Goal: Information Seeking & Learning: Learn about a topic

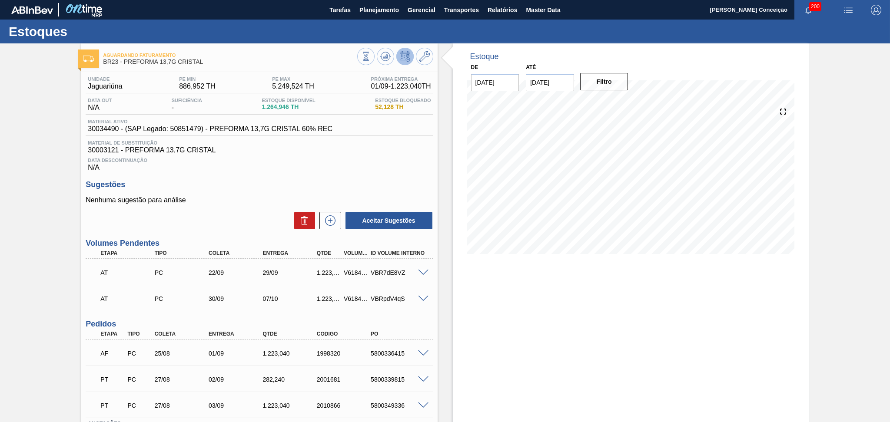
click at [409, 185] on h3 "Sugestões" at bounding box center [259, 184] width 347 height 9
click at [373, 10] on span "Planejamento" at bounding box center [379, 10] width 40 height 10
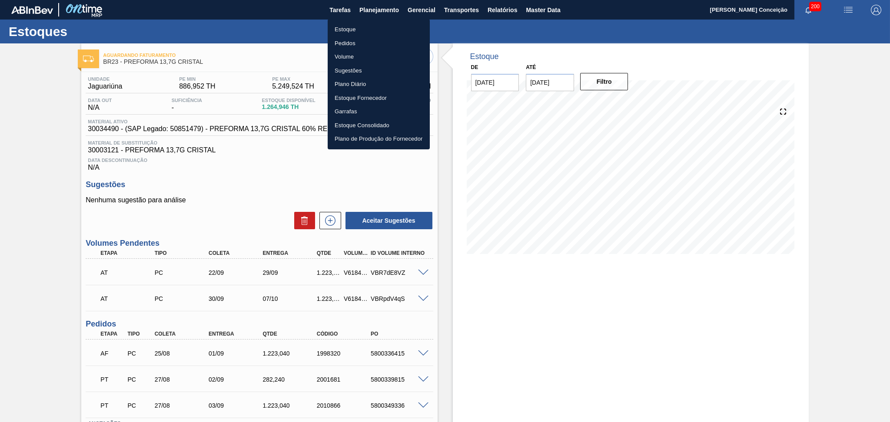
drag, startPoint x: 348, startPoint y: 32, endPoint x: 395, endPoint y: 36, distance: 47.1
click at [348, 32] on li "Estoque" at bounding box center [379, 30] width 102 height 14
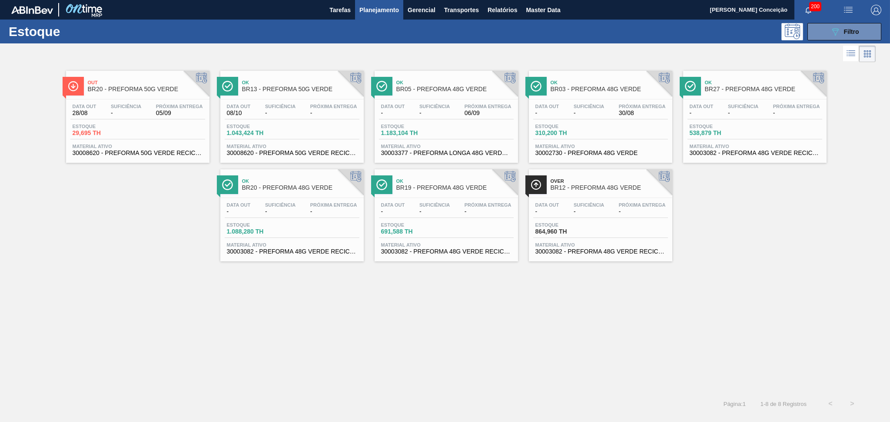
click at [433, 198] on div at bounding box center [446, 198] width 129 height 0
click at [446, 187] on span "BR19 - PREFORMA 48G VERDE" at bounding box center [454, 188] width 117 height 7
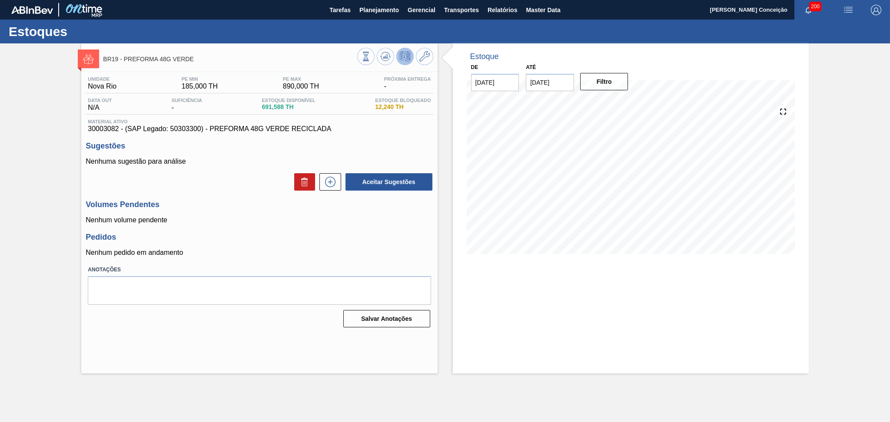
click at [277, 186] on div "Aceitar Sugestões" at bounding box center [259, 182] width 347 height 19
click at [386, 54] on icon at bounding box center [385, 56] width 10 height 10
click at [293, 242] on h3 "Pedidos" at bounding box center [259, 237] width 347 height 9
click at [268, 229] on div "Unidade Nova Rio PE MIN 185,000 TH PE MAX 890,000 TH Próxima Entrega - Data out…" at bounding box center [259, 201] width 356 height 259
click at [244, 217] on p "Nenhum volume pendente" at bounding box center [259, 220] width 347 height 8
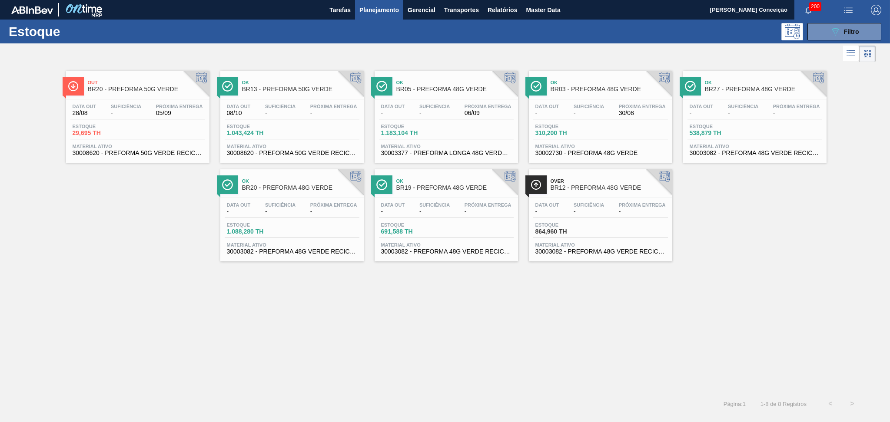
click at [301, 216] on div "Data out - Suficiência - Próxima Entrega -" at bounding box center [292, 211] width 135 height 16
click at [316, 308] on div "Out BR20 - PREFORMA 50G VERDE Data out 28/08 Suficiência - Próxima Entrega 05/0…" at bounding box center [445, 228] width 890 height 329
click at [302, 190] on span "BR20 - PREFORMA 48G VERDE" at bounding box center [300, 188] width 117 height 7
click at [834, 33] on icon "089F7B8B-B2A5-4AFE-B5C0-19BA573D28AC" at bounding box center [835, 32] width 10 height 10
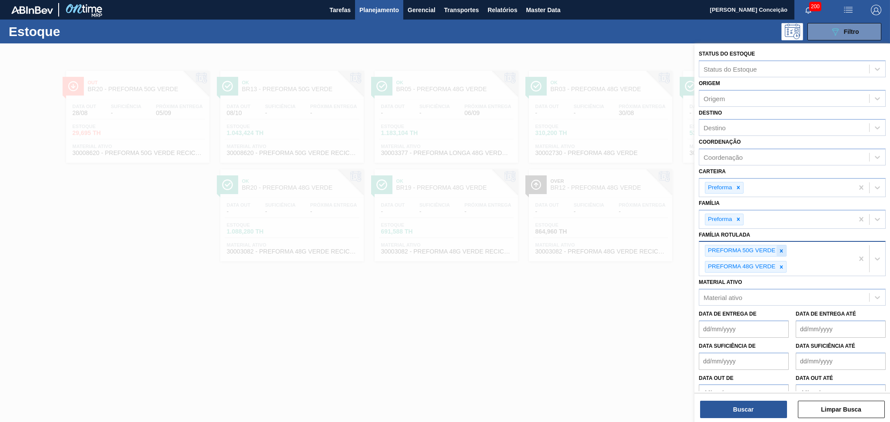
click at [780, 248] on icon at bounding box center [781, 251] width 6 height 6
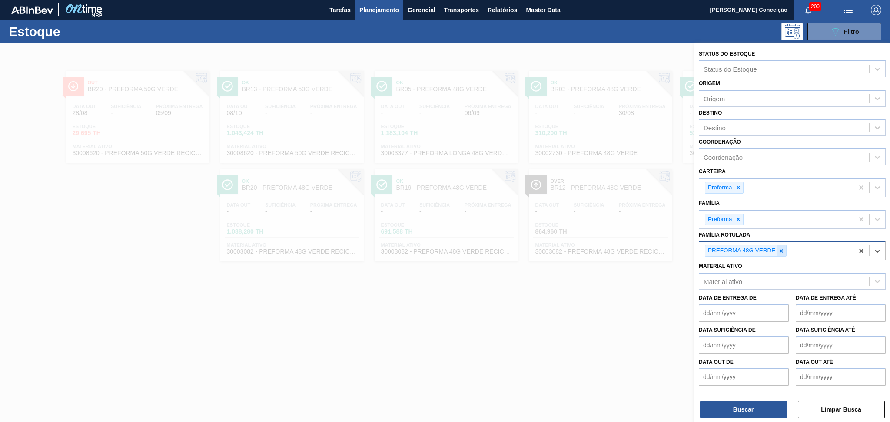
click at [781, 249] on icon at bounding box center [781, 250] width 3 height 3
click at [736, 246] on div "Família Rotulada" at bounding box center [728, 249] width 49 height 7
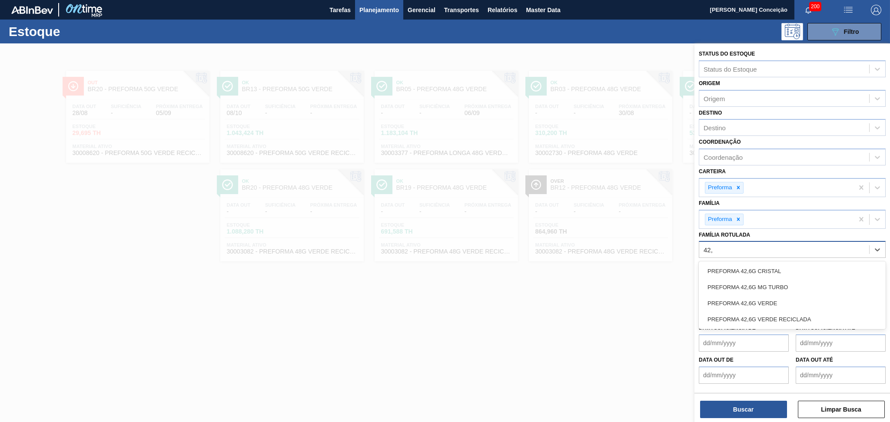
type Rotulada "42,6"
click at [772, 296] on div "PREFORMA 42,6G VERDE" at bounding box center [792, 304] width 187 height 16
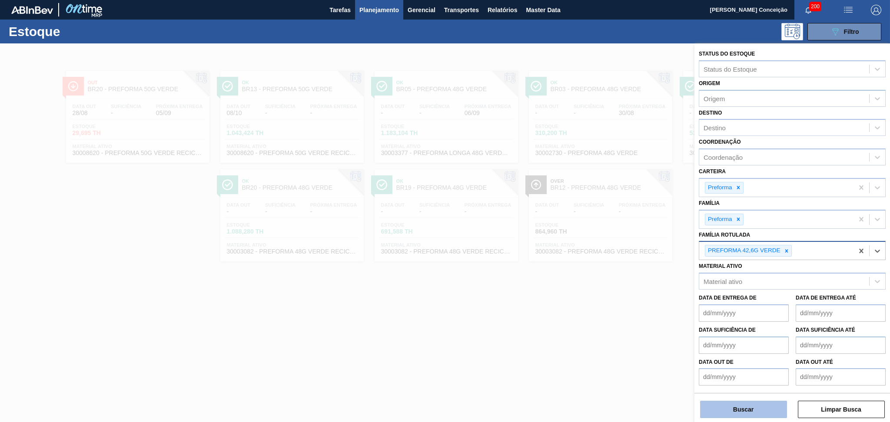
click at [737, 411] on button "Buscar" at bounding box center [743, 409] width 87 height 17
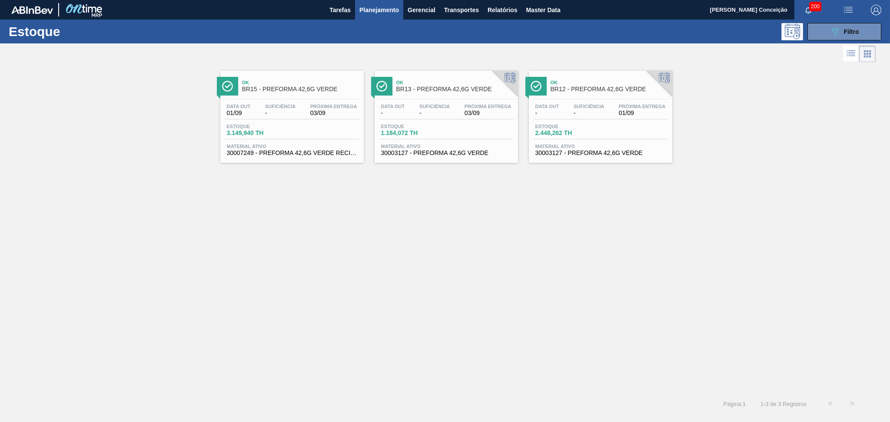
click at [300, 124] on div "Estoque 3.149,940 TH" at bounding box center [292, 132] width 135 height 16
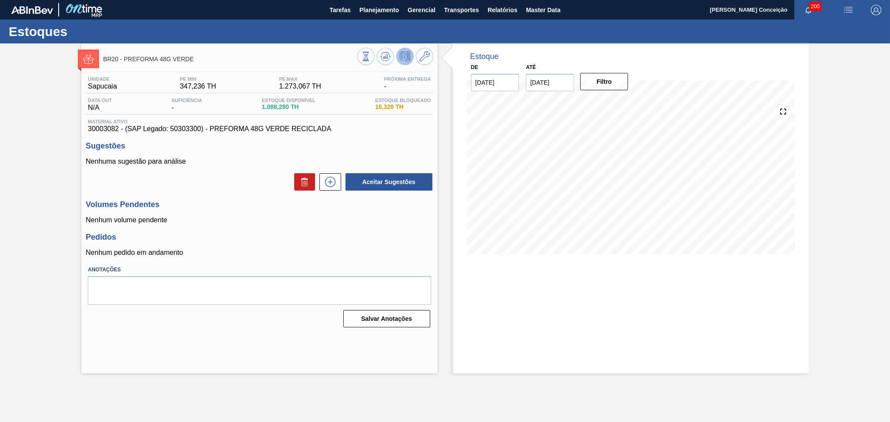
click at [344, 230] on div "Unidade Sapucaia PE MIN 347,236 TH PE MAX 1.273,067 TH Próxima Entrega - Data o…" at bounding box center [259, 201] width 356 height 259
click at [387, 57] on icon at bounding box center [385, 56] width 10 height 10
click at [360, 235] on h3 "Pedidos" at bounding box center [259, 237] width 347 height 9
click at [272, 176] on div "Aceitar Sugestões" at bounding box center [259, 182] width 347 height 19
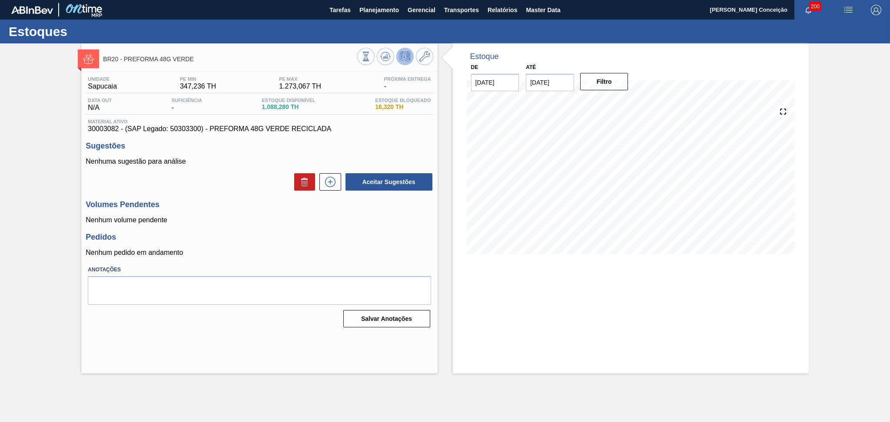
click at [477, 294] on div "Estoque De 28/08/2025 Até 30/09/2025 Filtro 06/09 Projeção de Estoque 799.392 N…" at bounding box center [631, 208] width 356 height 330
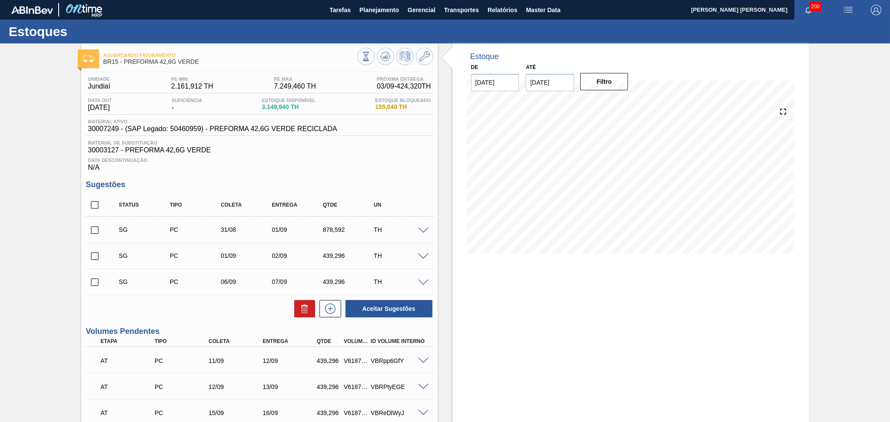
click at [272, 170] on div "Data Descontinuação N/A" at bounding box center [259, 162] width 347 height 17
click at [395, 158] on span "Data Descontinuação" at bounding box center [259, 160] width 343 height 5
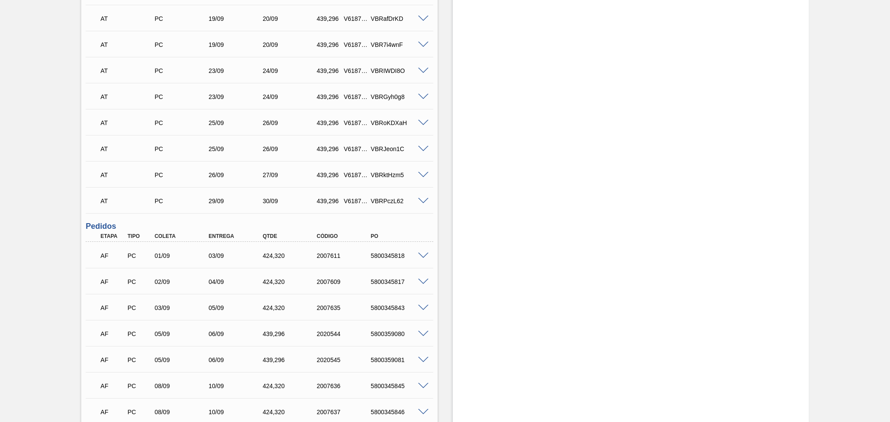
scroll to position [571, 0]
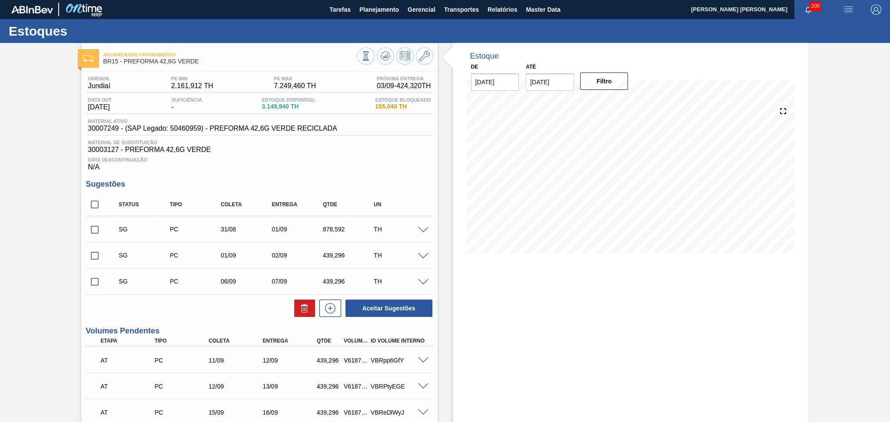
scroll to position [0, 0]
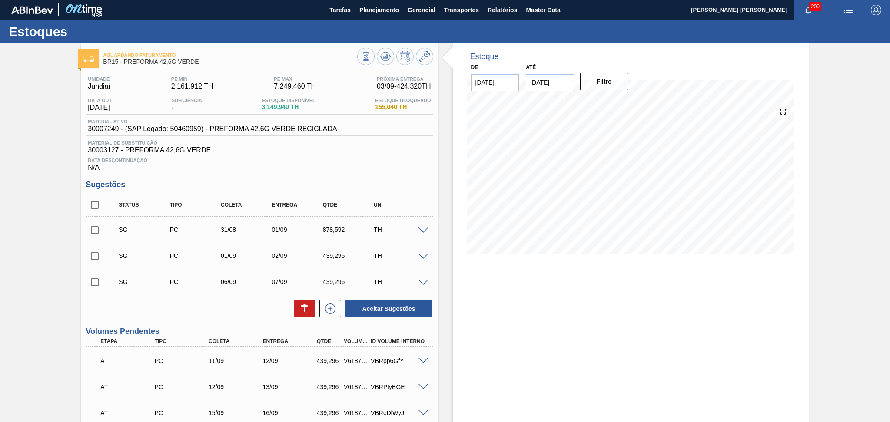
click at [100, 207] on input "checkbox" at bounding box center [95, 205] width 18 height 18
checkbox input "true"
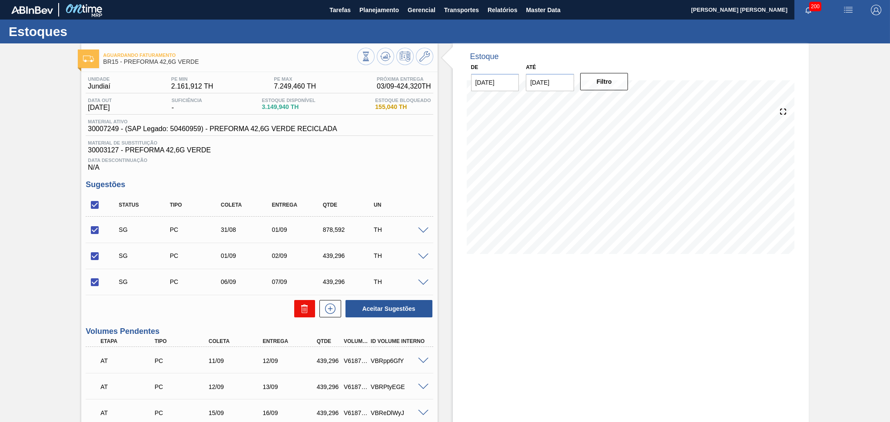
click at [309, 315] on button at bounding box center [304, 308] width 21 height 17
checkbox input "false"
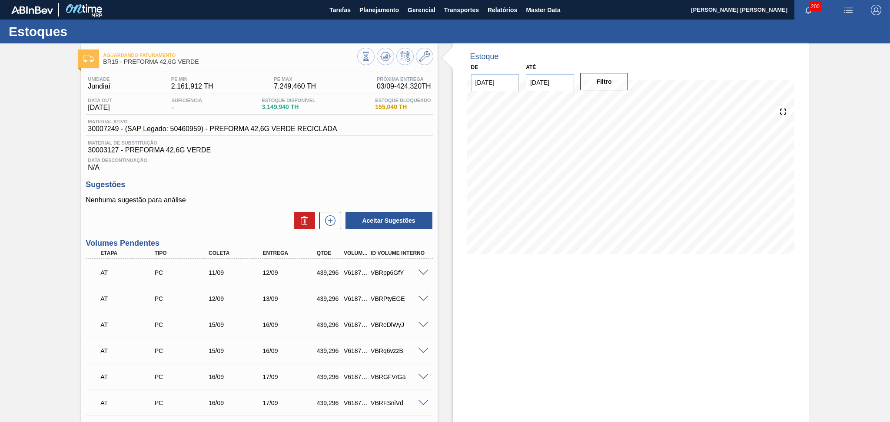
click at [312, 166] on div "Data Descontinuação N/A" at bounding box center [259, 162] width 347 height 17
click at [248, 201] on p "Nenhuma sugestão para análise" at bounding box center [259, 200] width 347 height 8
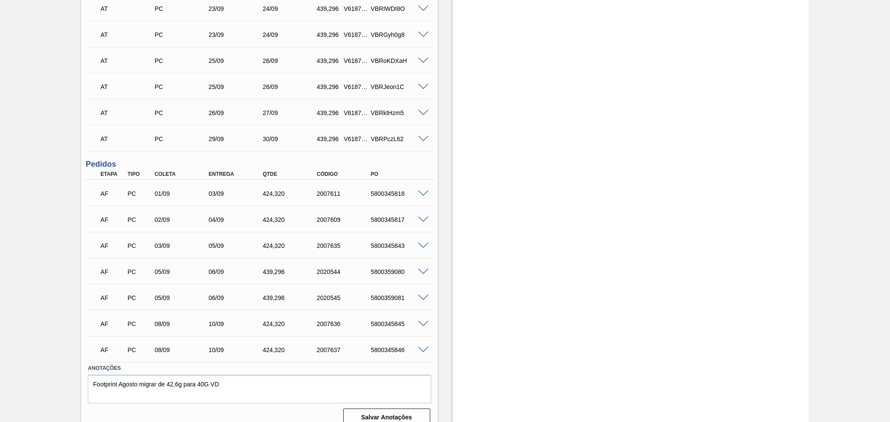
scroll to position [483, 0]
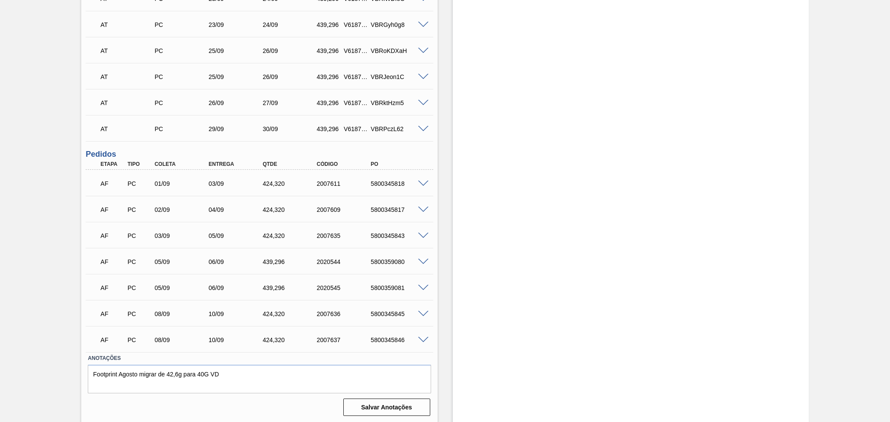
click at [422, 183] on span at bounding box center [423, 184] width 10 height 7
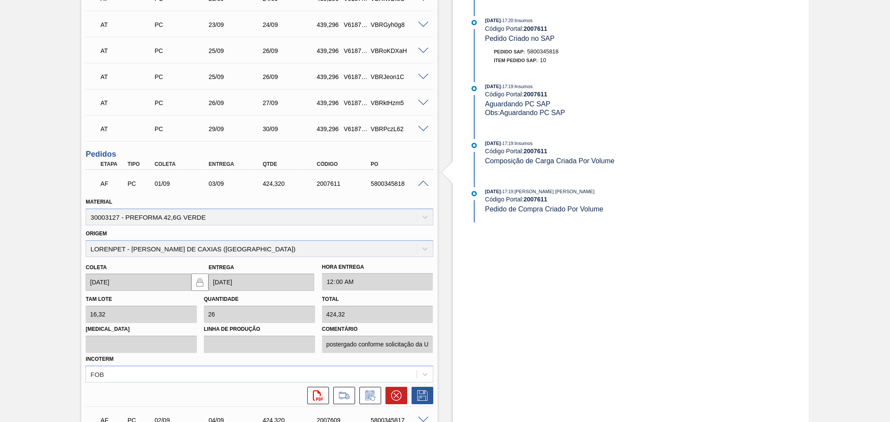
click at [423, 182] on span at bounding box center [423, 184] width 10 height 7
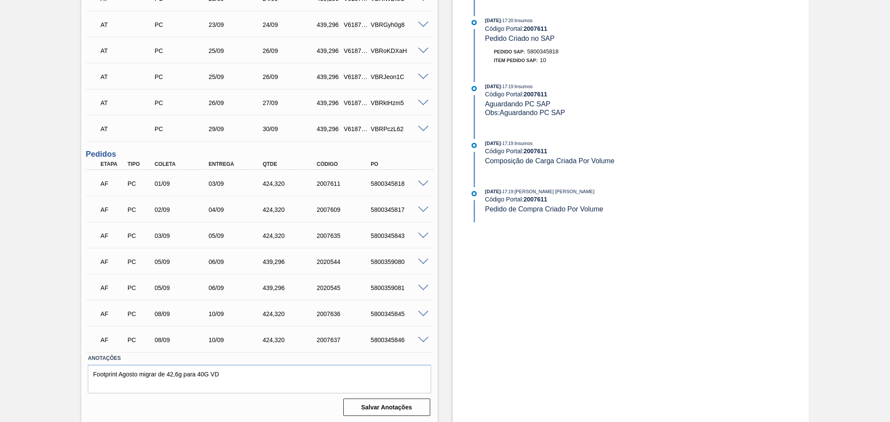
click at [422, 209] on span at bounding box center [423, 210] width 10 height 7
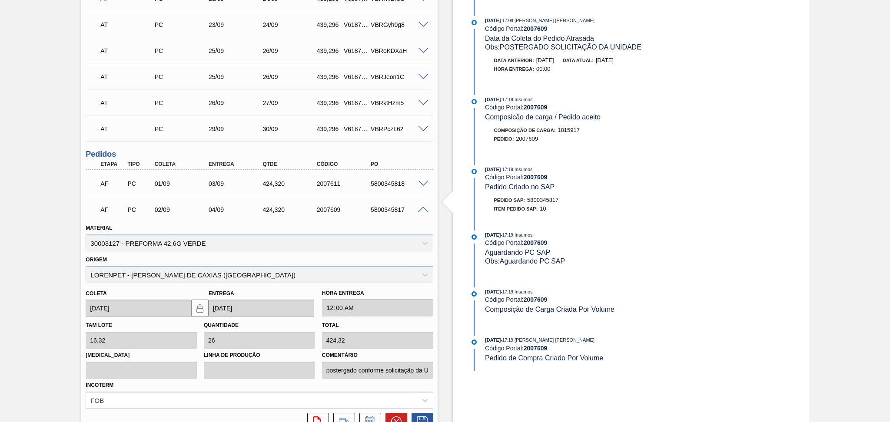
click at [422, 209] on span at bounding box center [423, 210] width 10 height 7
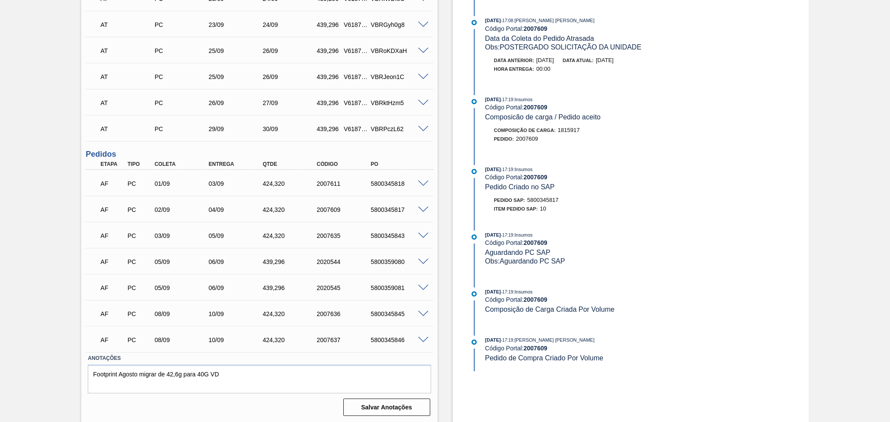
click at [423, 234] on span at bounding box center [423, 236] width 10 height 7
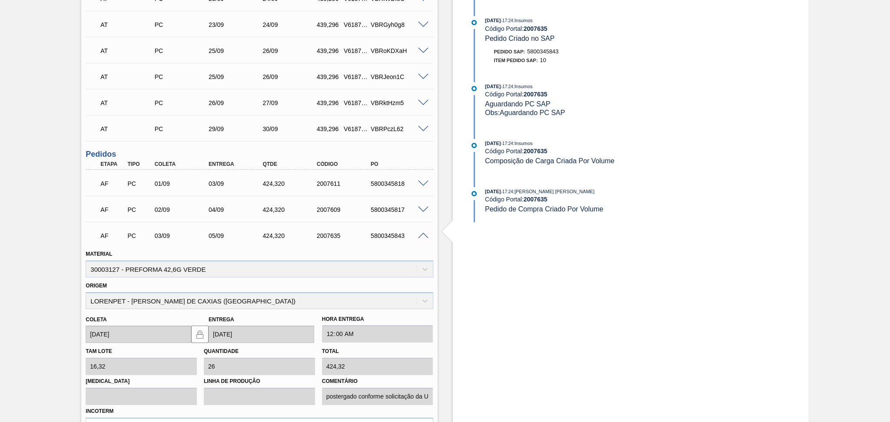
click at [423, 234] on span at bounding box center [423, 236] width 10 height 7
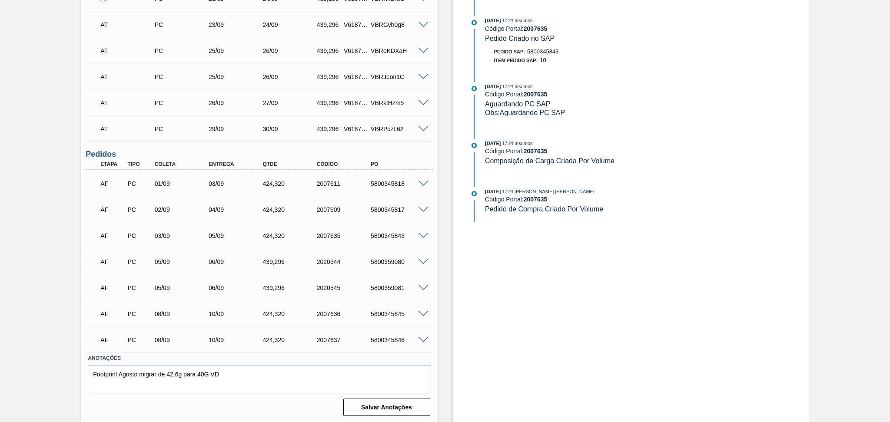
click at [425, 259] on span at bounding box center [423, 262] width 10 height 7
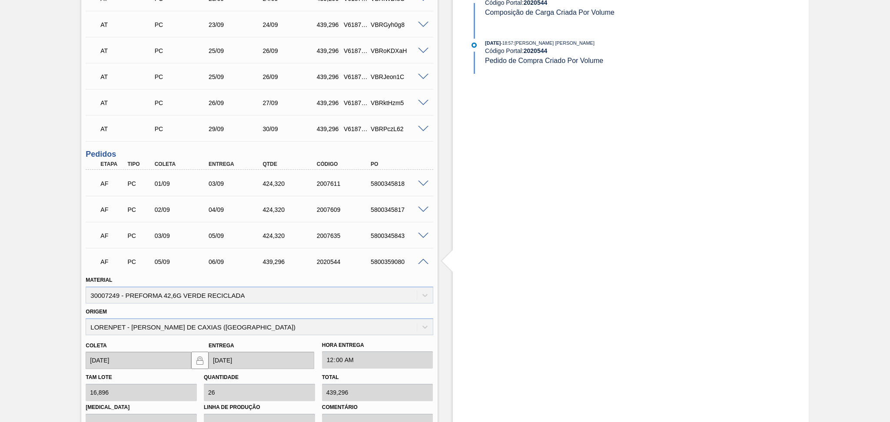
click at [425, 260] on span at bounding box center [423, 262] width 10 height 7
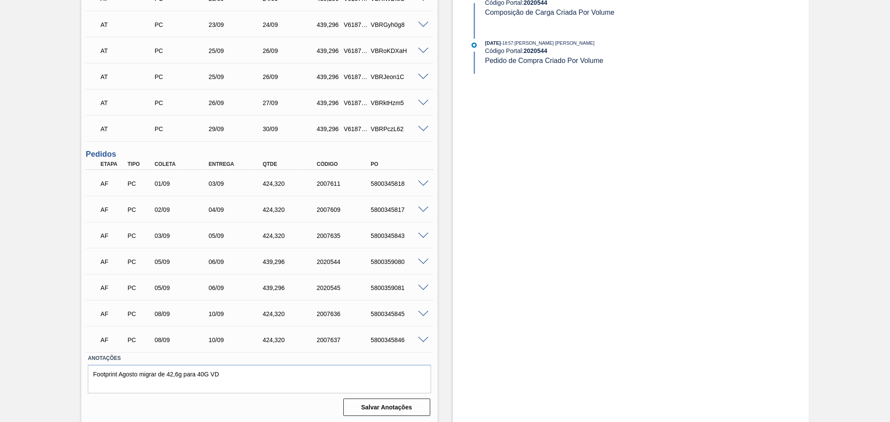
click at [425, 285] on span at bounding box center [423, 288] width 10 height 7
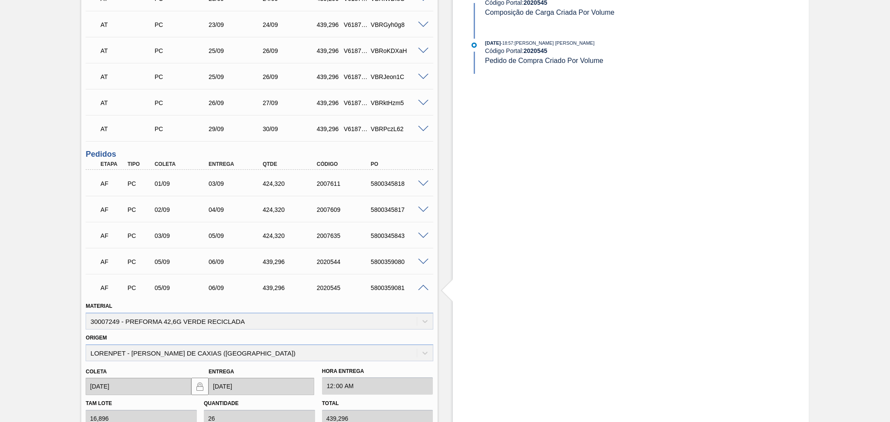
click at [425, 285] on span at bounding box center [423, 288] width 10 height 7
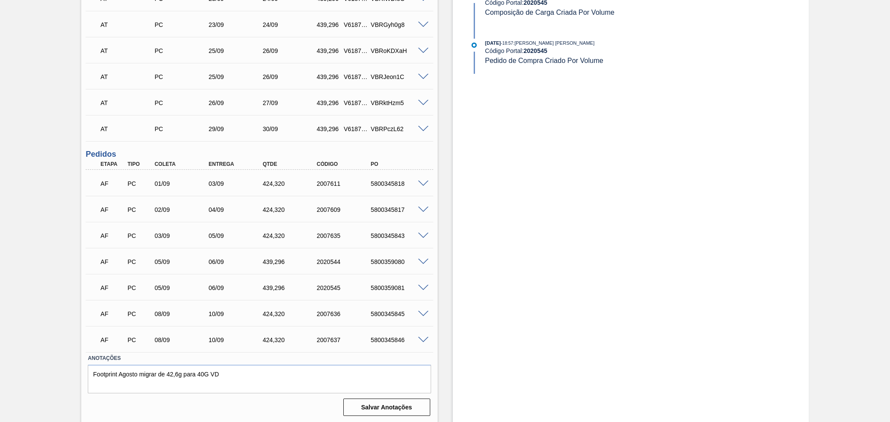
click at [425, 315] on span at bounding box center [423, 314] width 10 height 7
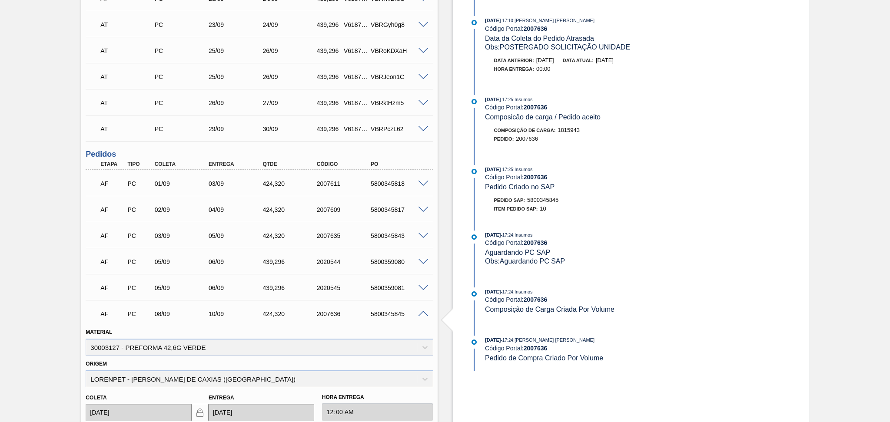
click at [423, 315] on span at bounding box center [423, 314] width 10 height 7
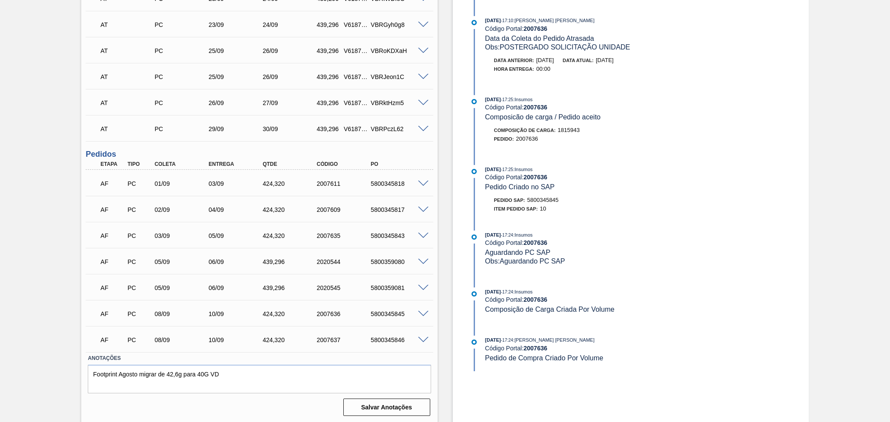
click at [426, 342] on span at bounding box center [423, 340] width 10 height 7
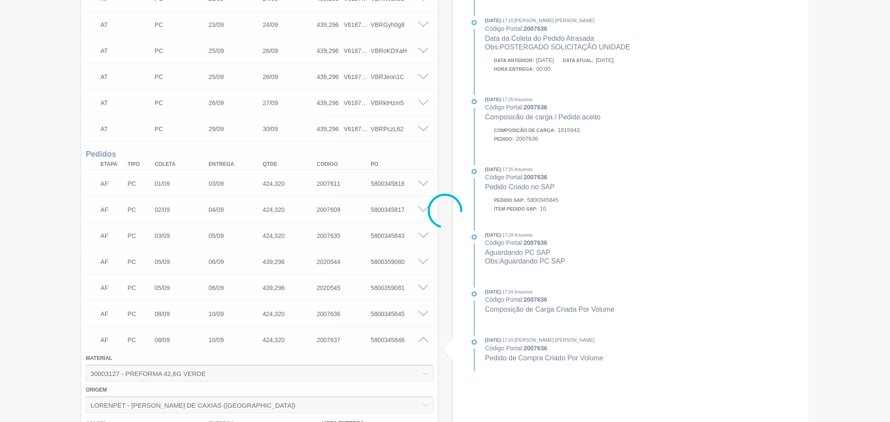
click at [426, 340] on div at bounding box center [445, 211] width 890 height 422
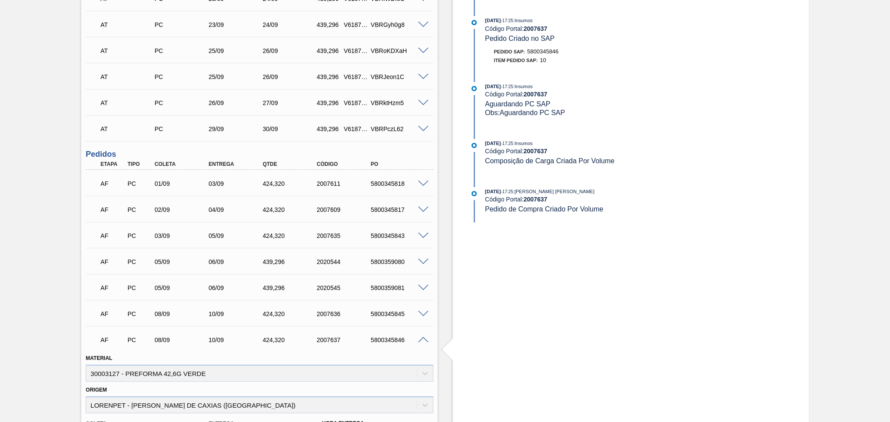
click at [422, 311] on span at bounding box center [423, 314] width 10 height 7
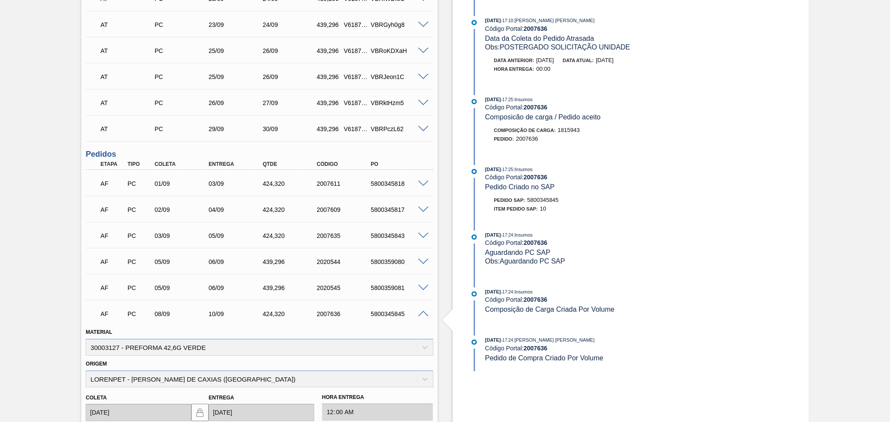
click at [422, 287] on span at bounding box center [423, 288] width 10 height 7
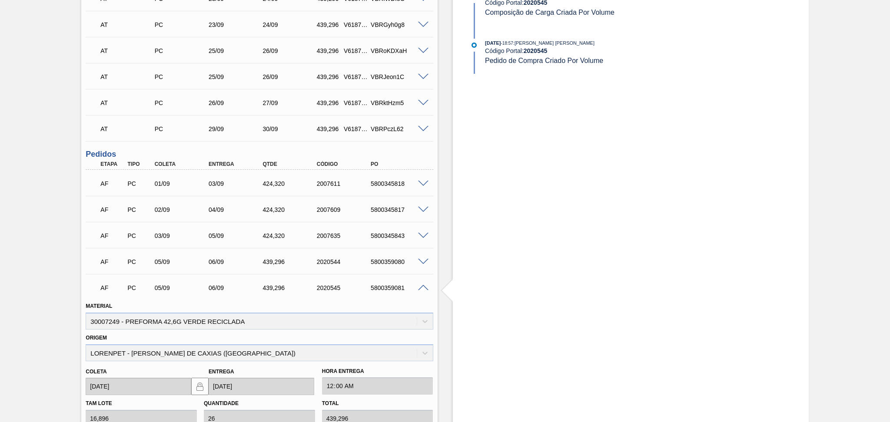
click at [421, 259] on span at bounding box center [423, 262] width 10 height 7
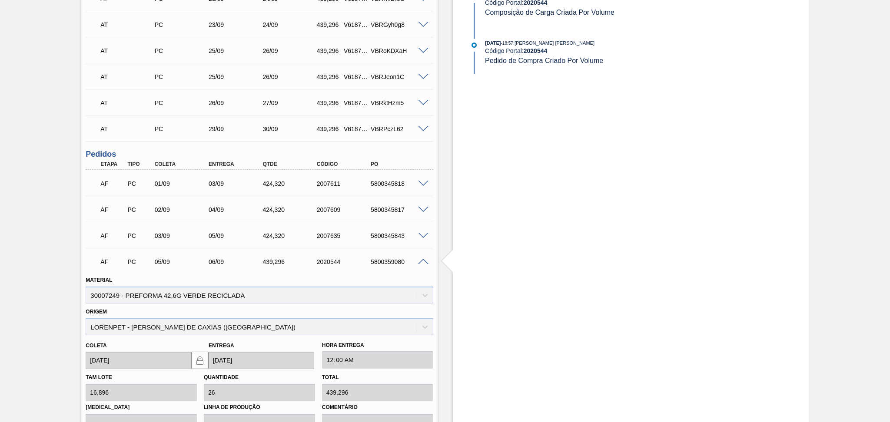
click at [420, 235] on span at bounding box center [423, 236] width 10 height 7
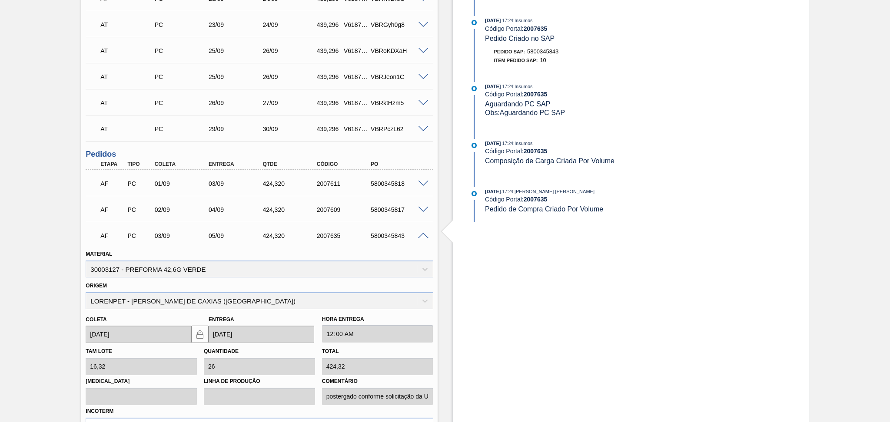
click at [423, 207] on span at bounding box center [423, 210] width 10 height 7
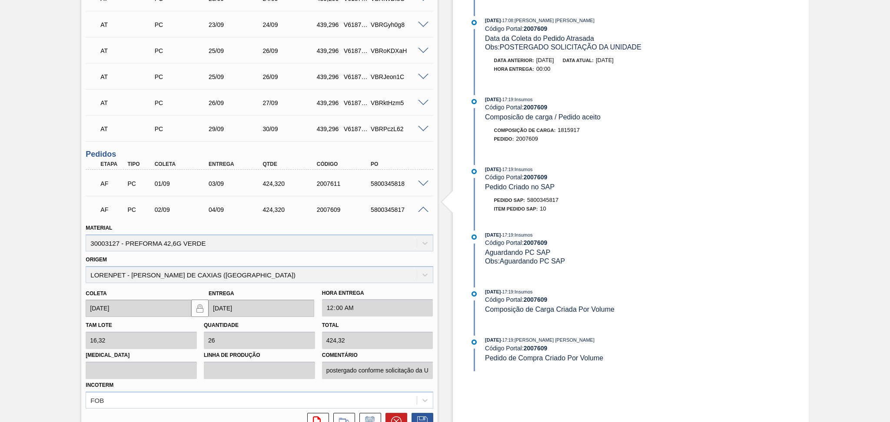
click at [423, 182] on span at bounding box center [423, 184] width 10 height 7
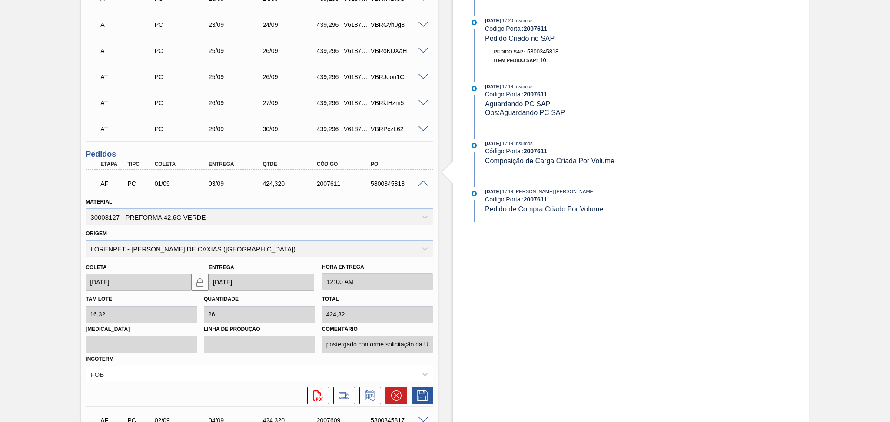
click at [423, 182] on span at bounding box center [423, 184] width 10 height 7
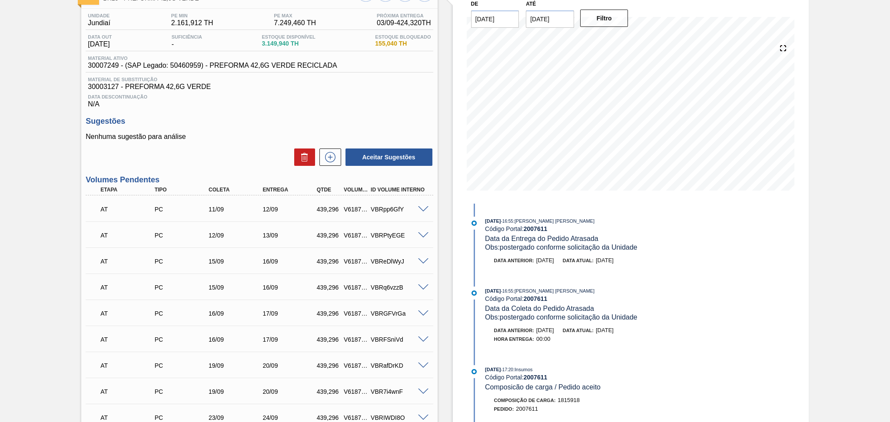
scroll to position [0, 0]
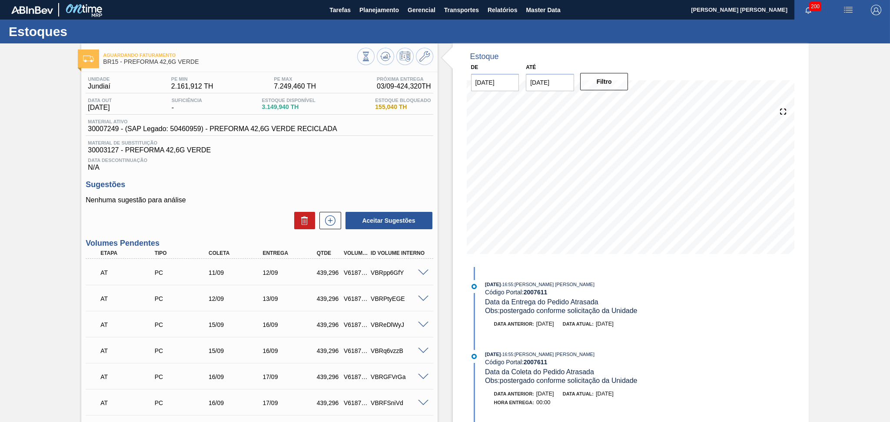
click at [327, 181] on h3 "Sugestões" at bounding box center [259, 184] width 347 height 9
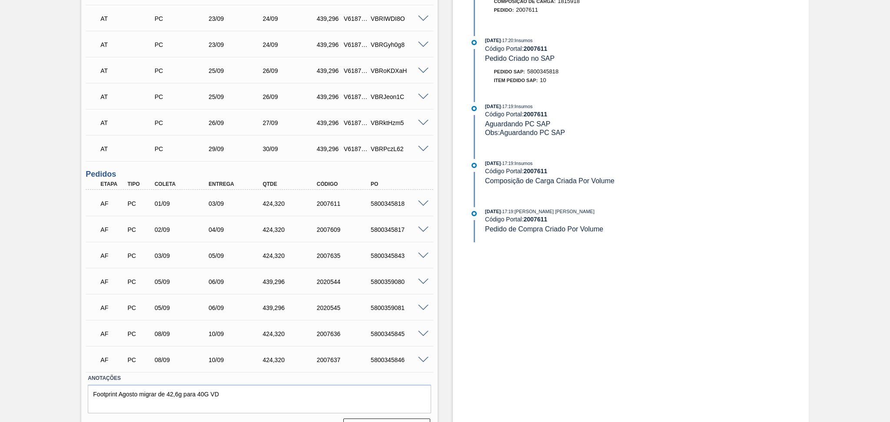
scroll to position [463, 0]
click at [426, 253] on span at bounding box center [423, 256] width 10 height 7
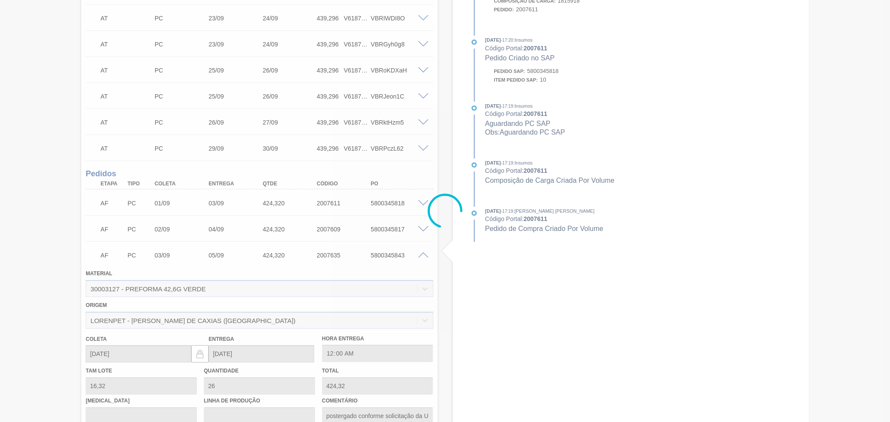
click at [425, 253] on span at bounding box center [423, 256] width 10 height 7
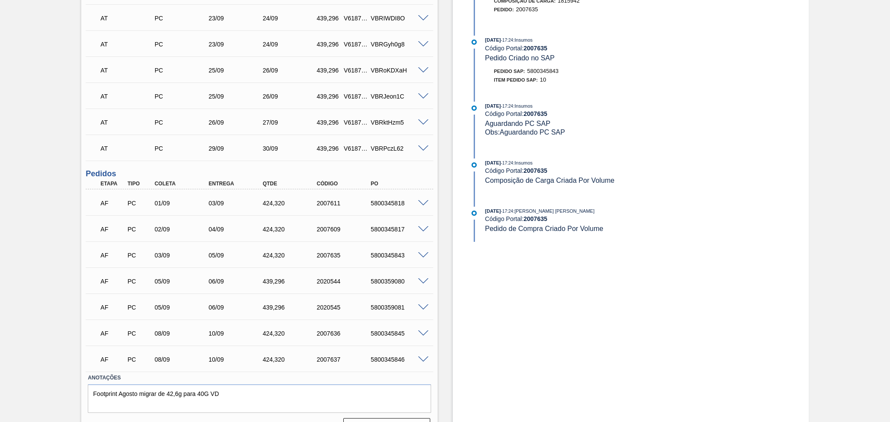
click at [425, 253] on span at bounding box center [423, 256] width 10 height 7
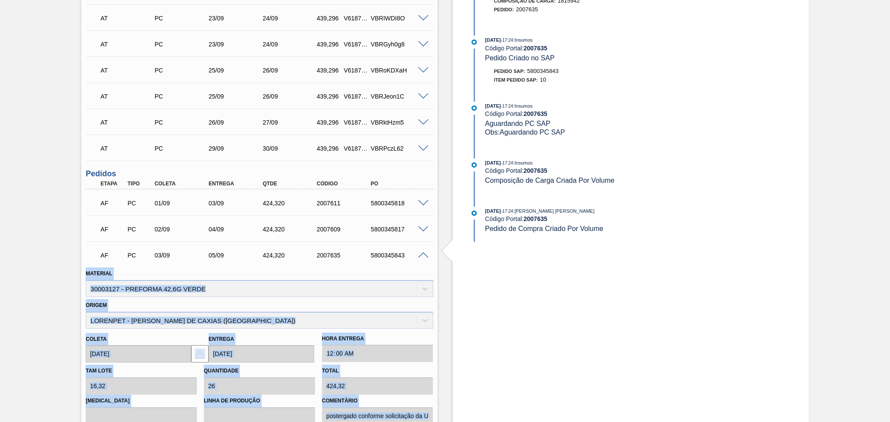
click at [425, 253] on span at bounding box center [423, 256] width 10 height 7
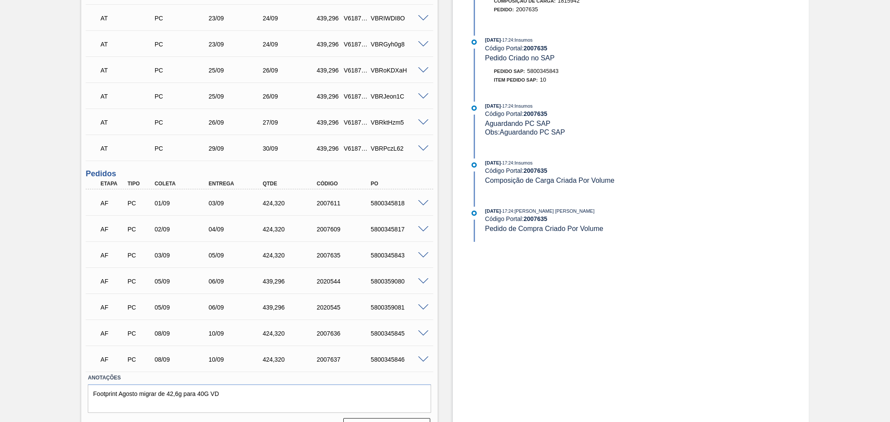
click at [422, 235] on div "AF PC 02/09 04/09 424,320 2007609 5800345817" at bounding box center [259, 229] width 347 height 22
click at [422, 232] on div "5800345817" at bounding box center [399, 229] width 61 height 7
click at [421, 226] on span at bounding box center [423, 229] width 10 height 7
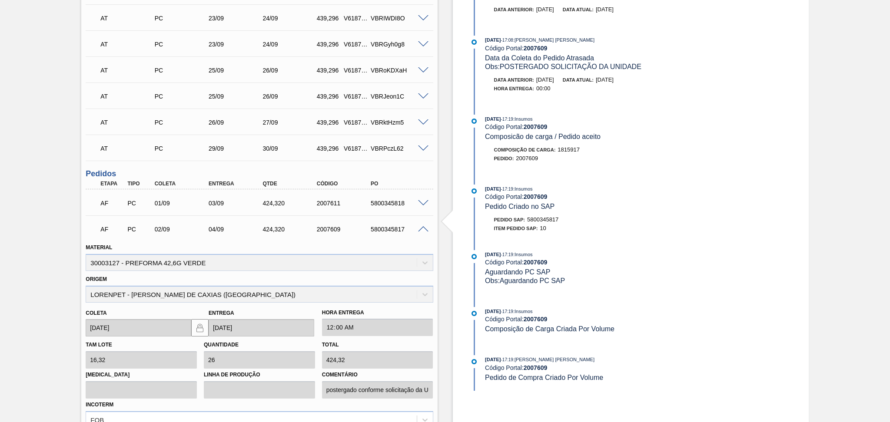
click at [421, 226] on span at bounding box center [423, 229] width 10 height 7
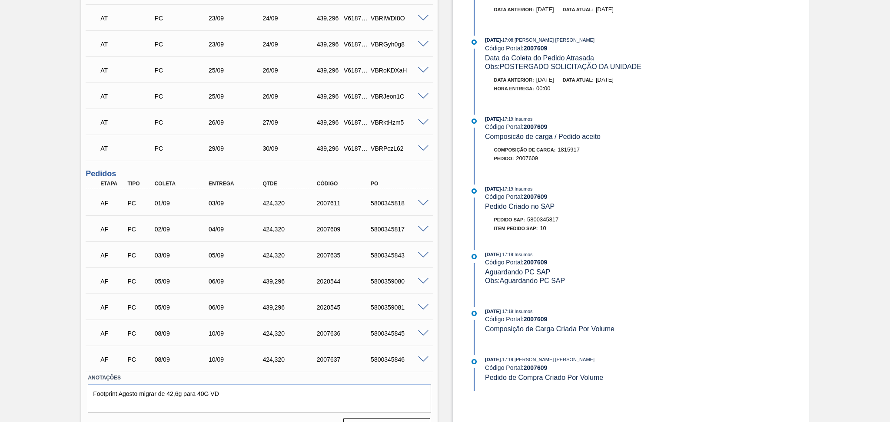
click at [421, 280] on span at bounding box center [423, 282] width 10 height 7
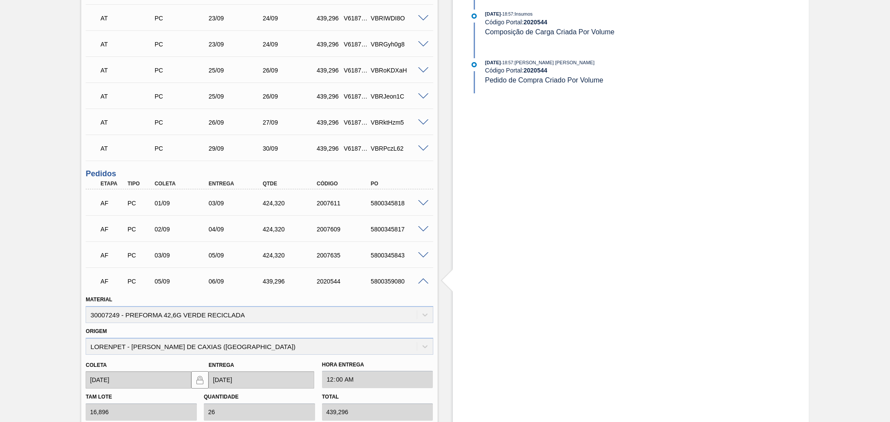
click at [421, 280] on span at bounding box center [423, 282] width 10 height 7
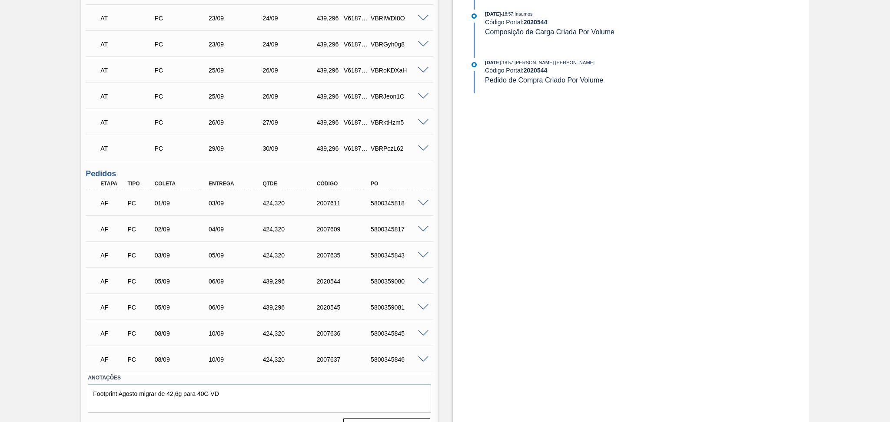
click at [422, 305] on span at bounding box center [423, 308] width 10 height 7
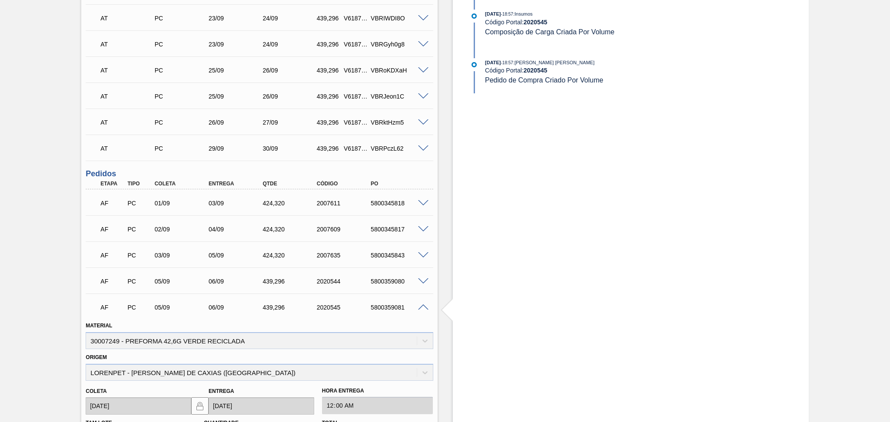
click at [422, 305] on span at bounding box center [423, 308] width 10 height 7
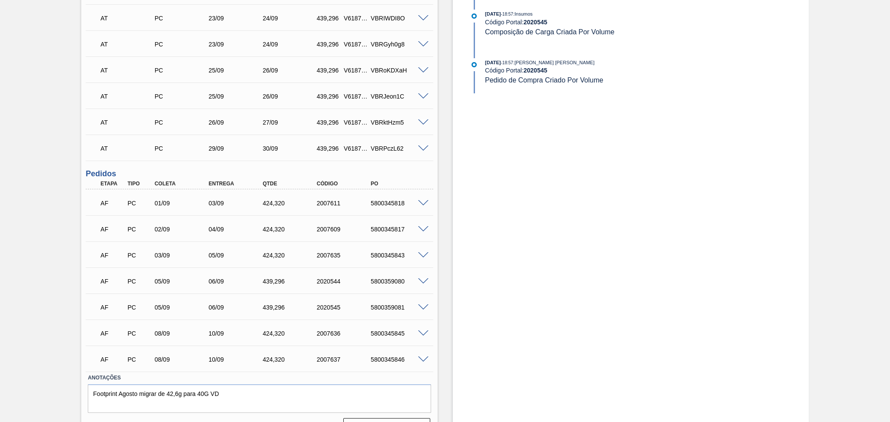
click at [422, 331] on span at bounding box center [423, 334] width 10 height 7
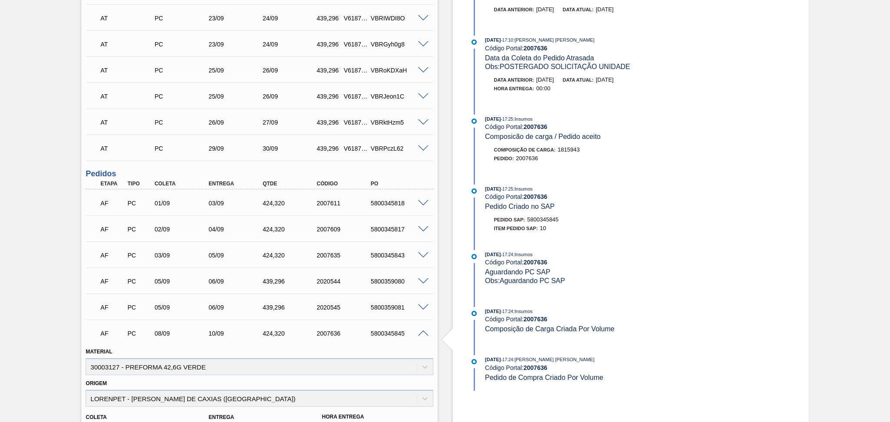
click at [422, 331] on span at bounding box center [423, 334] width 10 height 7
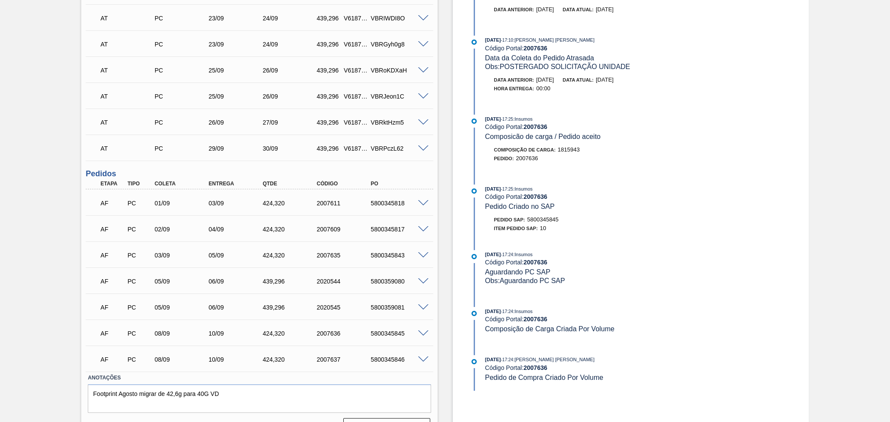
click at [423, 331] on span at bounding box center [423, 334] width 10 height 7
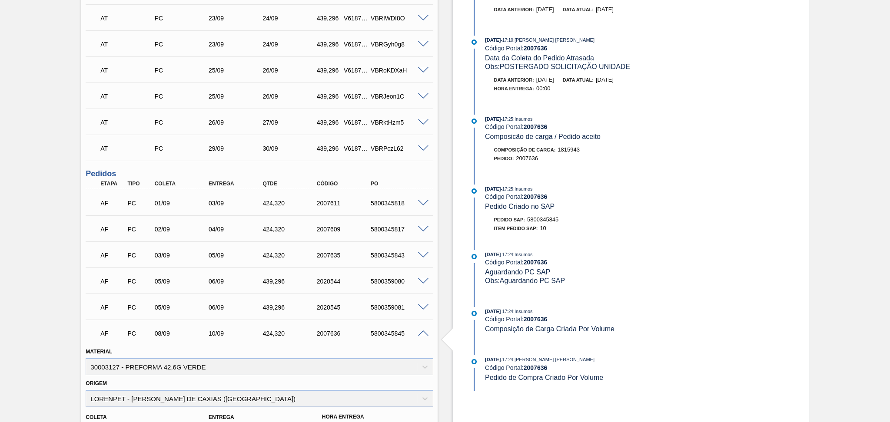
click at [423, 331] on span at bounding box center [423, 334] width 10 height 7
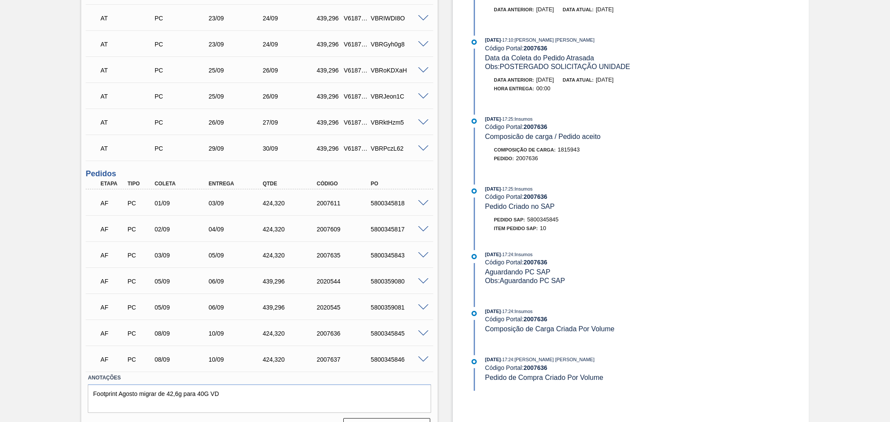
click at [420, 359] on span at bounding box center [423, 360] width 10 height 7
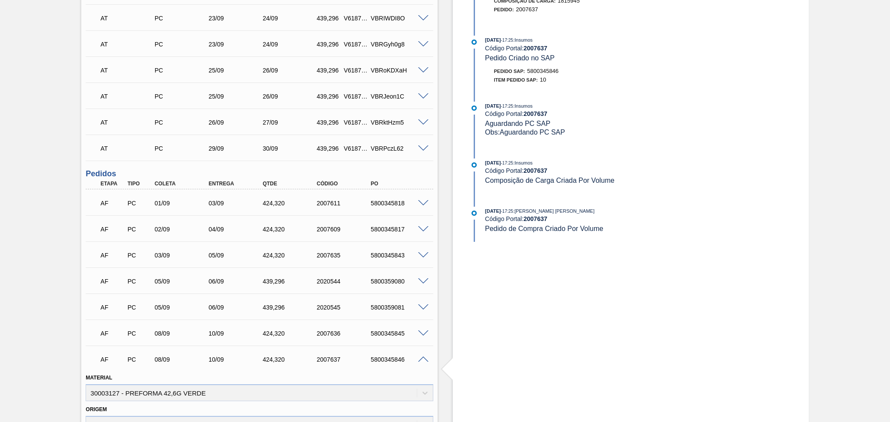
click at [420, 359] on span at bounding box center [423, 360] width 10 height 7
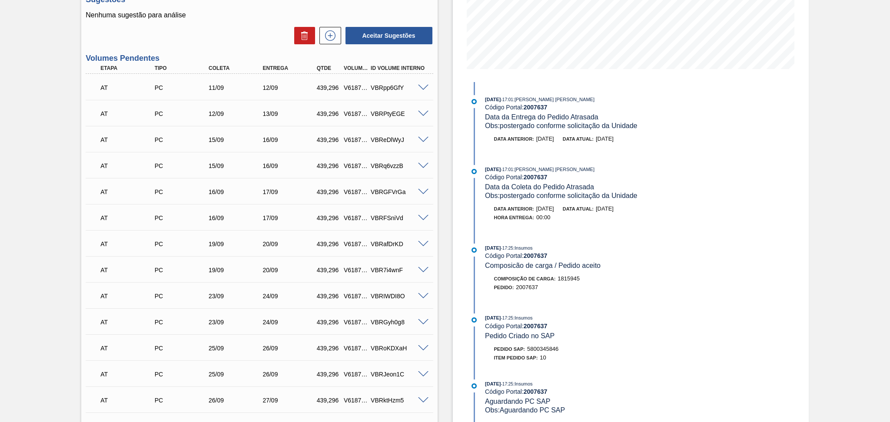
scroll to position [174, 0]
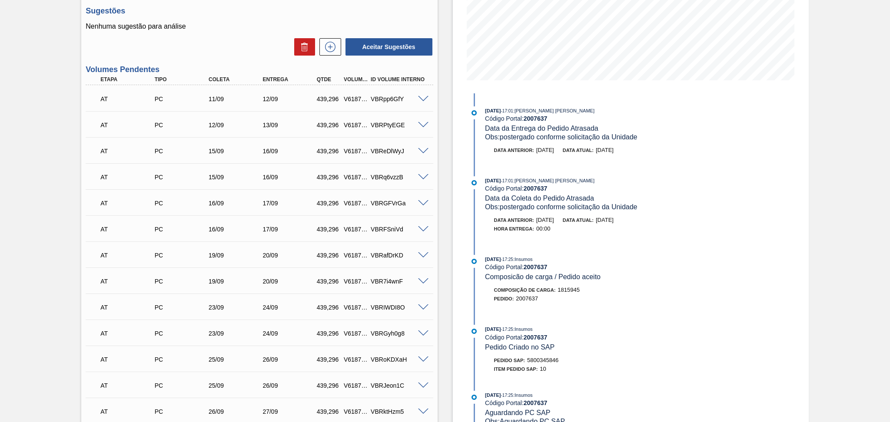
click at [426, 98] on span at bounding box center [423, 99] width 10 height 7
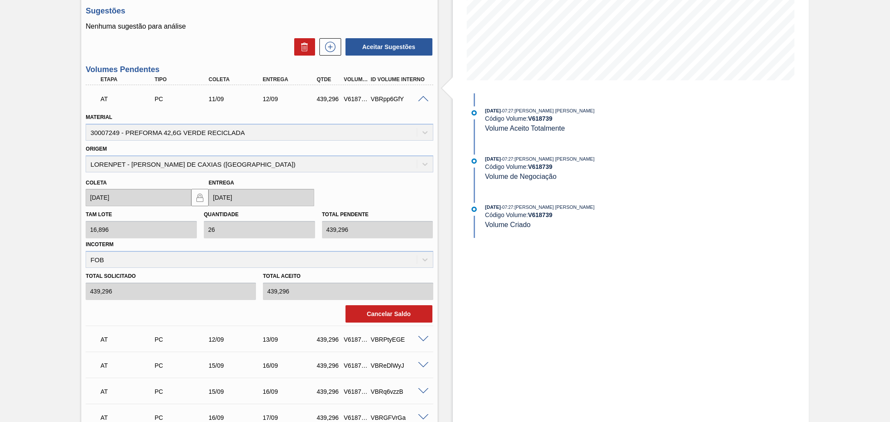
click at [425, 96] on span at bounding box center [423, 99] width 10 height 7
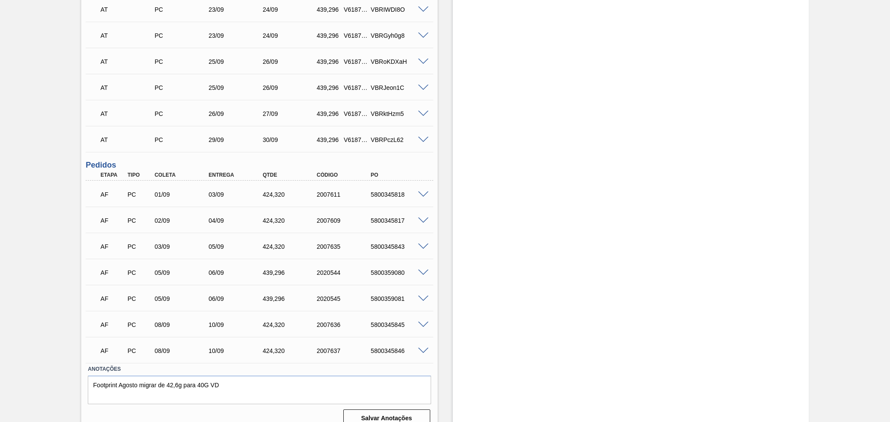
scroll to position [483, 0]
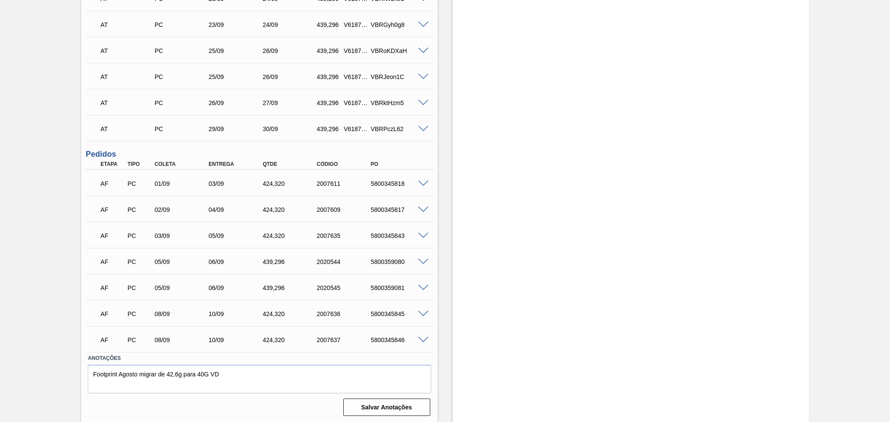
click at [221, 263] on div "06/09" at bounding box center [236, 262] width 61 height 7
click at [219, 287] on div "06/09" at bounding box center [236, 288] width 61 height 7
click at [419, 340] on span at bounding box center [423, 340] width 10 height 7
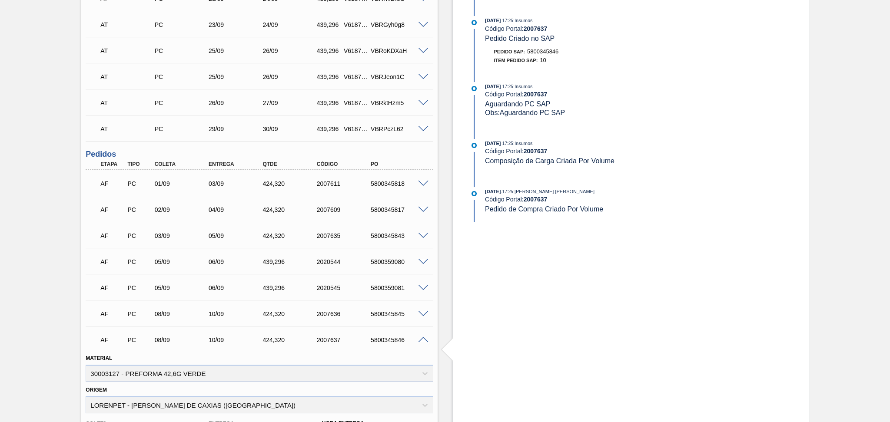
click at [419, 340] on span at bounding box center [423, 340] width 10 height 7
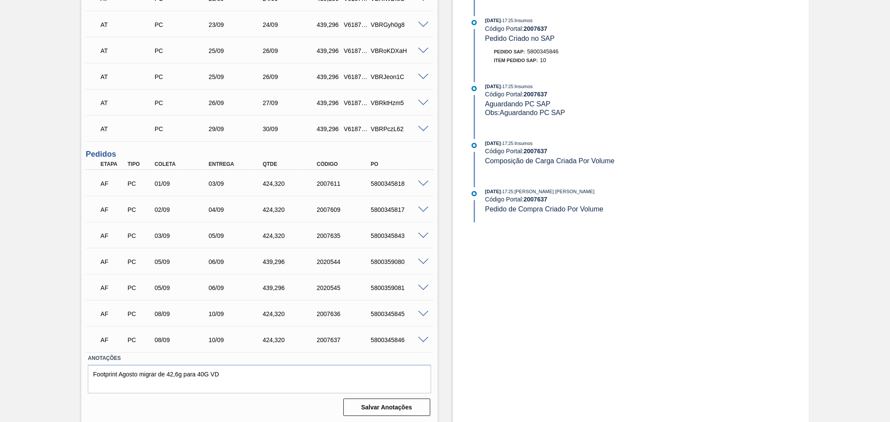
click at [282, 259] on div "439,296" at bounding box center [290, 262] width 61 height 7
click at [277, 289] on div "439,296" at bounding box center [290, 288] width 61 height 7
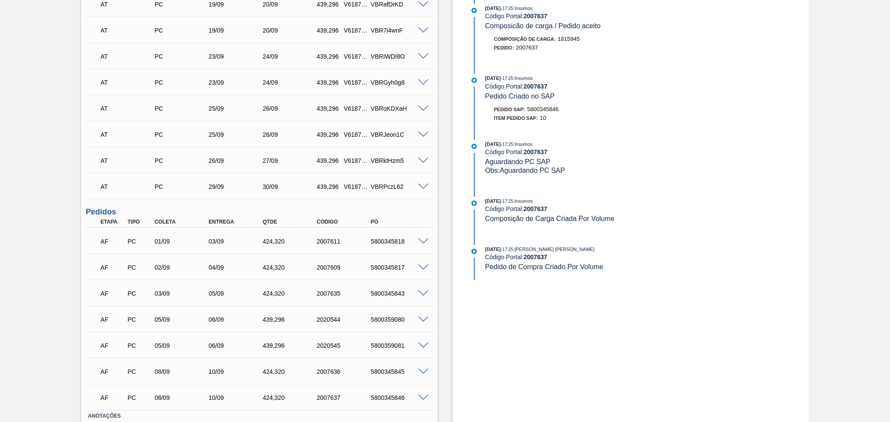
scroll to position [309, 0]
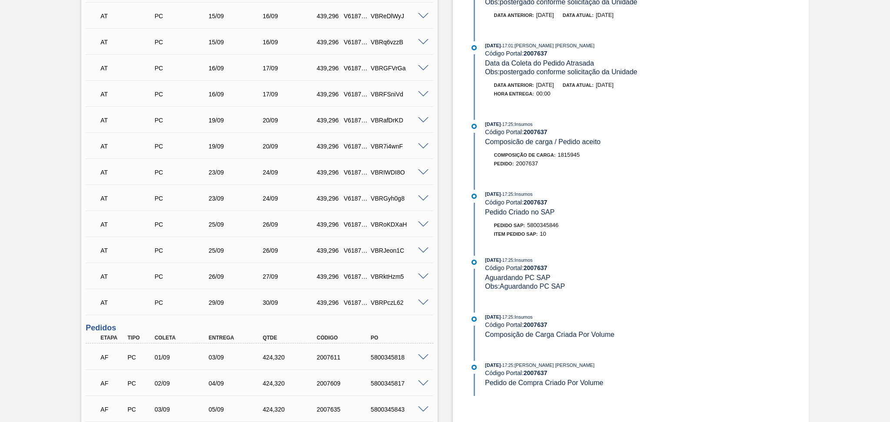
click at [31, 256] on div "Aguardando Faturamento BR15 - PREFORMA 42,6G VERDE Unidade Jundiaí PE MIN 2.161…" at bounding box center [445, 165] width 890 height 863
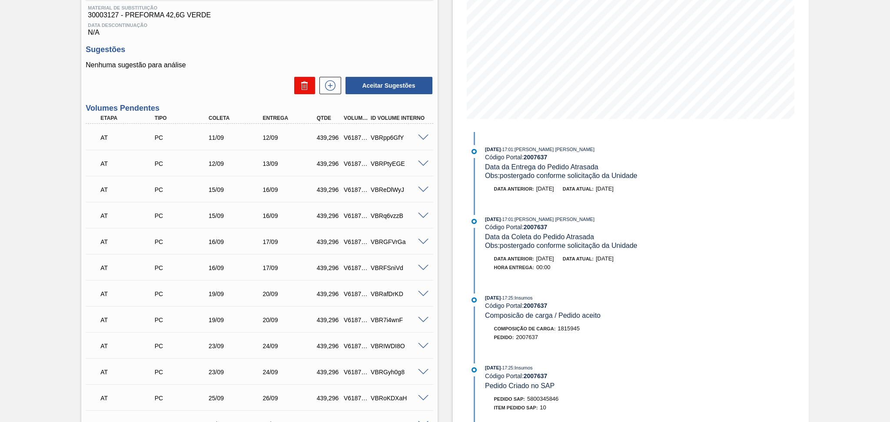
scroll to position [0, 0]
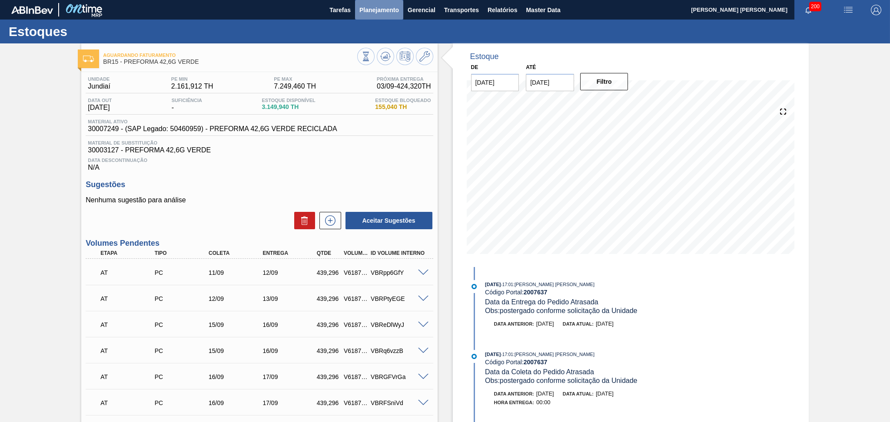
click at [384, 5] on span "Planejamento" at bounding box center [379, 10] width 40 height 10
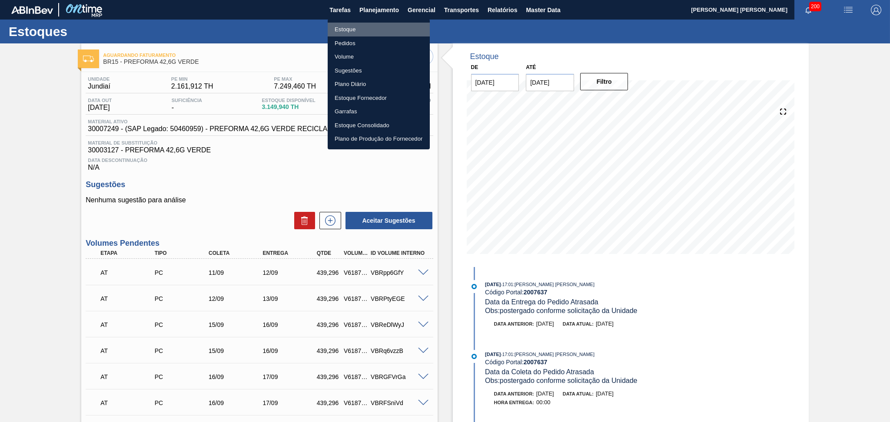
click at [351, 30] on li "Estoque" at bounding box center [379, 30] width 102 height 14
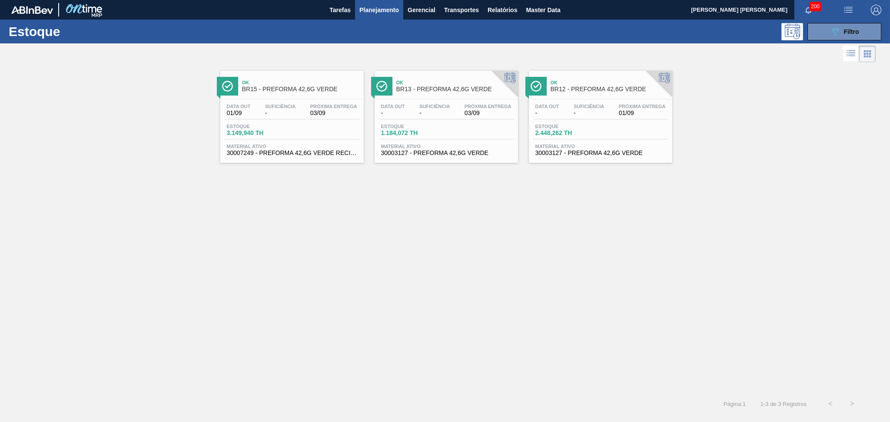
click at [805, 34] on div "089F7B8B-B2A5-4AFE-B5C0-19BA573D28AC Filtro" at bounding box center [844, 31] width 83 height 17
click at [819, 33] on button "089F7B8B-B2A5-4AFE-B5C0-19BA573D28AC Filtro" at bounding box center [844, 31] width 74 height 17
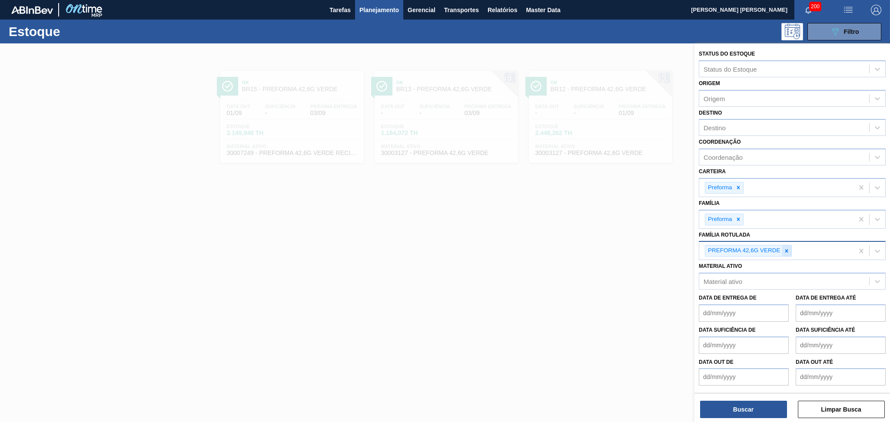
click at [786, 248] on icon at bounding box center [787, 251] width 6 height 6
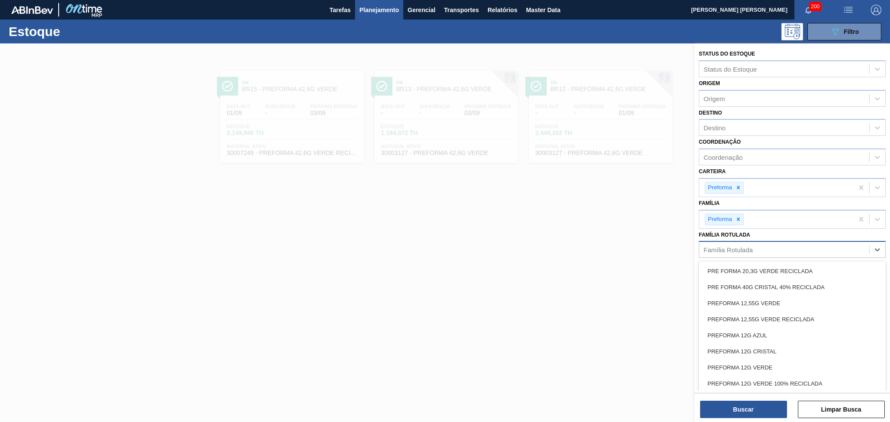
click at [779, 248] on div "Família Rotulada" at bounding box center [784, 250] width 170 height 13
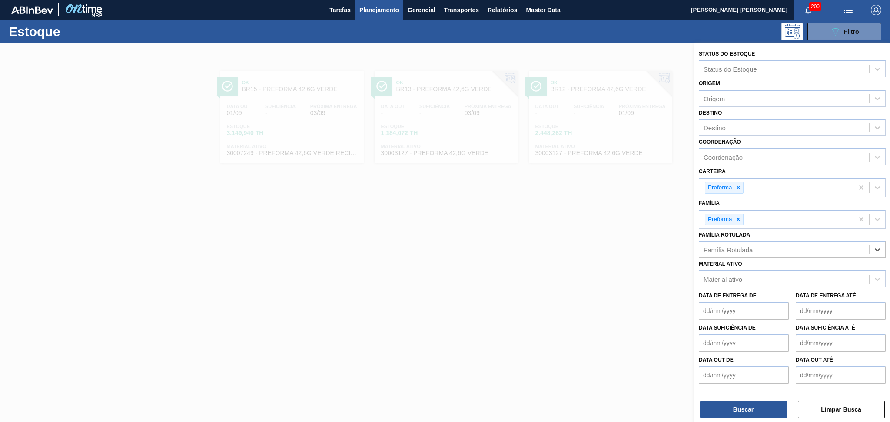
click at [387, 6] on span "Planejamento" at bounding box center [379, 10] width 40 height 10
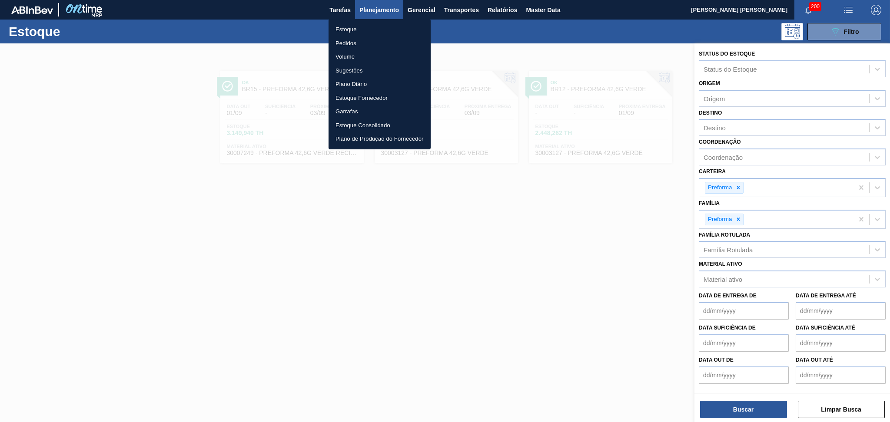
click at [342, 30] on li "Estoque" at bounding box center [380, 30] width 102 height 14
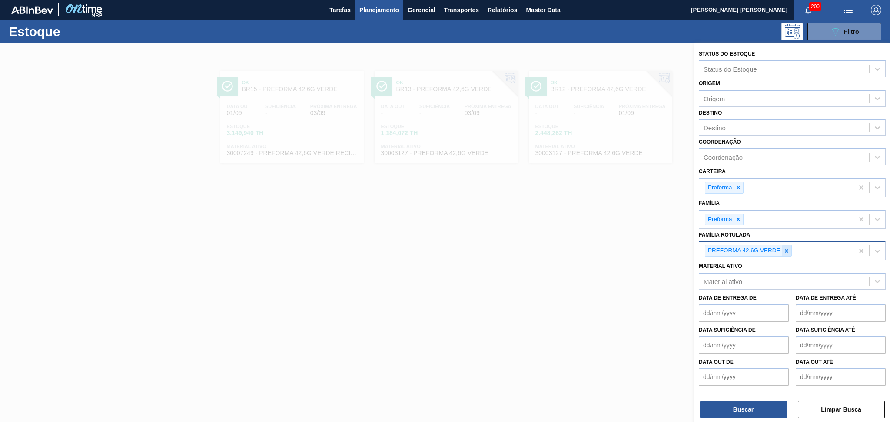
click at [784, 252] on div at bounding box center [787, 251] width 10 height 11
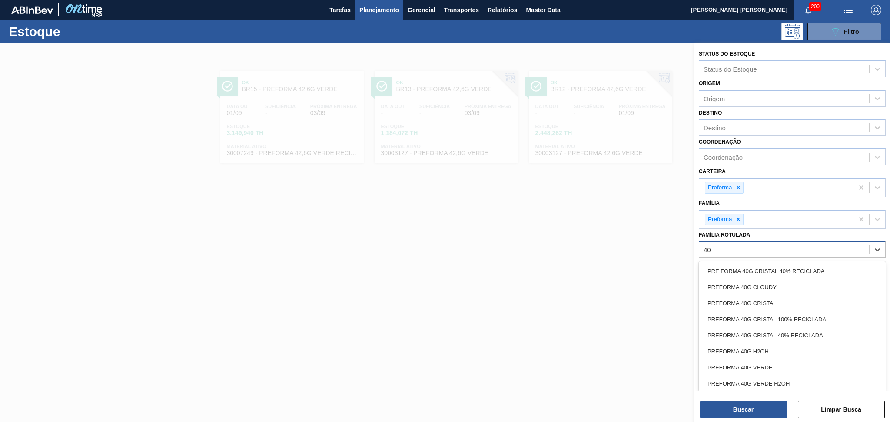
type Rotulada "40g"
click at [762, 362] on div "PREFORMA 40G VERDE" at bounding box center [792, 368] width 187 height 16
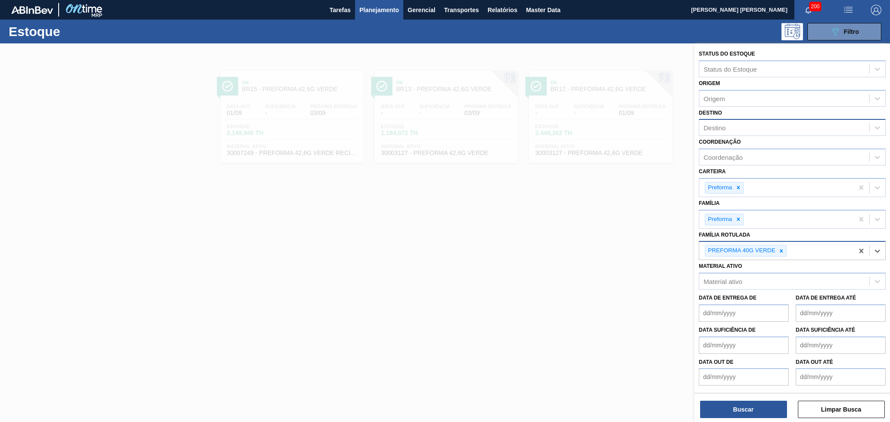
click at [731, 127] on div "Destino" at bounding box center [784, 128] width 170 height 13
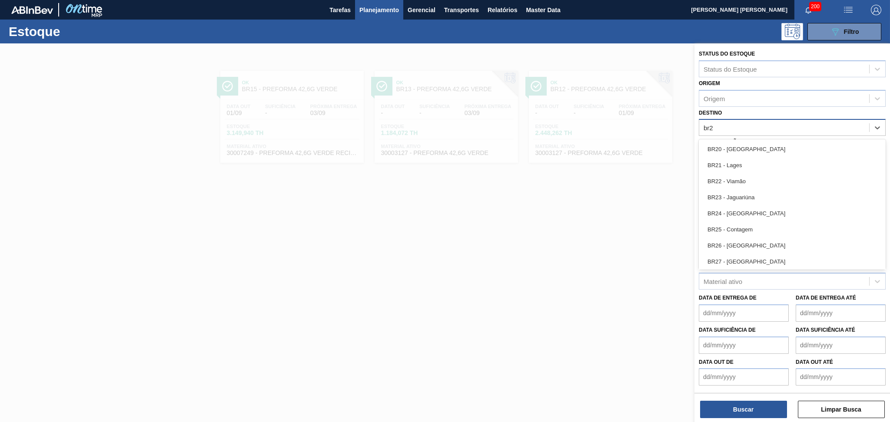
type input "br20"
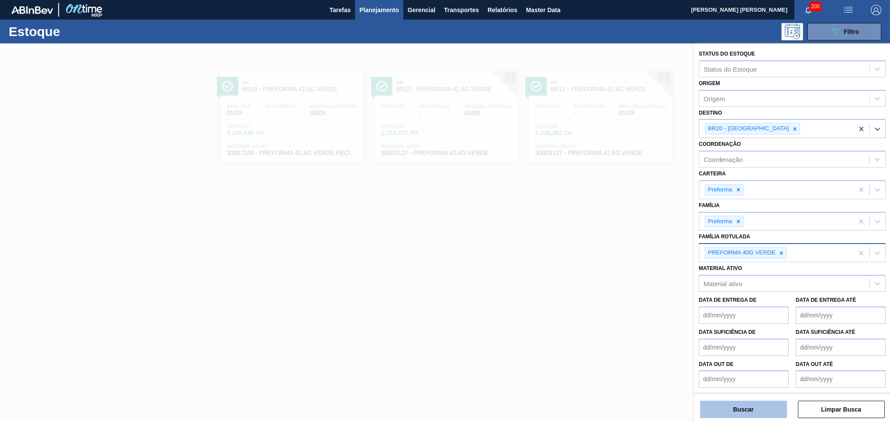
click at [730, 403] on button "Buscar" at bounding box center [743, 409] width 87 height 17
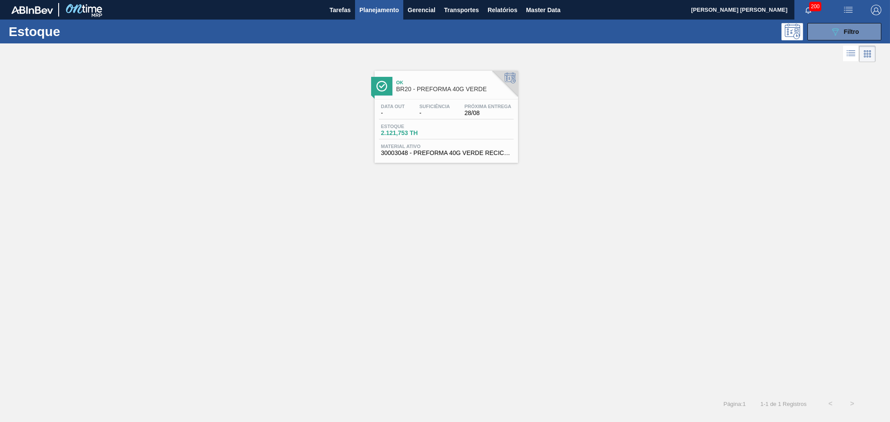
click at [402, 135] on span "2.121,753 TH" at bounding box center [411, 133] width 61 height 7
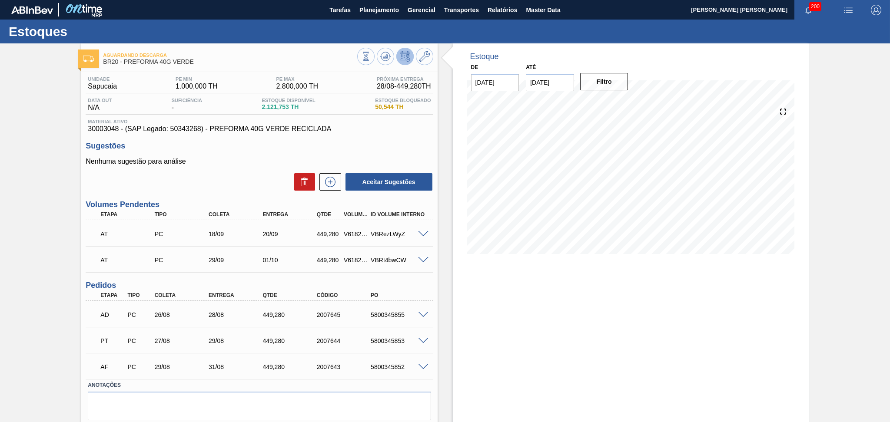
click at [224, 179] on div "Aceitar Sugestões" at bounding box center [259, 182] width 347 height 19
click at [422, 234] on span at bounding box center [423, 234] width 10 height 7
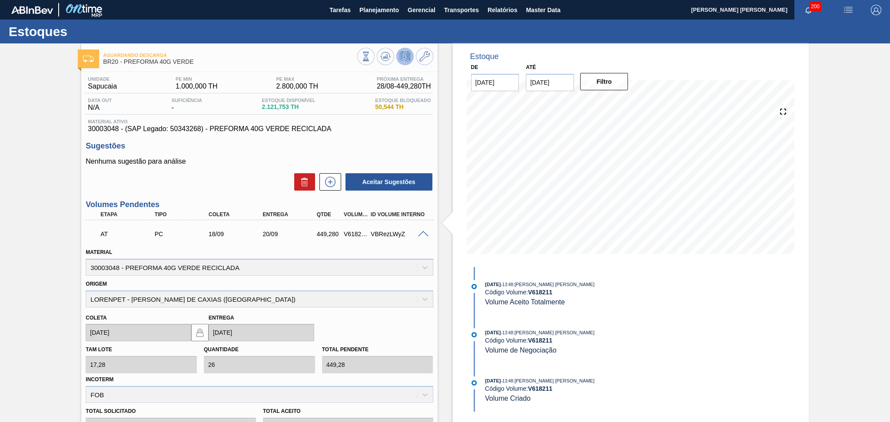
click at [422, 234] on span at bounding box center [423, 234] width 10 height 7
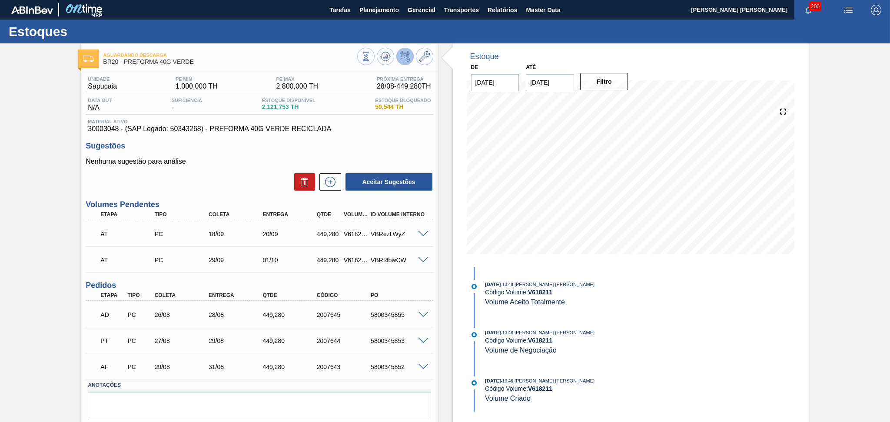
click at [216, 153] on div "Sugestões Nenhuma sugestão para análise Aceitar Sugestões" at bounding box center [259, 167] width 347 height 50
click at [386, 128] on span "30003048 - (SAP Legado: 50343268) - PREFORMA 40G VERDE RECICLADA" at bounding box center [259, 129] width 343 height 8
click at [383, 9] on span "Planejamento" at bounding box center [379, 10] width 40 height 10
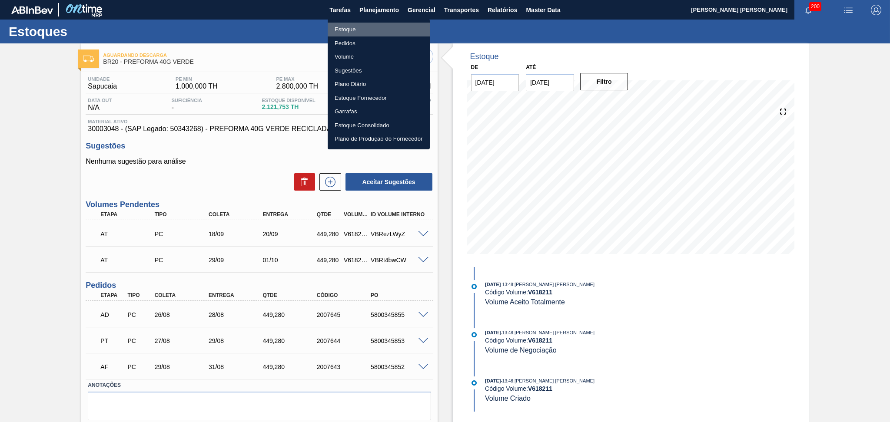
click at [349, 31] on li "Estoque" at bounding box center [379, 30] width 102 height 14
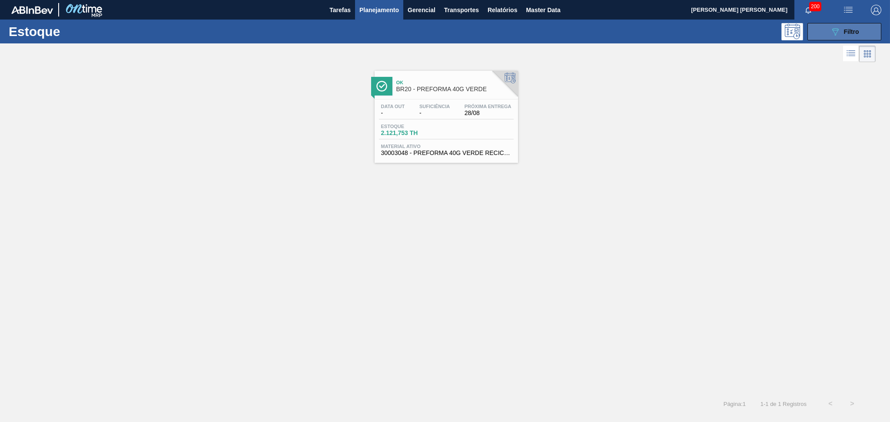
click at [830, 30] on icon "089F7B8B-B2A5-4AFE-B5C0-19BA573D28AC" at bounding box center [835, 32] width 10 height 10
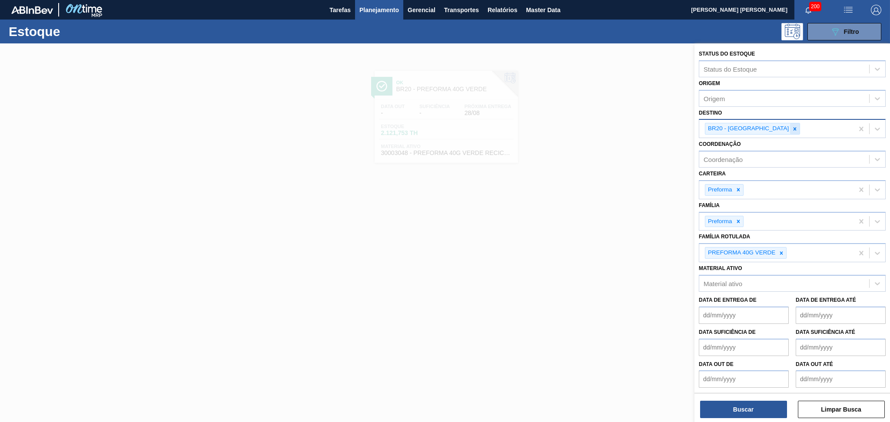
click at [794, 129] on icon at bounding box center [795, 128] width 3 height 3
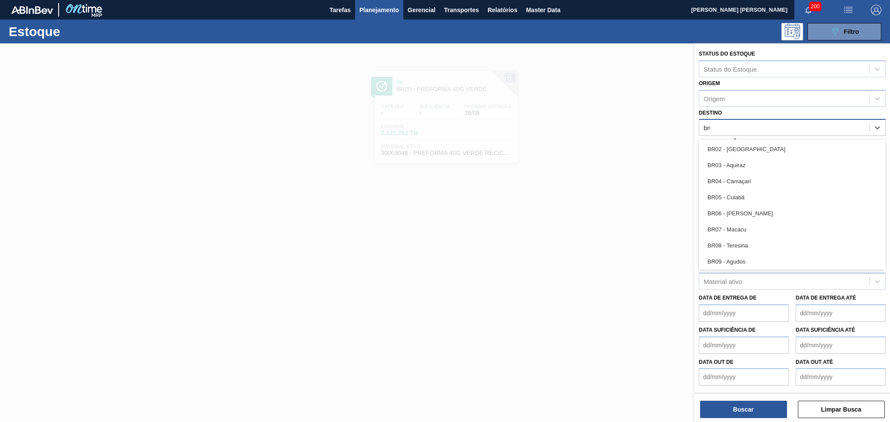
type input "br08"
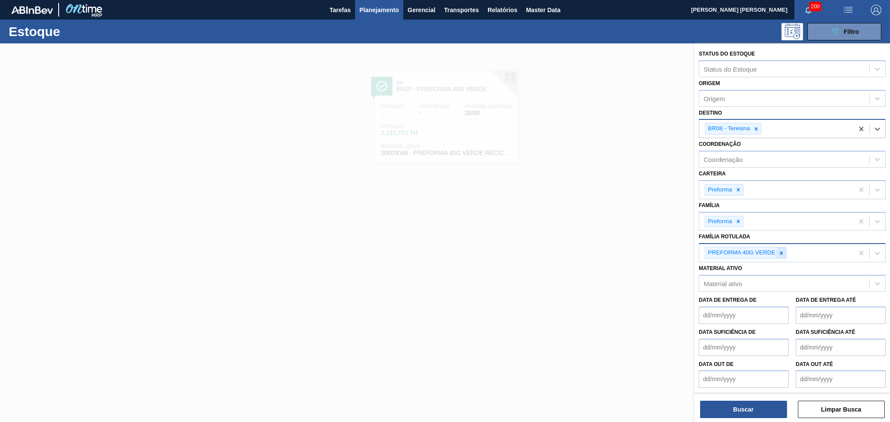
click at [784, 254] on div at bounding box center [782, 253] width 10 height 11
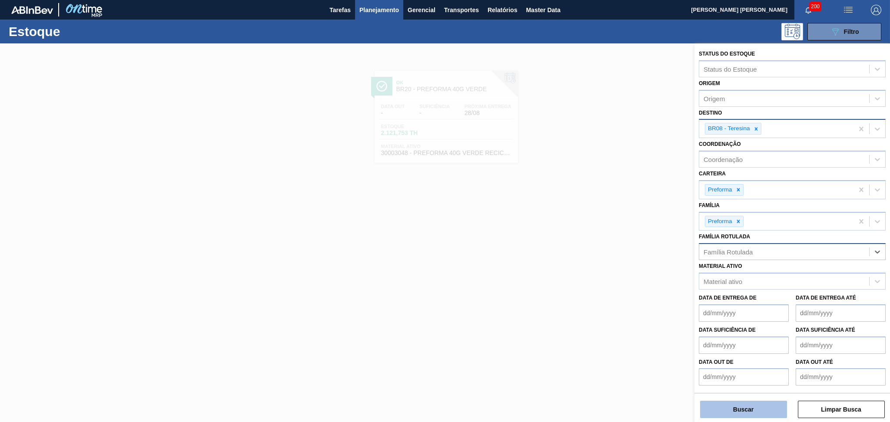
click at [749, 406] on button "Buscar" at bounding box center [743, 409] width 87 height 17
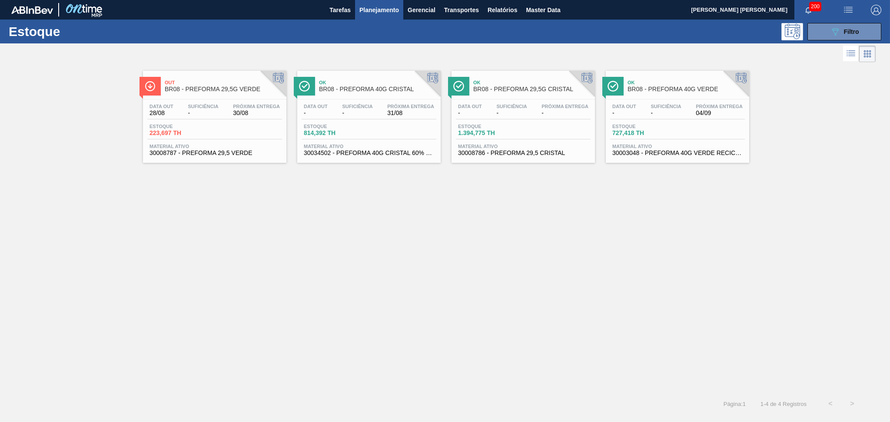
click at [284, 254] on div "Out BR08 - PREFORMA 29,5G VERDE Data out 28/08 Suficiência - Próxima Entrega 30…" at bounding box center [445, 228] width 890 height 329
click at [673, 124] on div "Estoque 727,418 TH" at bounding box center [642, 130] width 65 height 13
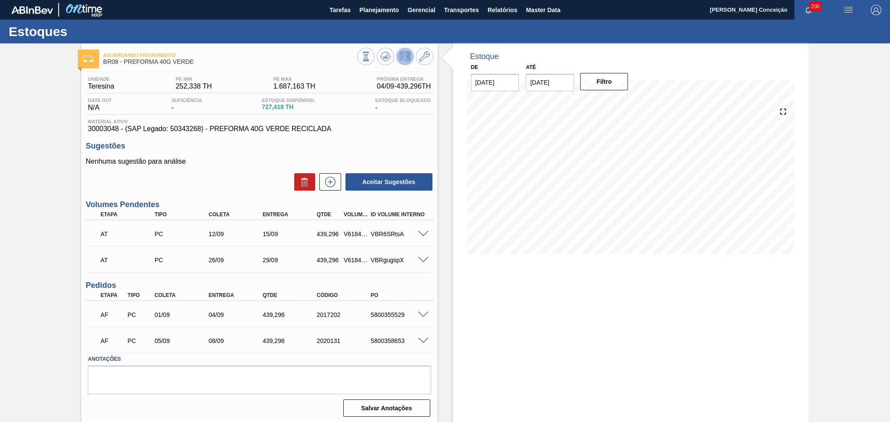
click at [382, 140] on div "Unidade Teresina PE MIN 252,338 TH PE MAX 1.687,163 TH Próxima Entrega 04/09 - …" at bounding box center [259, 246] width 356 height 348
click at [336, 122] on span "Material ativo" at bounding box center [259, 121] width 343 height 5
click at [375, 15] on button "Planejamento" at bounding box center [379, 10] width 48 height 20
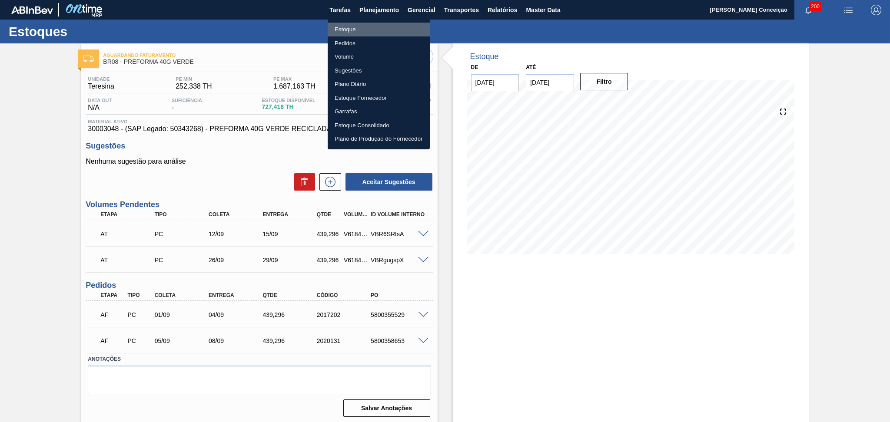
click at [348, 28] on li "Estoque" at bounding box center [379, 30] width 102 height 14
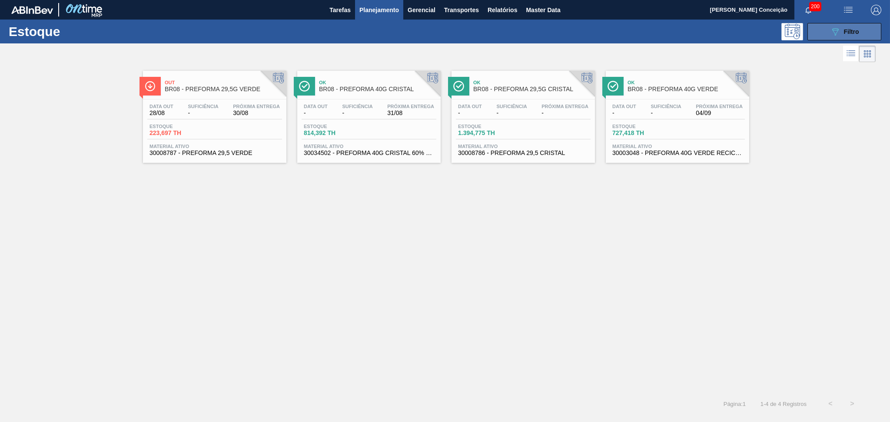
click at [847, 30] on span "Filtro" at bounding box center [851, 31] width 15 height 7
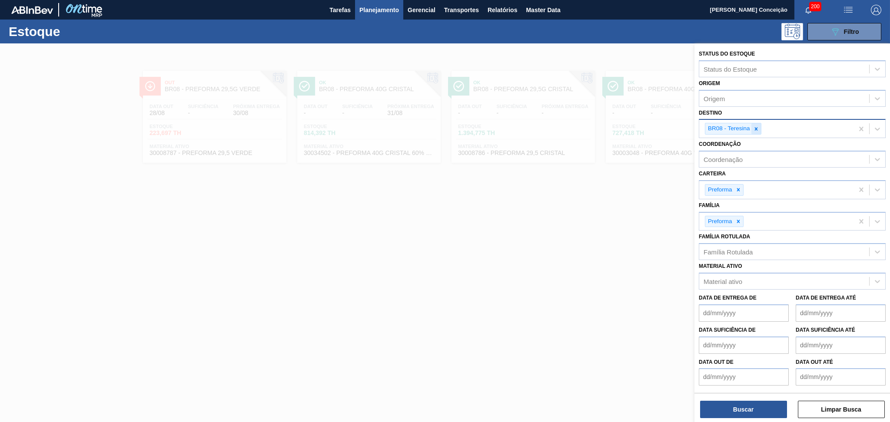
click at [757, 127] on icon at bounding box center [755, 128] width 3 height 3
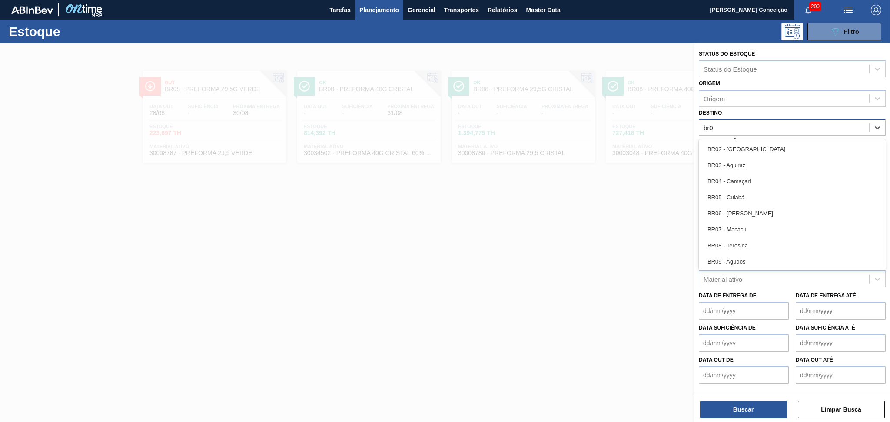
type input "br03"
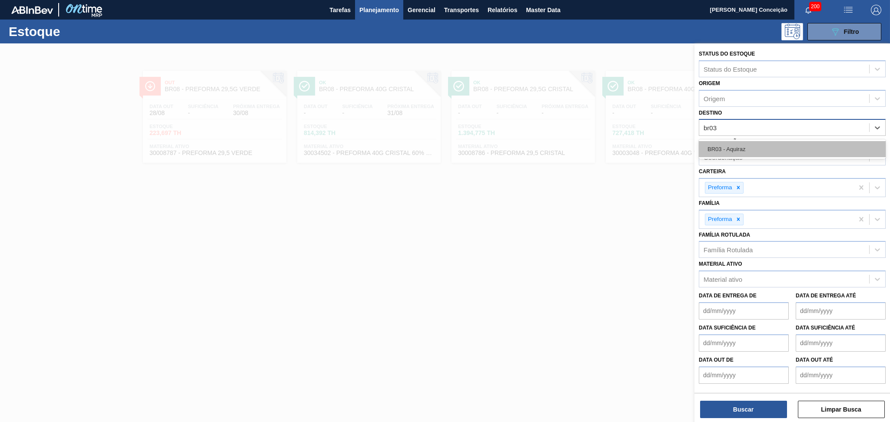
click at [757, 152] on div "BR03 - Aquiraz" at bounding box center [792, 149] width 187 height 16
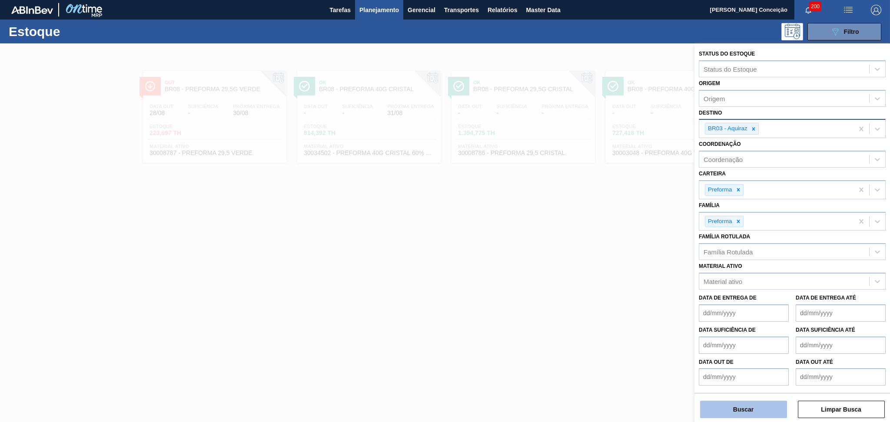
click at [724, 406] on button "Buscar" at bounding box center [743, 409] width 87 height 17
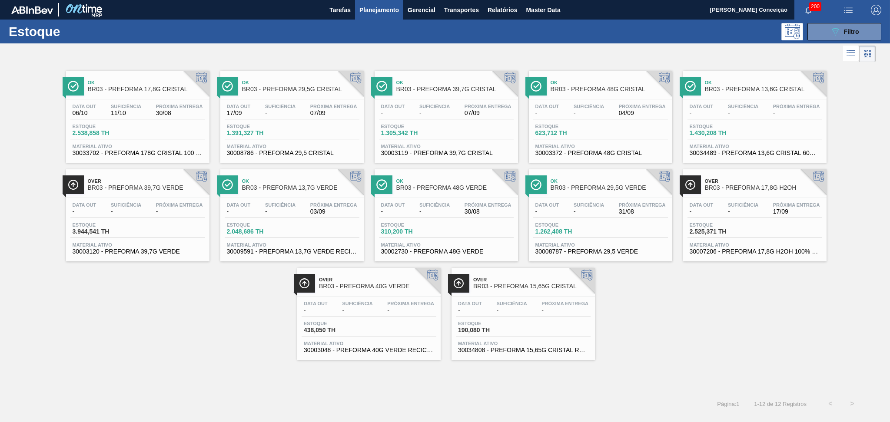
click at [181, 350] on div "Ok BR03 - PREFORMA 17,8G CRISTAL Data out 06/10 Suficiência 11/10 Próxima Entre…" at bounding box center [445, 212] width 890 height 296
click at [126, 215] on div "Data out - Suficiência - Próxima Entrega -" at bounding box center [137, 211] width 135 height 16
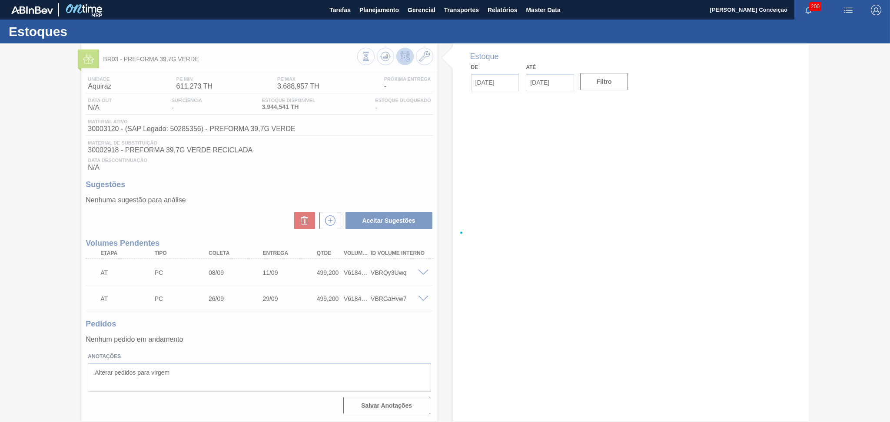
click at [242, 201] on div at bounding box center [445, 232] width 890 height 379
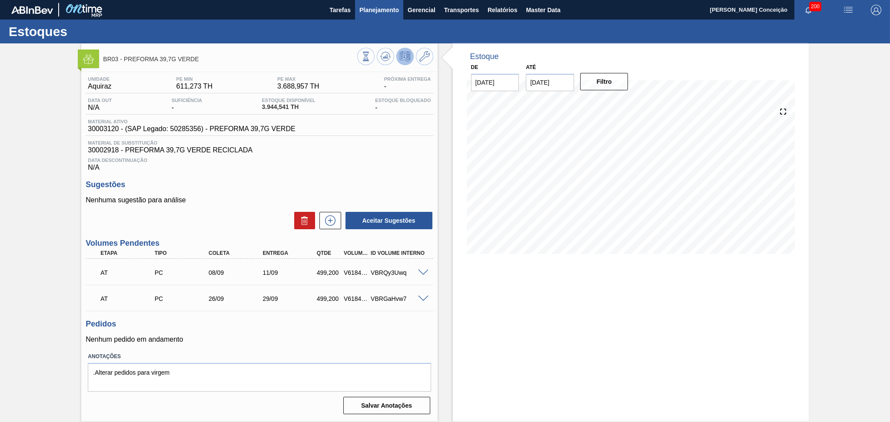
click at [370, 14] on span "Planejamento" at bounding box center [379, 10] width 40 height 10
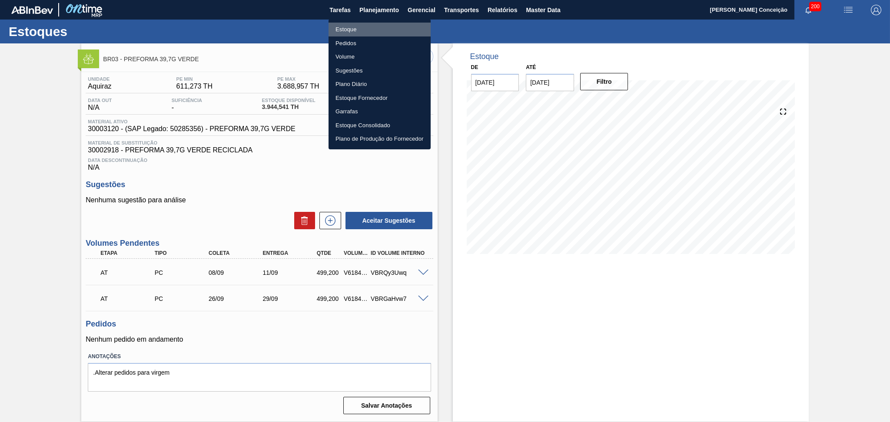
click at [351, 28] on li "Estoque" at bounding box center [380, 30] width 102 height 14
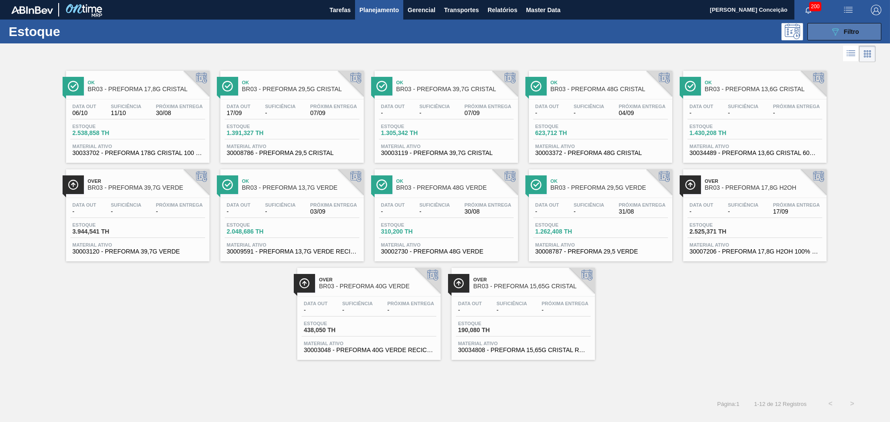
click at [818, 37] on button "089F7B8B-B2A5-4AFE-B5C0-19BA573D28AC Filtro" at bounding box center [844, 31] width 74 height 17
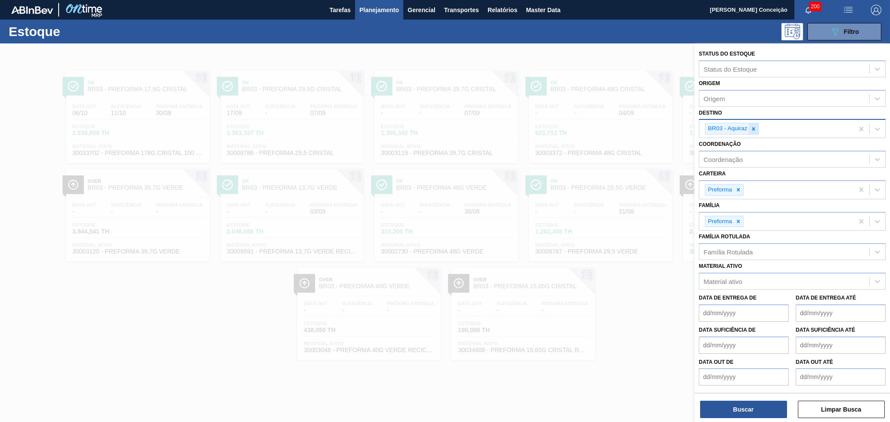
click at [754, 126] on icon at bounding box center [754, 129] width 6 height 6
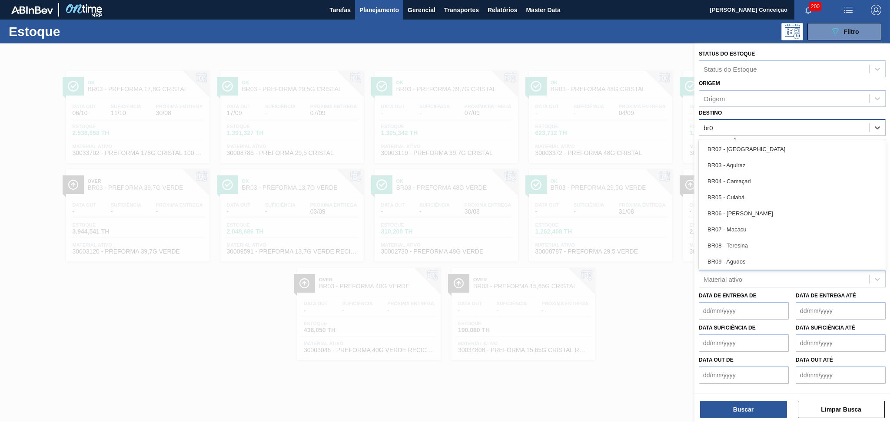
type input "br04"
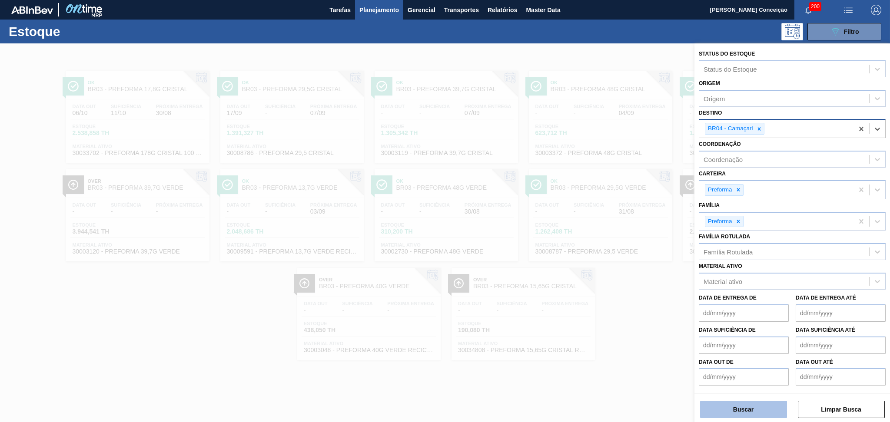
click at [731, 409] on button "Buscar" at bounding box center [743, 409] width 87 height 17
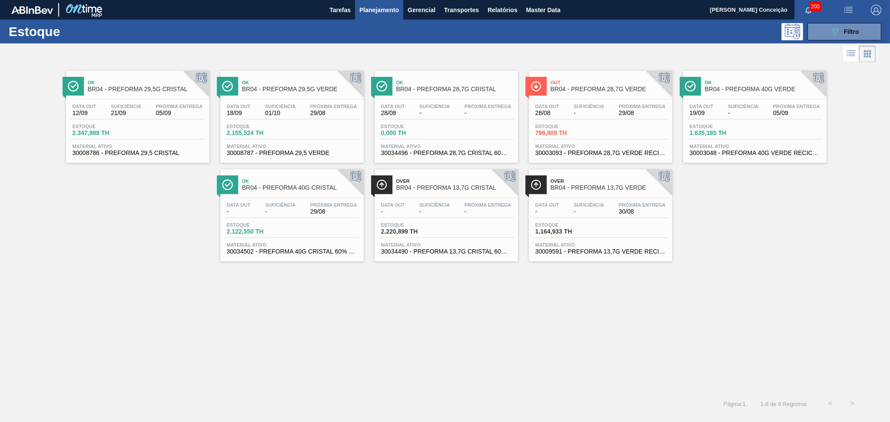
click at [755, 108] on span "Suficiência" at bounding box center [743, 106] width 30 height 5
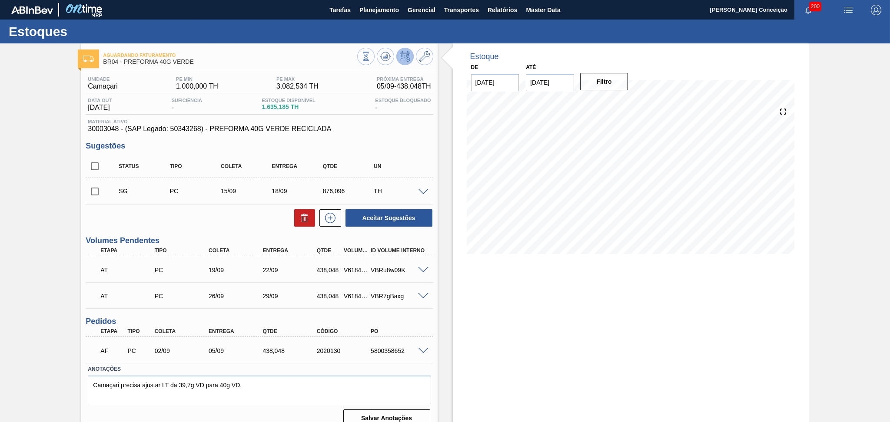
click at [433, 150] on div "Unidade Camaçari PE MIN 1.000,000 TH PE MAX 3.082,534 TH Próxima Entrega 05/09 …" at bounding box center [259, 251] width 356 height 358
click at [379, 55] on button at bounding box center [385, 56] width 17 height 17
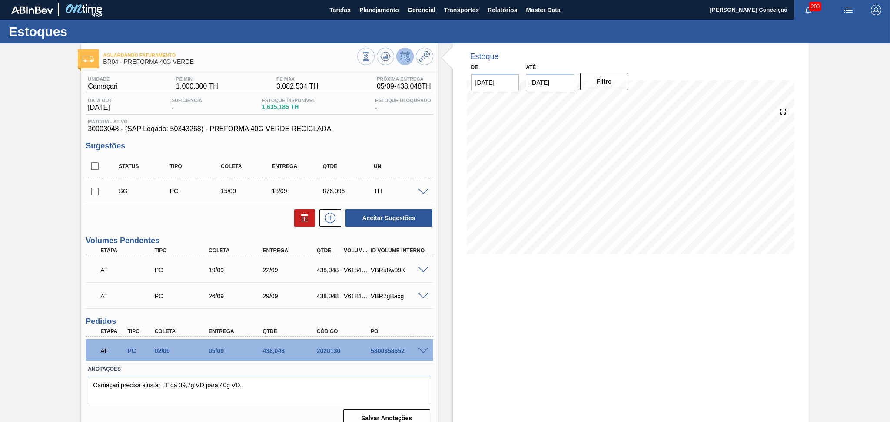
click at [423, 190] on span at bounding box center [423, 192] width 10 height 7
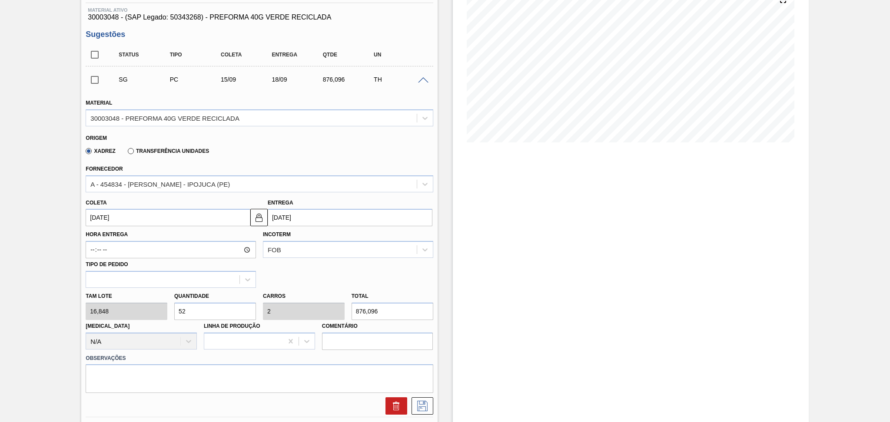
scroll to position [116, 0]
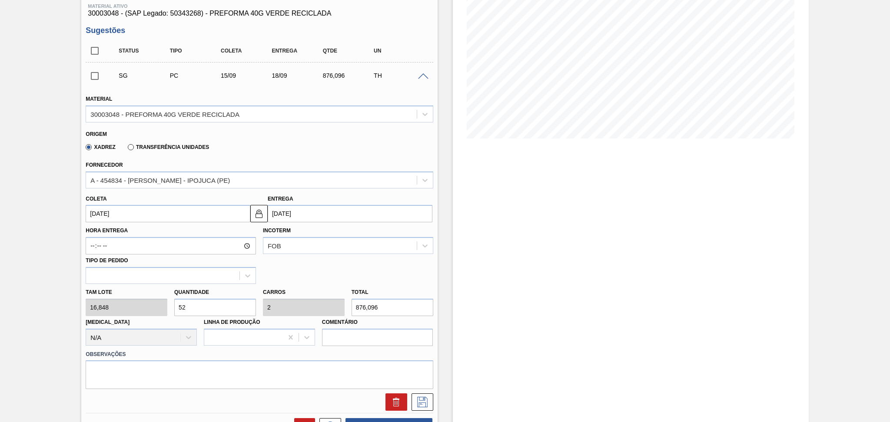
click at [166, 215] on input "[DATE]" at bounding box center [168, 213] width 165 height 17
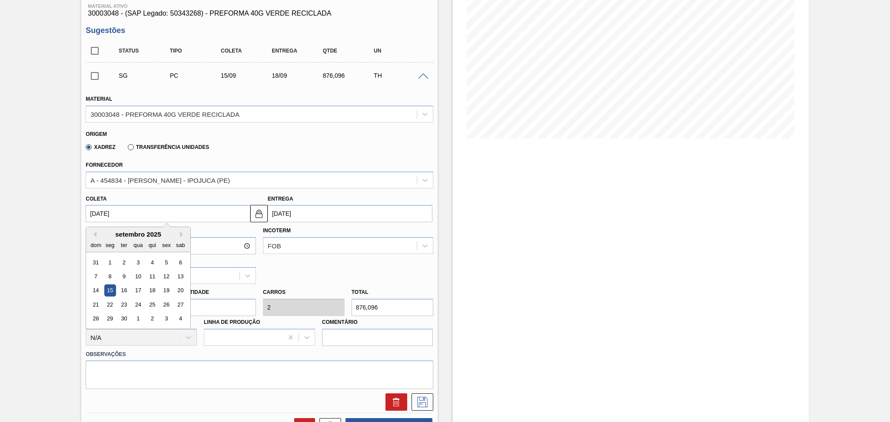
click at [296, 262] on div "Hora Entrega Incoterm FOB Tipo de pedido" at bounding box center [259, 254] width 354 height 62
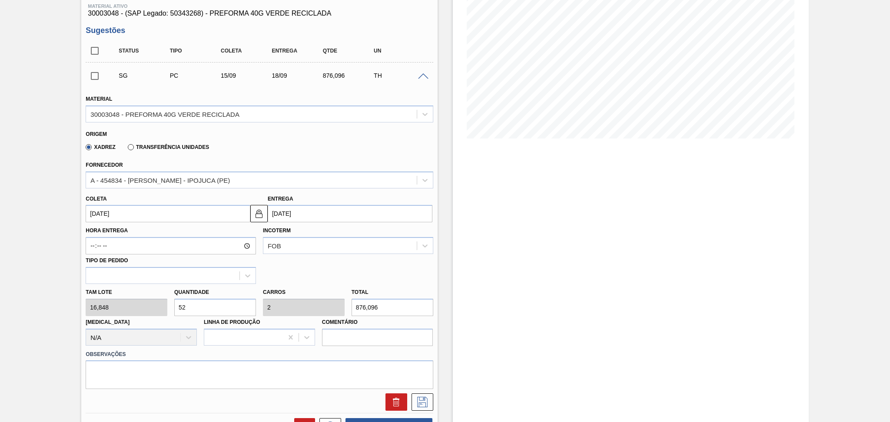
click at [152, 306] on div "Tam lote 16,848 Quantidade 52 Carros 2 Total 876,096 [MEDICAL_DATA] N/A Linha d…" at bounding box center [259, 315] width 354 height 62
type input "2"
type input "0,077"
type input "33,696"
type input "26"
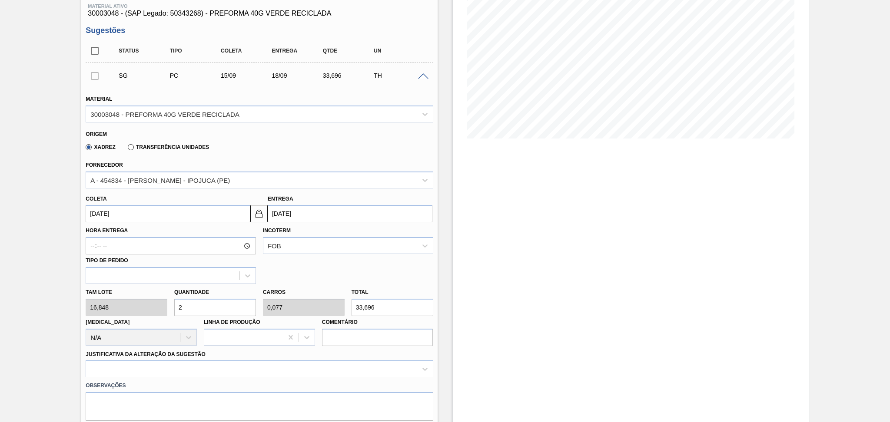
type input "1"
type input "438,048"
type input "26"
click at [135, 365] on div at bounding box center [259, 369] width 347 height 17
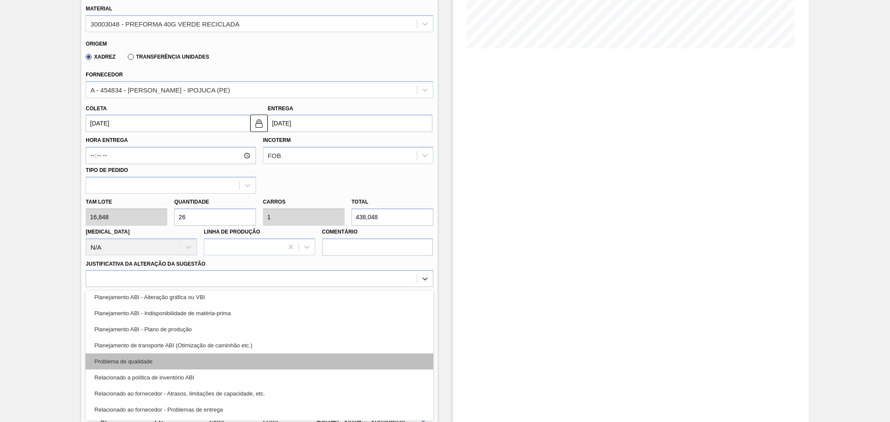
click at [158, 359] on div "Problema de qualidade" at bounding box center [259, 362] width 347 height 16
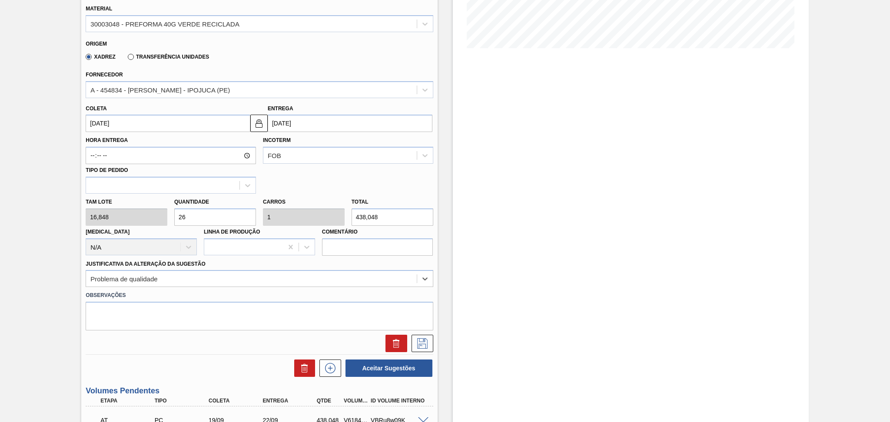
click at [168, 267] on div "Justificativa da Alteração da Sugestão option Problema de qualidade, selected. …" at bounding box center [259, 273] width 347 height 30
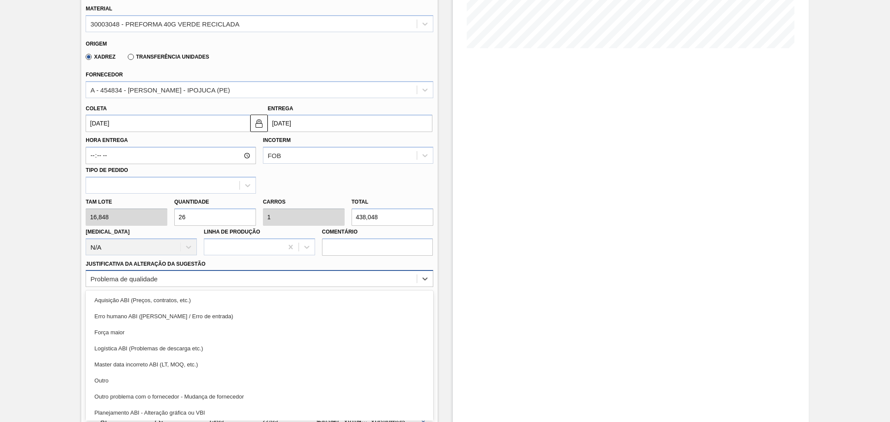
click at [168, 277] on div "Problema de qualidade" at bounding box center [251, 279] width 330 height 13
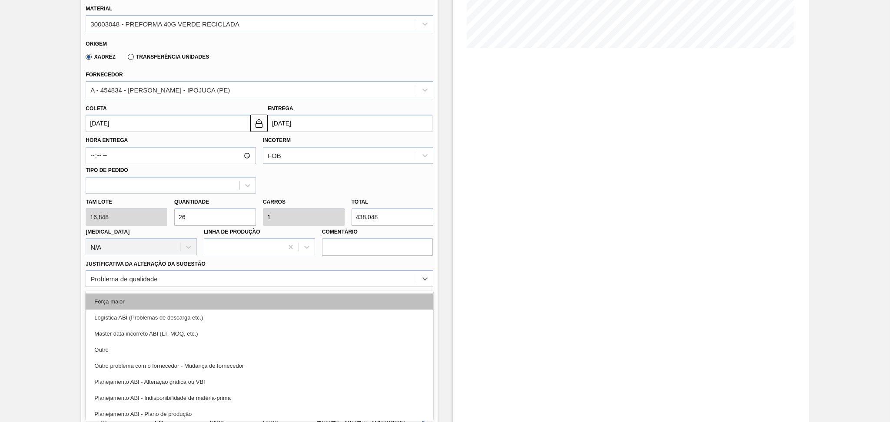
scroll to position [58, 0]
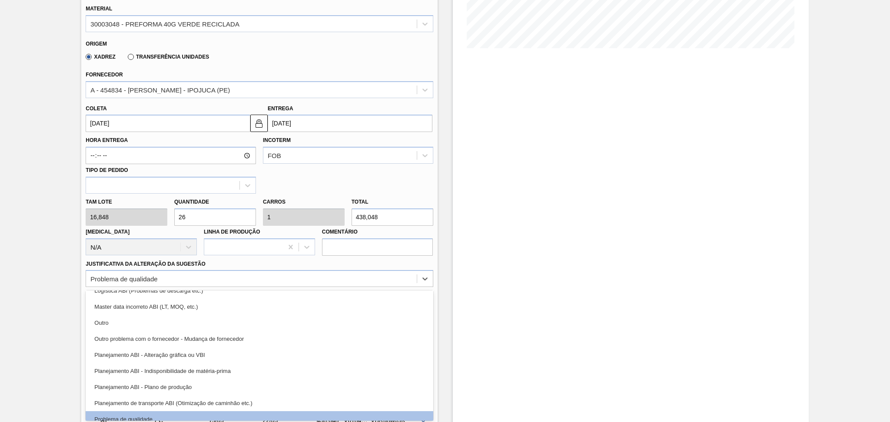
click at [193, 383] on div "Planejamento ABI - Plano de produção" at bounding box center [259, 387] width 347 height 16
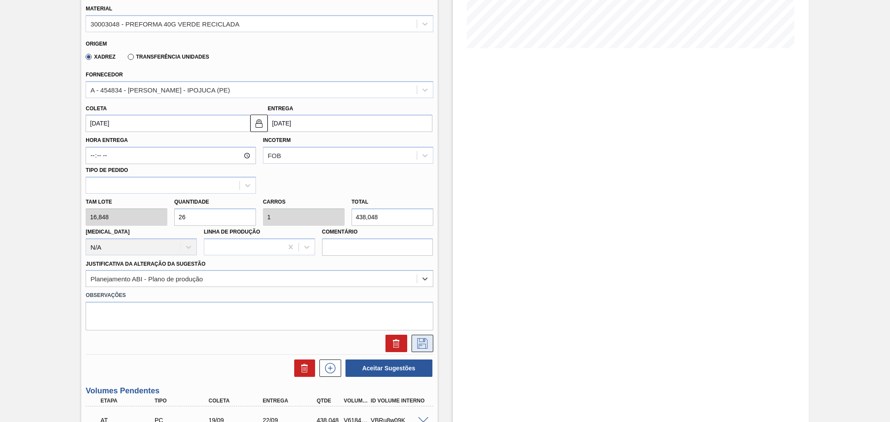
click at [420, 340] on icon at bounding box center [422, 344] width 14 height 10
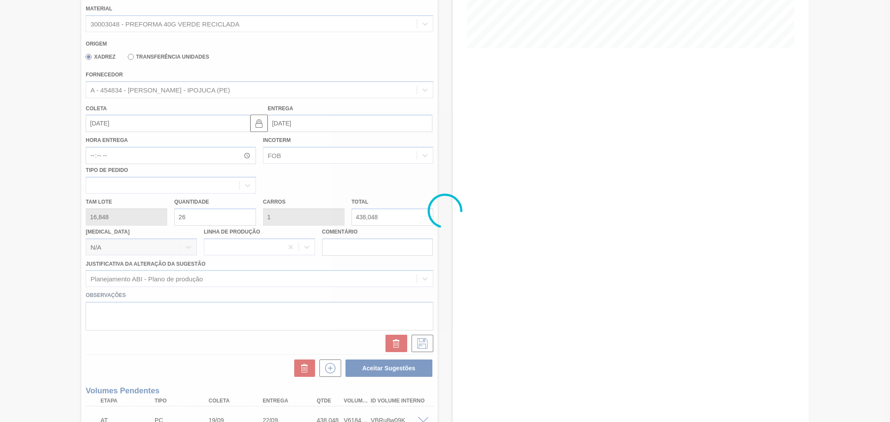
scroll to position [11, 0]
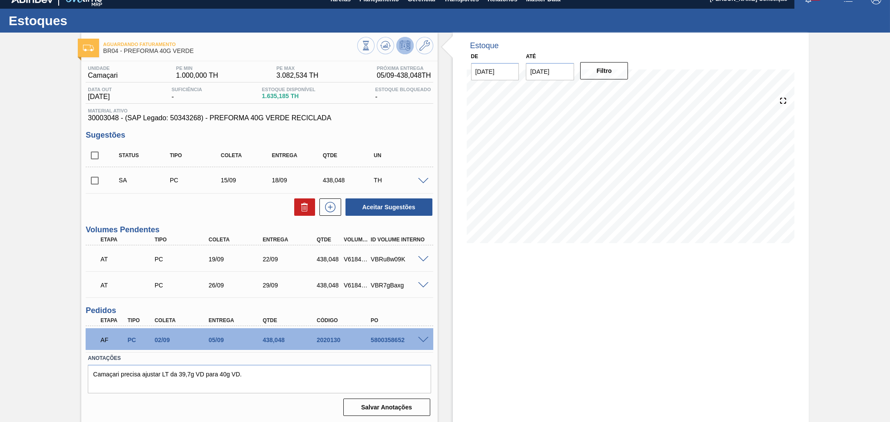
click at [94, 183] on input "checkbox" at bounding box center [95, 181] width 18 height 18
click at [406, 207] on button "Aceitar Sugestões" at bounding box center [389, 207] width 87 height 17
checkbox input "false"
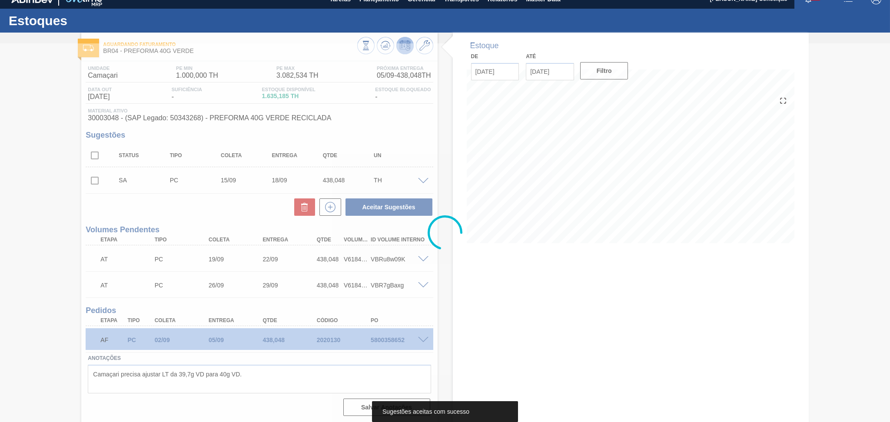
click at [182, 195] on div at bounding box center [445, 232] width 890 height 379
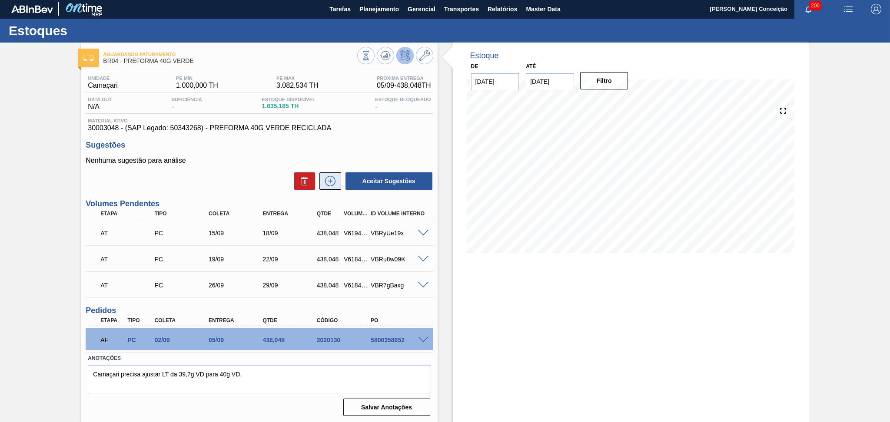
click at [328, 181] on icon at bounding box center [330, 181] width 14 height 10
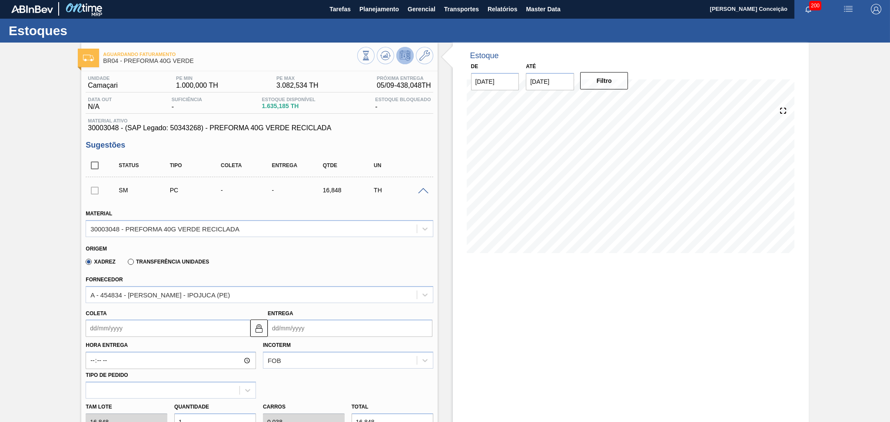
click at [121, 325] on input "Coleta" at bounding box center [168, 328] width 165 height 17
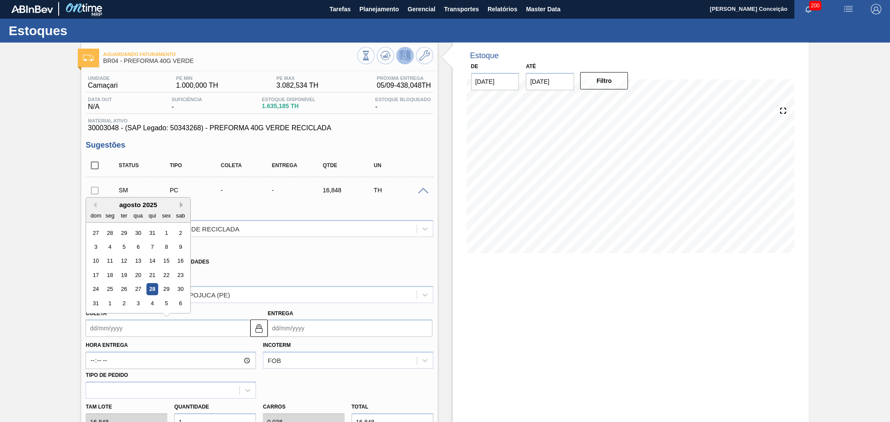
click at [182, 203] on button "Next Month" at bounding box center [183, 205] width 6 height 6
click at [136, 246] on div "10" at bounding box center [139, 247] width 12 height 12
type input "[DATE]"
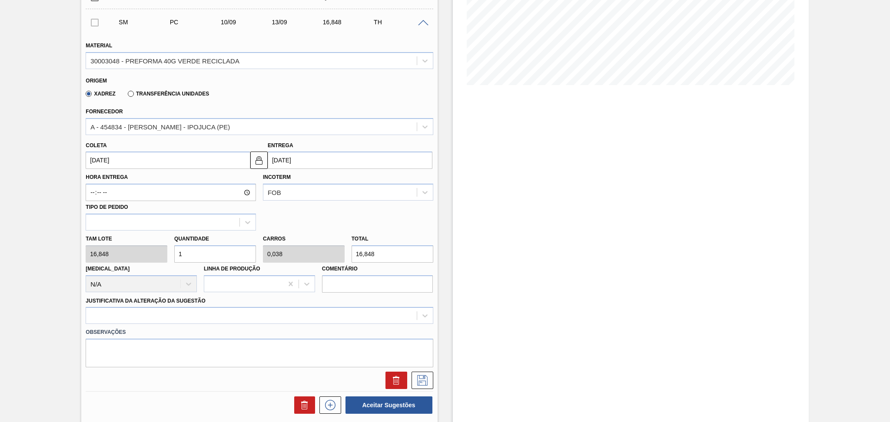
scroll to position [175, 0]
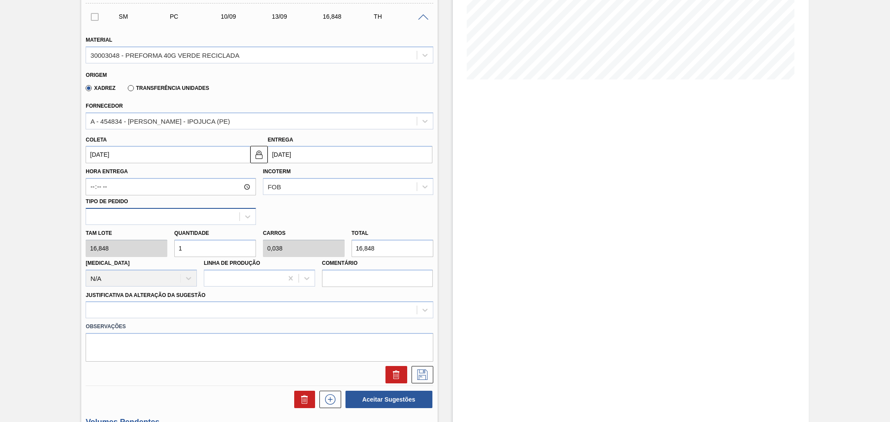
drag, startPoint x: 202, startPoint y: 249, endPoint x: 117, endPoint y: 208, distance: 93.7
click at [160, 231] on div "Tam lote 16,848 Quantidade 1 Carros 0,038 Total 16,848 Doca N/A Linha de Produç…" at bounding box center [259, 256] width 354 height 62
type input "2"
type input "0,077"
type input "33,696"
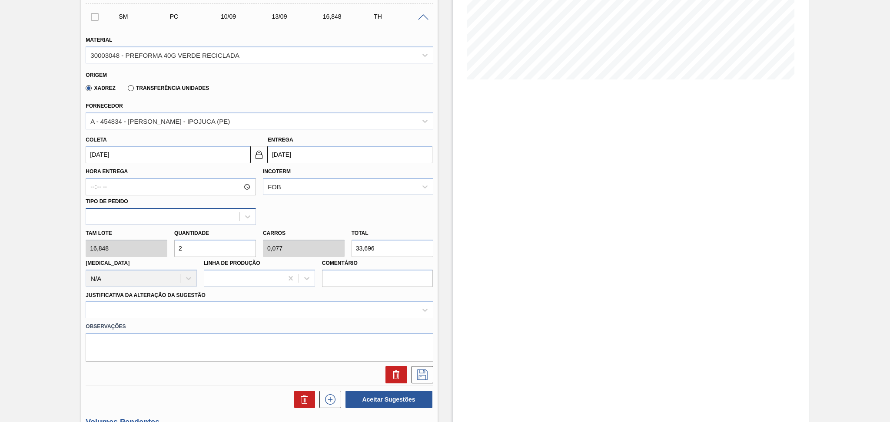
type input "26"
type input "1"
type input "438,048"
type input "26"
click at [143, 302] on div at bounding box center [259, 310] width 347 height 17
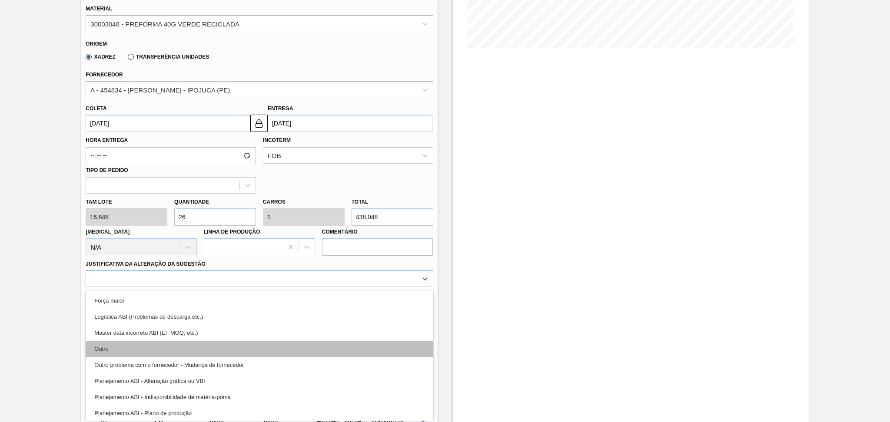
scroll to position [58, 0]
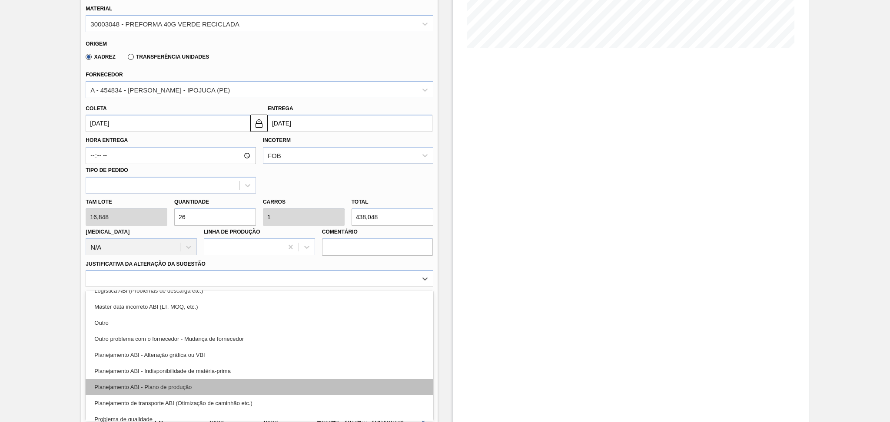
click at [192, 381] on div "Planejamento ABI - Plano de produção" at bounding box center [259, 387] width 347 height 16
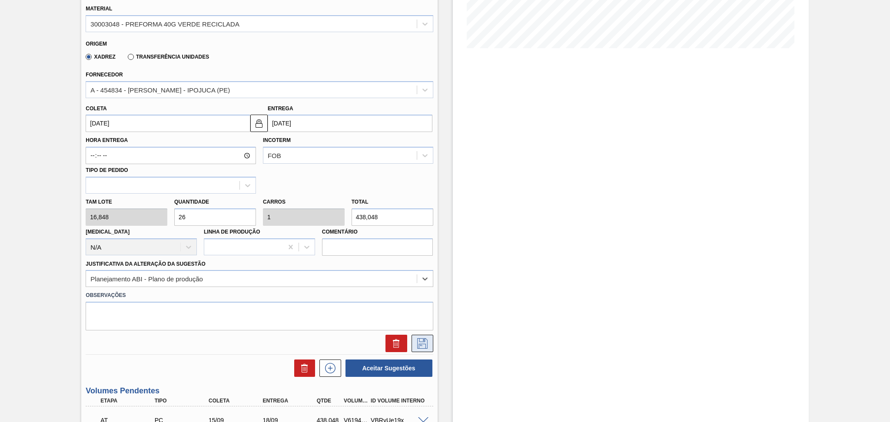
click at [420, 344] on icon at bounding box center [422, 342] width 4 height 7
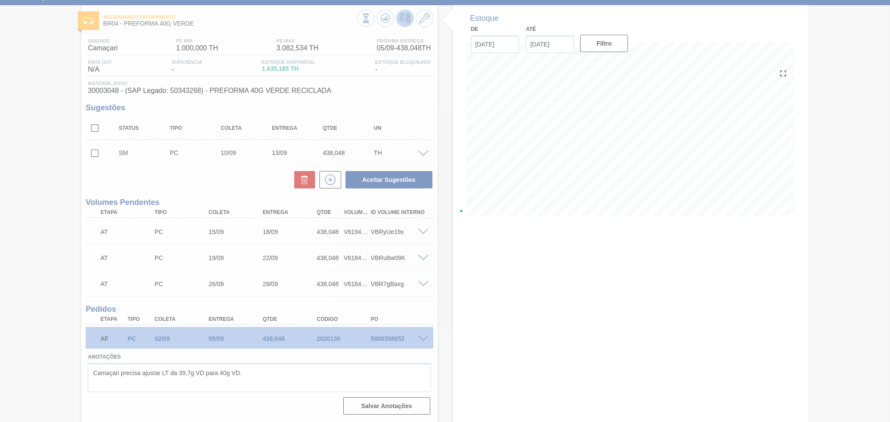
scroll to position [37, 0]
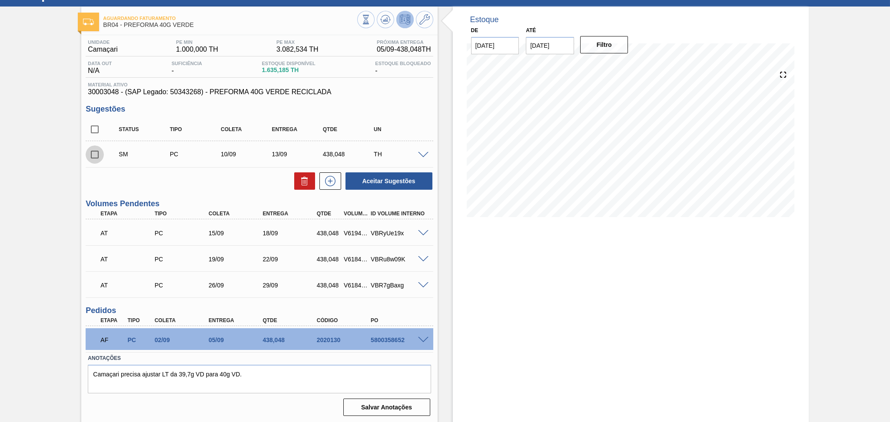
click at [99, 156] on input "checkbox" at bounding box center [95, 155] width 18 height 18
click at [404, 182] on button "Aceitar Sugestões" at bounding box center [389, 181] width 87 height 17
checkbox input "false"
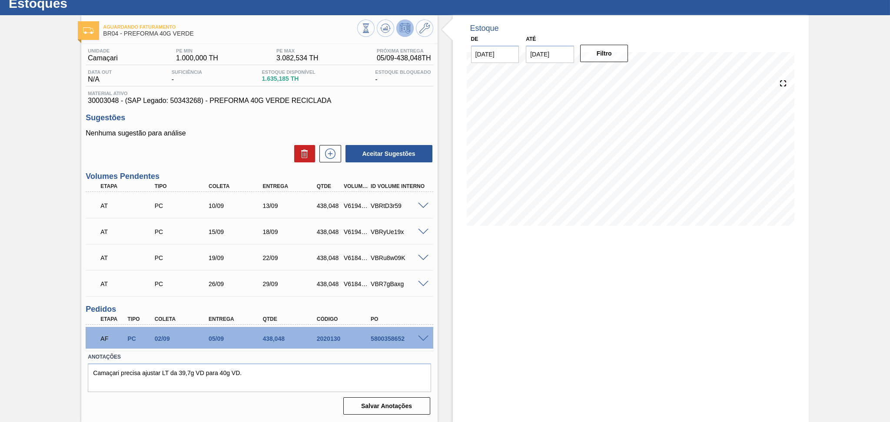
scroll to position [27, 0]
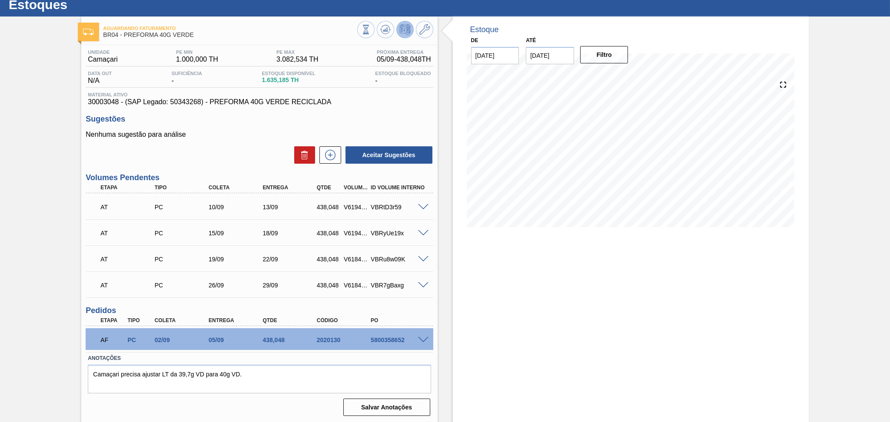
click at [423, 204] on span at bounding box center [423, 207] width 10 height 7
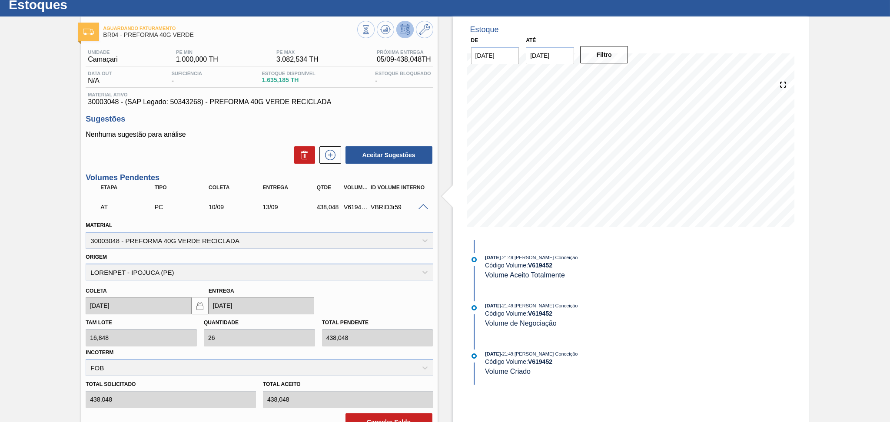
click at [422, 205] on span at bounding box center [423, 207] width 10 height 7
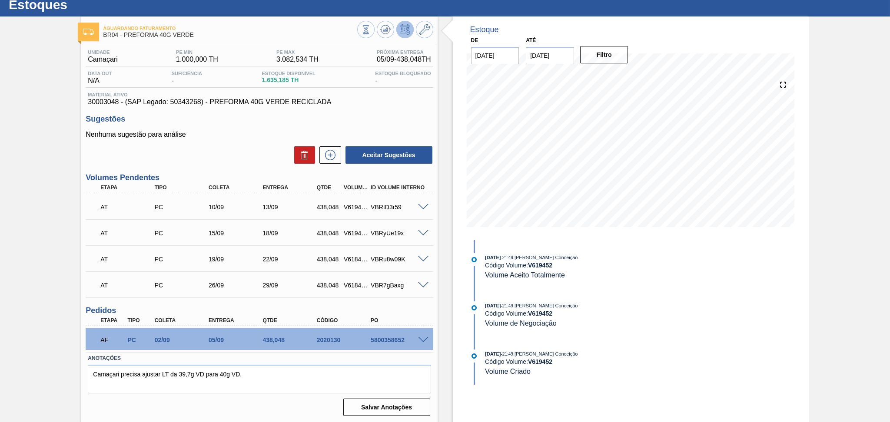
click at [226, 127] on div "Sugestões Nenhuma sugestão para análise Aceitar Sugestões" at bounding box center [259, 140] width 347 height 50
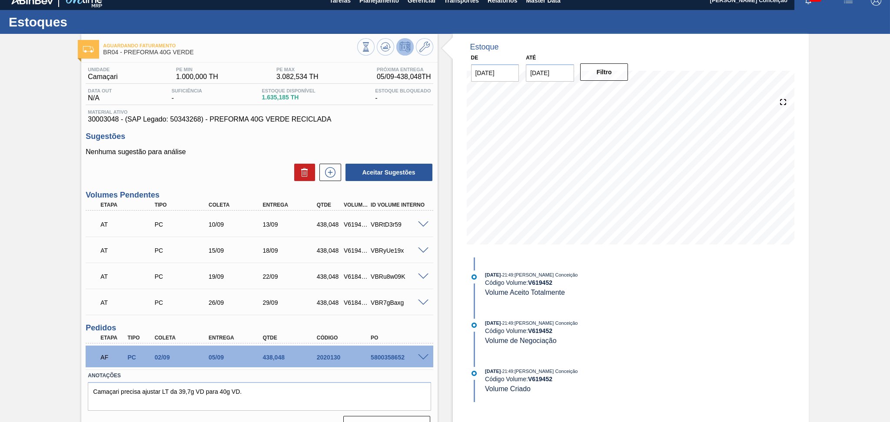
scroll to position [0, 0]
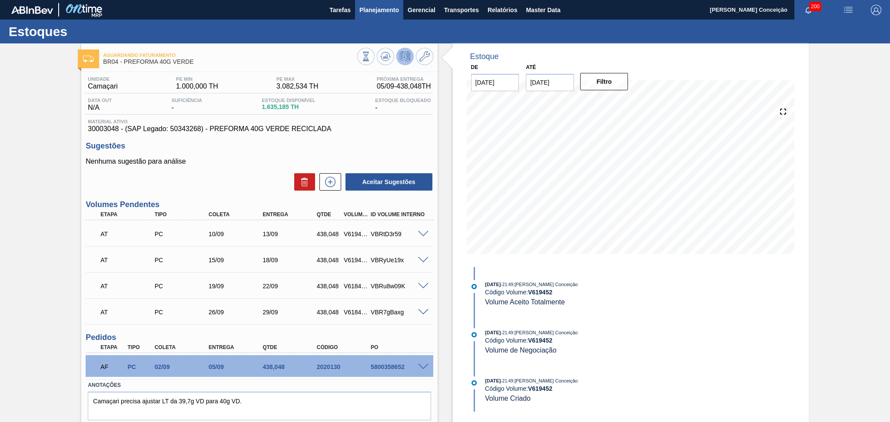
click at [389, 5] on span "Planejamento" at bounding box center [379, 10] width 40 height 10
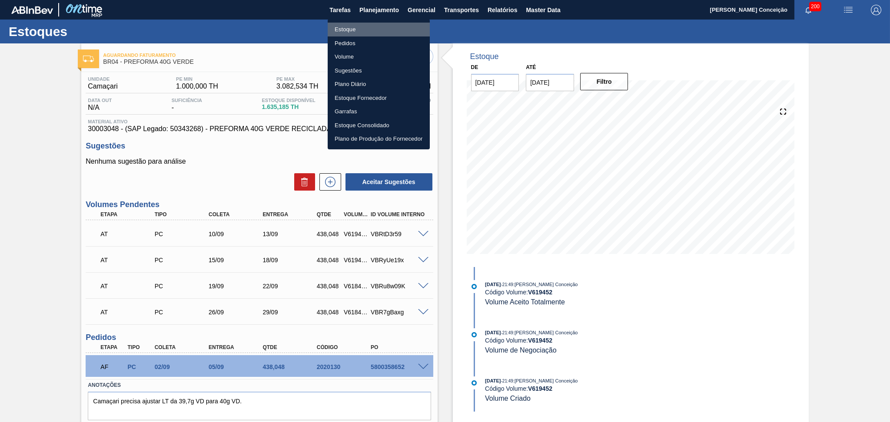
click at [355, 33] on li "Estoque" at bounding box center [379, 30] width 102 height 14
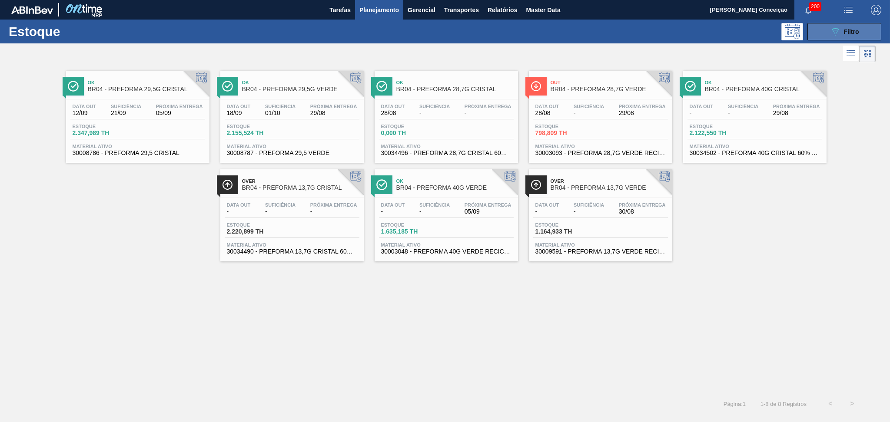
click at [857, 30] on span "Filtro" at bounding box center [851, 31] width 15 height 7
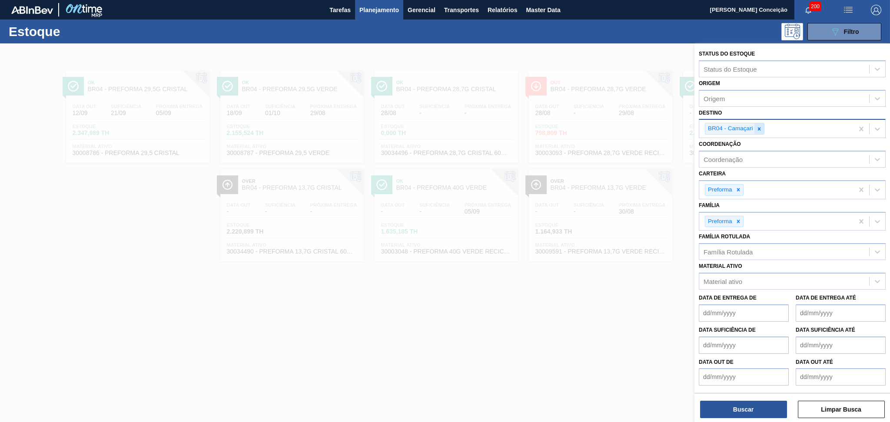
click at [760, 129] on icon at bounding box center [759, 129] width 6 height 6
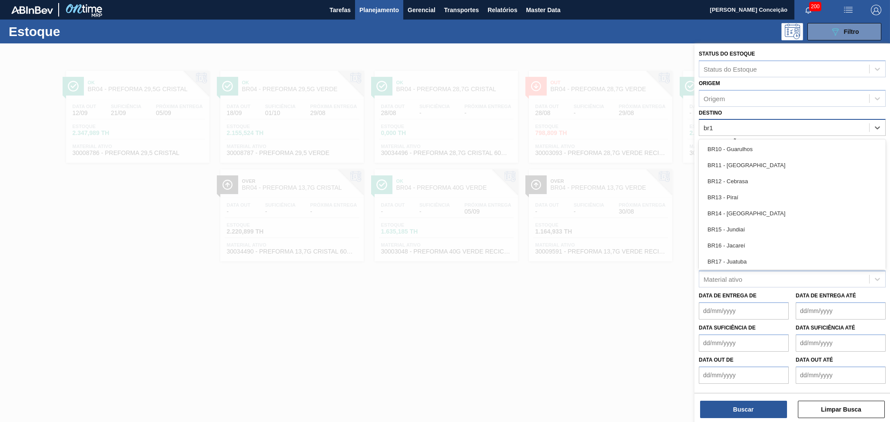
type input "br15"
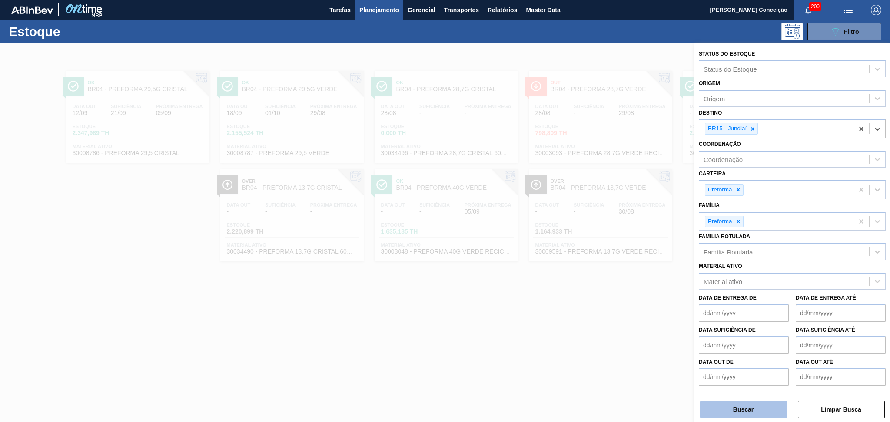
click at [733, 402] on button "Buscar" at bounding box center [743, 409] width 87 height 17
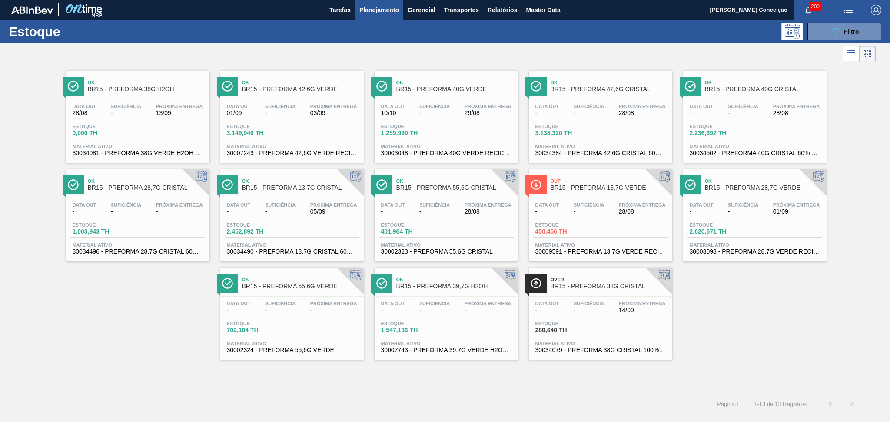
click at [451, 109] on div "Suficiência -" at bounding box center [434, 110] width 35 height 13
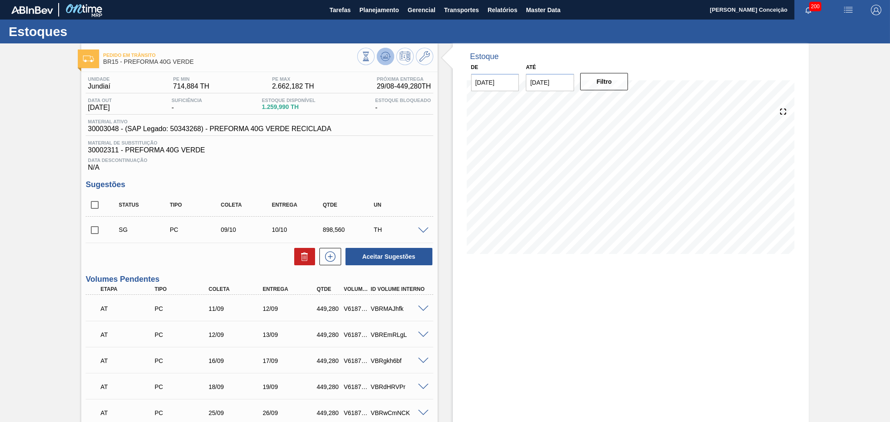
click at [381, 53] on icon at bounding box center [385, 54] width 9 height 5
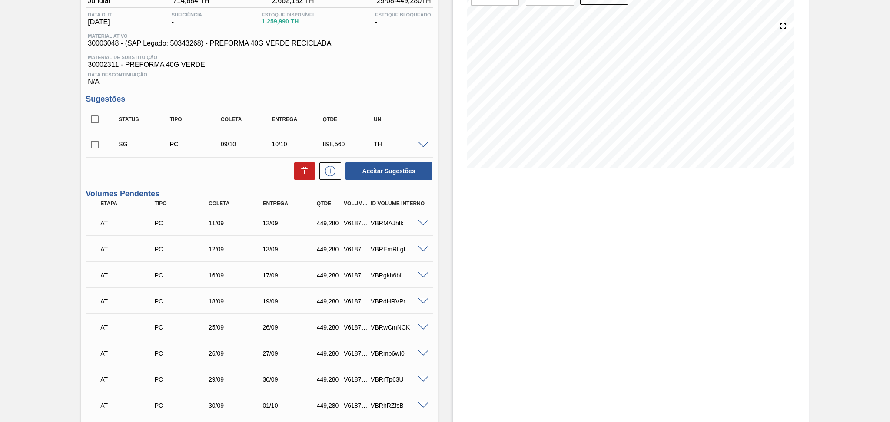
scroll to position [21, 0]
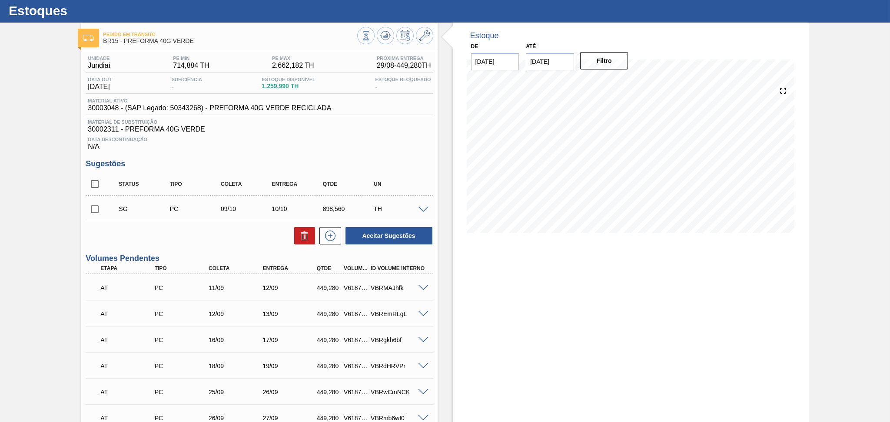
click at [218, 237] on div "Aceitar Sugestões" at bounding box center [259, 235] width 347 height 19
click at [387, 146] on div "Data Descontinuação N/A" at bounding box center [259, 141] width 347 height 17
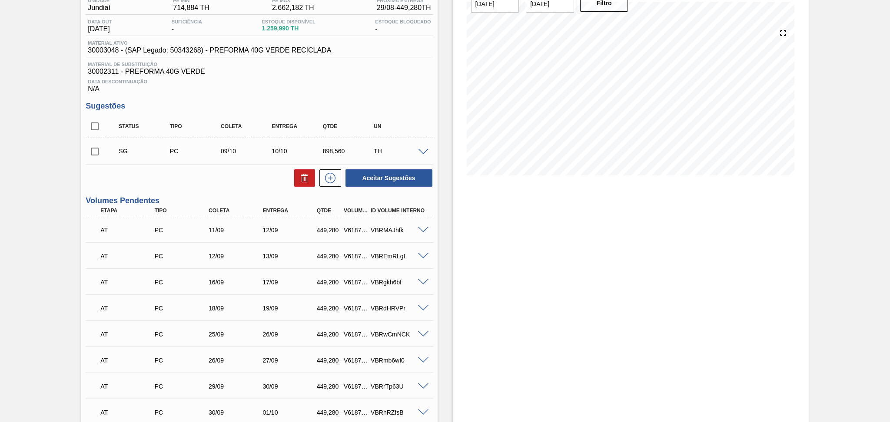
scroll to position [0, 0]
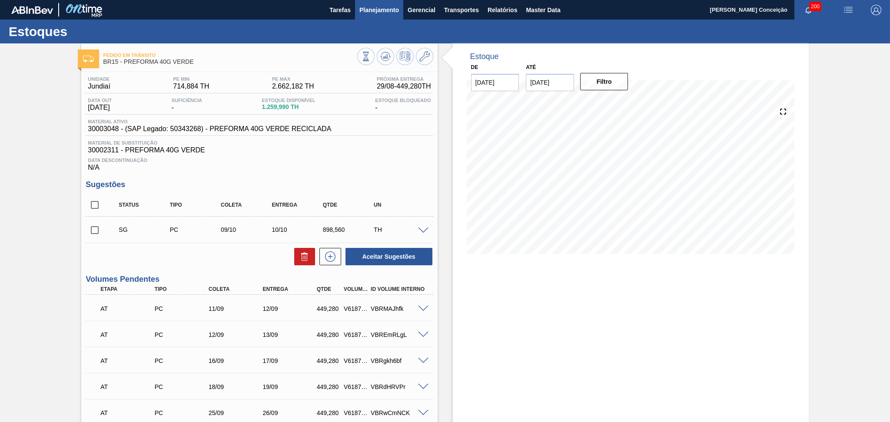
click at [373, 10] on span "Planejamento" at bounding box center [379, 10] width 40 height 10
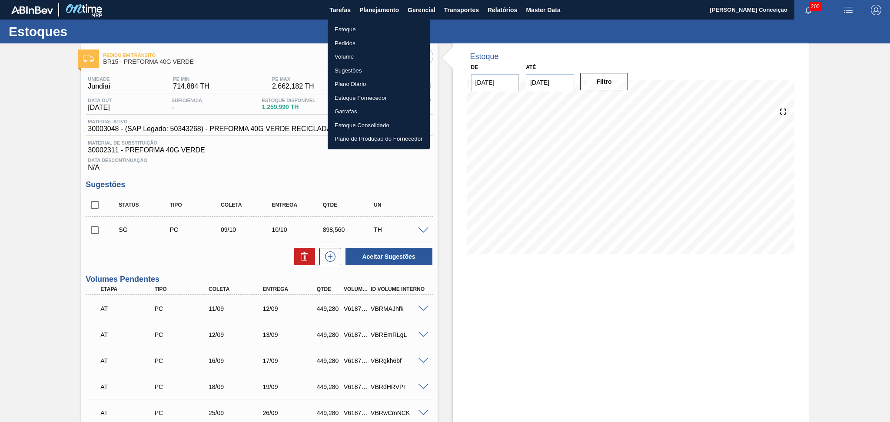
drag, startPoint x: 350, startPoint y: 28, endPoint x: 691, endPoint y: 72, distance: 343.2
click at [350, 28] on li "Estoque" at bounding box center [379, 30] width 102 height 14
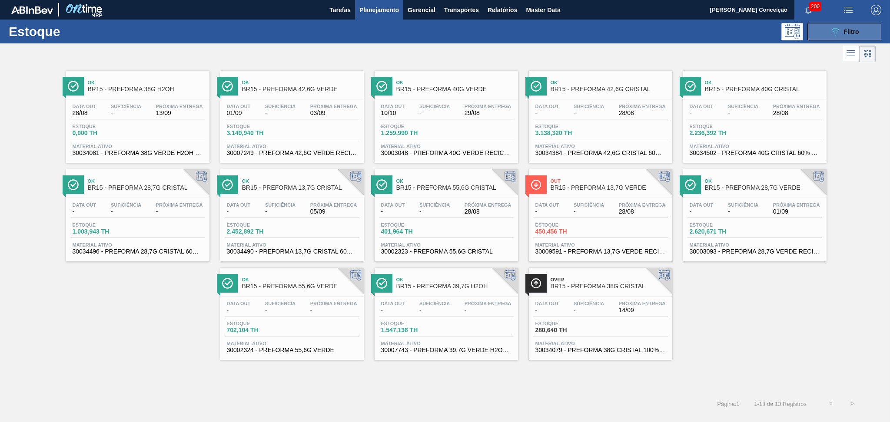
click at [847, 34] on span "Filtro" at bounding box center [851, 31] width 15 height 7
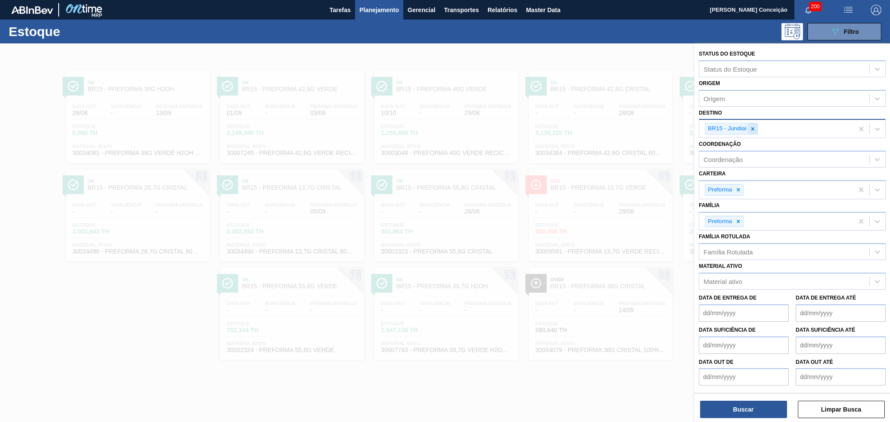
click at [754, 128] on div at bounding box center [753, 128] width 10 height 11
type input "br20"
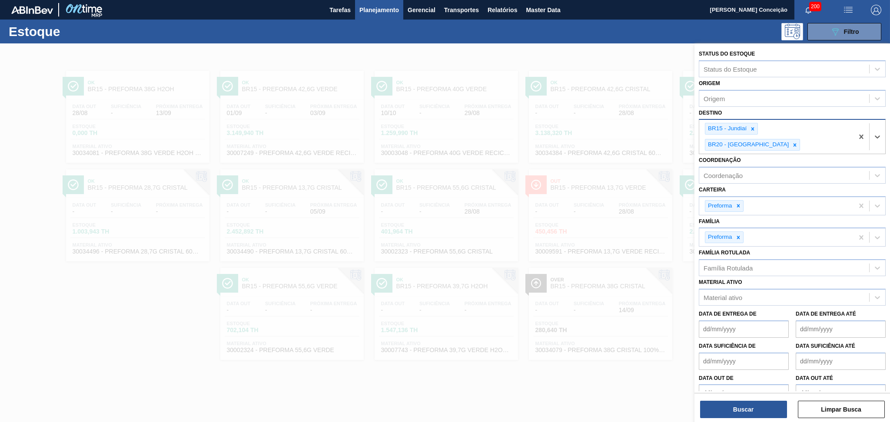
click at [751, 127] on icon at bounding box center [753, 129] width 6 height 6
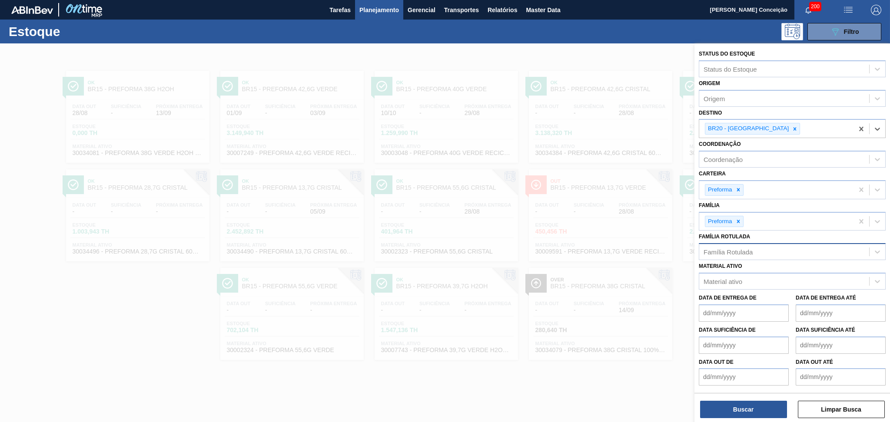
click at [736, 249] on div "Família Rotulada" at bounding box center [728, 252] width 49 height 7
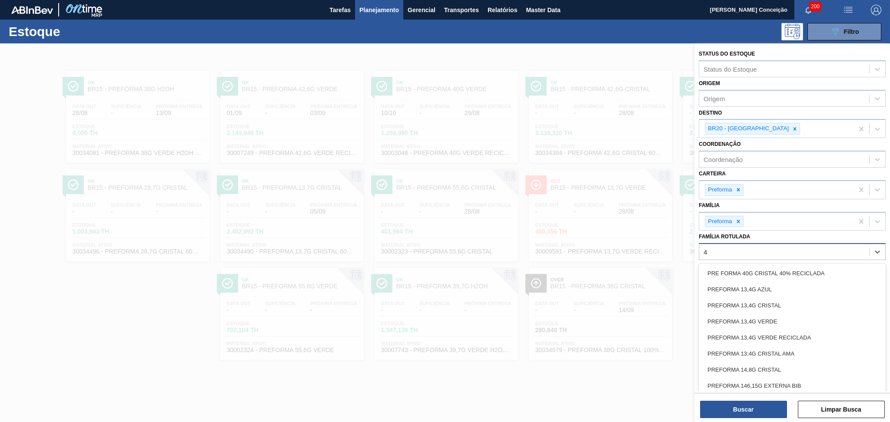
type Rotulada "40"
type Rotulada "40g v"
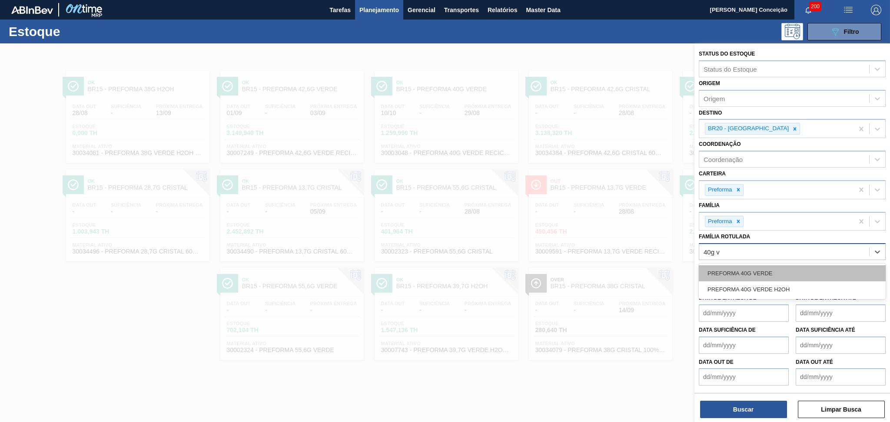
click at [747, 266] on div "PREFORMA 40G VERDE" at bounding box center [792, 274] width 187 height 16
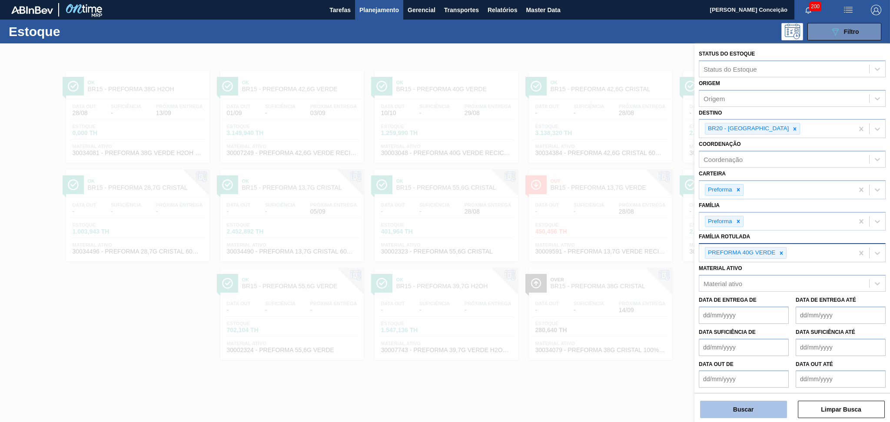
click at [741, 408] on button "Buscar" at bounding box center [743, 409] width 87 height 17
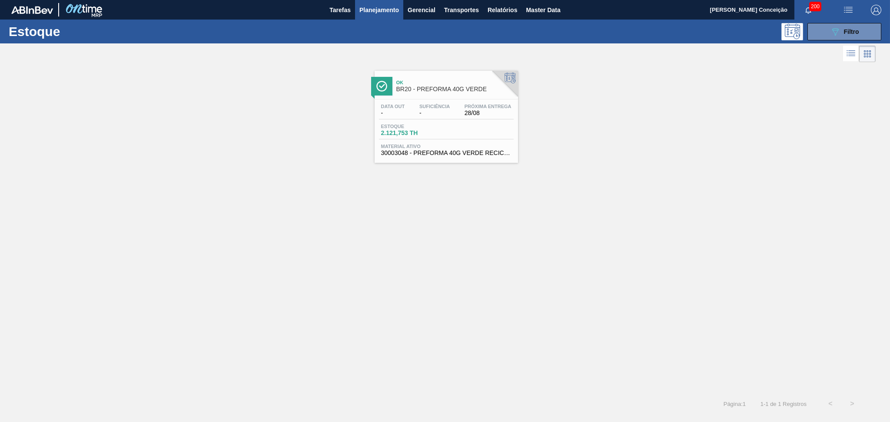
click at [450, 126] on div "Estoque 2.121,753 TH" at bounding box center [446, 132] width 135 height 16
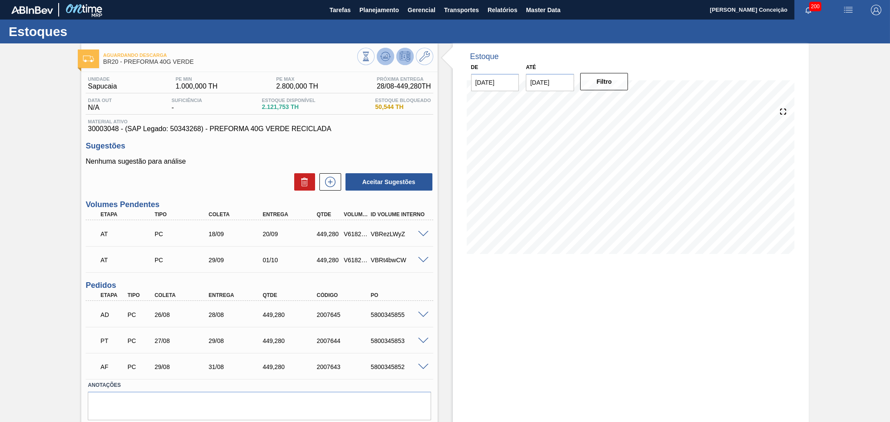
click at [382, 56] on icon at bounding box center [385, 56] width 10 height 10
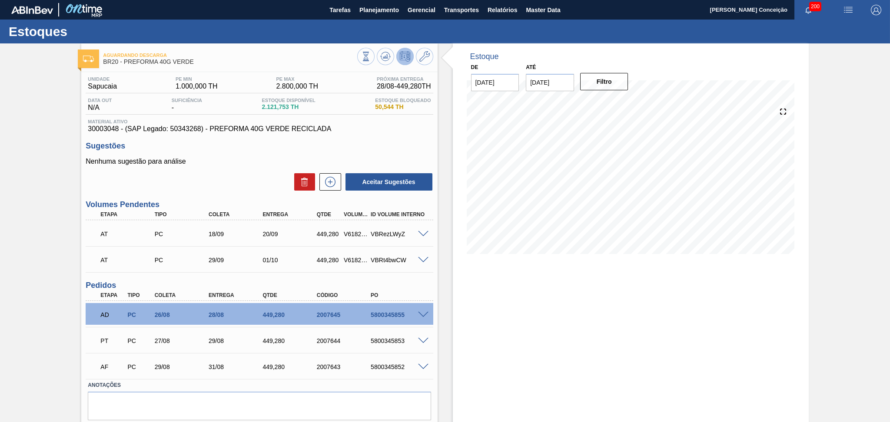
click at [382, 143] on h3 "Sugestões" at bounding box center [259, 146] width 347 height 9
click at [249, 164] on p "Nenhuma sugestão para análise" at bounding box center [259, 162] width 347 height 8
click at [384, 60] on icon at bounding box center [385, 56] width 10 height 10
click at [358, 26] on div "Estoques" at bounding box center [445, 32] width 890 height 24
click at [395, 10] on span "Planejamento" at bounding box center [379, 10] width 40 height 10
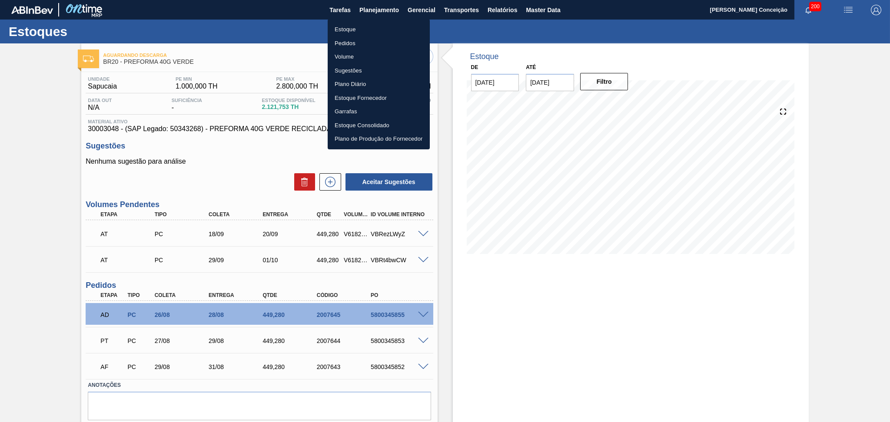
click at [362, 30] on li "Estoque" at bounding box center [379, 30] width 102 height 14
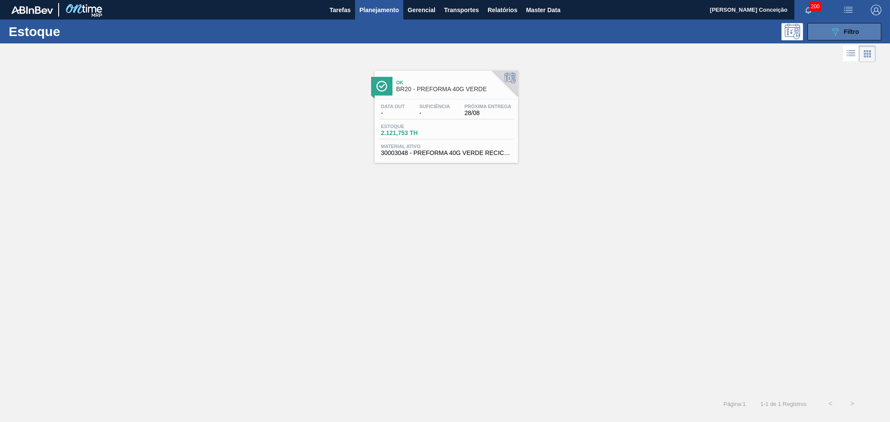
click at [868, 28] on button "089F7B8B-B2A5-4AFE-B5C0-19BA573D28AC Filtro" at bounding box center [844, 31] width 74 height 17
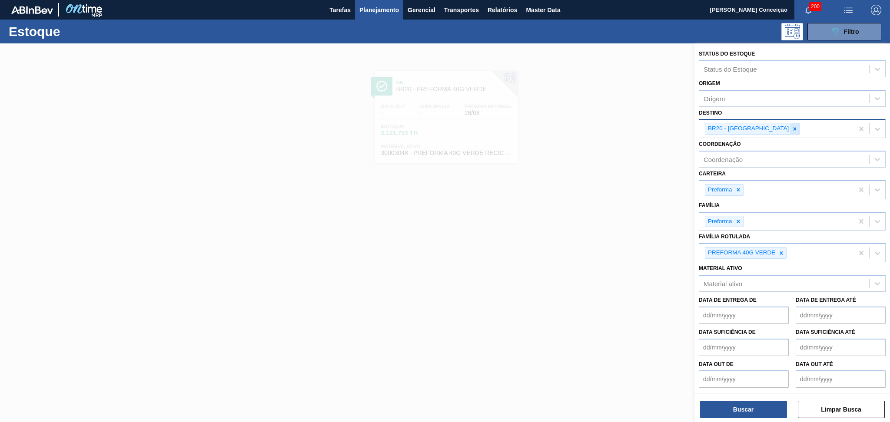
click at [792, 129] on icon at bounding box center [795, 129] width 6 height 6
click at [729, 128] on div "Destino" at bounding box center [784, 128] width 170 height 13
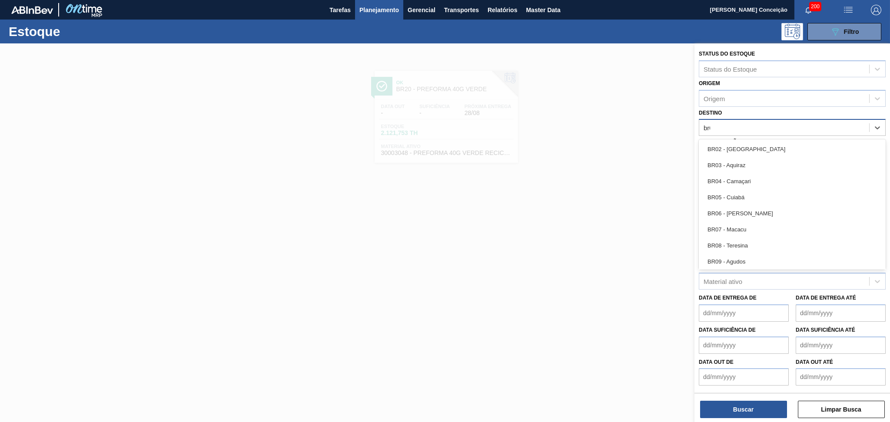
type input "br04"
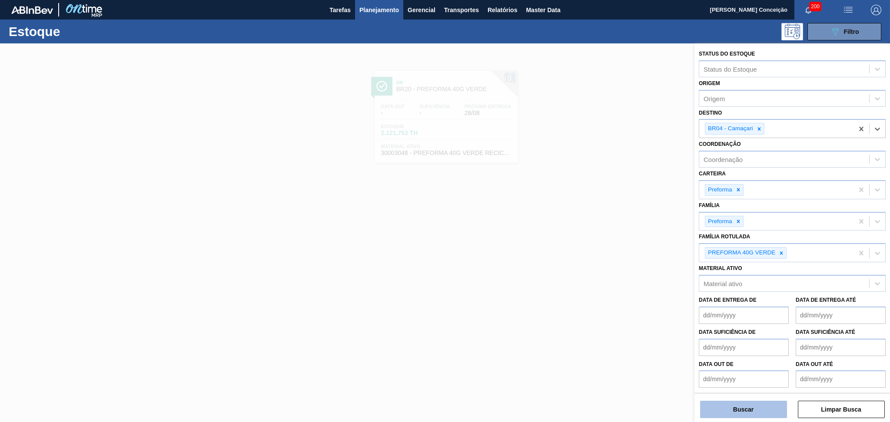
click at [721, 412] on button "Buscar" at bounding box center [743, 409] width 87 height 17
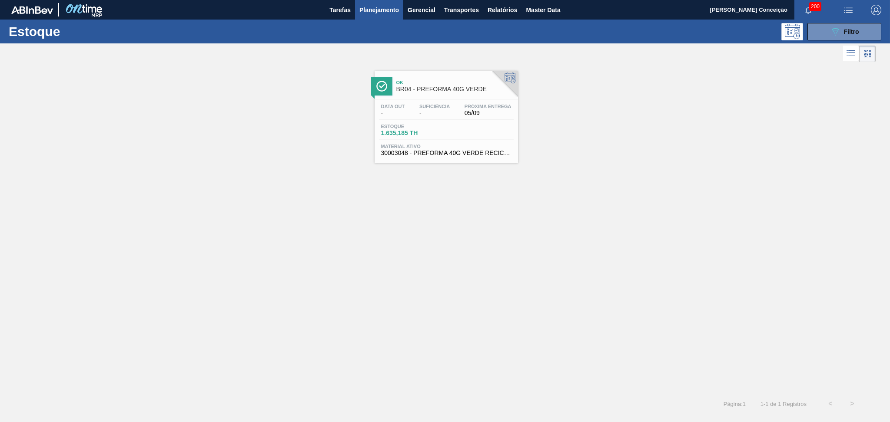
click at [457, 135] on div "Estoque 1.635,185 TH" at bounding box center [446, 132] width 135 height 16
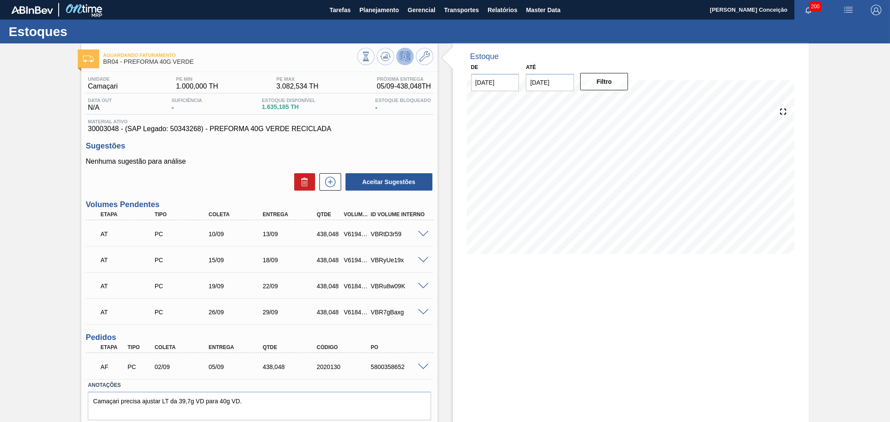
click at [232, 171] on div "Nenhuma sugestão para análise Aceitar Sugestões" at bounding box center [259, 175] width 347 height 34
click at [379, 60] on button at bounding box center [385, 56] width 17 height 17
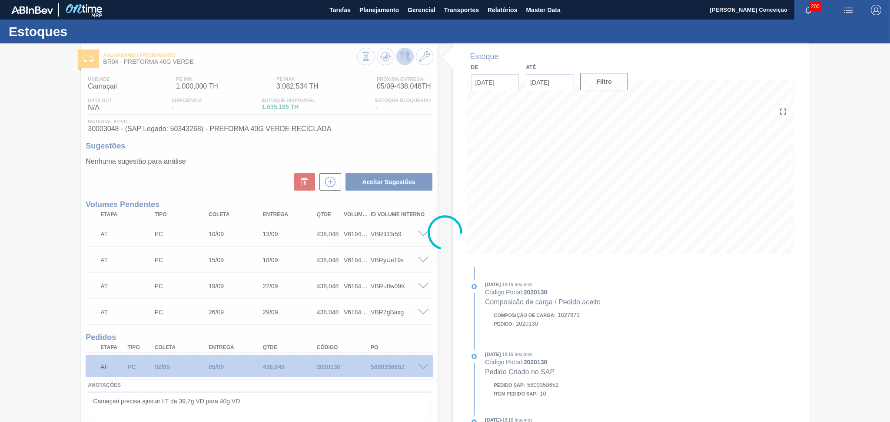
click at [445, 364] on div at bounding box center [445, 232] width 890 height 379
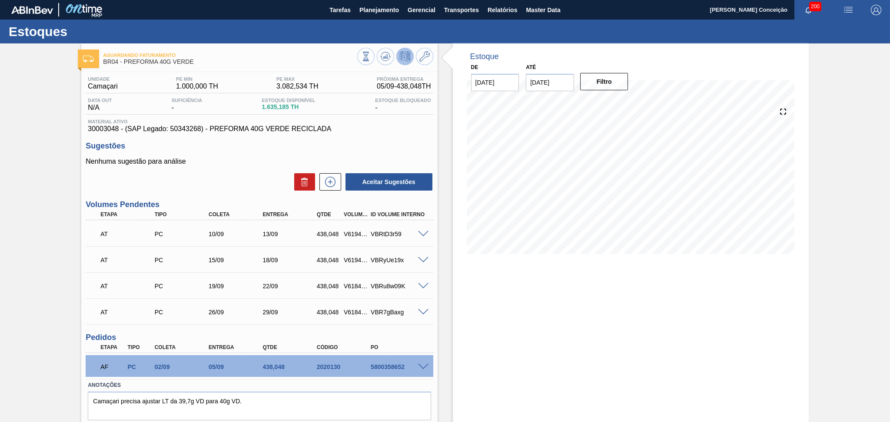
click at [363, 128] on span "30003048 - (SAP Legado: 50343268) - PREFORMA 40G VERDE RECICLADA" at bounding box center [259, 129] width 343 height 8
click at [393, 11] on span "Planejamento" at bounding box center [379, 10] width 40 height 10
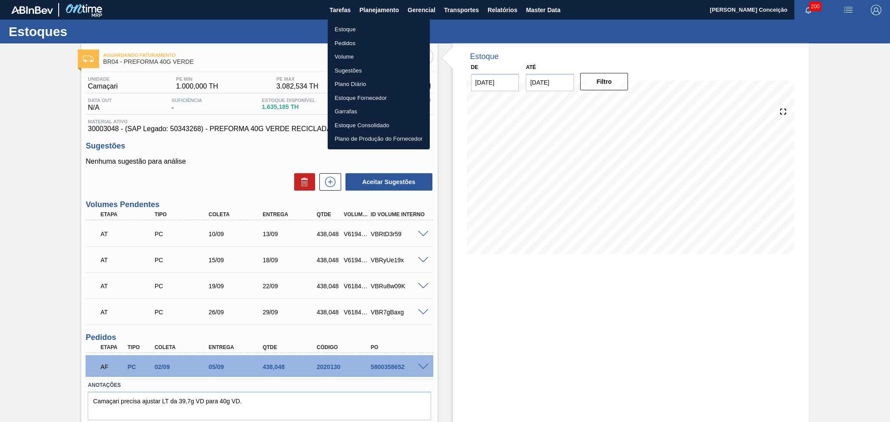
drag, startPoint x: 360, startPoint y: 28, endPoint x: 685, endPoint y: 47, distance: 325.2
click at [360, 28] on li "Estoque" at bounding box center [379, 30] width 102 height 14
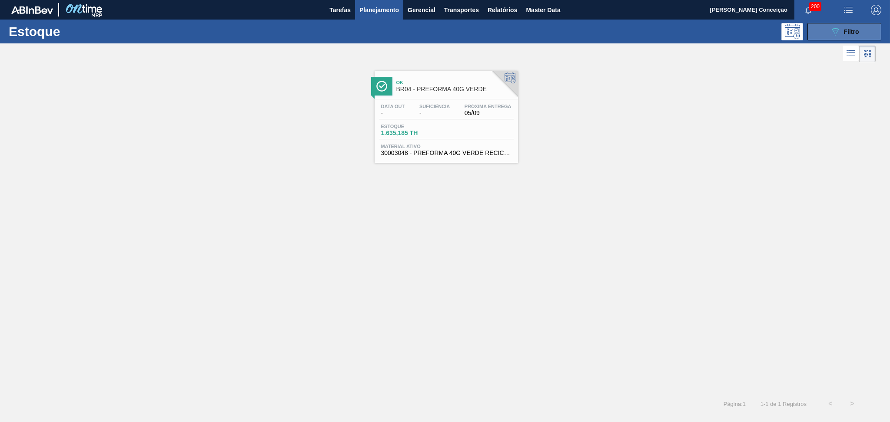
click at [870, 28] on button "089F7B8B-B2A5-4AFE-B5C0-19BA573D28AC Filtro" at bounding box center [844, 31] width 74 height 17
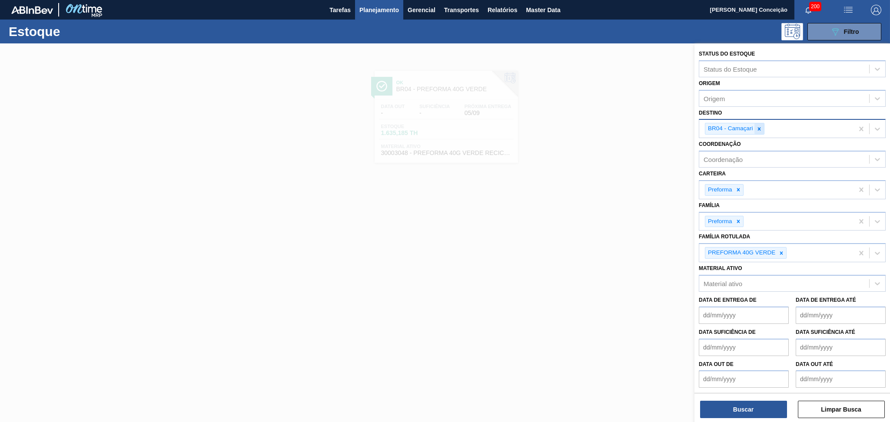
click at [761, 126] on icon at bounding box center [759, 129] width 6 height 6
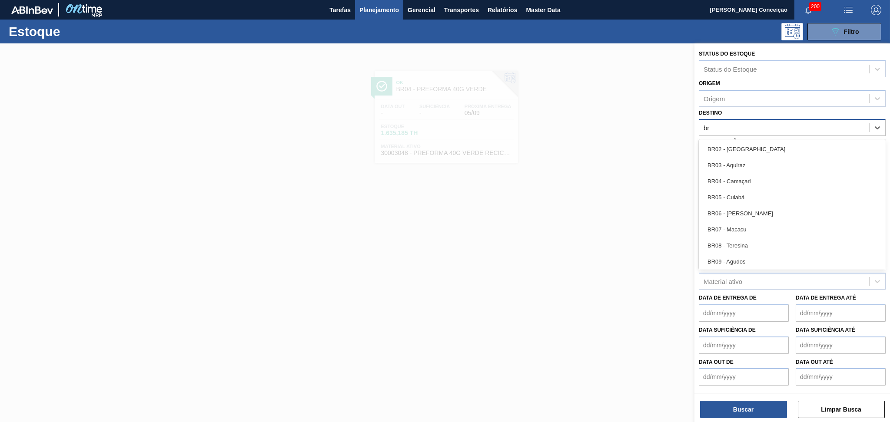
type input "br19"
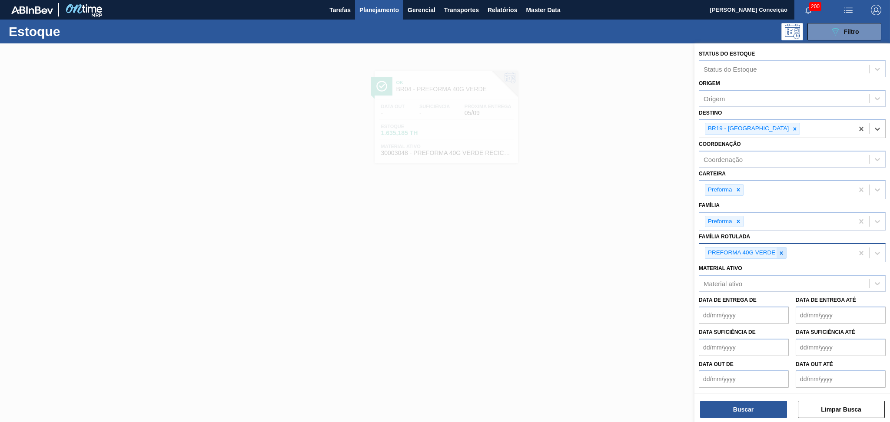
click at [784, 249] on div at bounding box center [782, 253] width 10 height 11
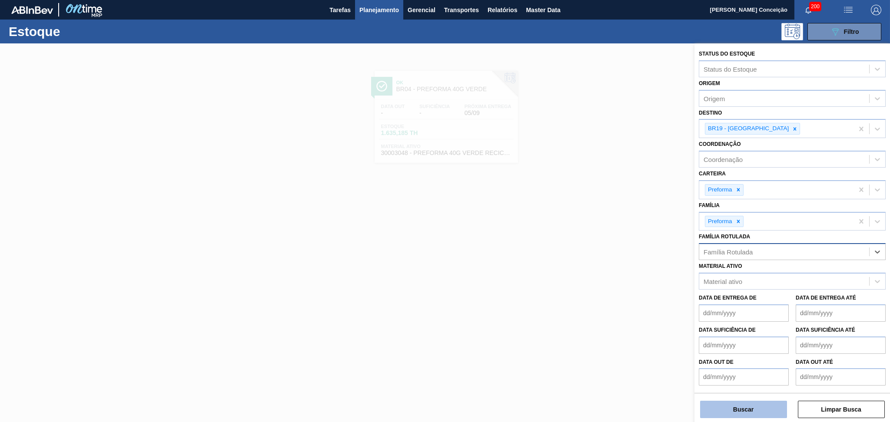
click at [755, 406] on button "Buscar" at bounding box center [743, 409] width 87 height 17
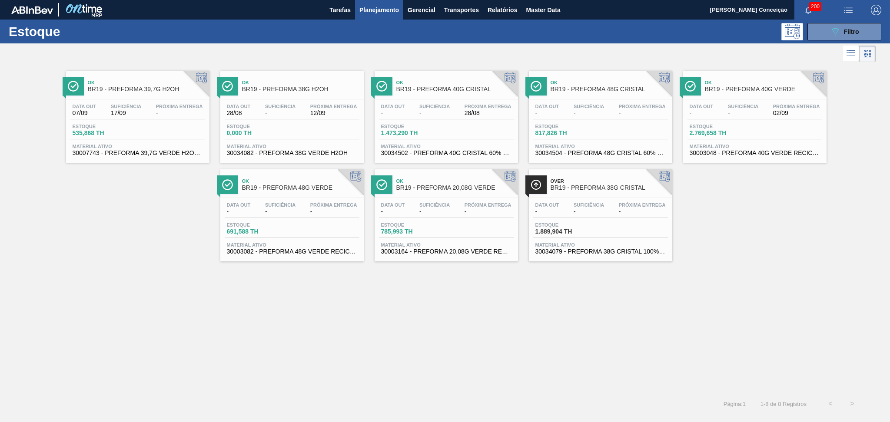
click at [738, 115] on span "-" at bounding box center [743, 113] width 30 height 7
click at [495, 378] on div "Ok BR19 - PREFORMA 39,7G H2OH Data out 07/09 Suficiência 17/09 Próxima Entrega …" at bounding box center [445, 228] width 890 height 329
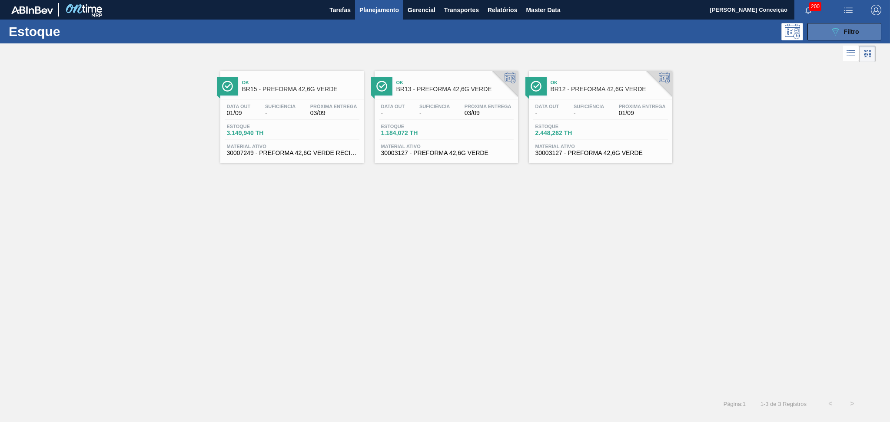
click at [841, 35] on div "089F7B8B-B2A5-4AFE-B5C0-19BA573D28AC Filtro" at bounding box center [844, 32] width 29 height 10
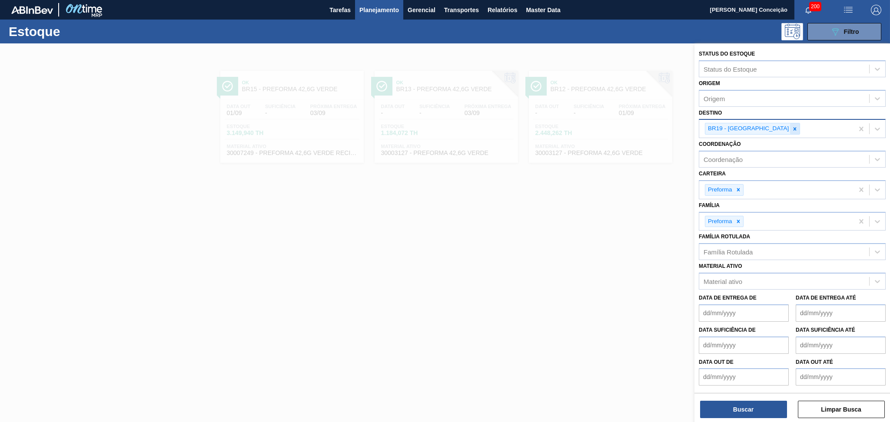
click at [792, 130] on icon at bounding box center [795, 129] width 6 height 6
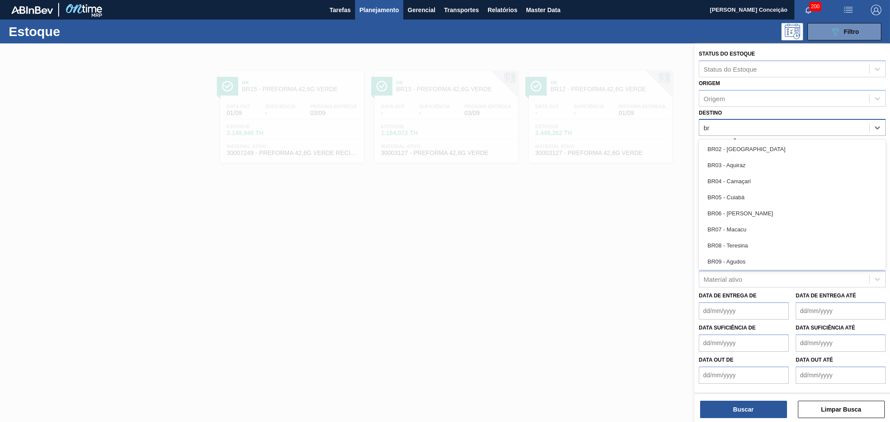
type input "br19"
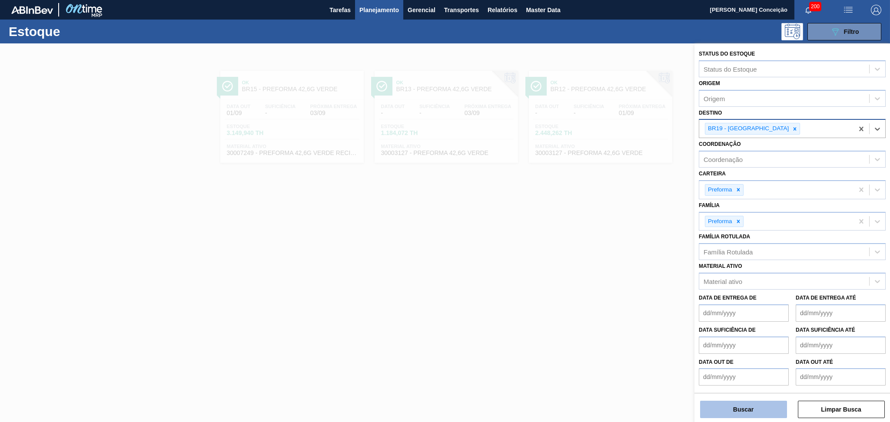
click at [734, 402] on button "Buscar" at bounding box center [743, 409] width 87 height 17
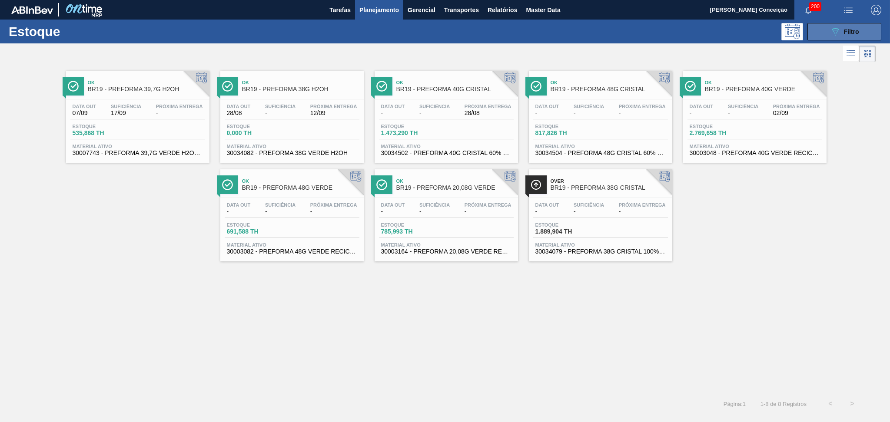
click at [851, 27] on div "089F7B8B-B2A5-4AFE-B5C0-19BA573D28AC Filtro" at bounding box center [844, 32] width 29 height 10
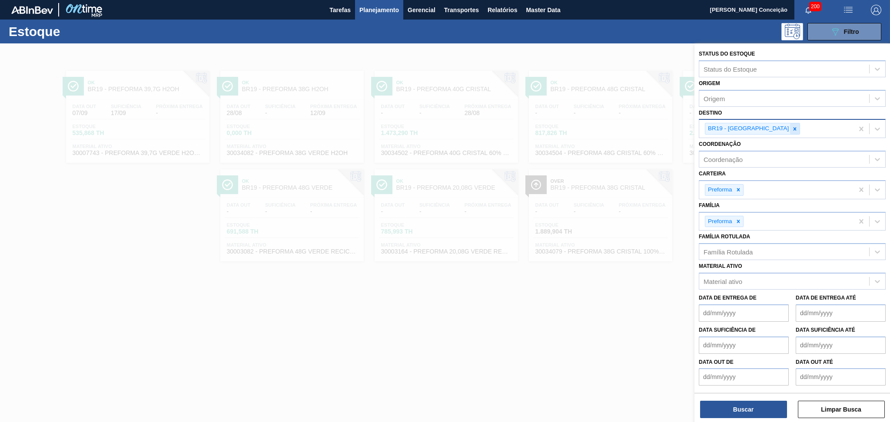
click at [792, 129] on icon at bounding box center [795, 129] width 6 height 6
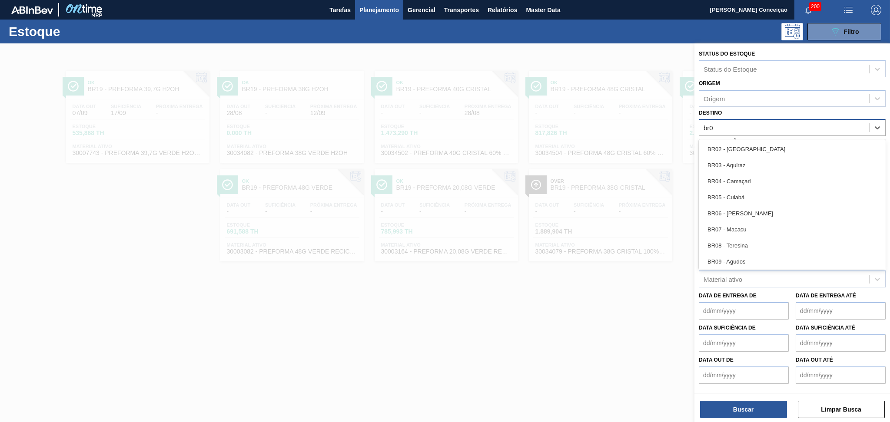
type input "br05"
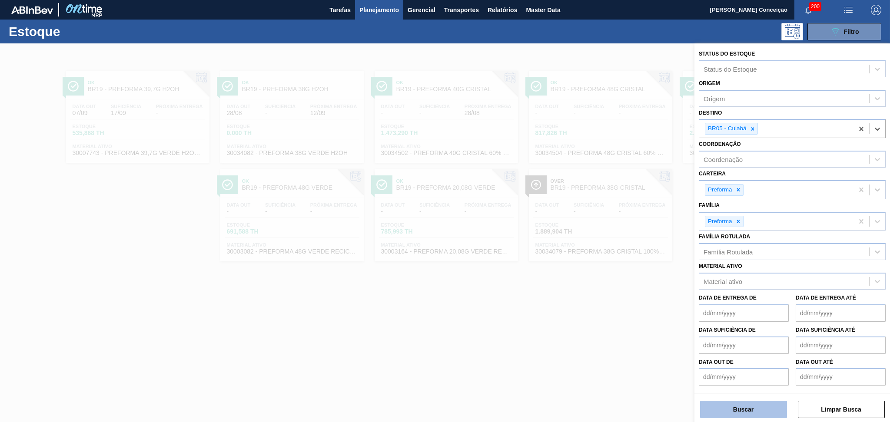
click at [721, 406] on button "Buscar" at bounding box center [743, 409] width 87 height 17
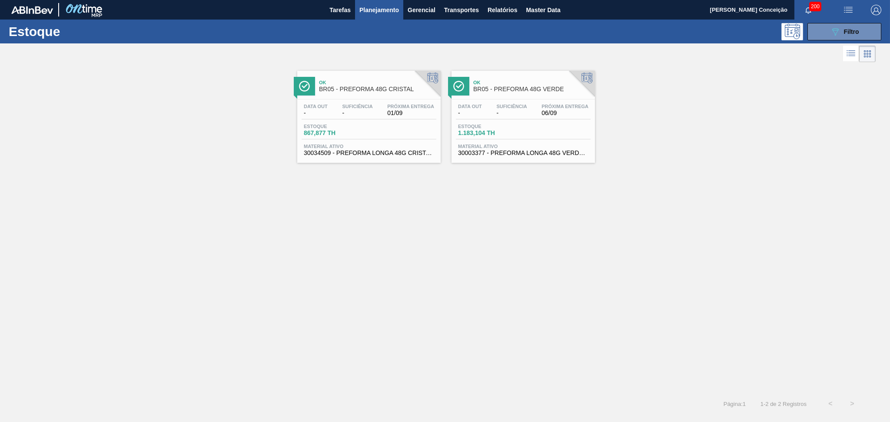
click at [503, 94] on div "Ok BR05 - PREFORMA 48G VERDE" at bounding box center [531, 86] width 117 height 20
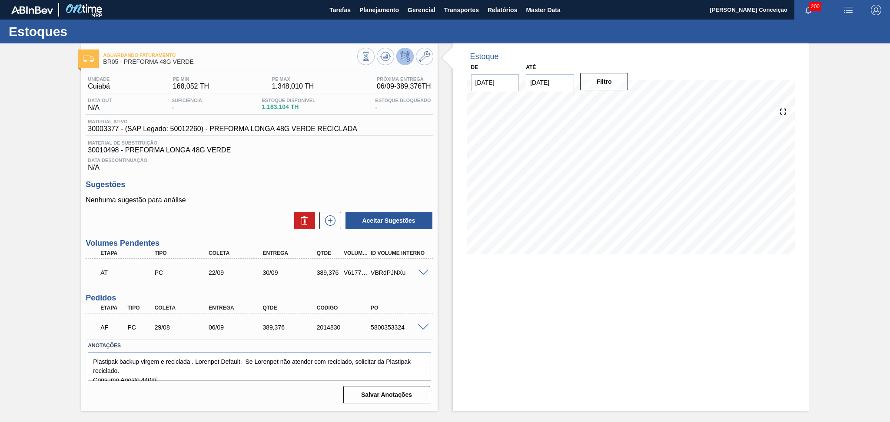
click at [329, 167] on div "Data Descontinuação N/A" at bounding box center [259, 162] width 347 height 17
click at [422, 329] on div "5800353324" at bounding box center [399, 327] width 61 height 7
click at [422, 328] on span at bounding box center [423, 328] width 10 height 7
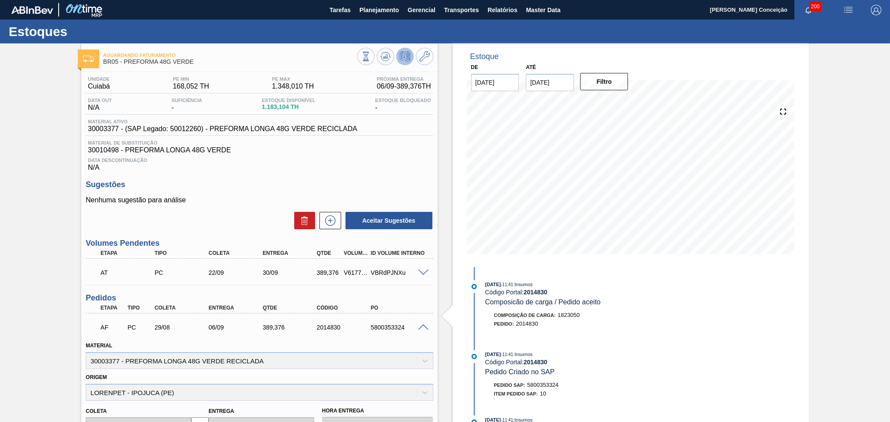
click at [422, 328] on span at bounding box center [423, 328] width 10 height 7
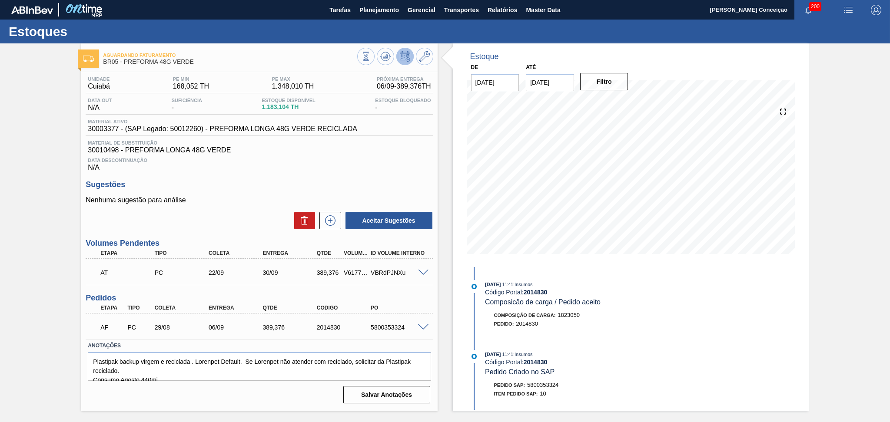
click at [388, 178] on div "Unidade Cuiabá PE MIN 168,052 TH PE MAX 1.348,010 TH Próxima Entrega 06/09 - 38…" at bounding box center [259, 239] width 356 height 335
click at [451, 294] on div "Estoque De [DATE] Até [DATE] Filtro [DATE] 11:41 : Insumos Código Portal: 20148…" at bounding box center [623, 227] width 371 height 368
click at [233, 200] on p "Nenhuma sugestão para análise" at bounding box center [259, 200] width 347 height 8
click at [363, 160] on span "Data Descontinuação" at bounding box center [259, 160] width 343 height 5
click at [374, 13] on span "Planejamento" at bounding box center [379, 10] width 40 height 10
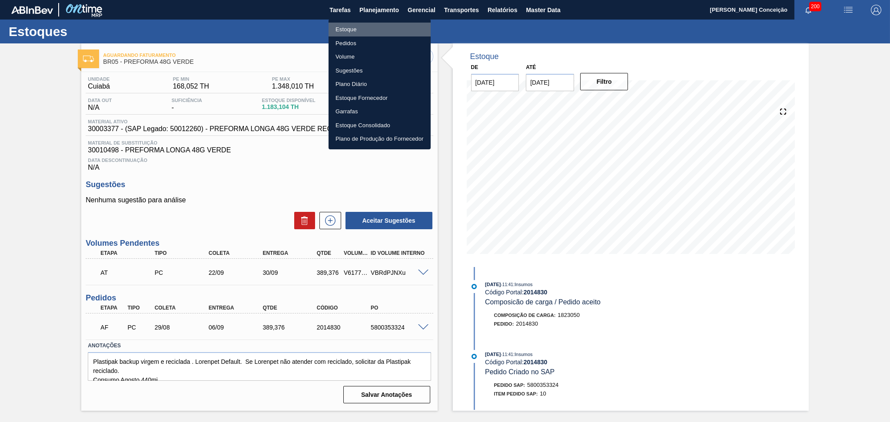
click at [346, 29] on li "Estoque" at bounding box center [380, 30] width 102 height 14
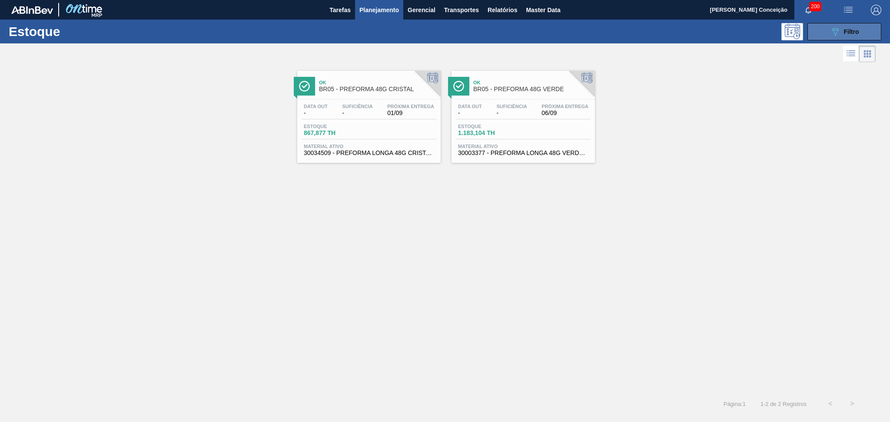
click at [851, 33] on span "Filtro" at bounding box center [851, 31] width 15 height 7
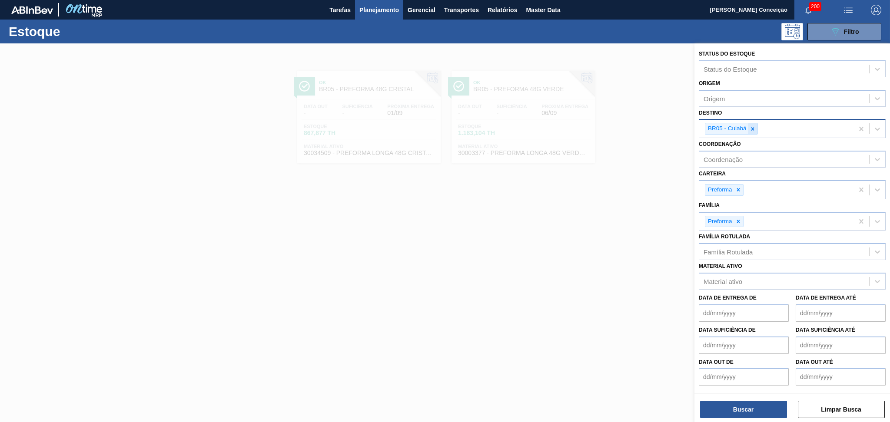
click at [753, 129] on icon at bounding box center [753, 129] width 6 height 6
type input "03"
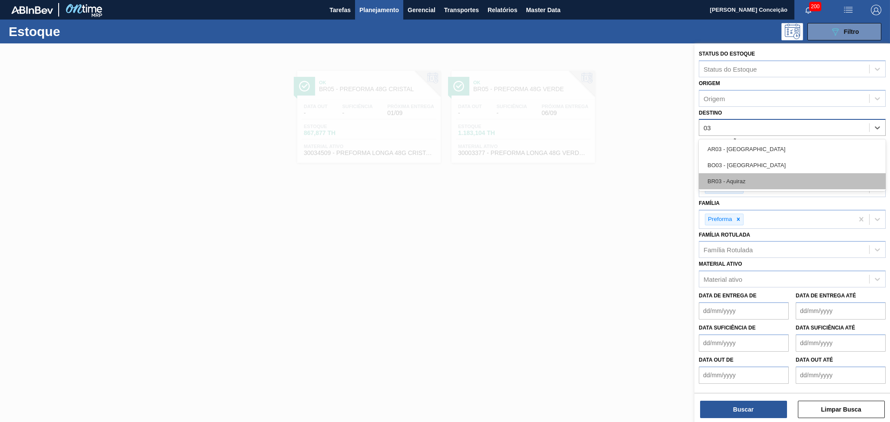
click at [738, 177] on div "BR03 - Aquiraz" at bounding box center [792, 181] width 187 height 16
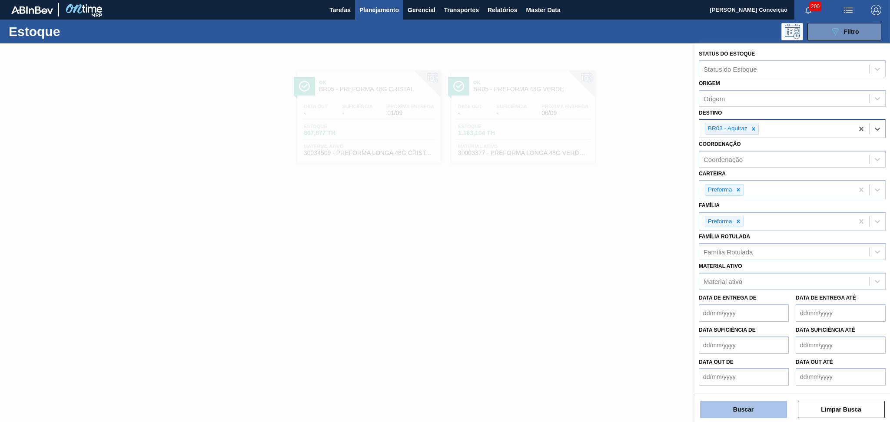
click at [737, 405] on button "Buscar" at bounding box center [743, 409] width 87 height 17
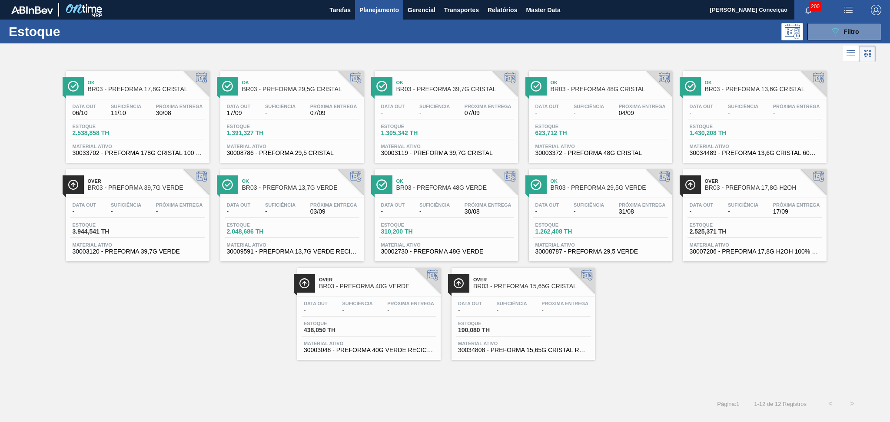
click at [168, 223] on div "Estoque 3.944,541 TH" at bounding box center [137, 231] width 135 height 16
click at [104, 217] on div "Data out - Suficiência - Próxima Entrega -" at bounding box center [137, 211] width 135 height 16
click at [860, 30] on button "089F7B8B-B2A5-4AFE-B5C0-19BA573D28AC Filtro" at bounding box center [844, 31] width 74 height 17
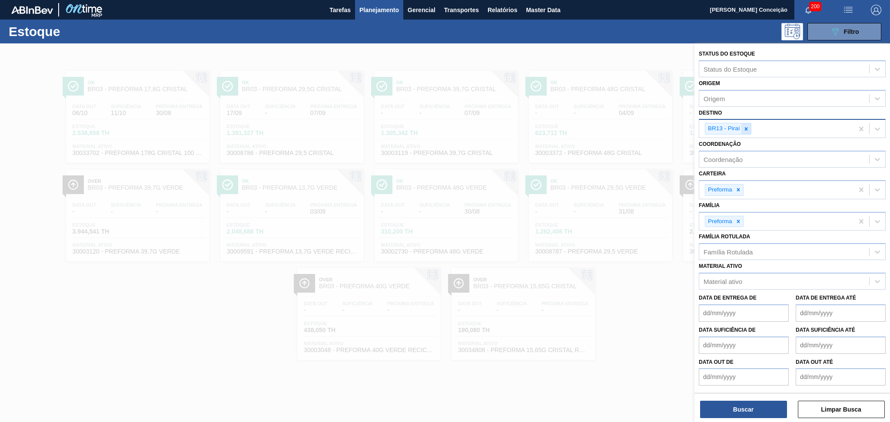
click at [745, 128] on icon at bounding box center [745, 128] width 3 height 3
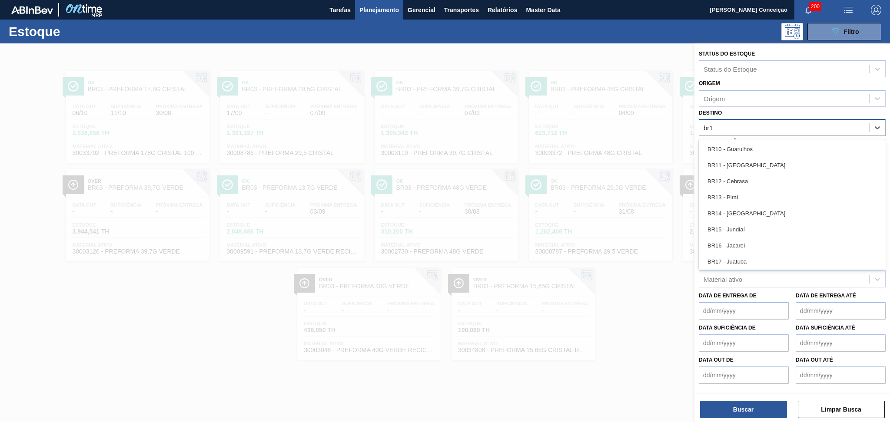
type input "br18"
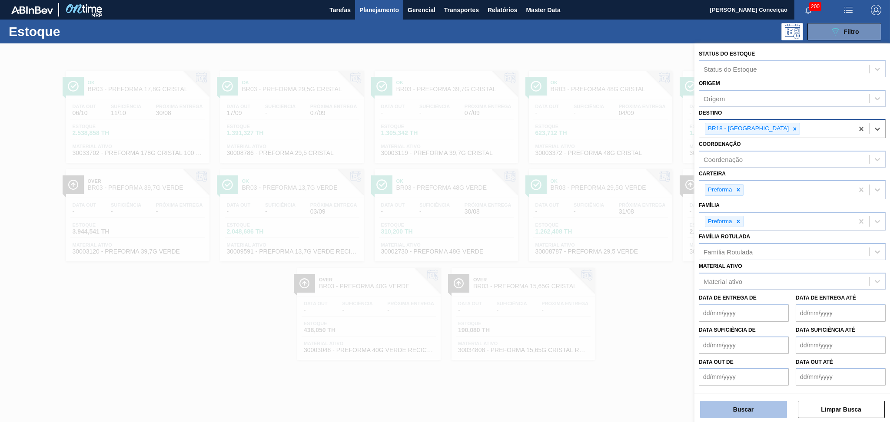
click at [743, 413] on button "Buscar" at bounding box center [743, 409] width 87 height 17
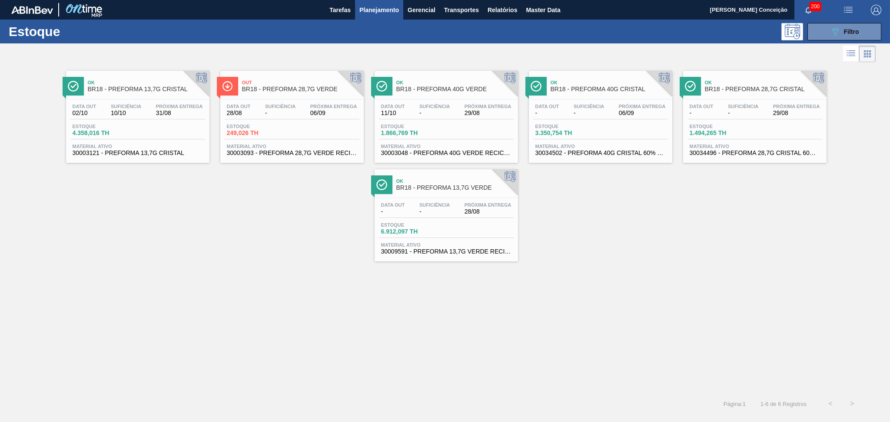
click at [303, 295] on div "Ok BR18 - PREFORMA 13,7G CRISTAL Data out 02/10 Suficiência 10/10 Próxima Entre…" at bounding box center [445, 228] width 890 height 329
click at [447, 119] on div "Data out 11/10 Suficiência - Próxima Entrega 29/08" at bounding box center [446, 112] width 135 height 16
click at [379, 11] on span "Planejamento" at bounding box center [379, 10] width 40 height 10
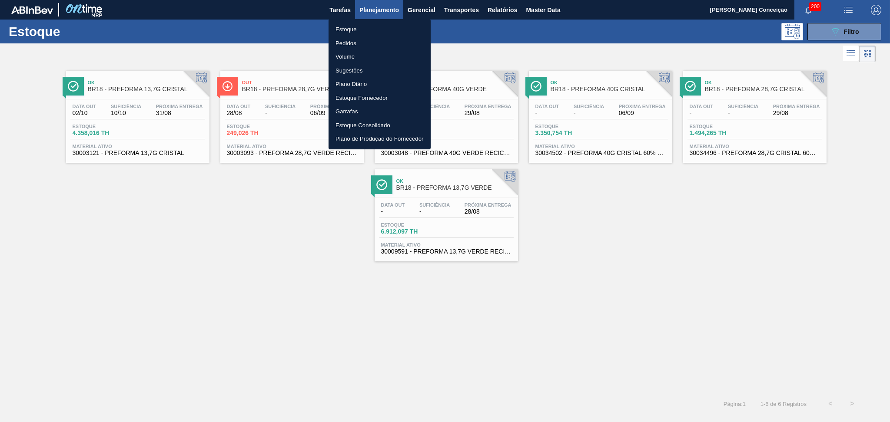
click at [865, 30] on div at bounding box center [445, 211] width 890 height 422
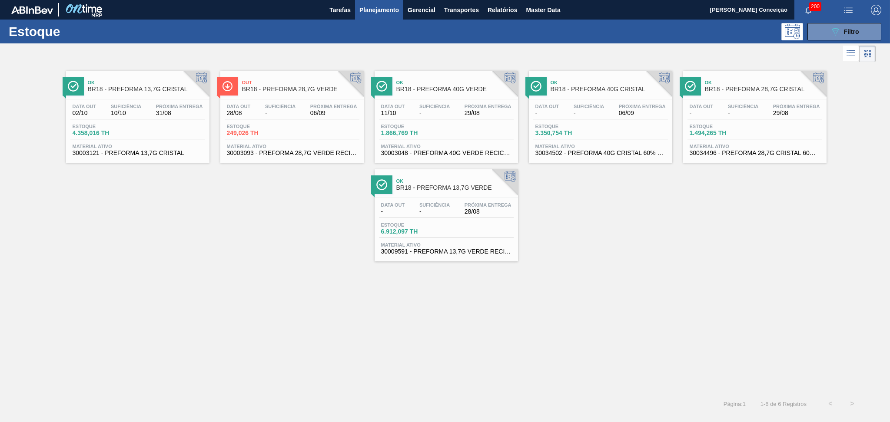
click at [854, 37] on button "089F7B8B-B2A5-4AFE-B5C0-19BA573D28AC Filtro" at bounding box center [844, 31] width 74 height 17
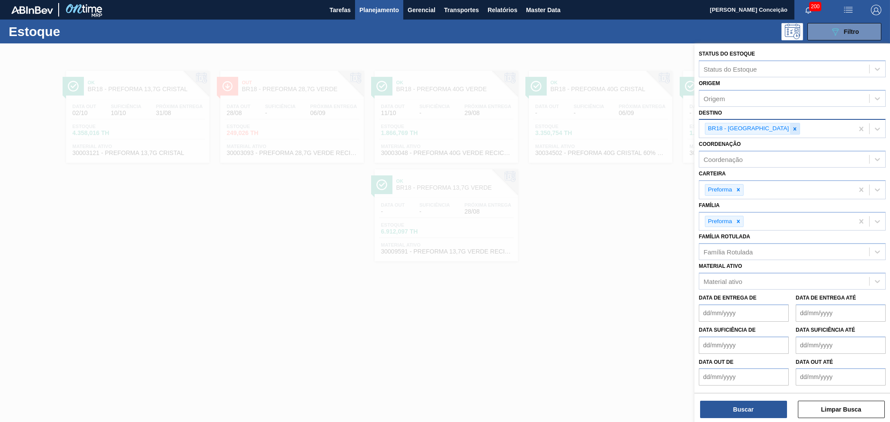
click at [794, 127] on icon at bounding box center [795, 128] width 3 height 3
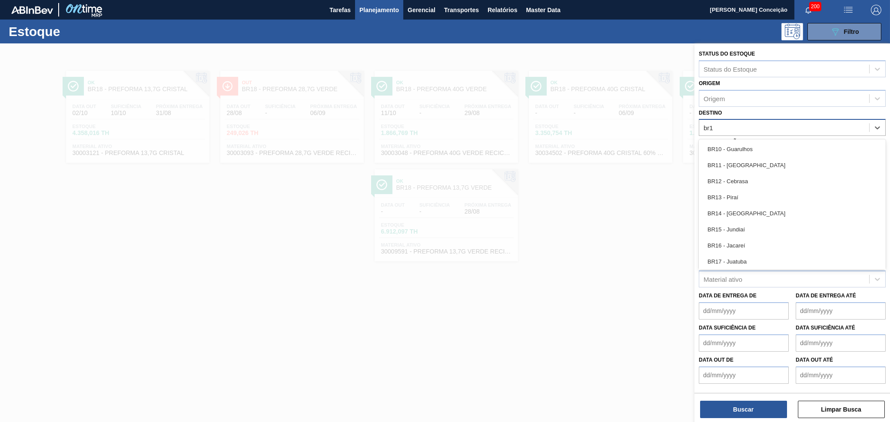
type input "br15"
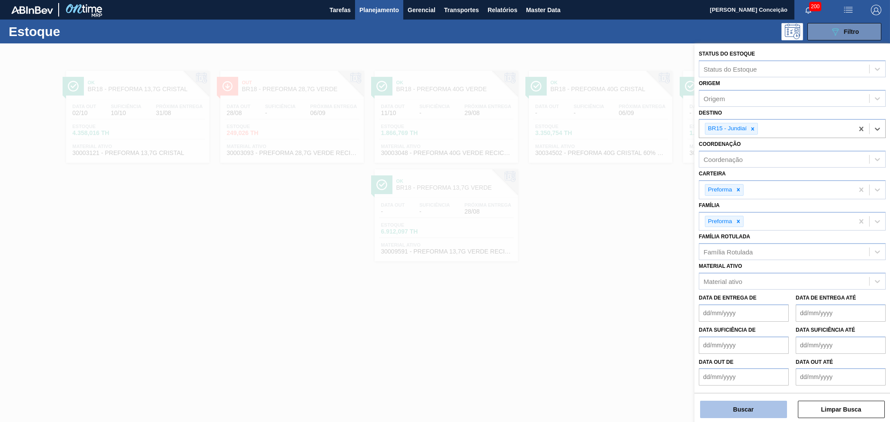
click at [761, 412] on button "Buscar" at bounding box center [743, 409] width 87 height 17
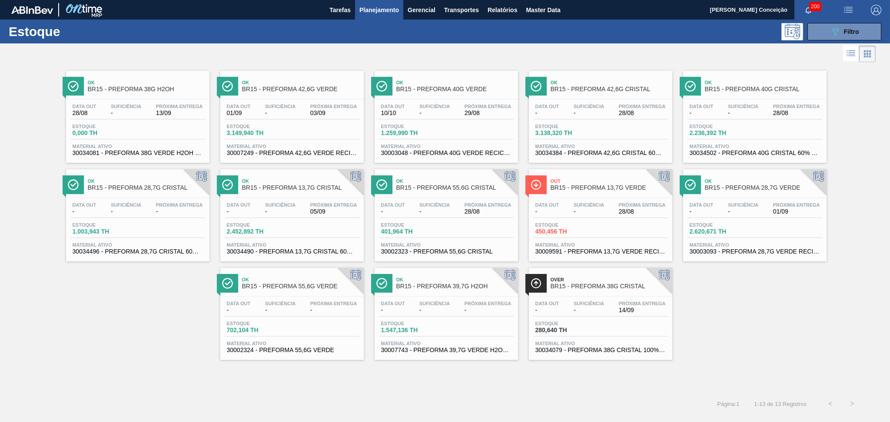
click at [404, 93] on div "Ok BR15 - PREFORMA 40G VERDE" at bounding box center [454, 86] width 117 height 20
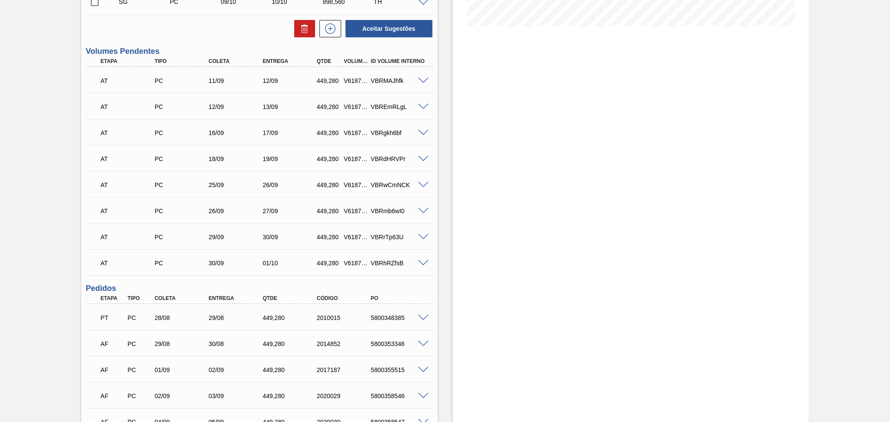
scroll to position [310, 0]
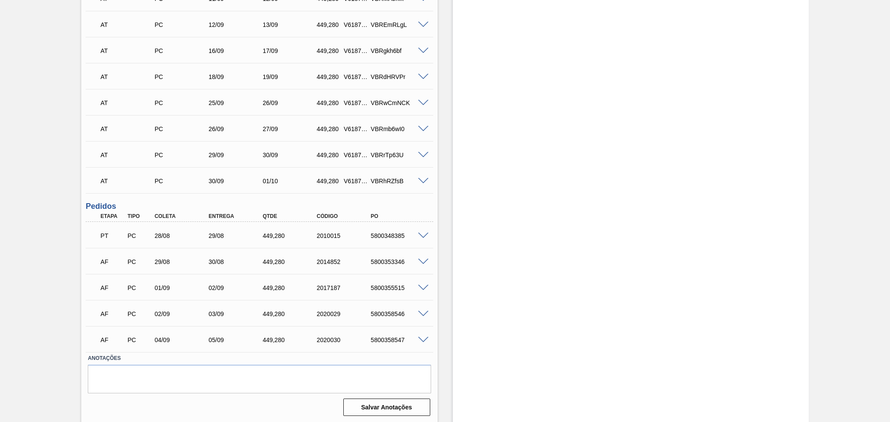
click at [421, 261] on span at bounding box center [423, 262] width 10 height 7
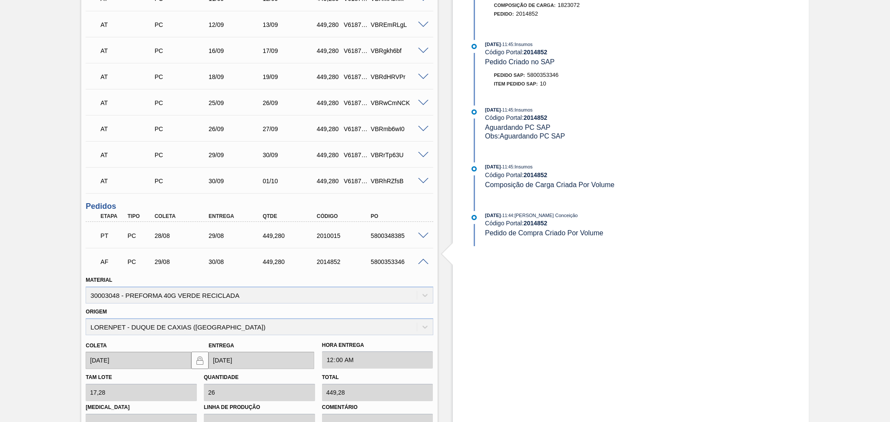
click at [422, 261] on span at bounding box center [423, 262] width 10 height 7
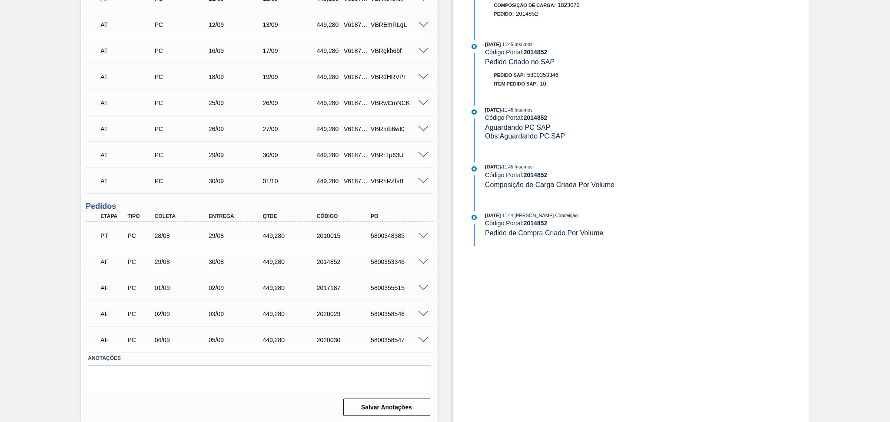
scroll to position [21, 0]
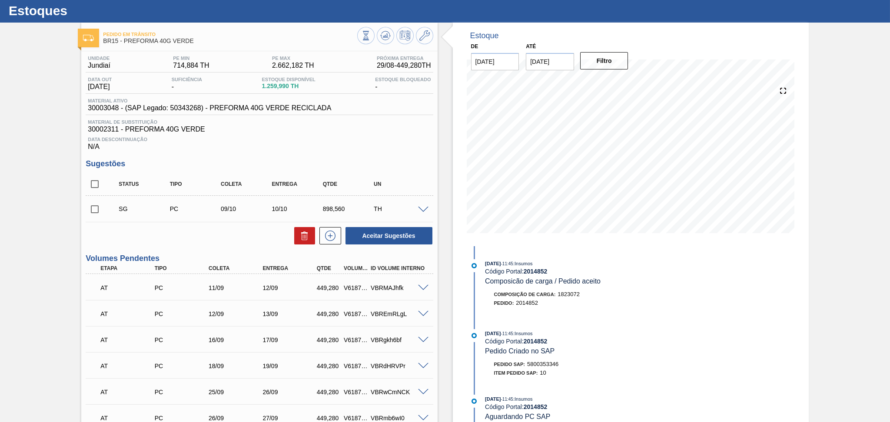
click at [350, 137] on span "Data Descontinuação" at bounding box center [259, 139] width 343 height 5
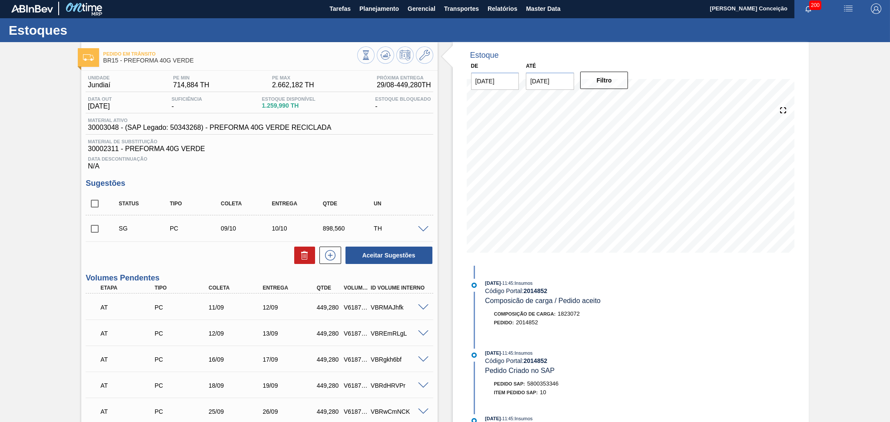
scroll to position [0, 0]
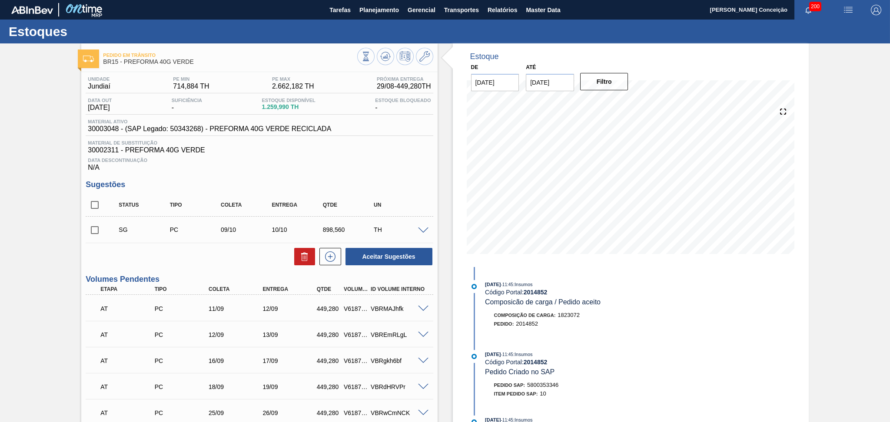
click at [269, 178] on div "Unidade Jundiaí PE MIN 714,884 TH PE MAX 2.662,182 TH Próxima Entrega 29/08 - 4…" at bounding box center [259, 401] width 356 height 658
click at [317, 163] on div "Data Descontinuação N/A" at bounding box center [259, 162] width 347 height 17
click at [345, 158] on span "Data Descontinuação" at bounding box center [259, 160] width 343 height 5
click at [379, 13] on span "Planejamento" at bounding box center [379, 10] width 40 height 10
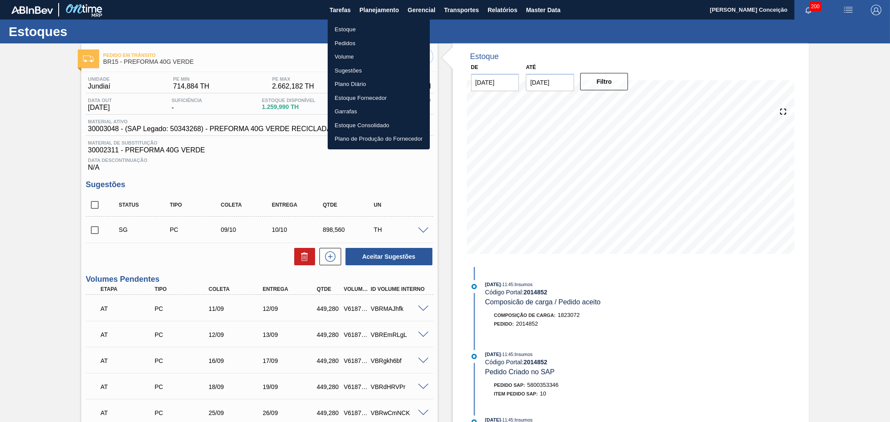
click at [358, 30] on li "Estoque" at bounding box center [379, 30] width 102 height 14
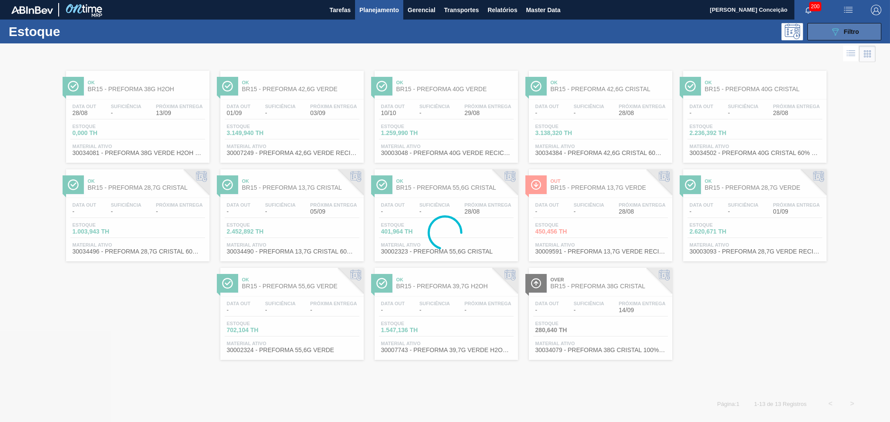
click at [817, 35] on button "089F7B8B-B2A5-4AFE-B5C0-19BA573D28AC Filtro" at bounding box center [844, 31] width 74 height 17
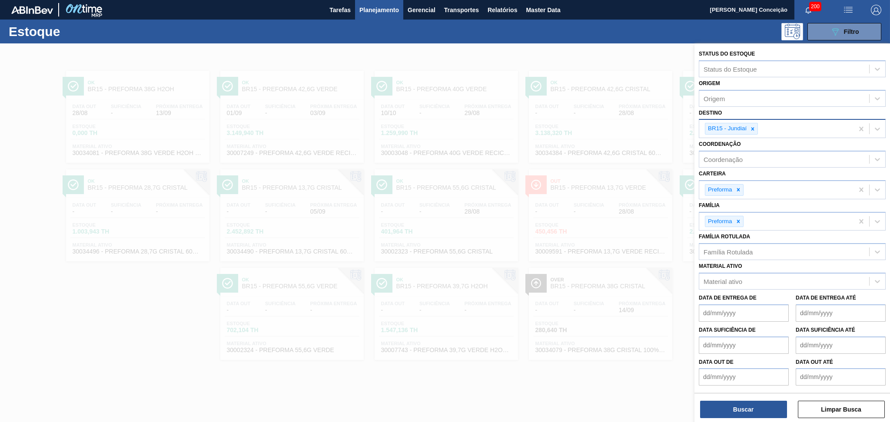
click at [753, 127] on icon at bounding box center [753, 129] width 6 height 6
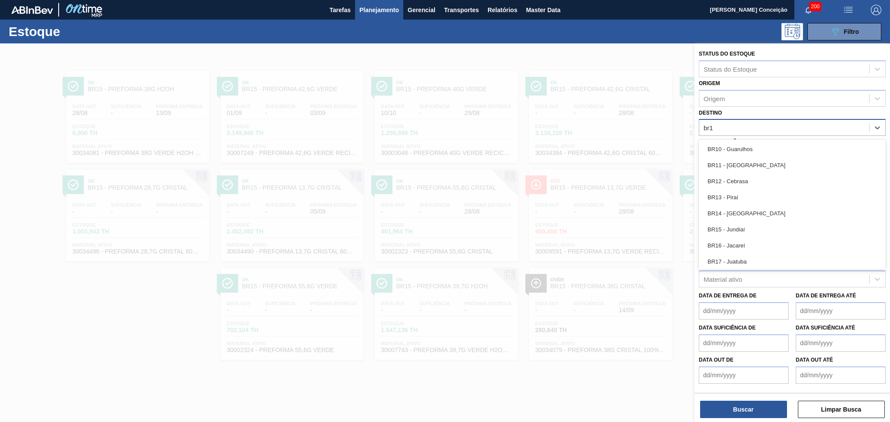
type input "br12"
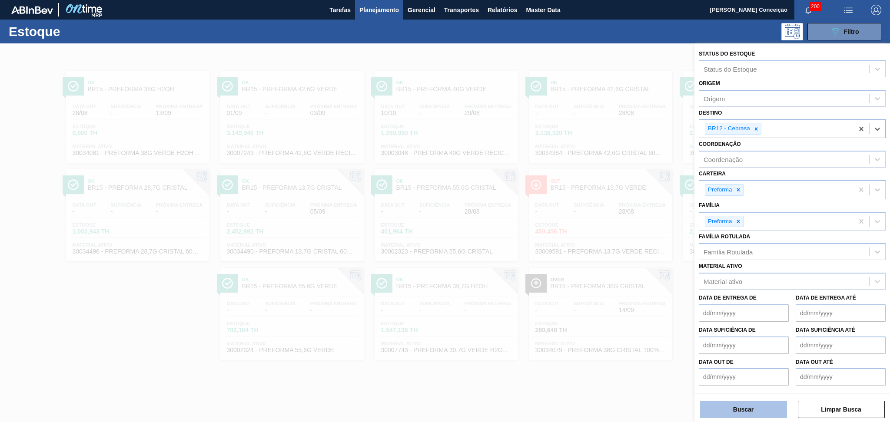
click at [709, 409] on button "Buscar" at bounding box center [743, 409] width 87 height 17
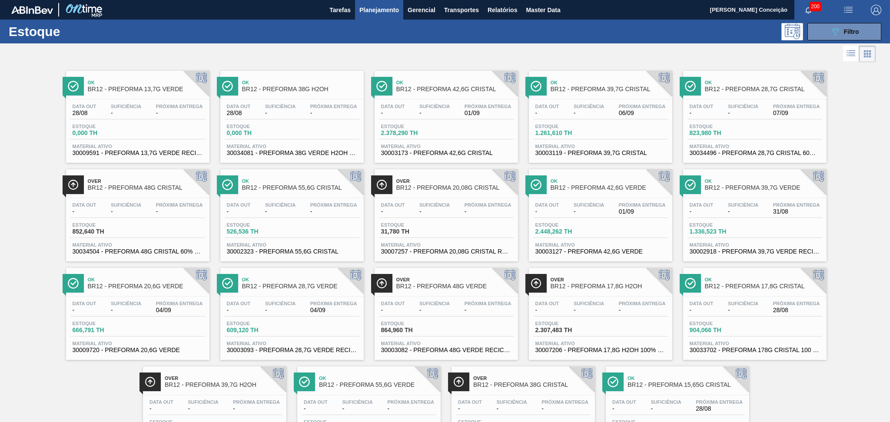
click at [230, 51] on div at bounding box center [438, 53] width 876 height 21
click at [761, 213] on div "Data out - Suficiência - Próxima Entrega 31/08" at bounding box center [755, 211] width 135 height 16
click at [836, 30] on icon at bounding box center [835, 31] width 7 height 7
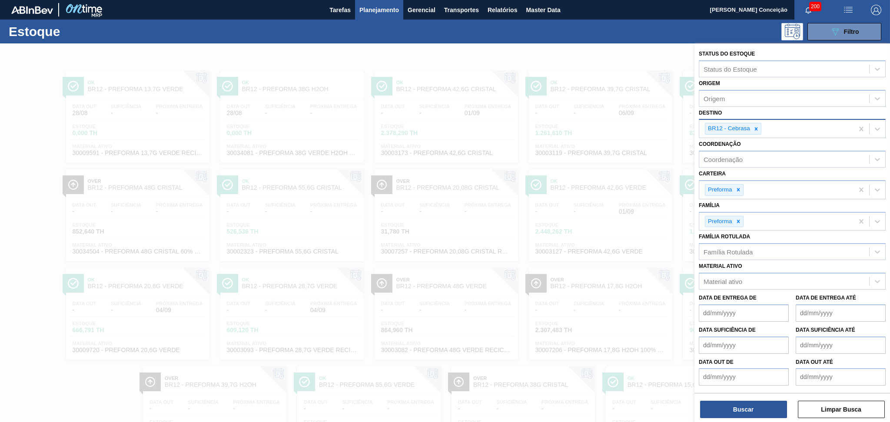
click at [755, 128] on icon at bounding box center [756, 129] width 6 height 6
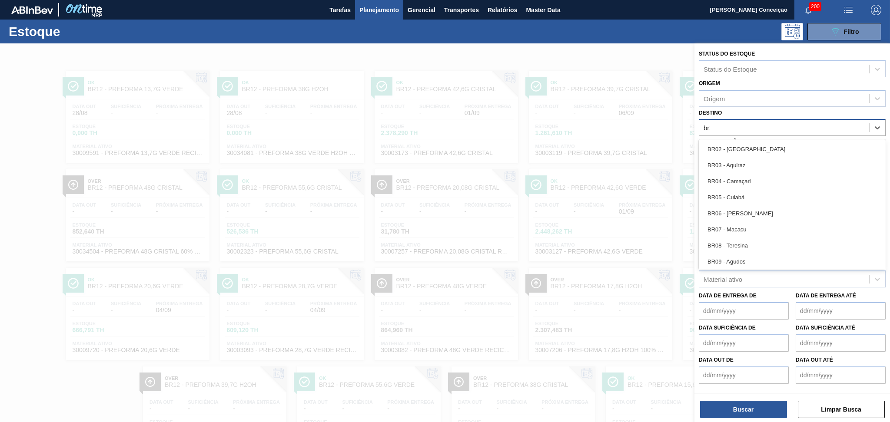
type input "br23"
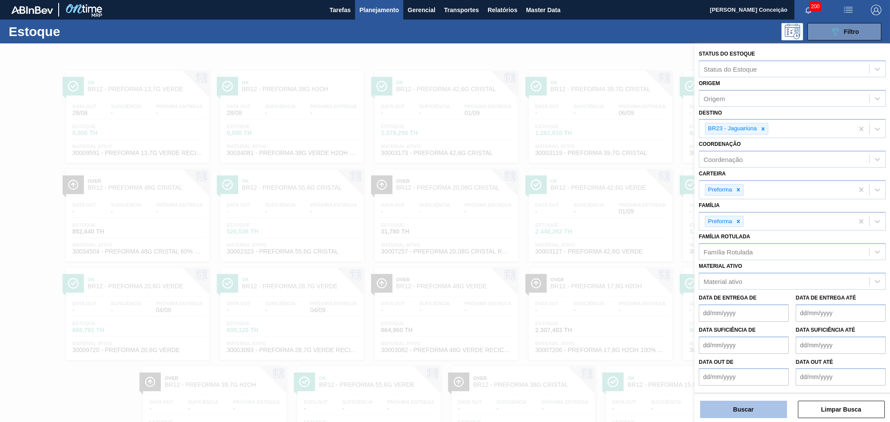
click at [721, 413] on button "Buscar" at bounding box center [743, 409] width 87 height 17
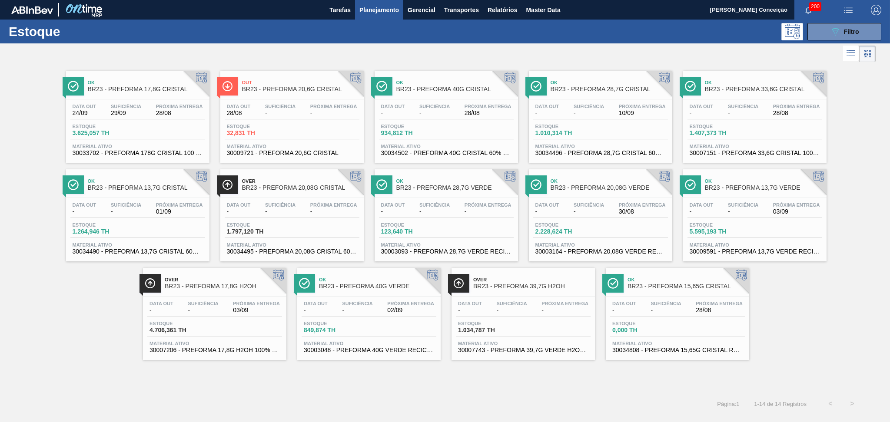
click at [384, 306] on div "Data out - Suficiência - Próxima Entrega 02/09" at bounding box center [369, 309] width 135 height 16
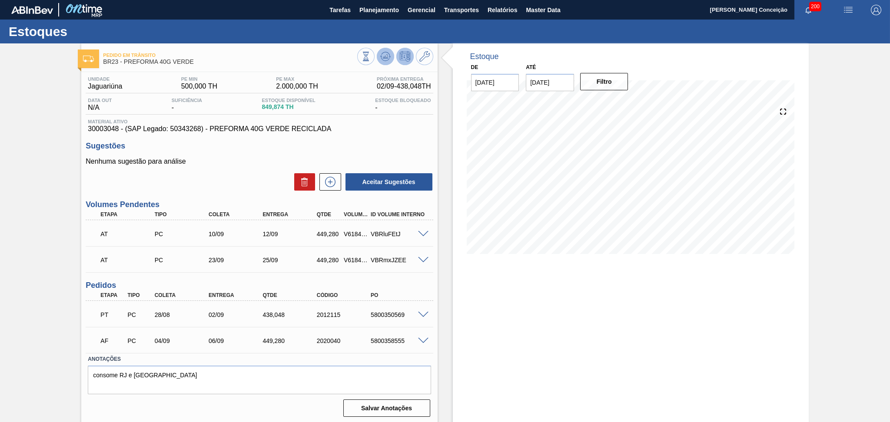
click at [381, 58] on icon at bounding box center [385, 58] width 9 height 4
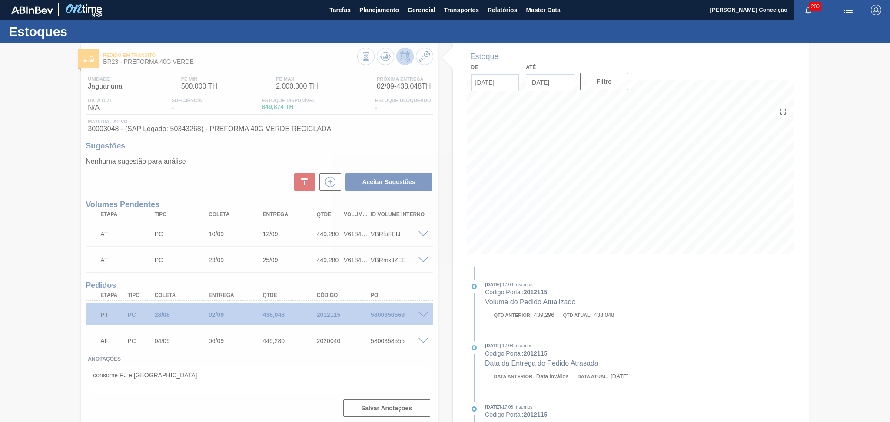
click at [276, 145] on div at bounding box center [445, 232] width 890 height 379
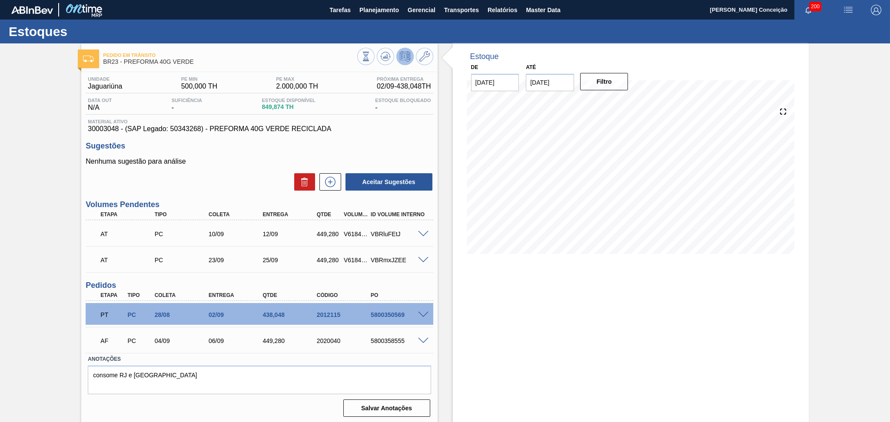
click at [842, 199] on div "Pedido em Trânsito BR23 - PREFORMA 40G VERDE Unidade Jaguariúna PE MIN 500,000 …" at bounding box center [445, 233] width 890 height 381
click at [372, 8] on span "Planejamento" at bounding box center [379, 10] width 40 height 10
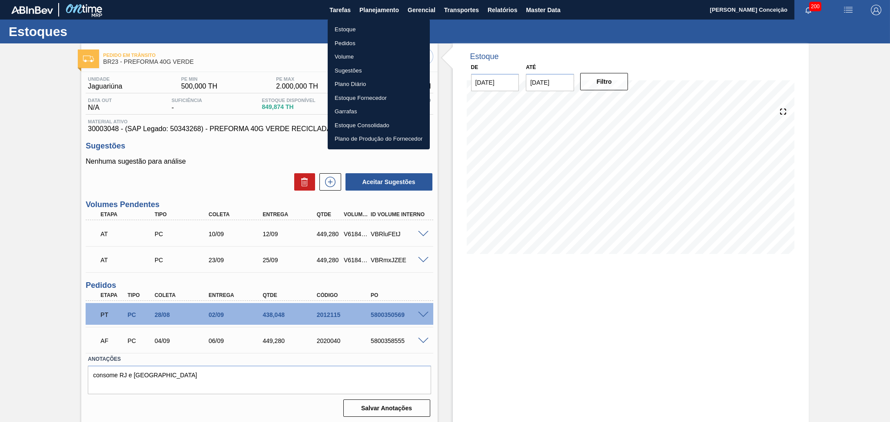
click at [346, 27] on li "Estoque" at bounding box center [379, 30] width 102 height 14
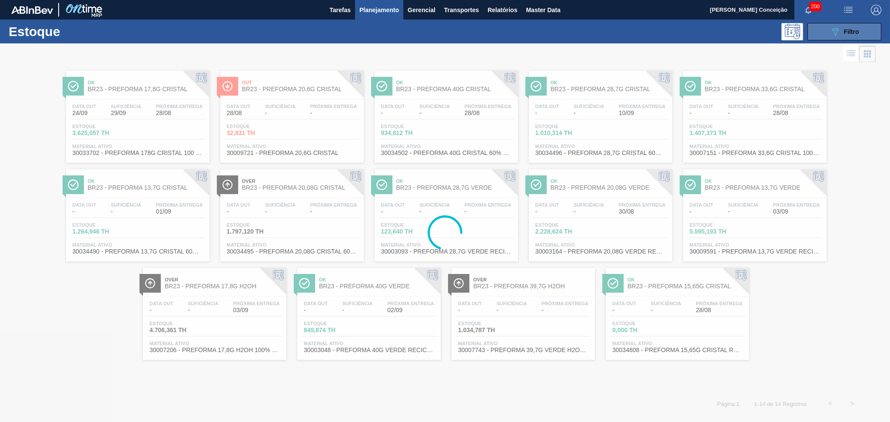
click at [855, 31] on span "Filtro" at bounding box center [851, 31] width 15 height 7
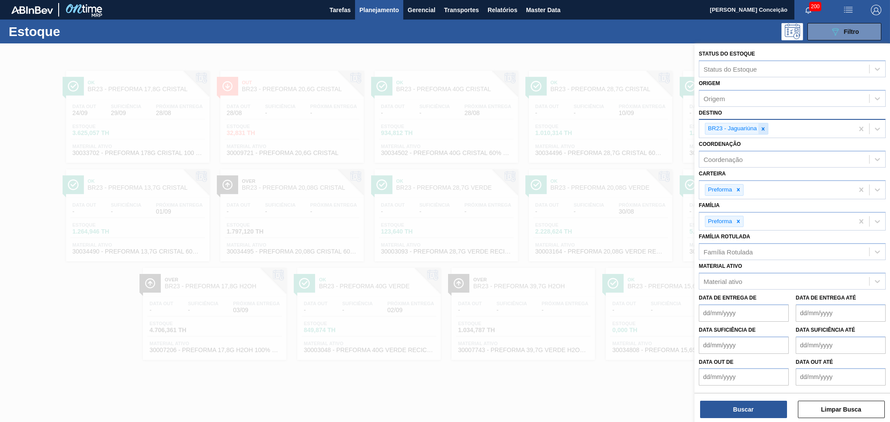
click at [761, 126] on icon at bounding box center [763, 129] width 6 height 6
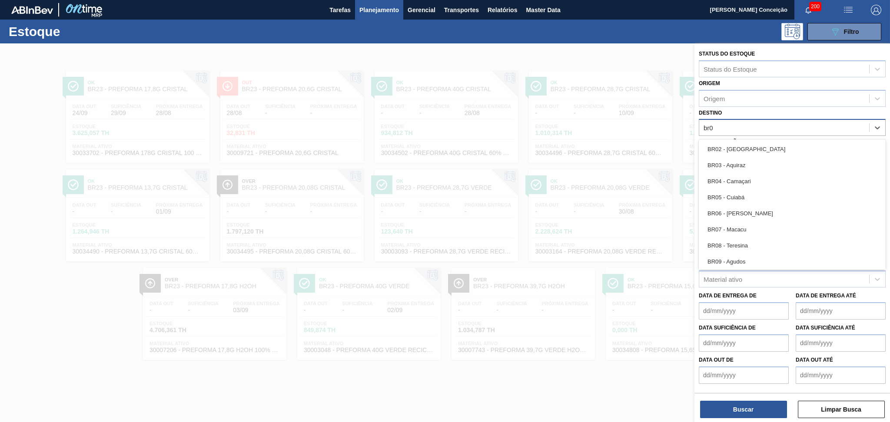
type input "br07"
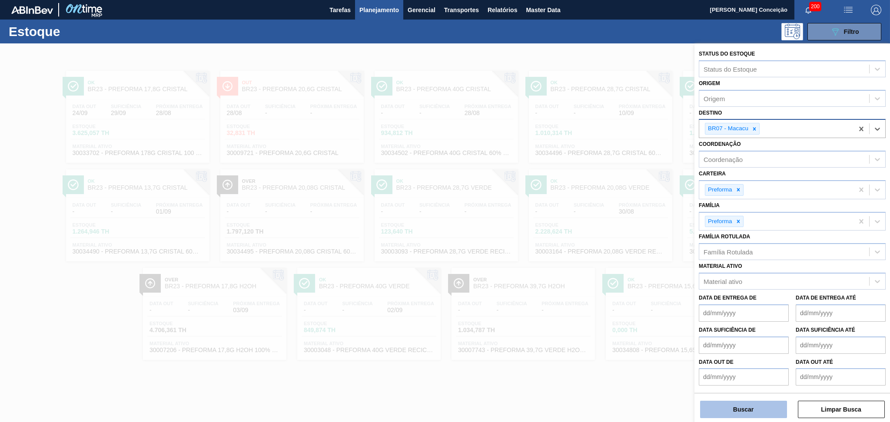
click at [734, 404] on button "Buscar" at bounding box center [743, 409] width 87 height 17
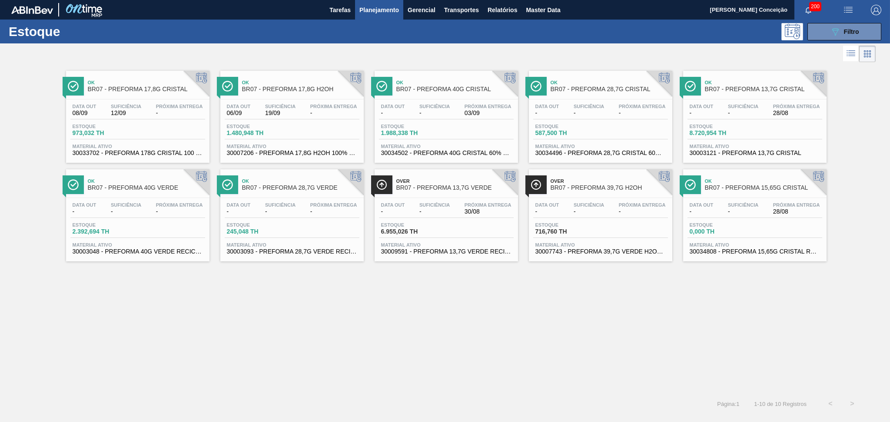
click at [355, 314] on div "Ok BR07 - PREFORMA 17,8G CRISTAL Data out 08/09 Suficiência 12/09 Próxima Entre…" at bounding box center [445, 228] width 890 height 329
click at [173, 229] on div "Estoque 2.392,694 TH" at bounding box center [137, 231] width 135 height 16
click at [426, 330] on div "Ok BR07 - PREFORMA 17,8G CRISTAL Data out 08/09 Suficiência 12/09 Próxima Entre…" at bounding box center [445, 228] width 890 height 329
click at [269, 292] on div "Ok BR07 - PREFORMA 17,8G CRISTAL Data out 08/09 Suficiência 12/09 Próxima Entre…" at bounding box center [445, 228] width 890 height 329
click at [850, 36] on div "089F7B8B-B2A5-4AFE-B5C0-19BA573D28AC Filtro" at bounding box center [844, 32] width 29 height 10
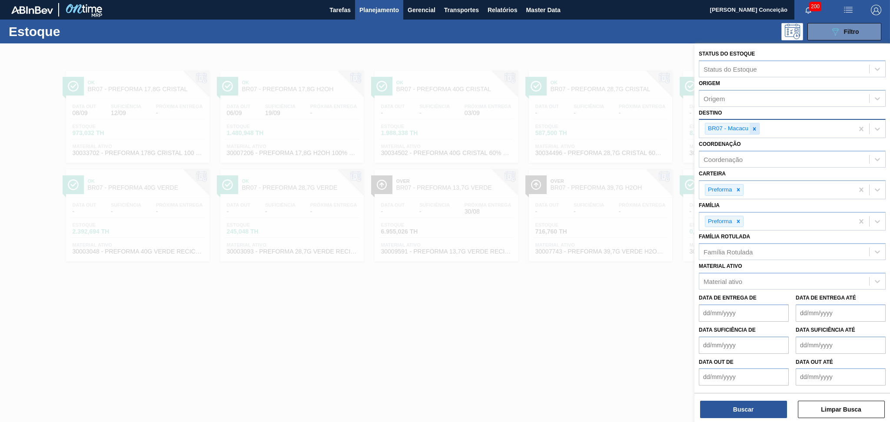
click at [759, 127] on div at bounding box center [755, 128] width 10 height 11
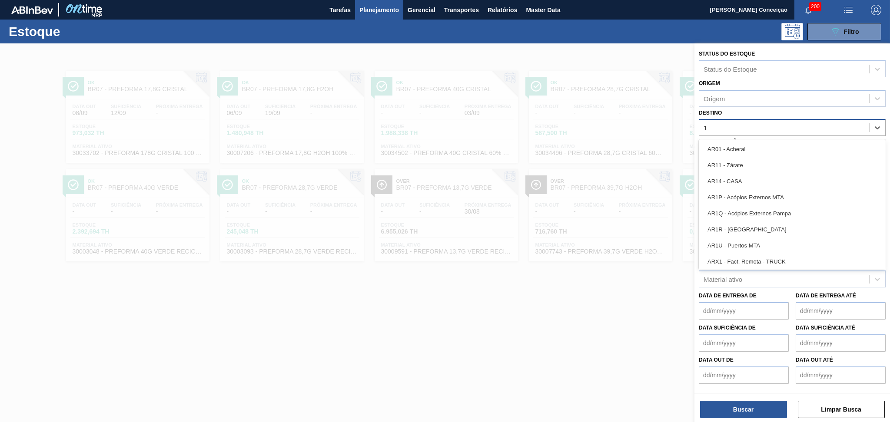
type input "13"
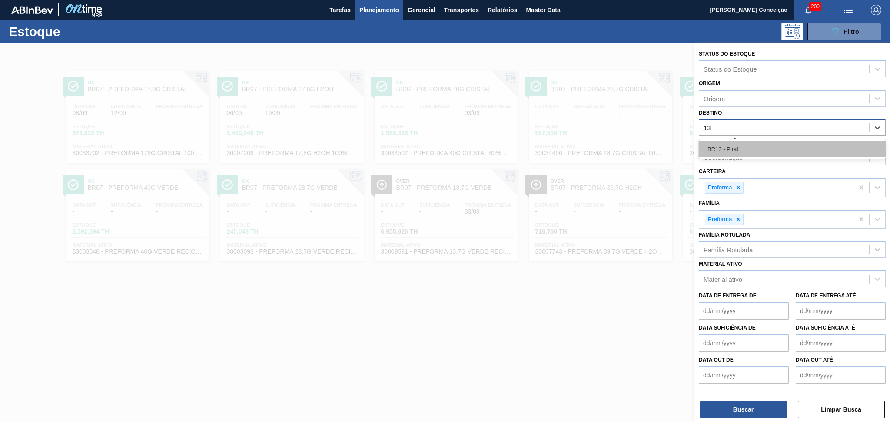
click at [732, 152] on div "BR13 - Piraí" at bounding box center [792, 149] width 187 height 16
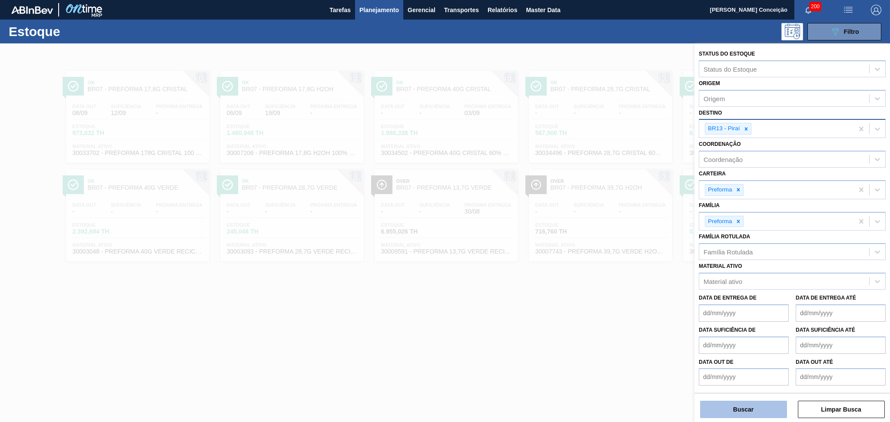
click at [717, 407] on button "Buscar" at bounding box center [743, 409] width 87 height 17
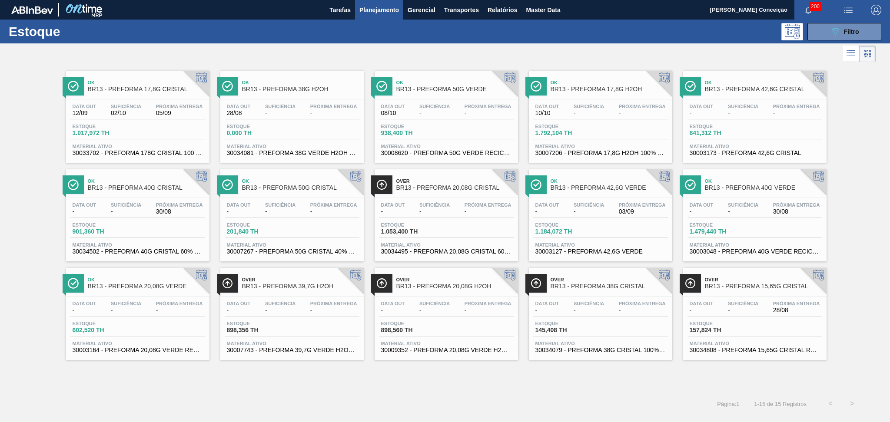
click at [775, 204] on span "Próxima Entrega" at bounding box center [796, 205] width 47 height 5
click at [593, 210] on span "-" at bounding box center [589, 212] width 30 height 7
click at [858, 25] on button "089F7B8B-B2A5-4AFE-B5C0-19BA573D28AC Filtro" at bounding box center [844, 31] width 74 height 17
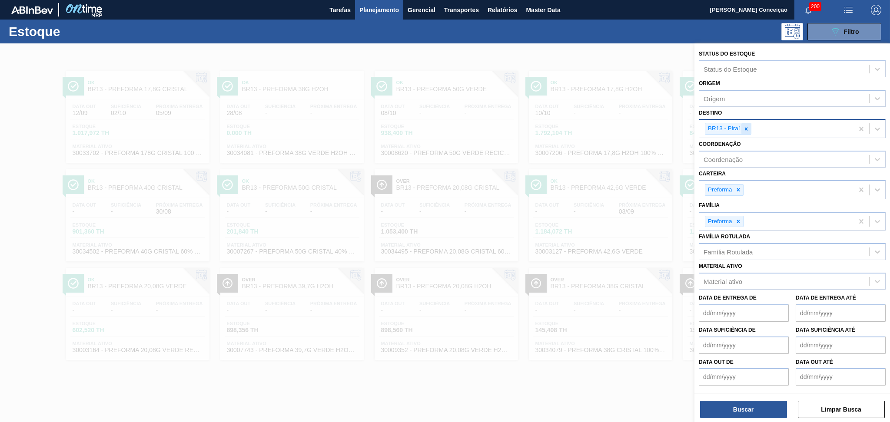
click at [743, 131] on div at bounding box center [746, 128] width 10 height 11
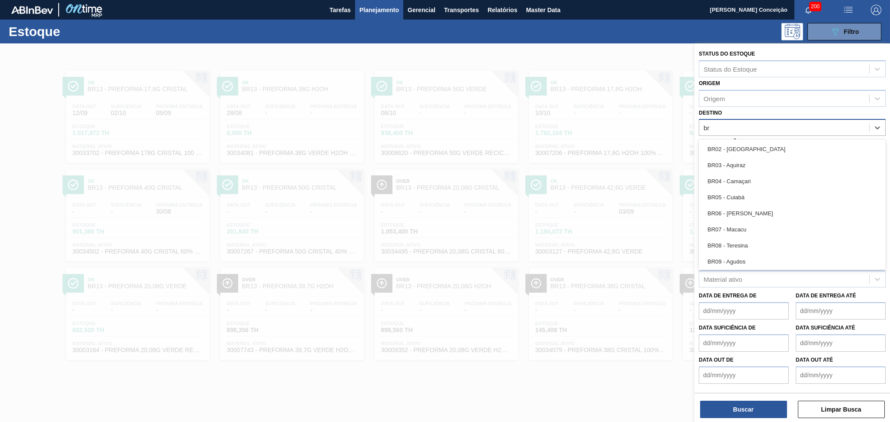
type input "br15"
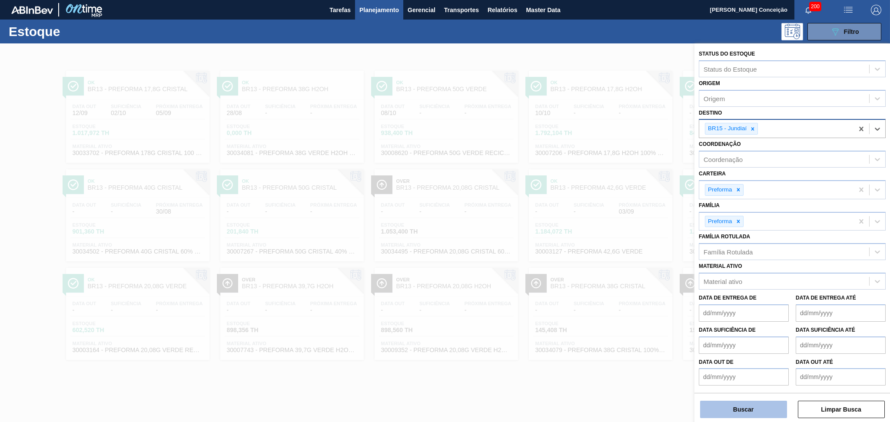
click at [734, 409] on button "Buscar" at bounding box center [743, 409] width 87 height 17
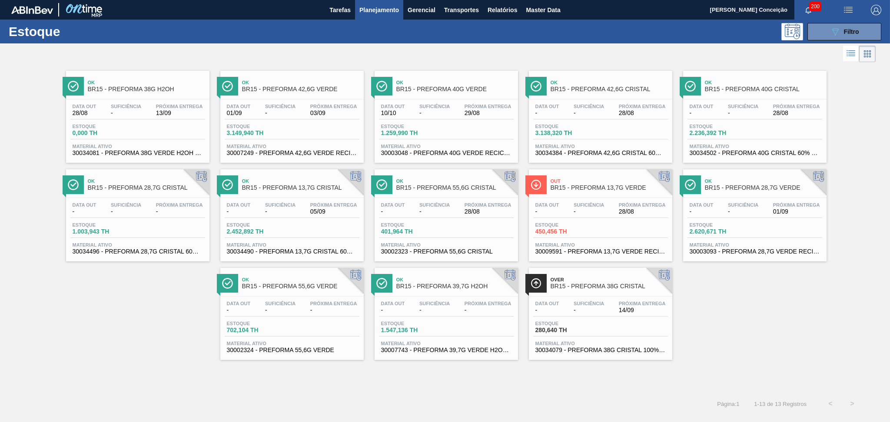
click at [429, 115] on span "-" at bounding box center [434, 113] width 30 height 7
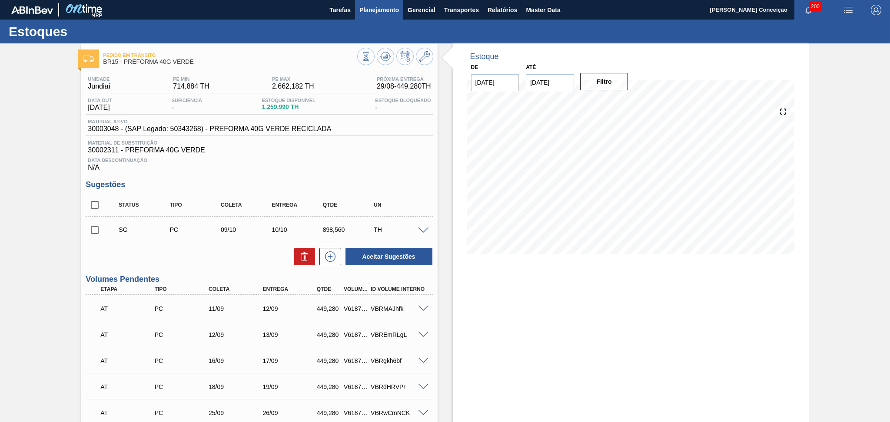
click at [365, 17] on button "Planejamento" at bounding box center [379, 10] width 48 height 20
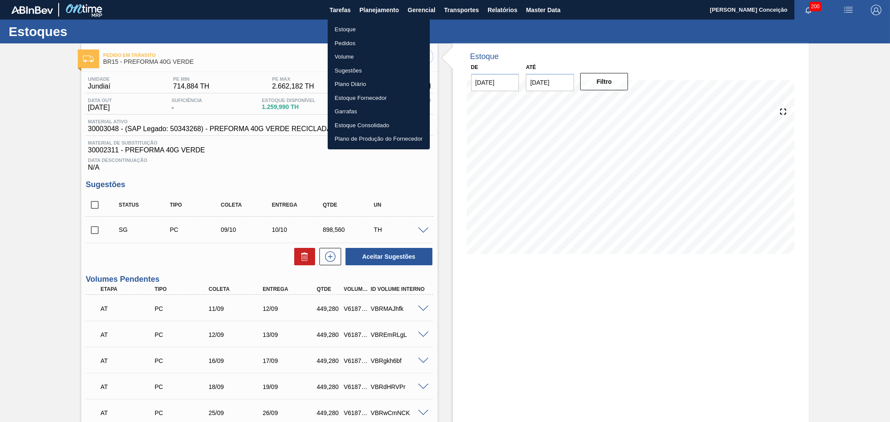
drag, startPoint x: 355, startPoint y: 27, endPoint x: 597, endPoint y: 45, distance: 241.9
click at [355, 27] on li "Estoque" at bounding box center [379, 30] width 102 height 14
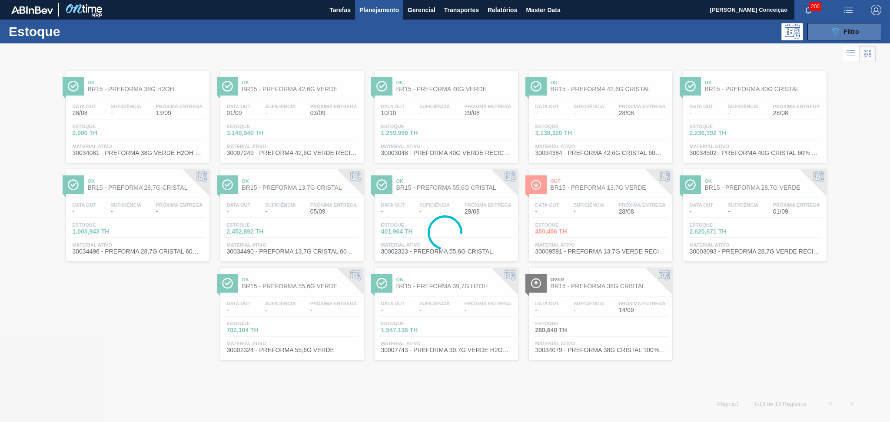
click at [841, 35] on div "089F7B8B-B2A5-4AFE-B5C0-19BA573D28AC Filtro" at bounding box center [844, 32] width 29 height 10
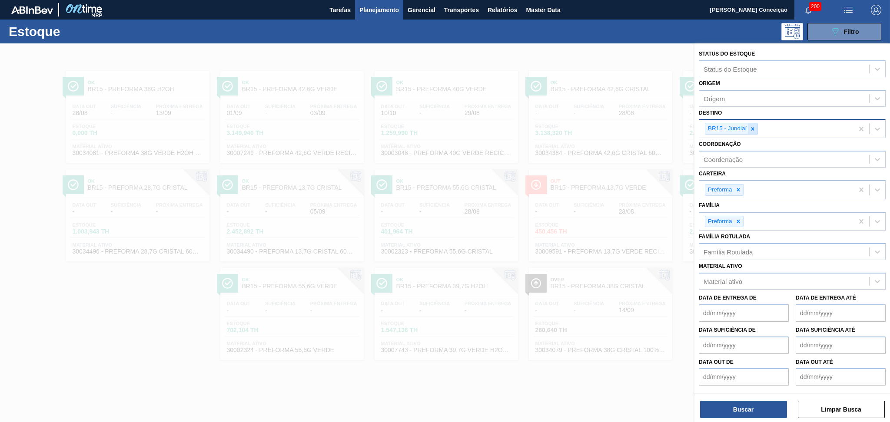
click at [754, 129] on icon at bounding box center [753, 129] width 6 height 6
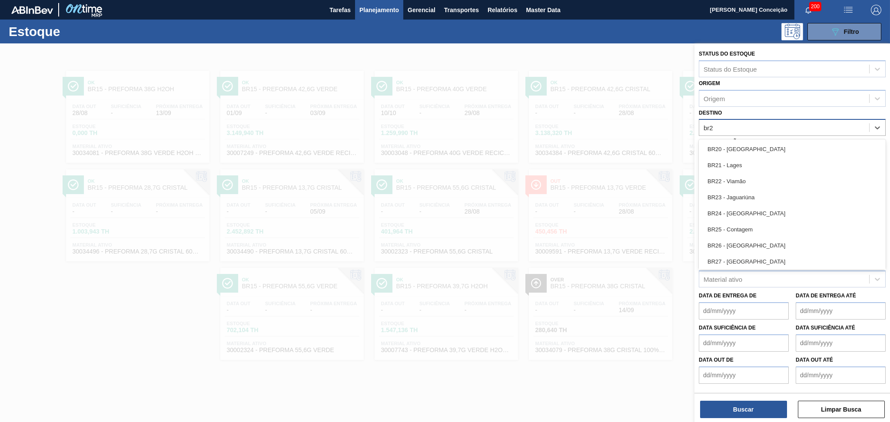
type input "br20"
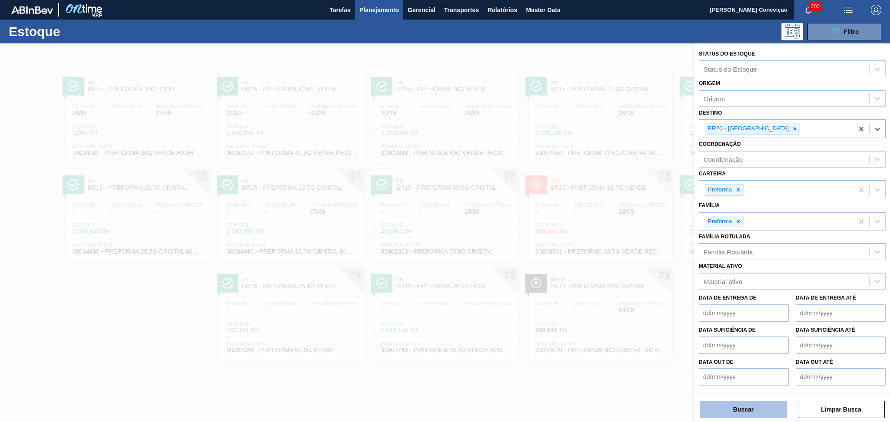
click at [734, 402] on button "Buscar" at bounding box center [743, 409] width 87 height 17
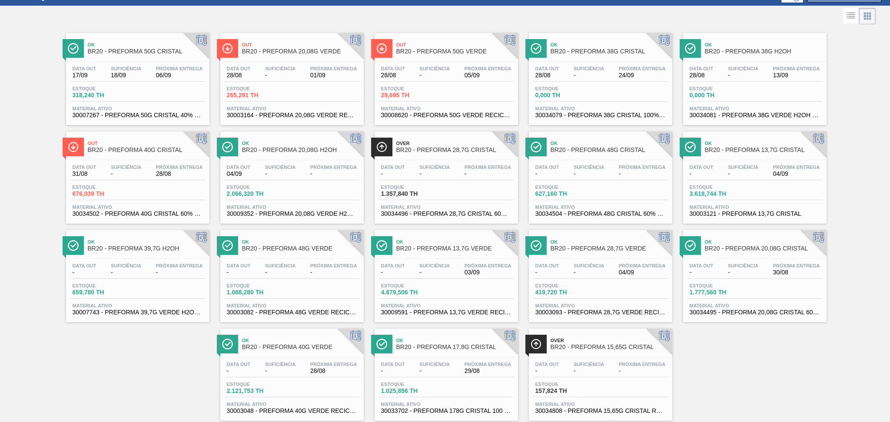
scroll to position [56, 0]
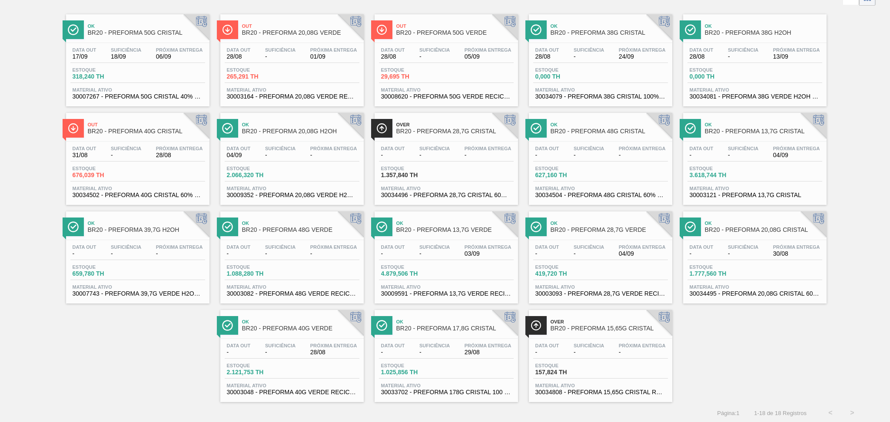
click at [303, 339] on div at bounding box center [291, 339] width 129 height 0
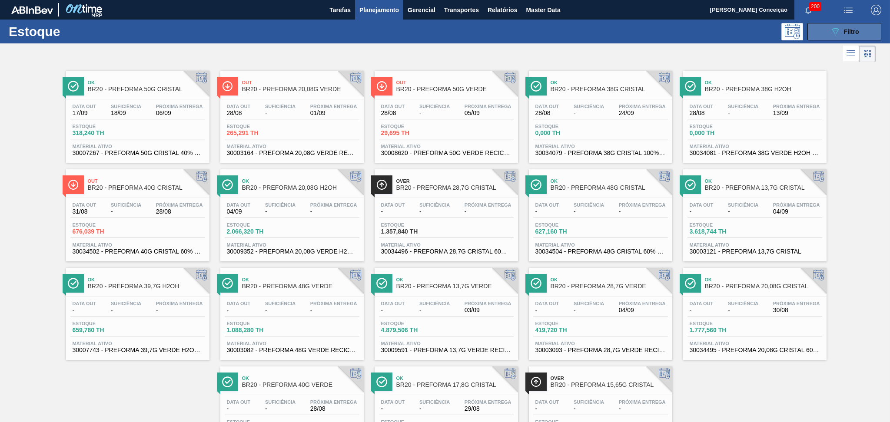
click at [830, 32] on icon "089F7B8B-B2A5-4AFE-B5C0-19BA573D28AC" at bounding box center [835, 32] width 10 height 10
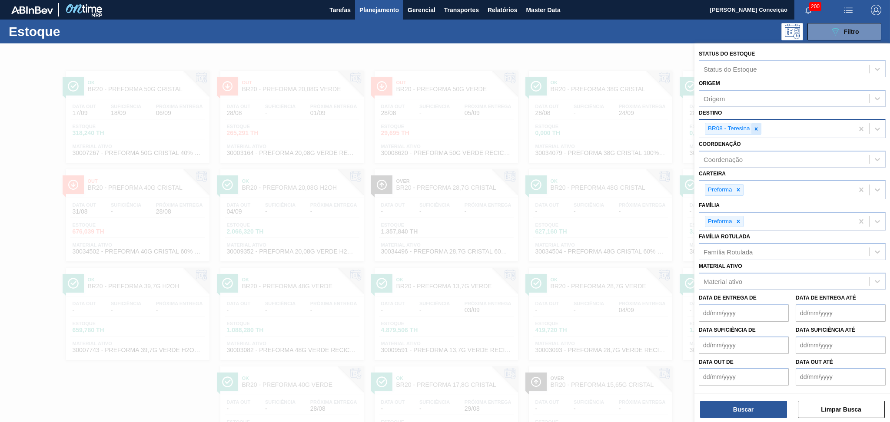
click at [754, 127] on icon at bounding box center [756, 129] width 6 height 6
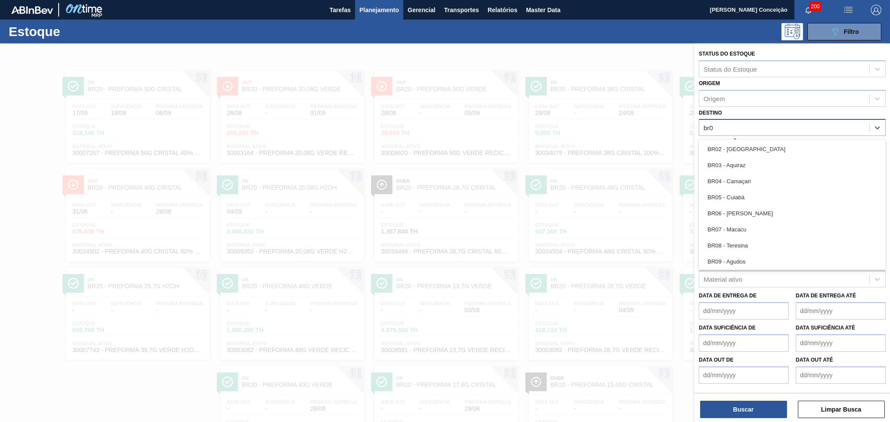
type input "br03"
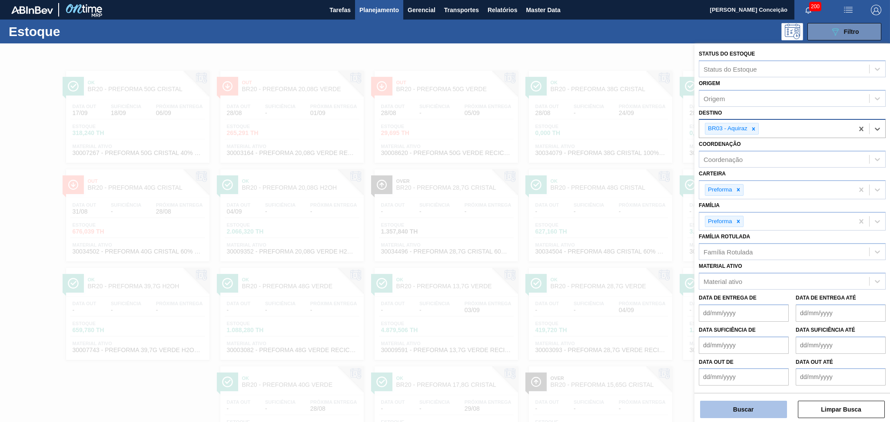
click at [734, 415] on button "Buscar" at bounding box center [743, 409] width 87 height 17
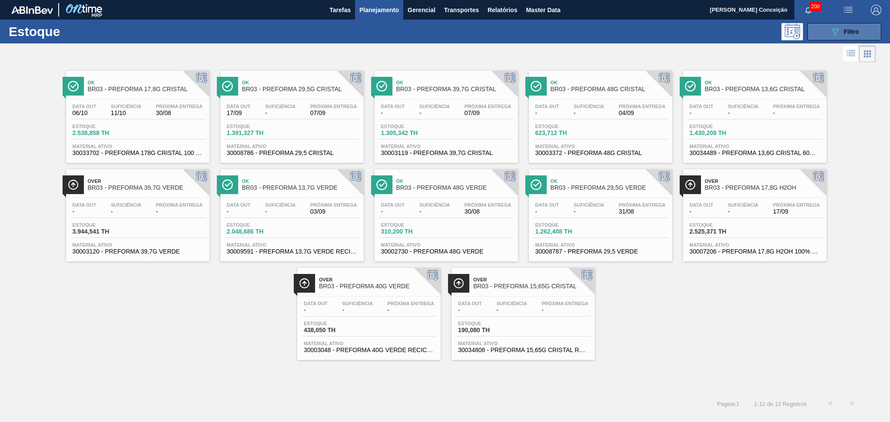
click at [852, 33] on span "Filtro" at bounding box center [851, 31] width 15 height 7
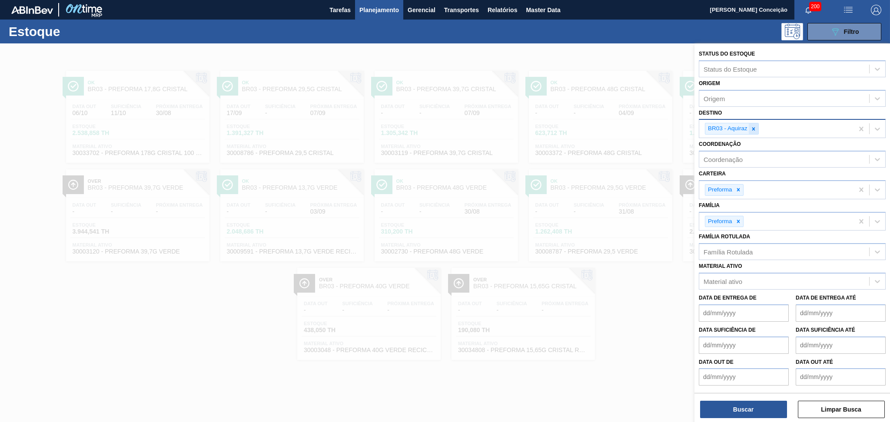
click at [751, 128] on icon at bounding box center [754, 129] width 6 height 6
click at [721, 248] on div "Família Rotulada" at bounding box center [728, 249] width 49 height 7
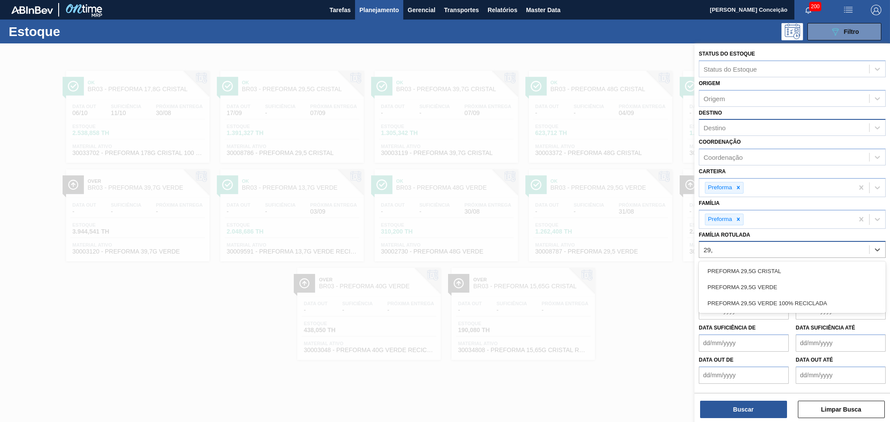
type Rotulada "29,5"
click at [741, 282] on div "PREFORMA 29,5G VERDE" at bounding box center [792, 287] width 187 height 16
type Rotulada "28,7g"
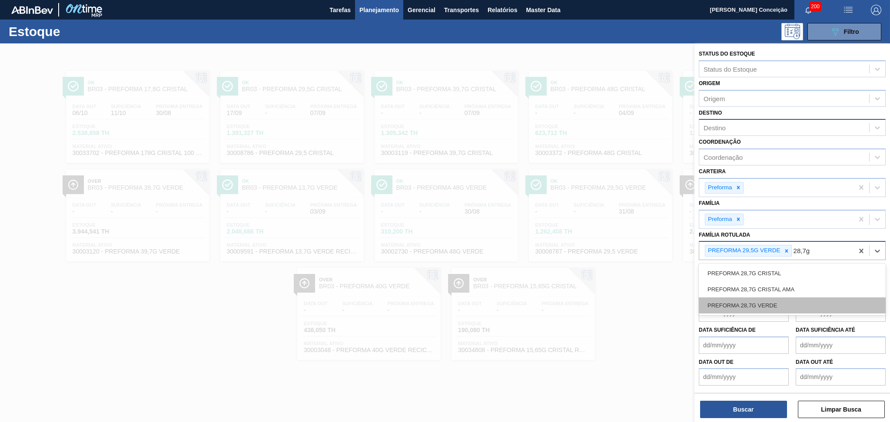
click at [779, 304] on div "PREFORMA 28,7G VERDE" at bounding box center [792, 306] width 187 height 16
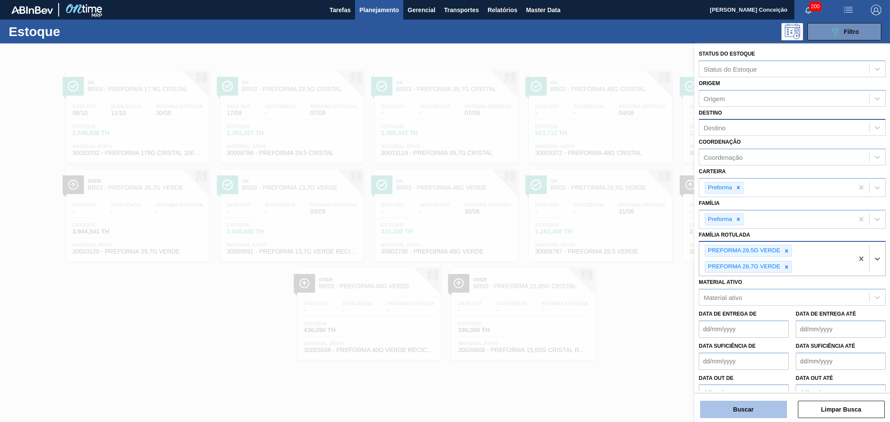
click at [741, 409] on button "Buscar" at bounding box center [743, 409] width 87 height 17
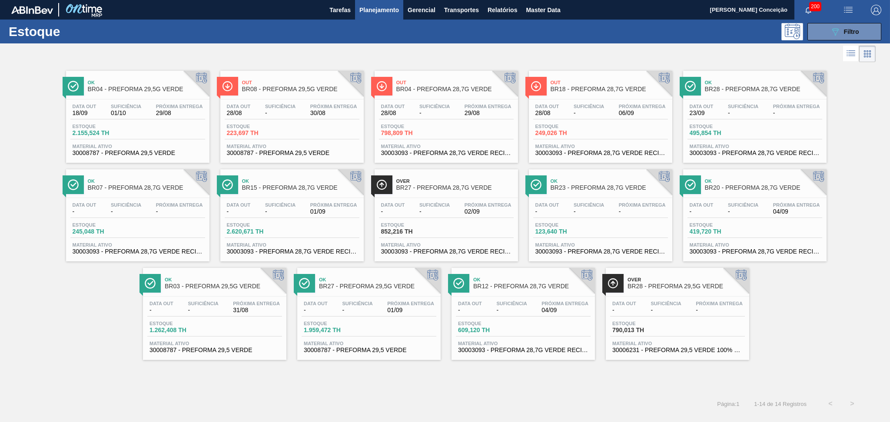
click at [191, 324] on span "Estoque" at bounding box center [180, 323] width 61 height 5
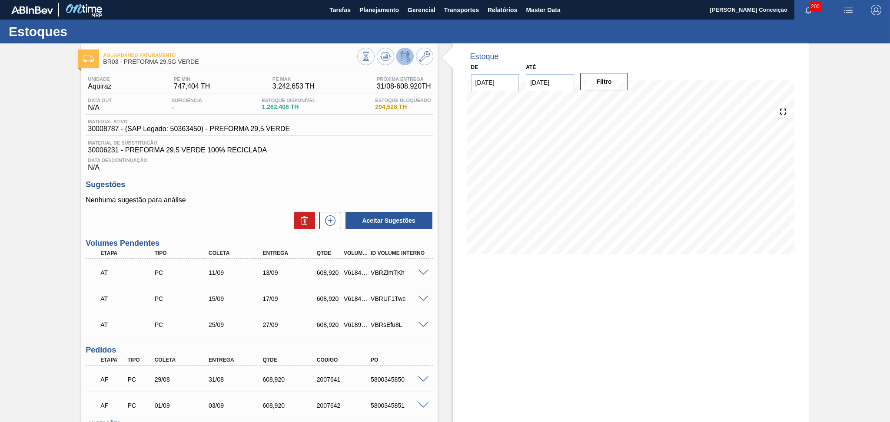
click at [235, 200] on p "Nenhuma sugestão para análise" at bounding box center [259, 200] width 347 height 8
click at [379, 8] on span "Planejamento" at bounding box center [379, 10] width 40 height 10
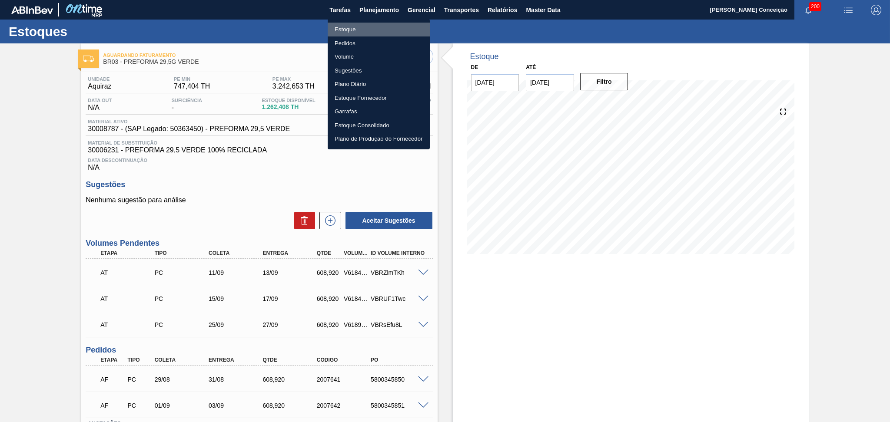
click at [345, 31] on li "Estoque" at bounding box center [379, 30] width 102 height 14
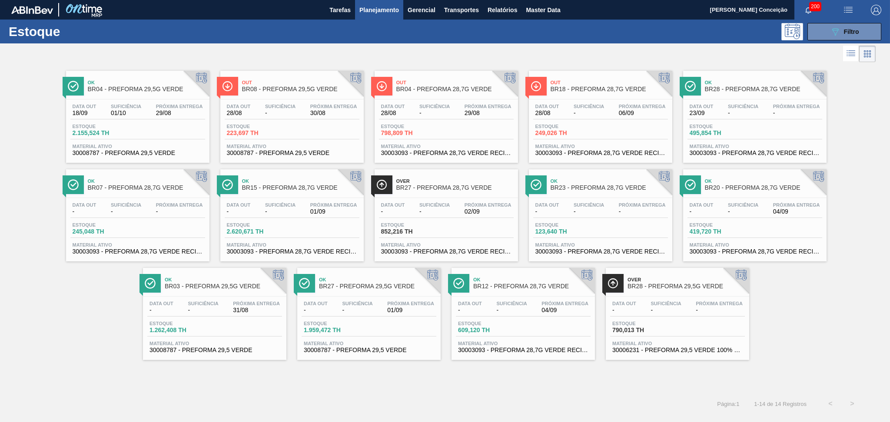
click at [299, 215] on div "Data out - Suficiência - Próxima Entrega 01/09" at bounding box center [292, 211] width 135 height 16
click at [506, 339] on div "Data out - Suficiência - Próxima Entrega 04/09 Estoque 609,120 TH Material ativ…" at bounding box center [523, 326] width 143 height 59
click at [608, 104] on div "Data out 28/08 Suficiência - Próxima Entrega 06/09" at bounding box center [600, 112] width 135 height 16
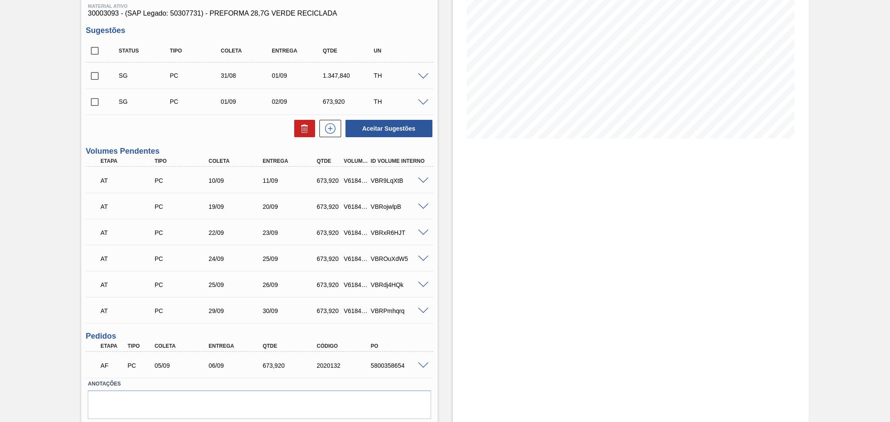
scroll to position [141, 0]
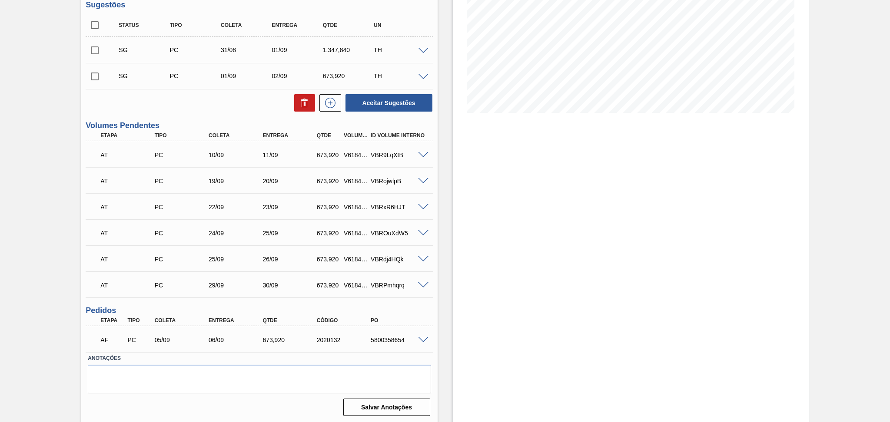
click at [450, 282] on div "Estoque De [DATE] Até [DATE] Filtro" at bounding box center [623, 163] width 371 height 522
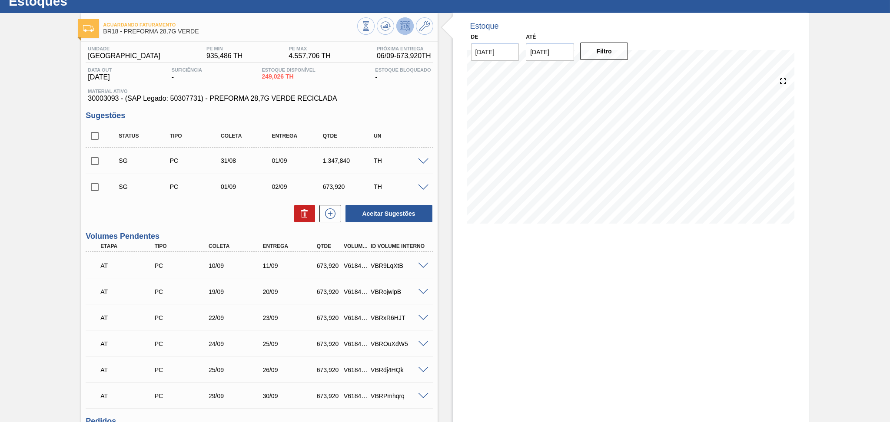
scroll to position [25, 0]
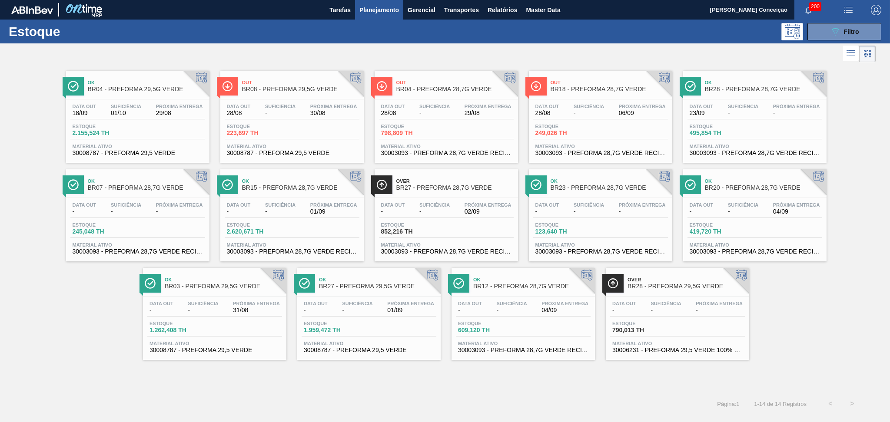
click at [399, 329] on div "Estoque 1.959,472 TH" at bounding box center [369, 329] width 135 height 16
click at [425, 229] on span "852,216 TH" at bounding box center [411, 232] width 61 height 7
click at [761, 206] on div "Data out - Suficiência - Próxima Entrega 04/09" at bounding box center [755, 211] width 135 height 16
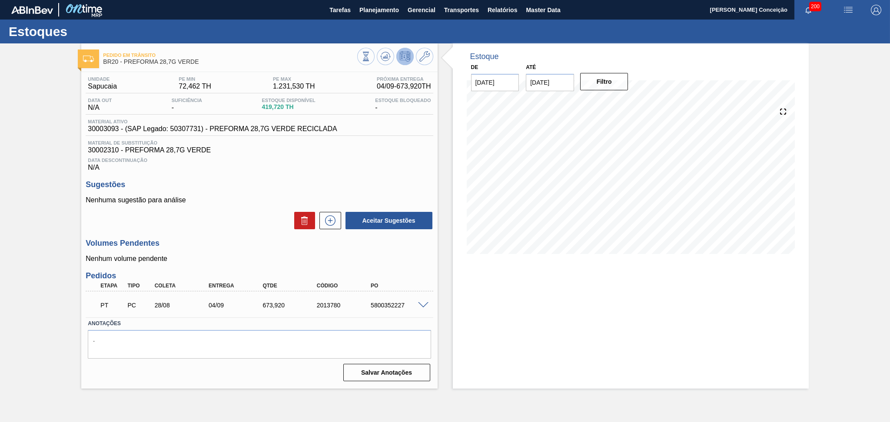
click at [332, 176] on div "Unidade Sapucaia PE MIN 72,462 TH PE MAX 1.231,530 TH Próxima Entrega 04/09 - 6…" at bounding box center [259, 228] width 356 height 312
click at [199, 224] on div "Aceitar Sugestões" at bounding box center [259, 220] width 347 height 19
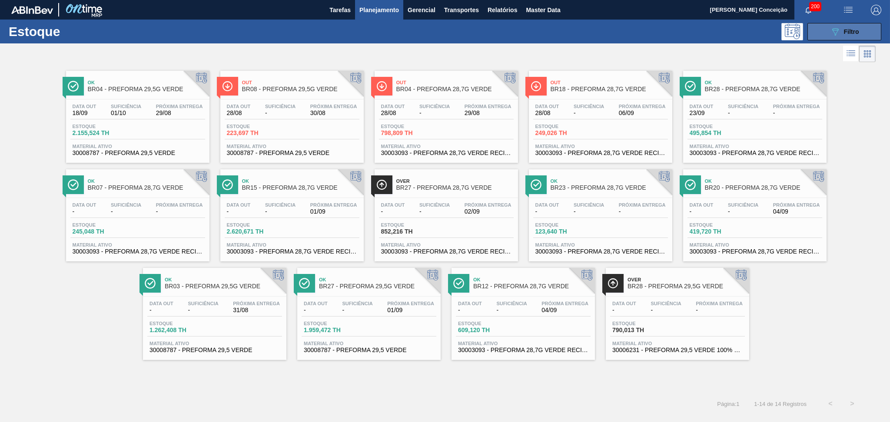
click at [818, 35] on button "089F7B8B-B2A5-4AFE-B5C0-19BA573D28AC Filtro" at bounding box center [844, 31] width 74 height 17
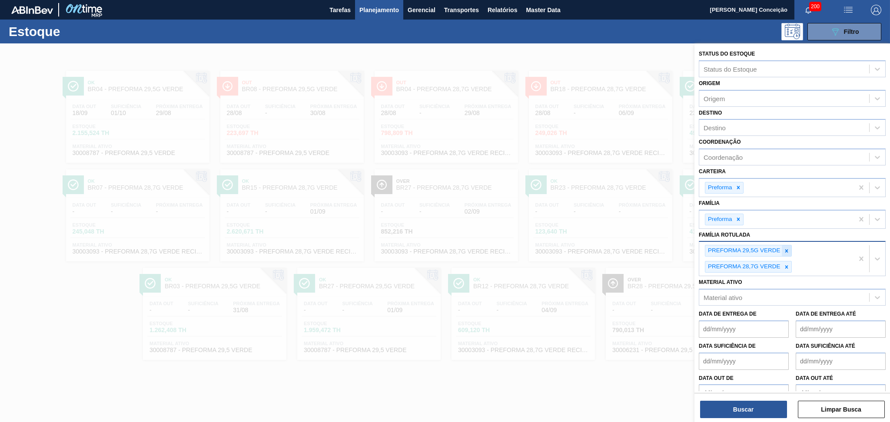
click at [787, 246] on div at bounding box center [787, 251] width 10 height 11
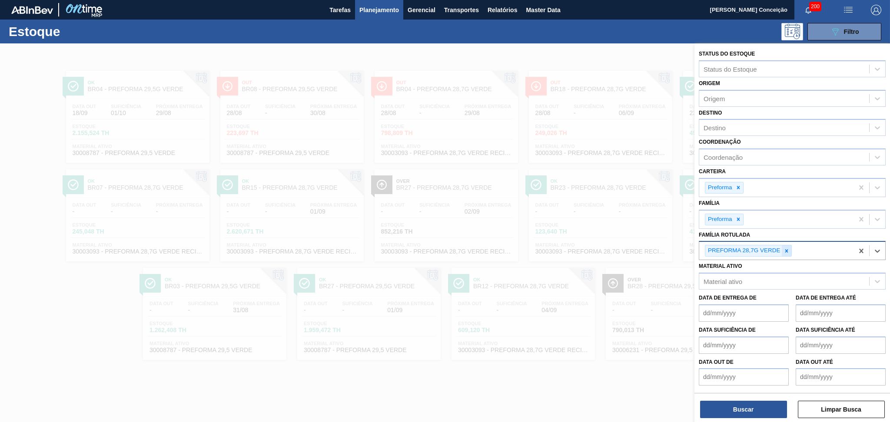
click at [787, 248] on icon at bounding box center [787, 251] width 6 height 6
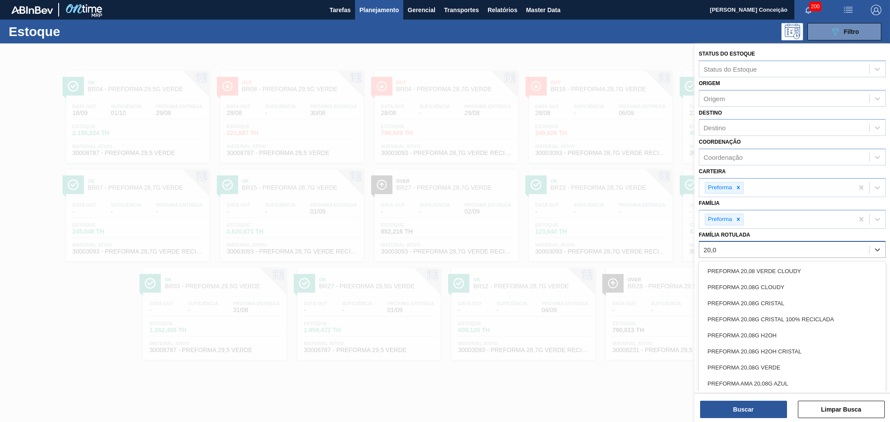
type Rotulada "20,08"
click at [716, 361] on div "PREFORMA 20,08G VERDE" at bounding box center [792, 368] width 187 height 16
type Rotulada "20,6"
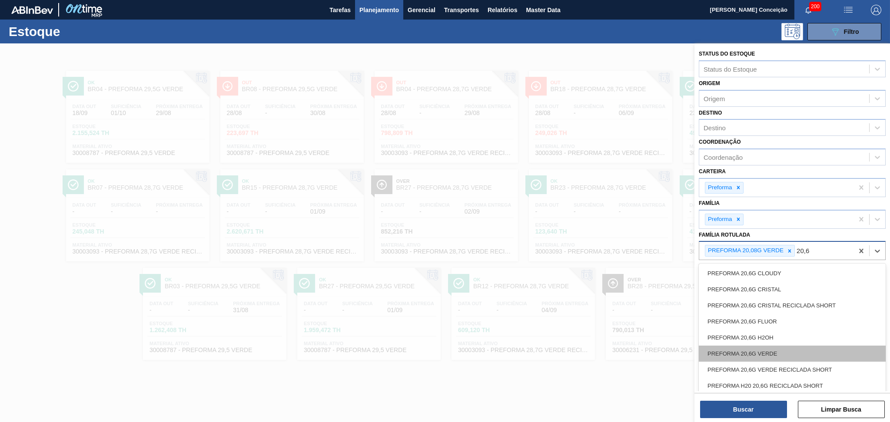
click at [727, 349] on div "PREFORMA 20,6G VERDE" at bounding box center [792, 354] width 187 height 16
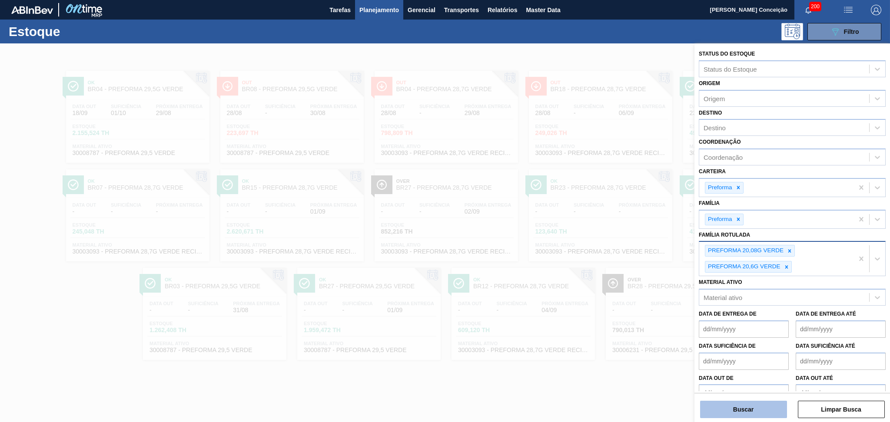
click at [741, 403] on button "Buscar" at bounding box center [743, 409] width 87 height 17
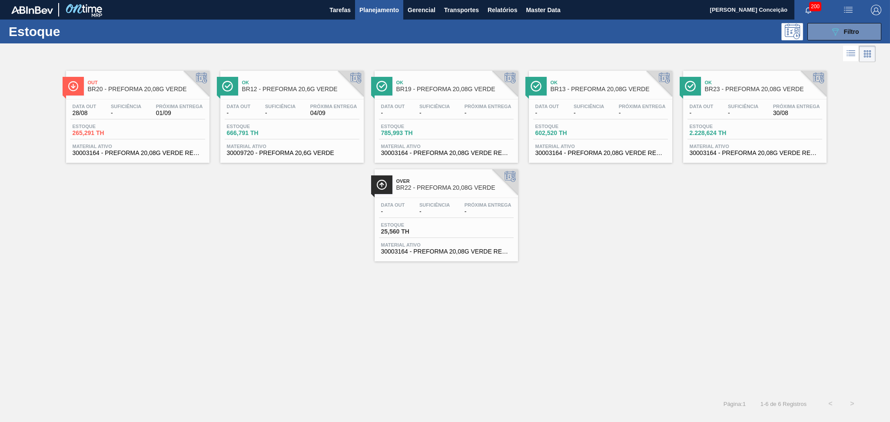
click at [241, 230] on div "Out BR20 - PREFORMA 20,08G VERDE Data out 28/08 Suficiência - Próxima Entrega 0…" at bounding box center [445, 162] width 890 height 197
click at [233, 256] on div "Out BR20 - PREFORMA 20,08G VERDE Data out 28/08 Suficiência - Próxima Entrega 0…" at bounding box center [445, 162] width 890 height 197
click at [450, 140] on div "Data out - Suficiência - Próxima Entrega - Estoque 785,993 TH Material ativo 30…" at bounding box center [446, 129] width 143 height 59
click at [193, 313] on div "Out BR20 - PREFORMA 20,08G VERDE Data out 28/08 Suficiência - Próxima Entrega 0…" at bounding box center [445, 228] width 890 height 329
click at [444, 123] on div "Data out - Suficiência - Próxima Entrega - Estoque 785,993 TH Material ativo 30…" at bounding box center [446, 129] width 143 height 59
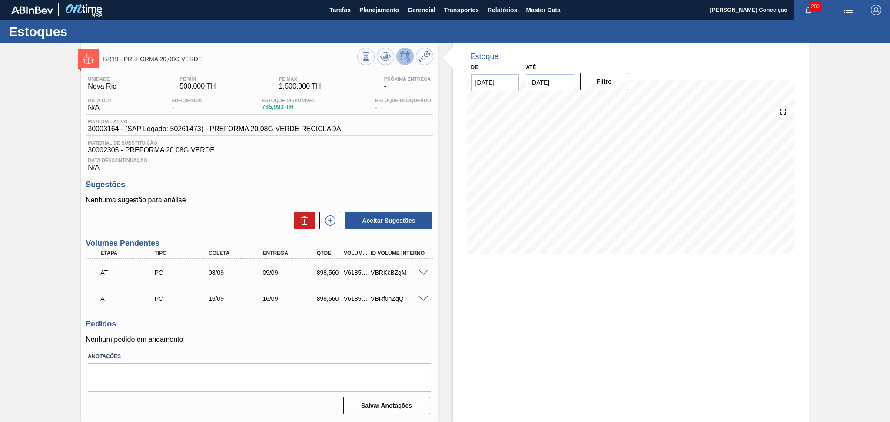
click at [266, 162] on span "Data Descontinuação" at bounding box center [259, 160] width 343 height 5
click at [381, 158] on span "Data Descontinuação" at bounding box center [259, 160] width 343 height 5
click at [290, 330] on div "Pedidos Nenhum pedido em andamento" at bounding box center [259, 332] width 347 height 24
click at [380, 167] on div "Data Descontinuação N/A" at bounding box center [259, 162] width 347 height 17
click at [422, 269] on div at bounding box center [424, 272] width 17 height 7
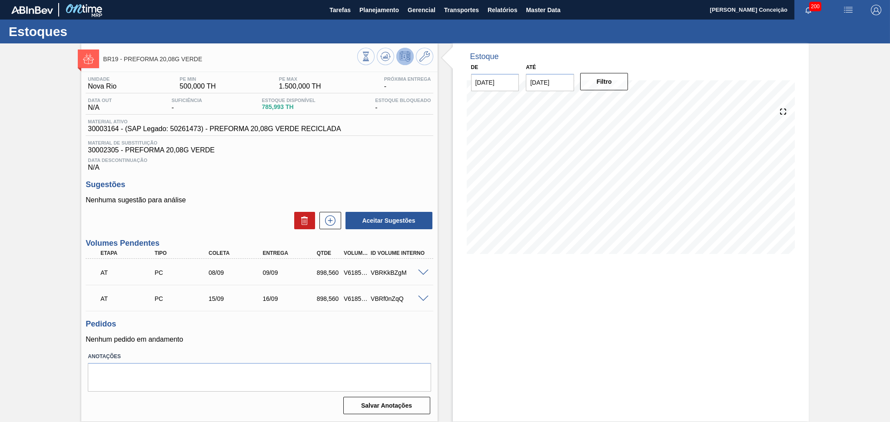
click at [424, 271] on span at bounding box center [423, 273] width 10 height 7
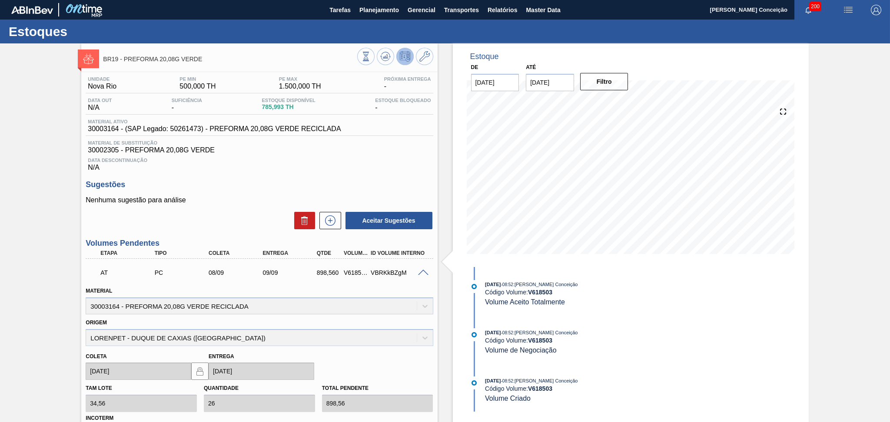
click at [425, 272] on span at bounding box center [423, 273] width 10 height 7
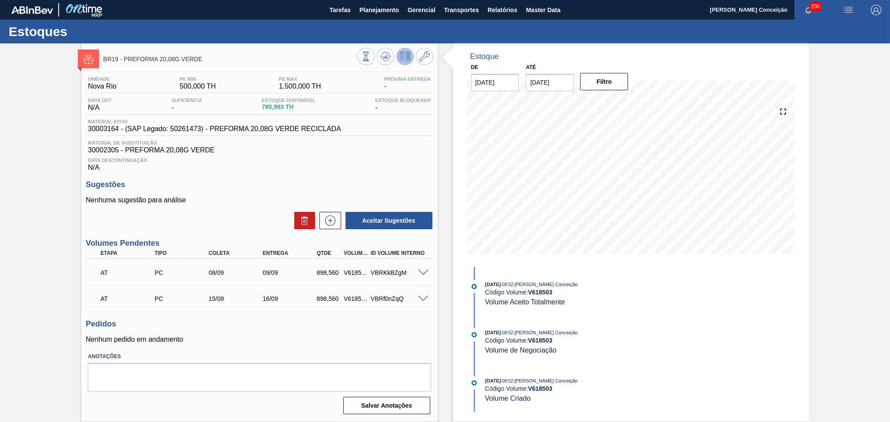
click at [426, 180] on h3 "Sugestões" at bounding box center [259, 184] width 347 height 9
click at [351, 314] on div "Unidade Nova Rio PE MIN 500,000 TH PE MAX 1.500,000 TH Próxima Entrega - Data o…" at bounding box center [259, 245] width 356 height 346
click at [412, 166] on div "Data Descontinuação N/A" at bounding box center [259, 162] width 347 height 17
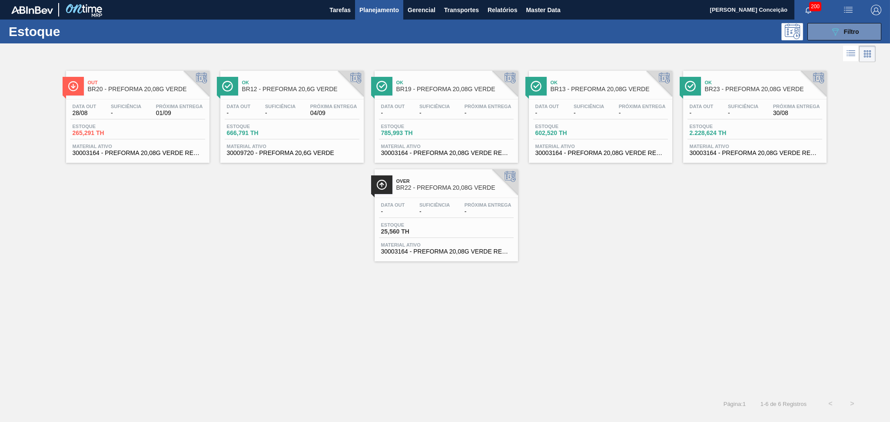
click at [704, 133] on span "2.228,624 TH" at bounding box center [720, 133] width 61 height 7
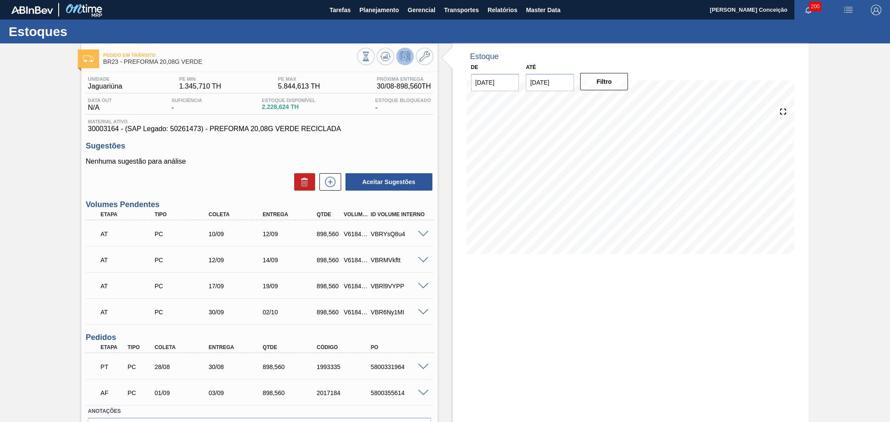
scroll to position [53, 0]
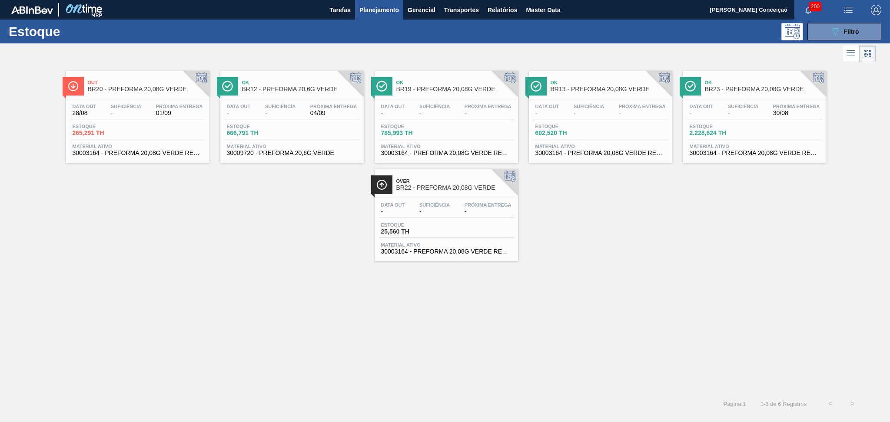
click at [724, 126] on span "Estoque" at bounding box center [720, 126] width 61 height 5
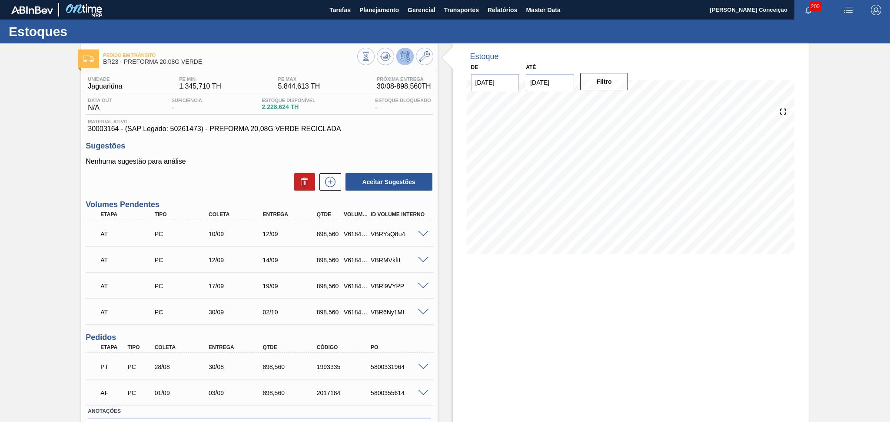
click at [258, 159] on p "Nenhuma sugestão para análise" at bounding box center [259, 162] width 347 height 8
click at [210, 163] on p "Nenhuma sugestão para análise" at bounding box center [259, 162] width 347 height 8
click at [232, 171] on div "Nenhuma sugestão para análise Aceitar Sugestões" at bounding box center [259, 175] width 347 height 34
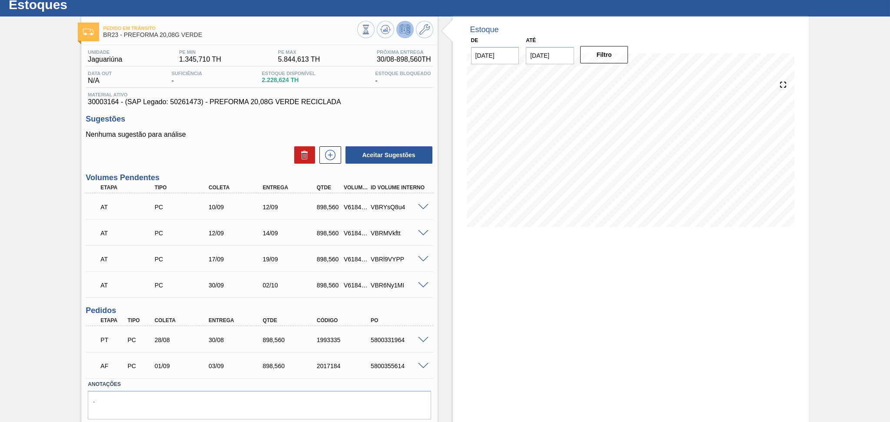
scroll to position [53, 0]
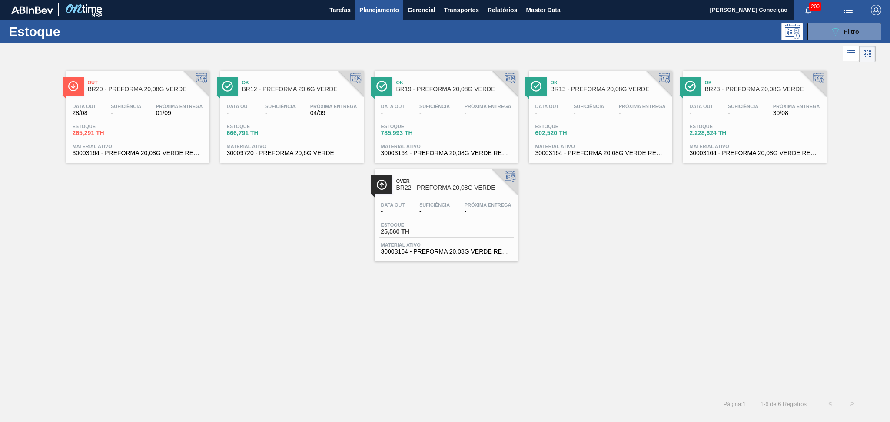
click at [209, 226] on div "Out BR20 - PREFORMA 20,08G VERDE Data out 28/08 Suficiência - Próxima Entrega 0…" at bounding box center [445, 162] width 890 height 197
click at [213, 194] on div "Out BR20 - PREFORMA 20,08G VERDE Data out 28/08 Suficiência - Próxima Entrega 0…" at bounding box center [445, 162] width 890 height 197
click at [171, 219] on div "Out BR20 - PREFORMA 20,08G VERDE Data out 28/08 Suficiência - Próxima Entrega 0…" at bounding box center [445, 162] width 890 height 197
click at [144, 110] on div "Data out 28/08 Suficiência - Próxima Entrega 01/09" at bounding box center [137, 112] width 135 height 16
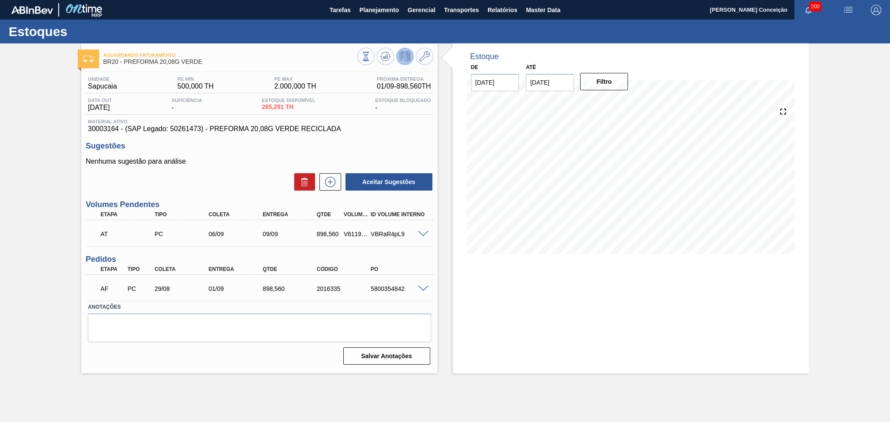
click at [355, 281] on div "AF PC 29/08 01/09 898,560 2016335 5800354842" at bounding box center [257, 287] width 324 height 17
click at [253, 165] on p "Nenhuma sugestão para análise" at bounding box center [259, 162] width 347 height 8
click at [380, 55] on icon at bounding box center [385, 56] width 10 height 10
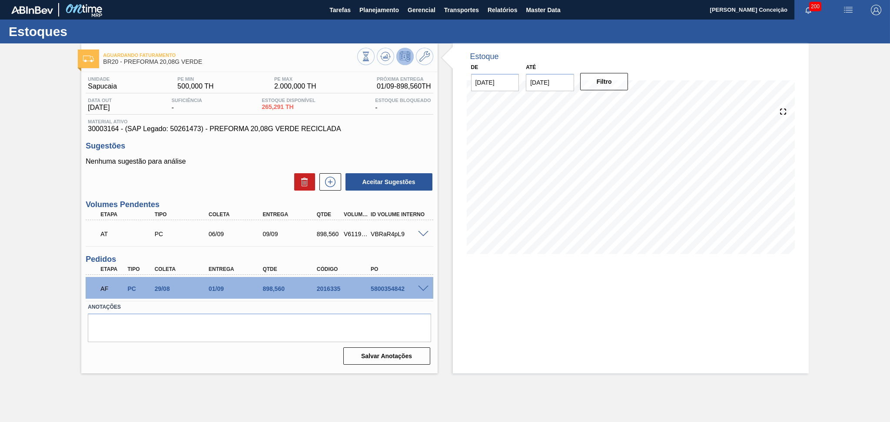
click at [255, 161] on p "Nenhuma sugestão para análise" at bounding box center [259, 162] width 347 height 8
click at [439, 261] on div "Estoque De 28/08/2025 Até 30/09/2025 Filtro 30/08 Projeção de Estoque 265.291 N…" at bounding box center [623, 208] width 371 height 330
click at [252, 149] on h3 "Sugestões" at bounding box center [259, 146] width 347 height 9
click at [55, 159] on div "Aguardando Faturamento BR20 - PREFORMA 20,08G VERDE Unidade Sapucaia PE MIN 500…" at bounding box center [445, 208] width 890 height 330
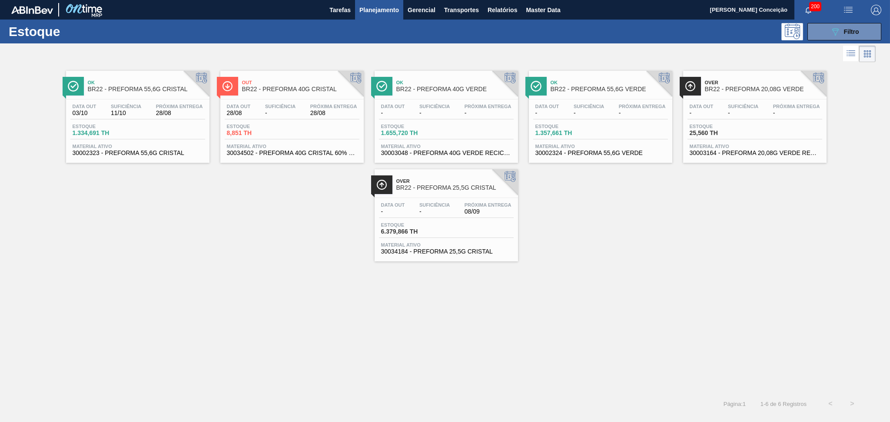
click at [241, 256] on div "Ok BR22 - PREFORMA 55,6G CRISTAL Data out 03/10 Suficiência 11/10 Próxima Entre…" at bounding box center [445, 162] width 890 height 197
click at [878, 30] on button "089F7B8B-B2A5-4AFE-B5C0-19BA573D28AC Filtro" at bounding box center [844, 31] width 74 height 17
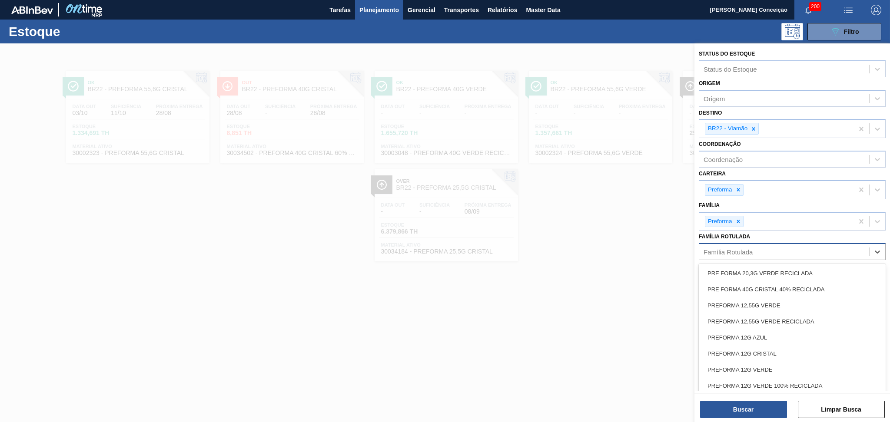
click at [736, 249] on div "Família Rotulada" at bounding box center [728, 252] width 49 height 7
type Rotulada "20,08"
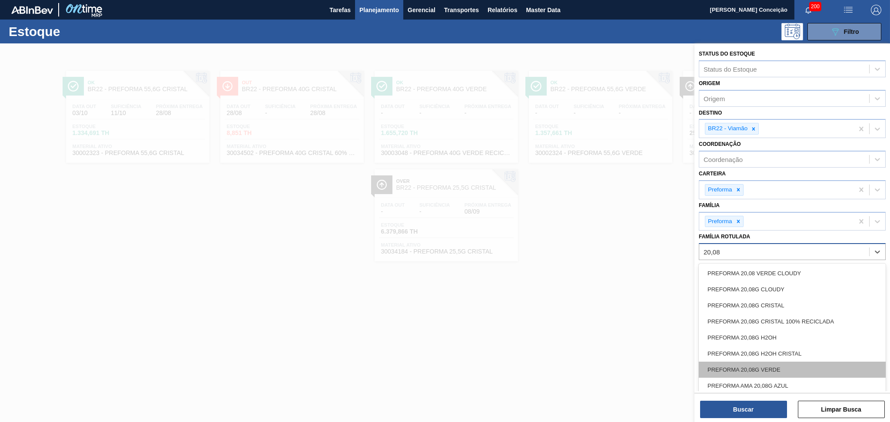
click at [774, 372] on div "PREFORMA 20,08G VERDE" at bounding box center [792, 370] width 187 height 16
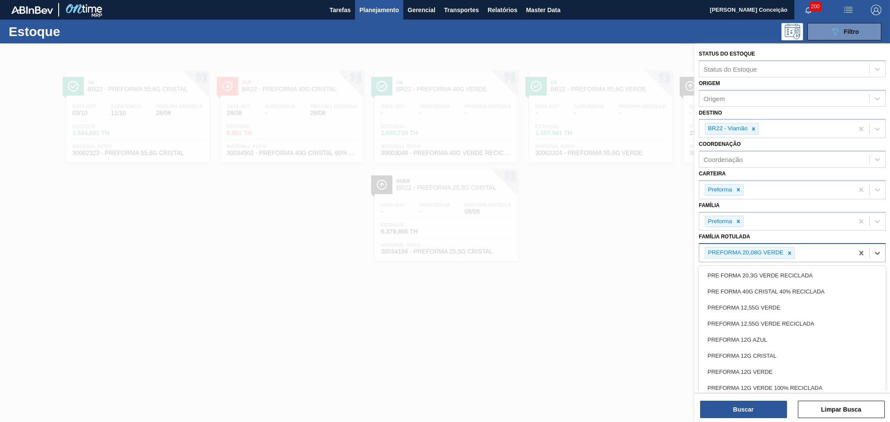
click at [807, 248] on div "PREFORMA 20,08G VERDE" at bounding box center [776, 253] width 154 height 18
type Rotulada "20,6"
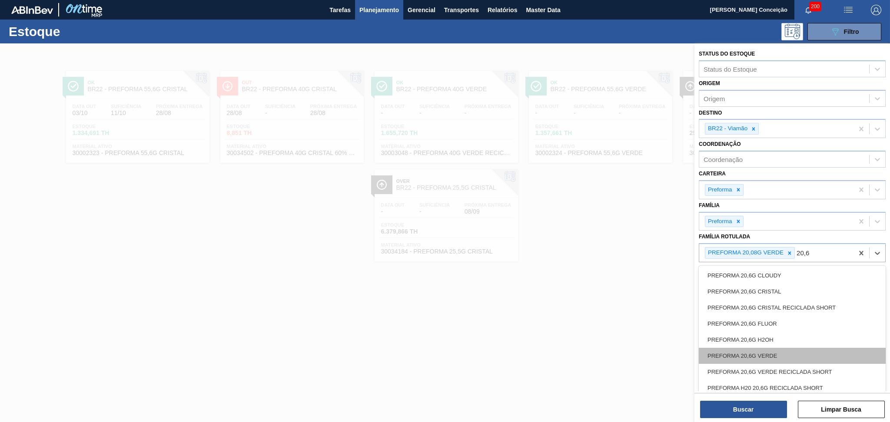
click at [744, 358] on div "PREFORMA 20,6G VERDE" at bounding box center [792, 356] width 187 height 16
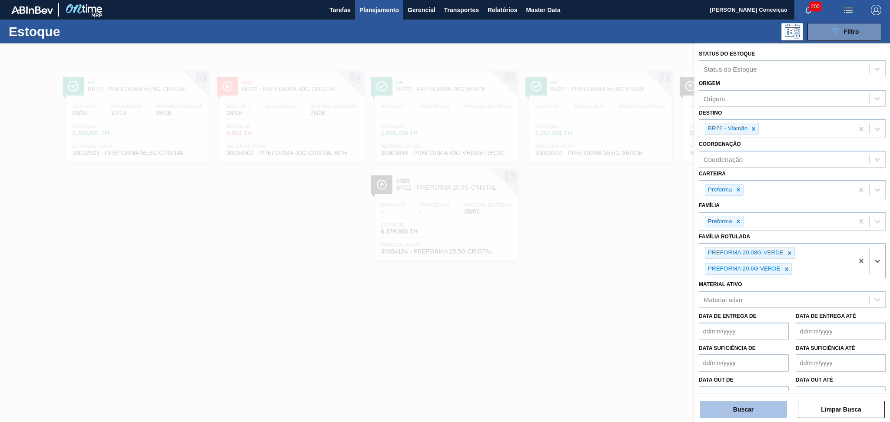
click at [749, 409] on button "Buscar" at bounding box center [743, 409] width 87 height 17
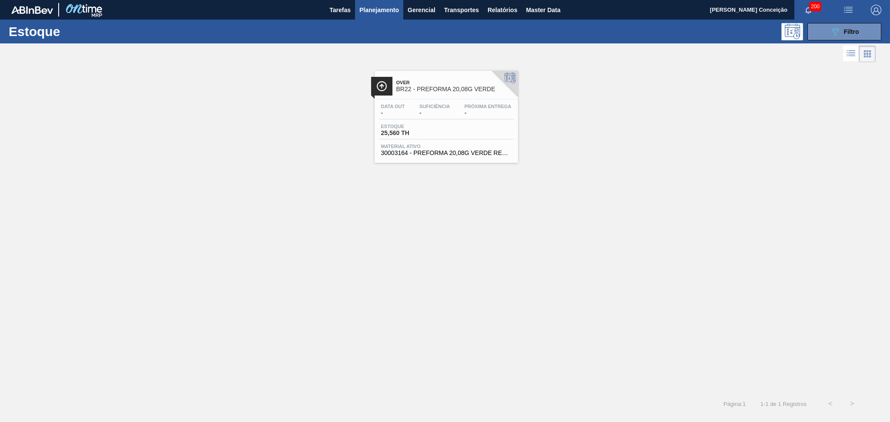
click at [872, 19] on button "button" at bounding box center [876, 10] width 28 height 20
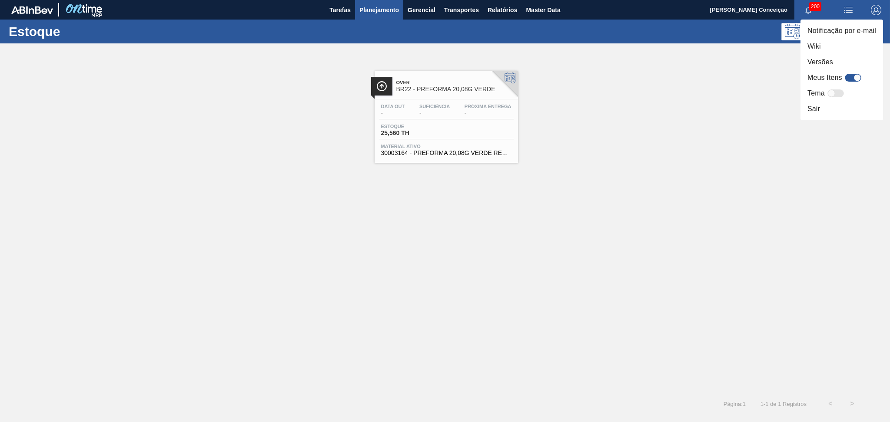
click at [873, 27] on li "Notificação por e-mail" at bounding box center [842, 31] width 83 height 16
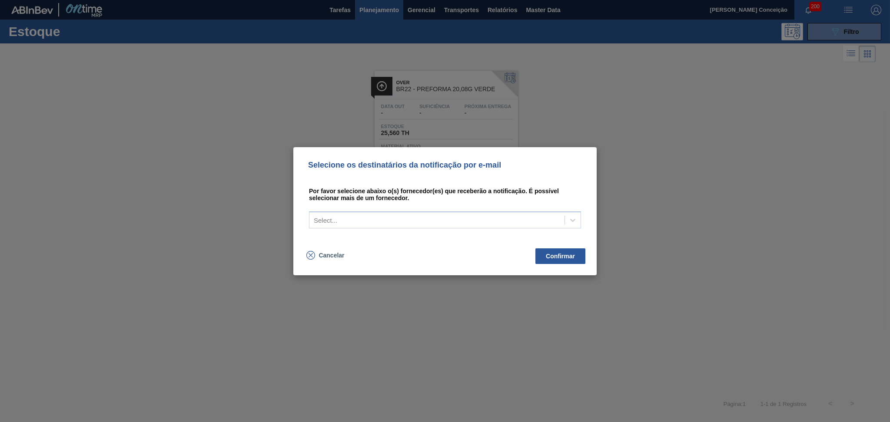
click at [670, 188] on div "Selecione os destinatários da notificação por e-mail Por favor selecione abaixo…" at bounding box center [445, 211] width 890 height 422
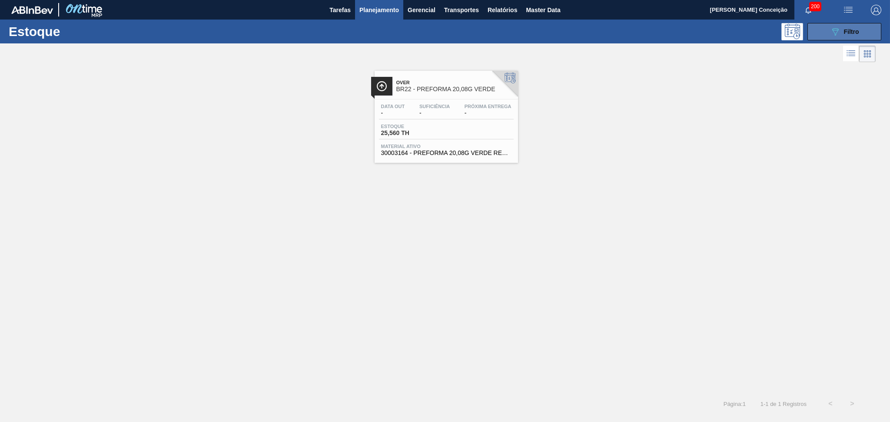
click at [833, 27] on icon "089F7B8B-B2A5-4AFE-B5C0-19BA573D28AC" at bounding box center [835, 32] width 10 height 10
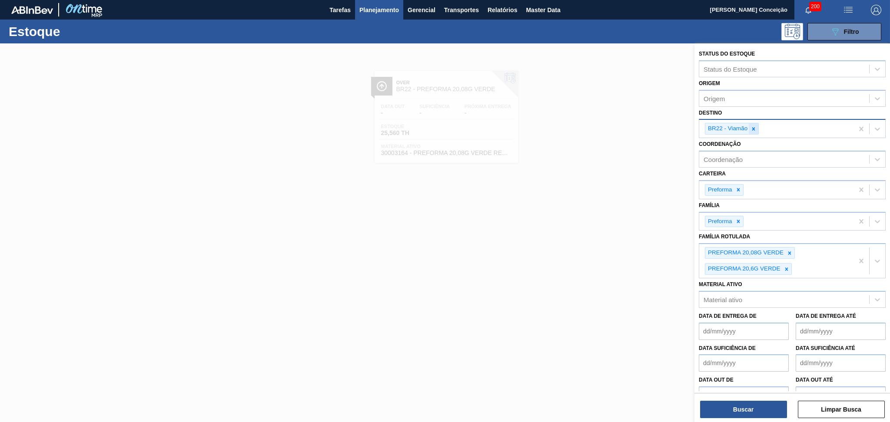
click at [754, 127] on icon at bounding box center [753, 128] width 3 height 3
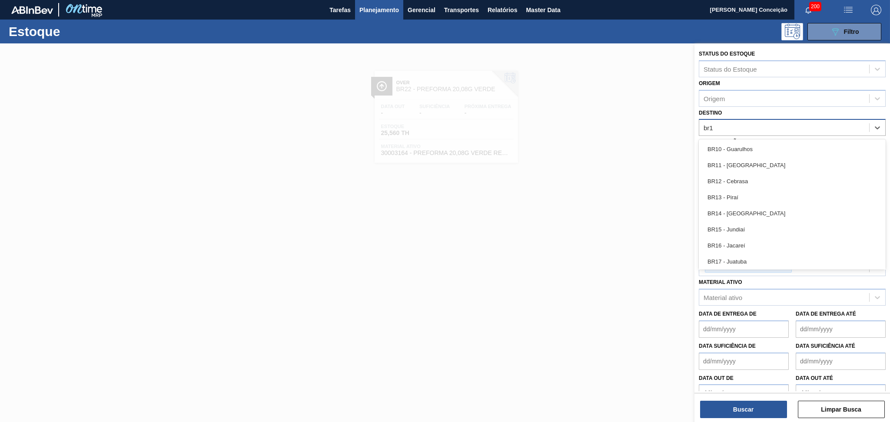
type input "br12"
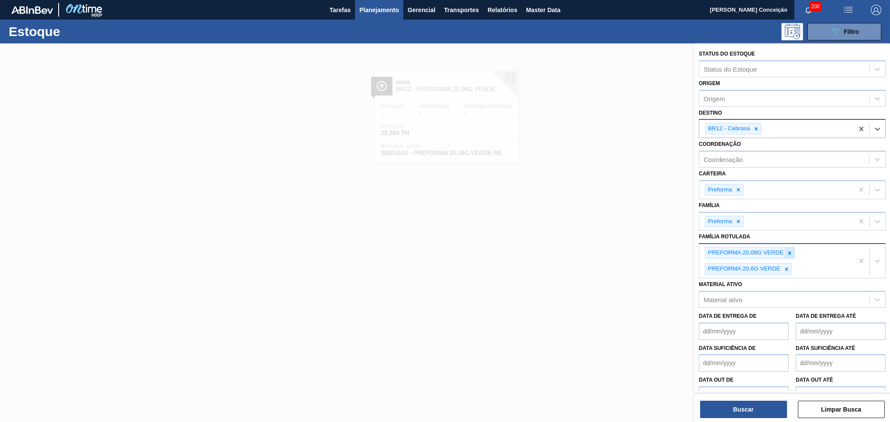
click at [791, 252] on icon at bounding box center [789, 253] width 3 height 3
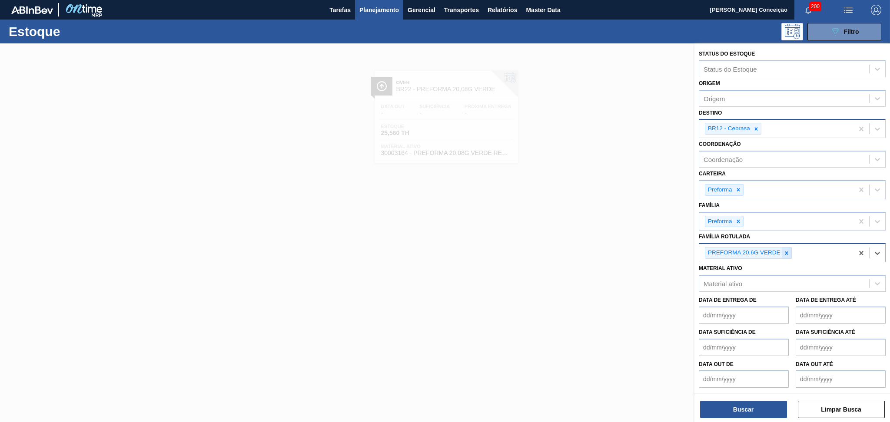
click at [787, 250] on icon at bounding box center [787, 253] width 6 height 6
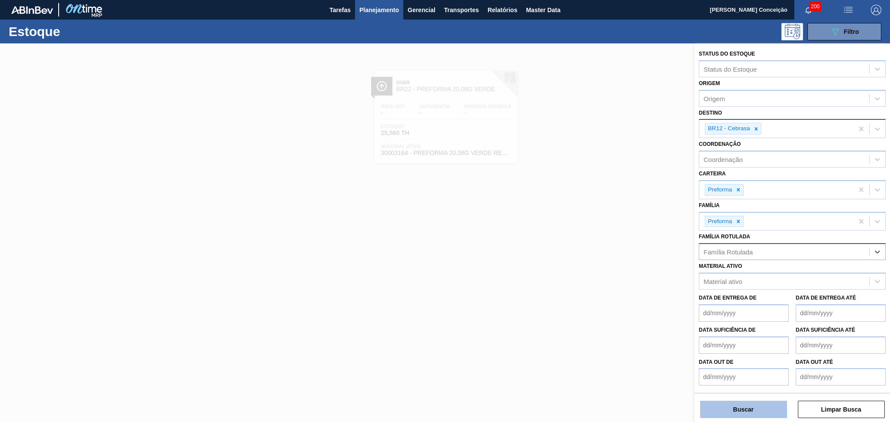
click at [750, 407] on button "Buscar" at bounding box center [743, 409] width 87 height 17
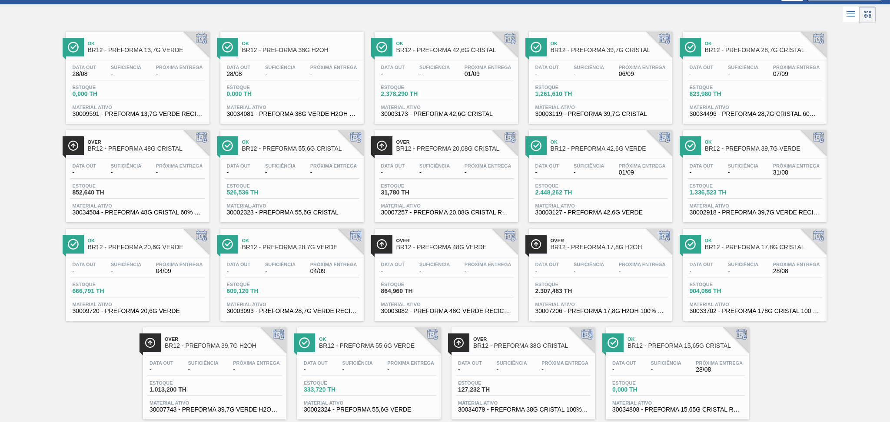
scroll to position [56, 0]
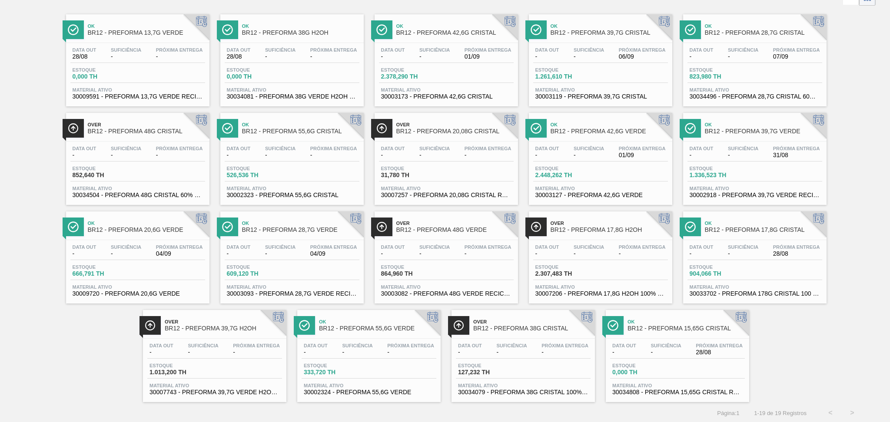
click at [156, 235] on div "Ok BR12 - PREFORMA 20,6G VERDE" at bounding box center [146, 227] width 117 height 20
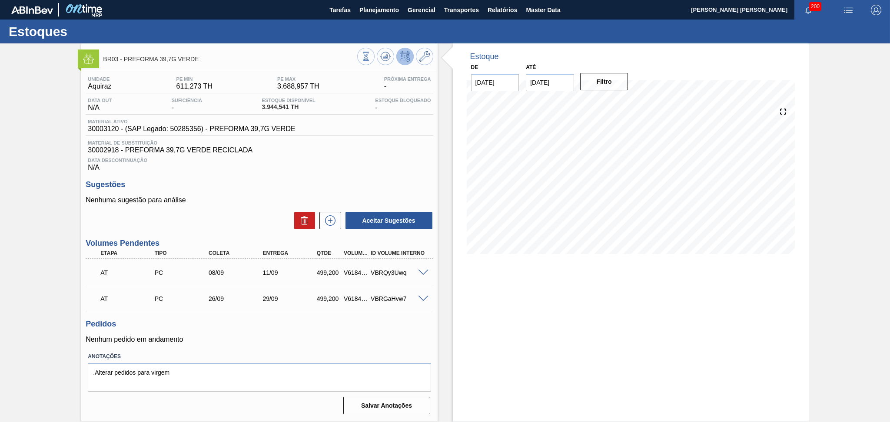
click at [425, 270] on span at bounding box center [423, 273] width 10 height 7
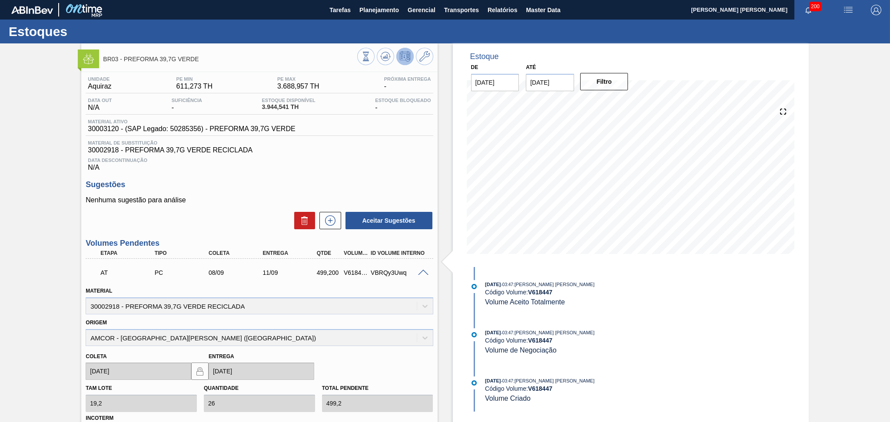
click at [425, 270] on span at bounding box center [423, 273] width 10 height 7
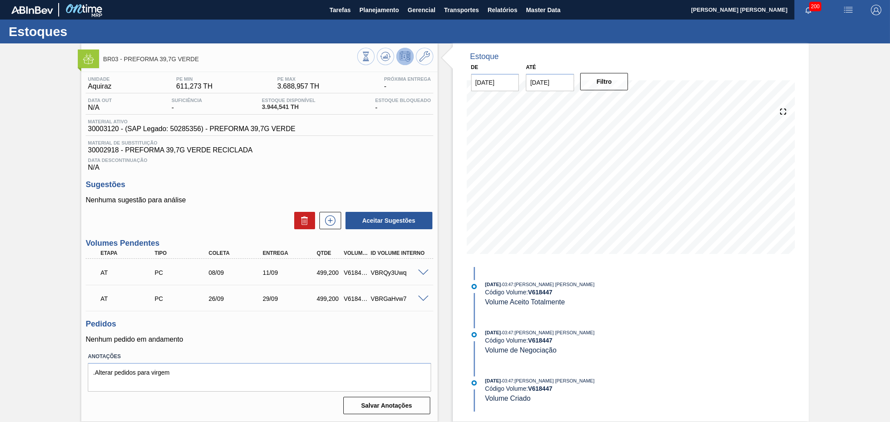
click at [327, 169] on div "Data Descontinuação N/A" at bounding box center [259, 162] width 347 height 17
click at [327, 174] on div "Unidade Aquiraz PE MIN 611,273 TH PE MAX 3.688,957 TH Próxima Entrega - Data ou…" at bounding box center [259, 245] width 356 height 346
click at [329, 177] on div "Unidade Aquiraz PE MIN 611,273 TH PE MAX 3.688,957 TH Próxima Entrega - Data ou…" at bounding box center [259, 245] width 356 height 346
click at [371, 12] on span "Planejamento" at bounding box center [379, 10] width 40 height 10
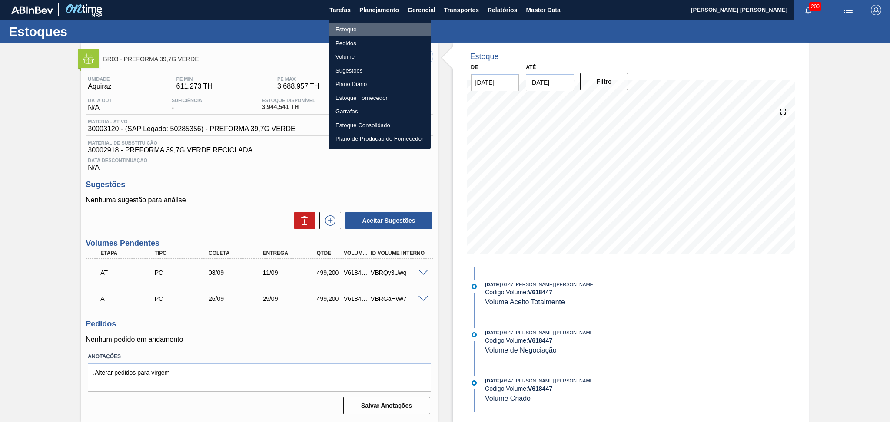
drag, startPoint x: 348, startPoint y: 29, endPoint x: 786, endPoint y: 31, distance: 438.1
click at [348, 29] on li "Estoque" at bounding box center [380, 30] width 102 height 14
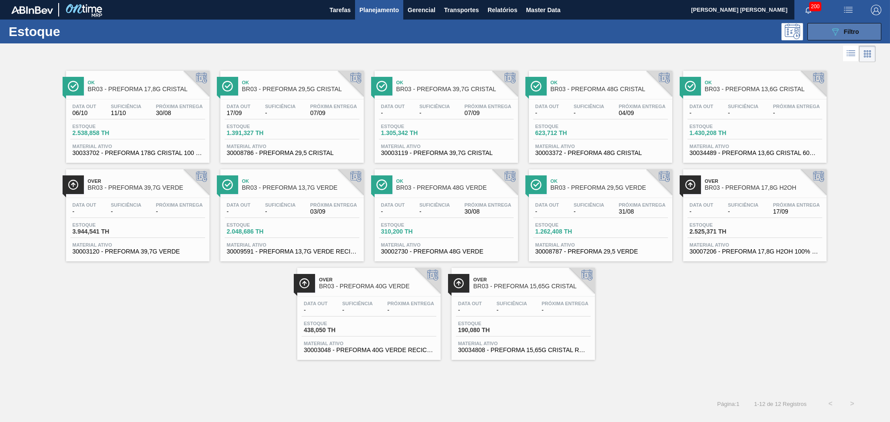
click at [847, 30] on span "Filtro" at bounding box center [851, 31] width 15 height 7
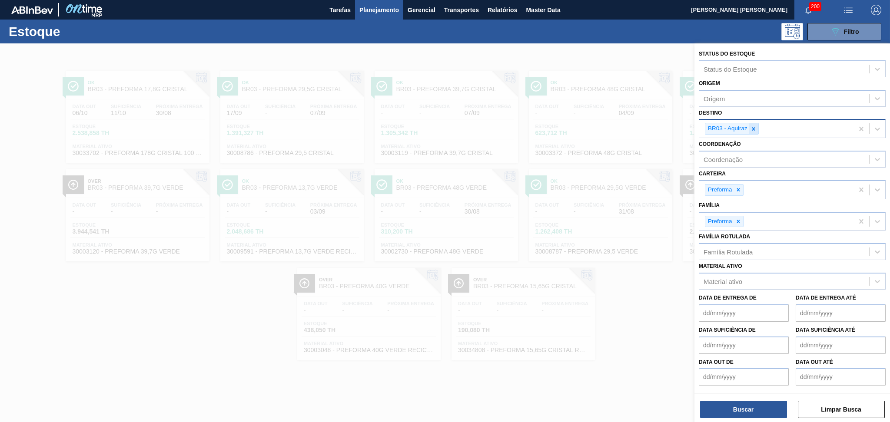
click at [751, 129] on icon at bounding box center [754, 129] width 6 height 6
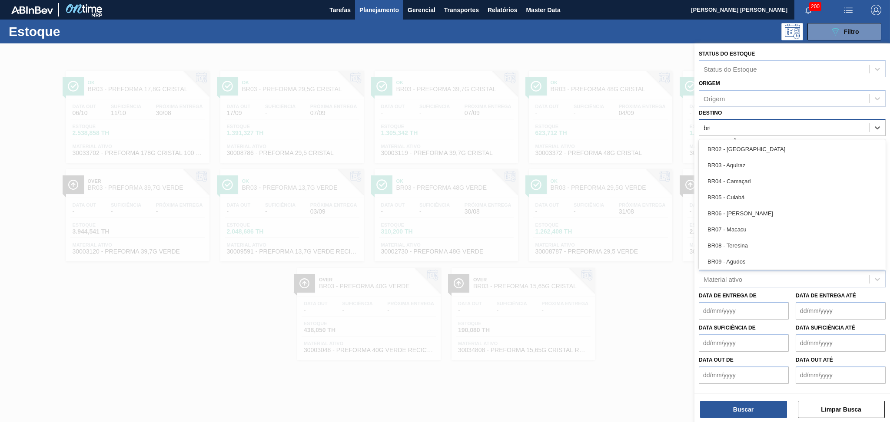
type input "br08"
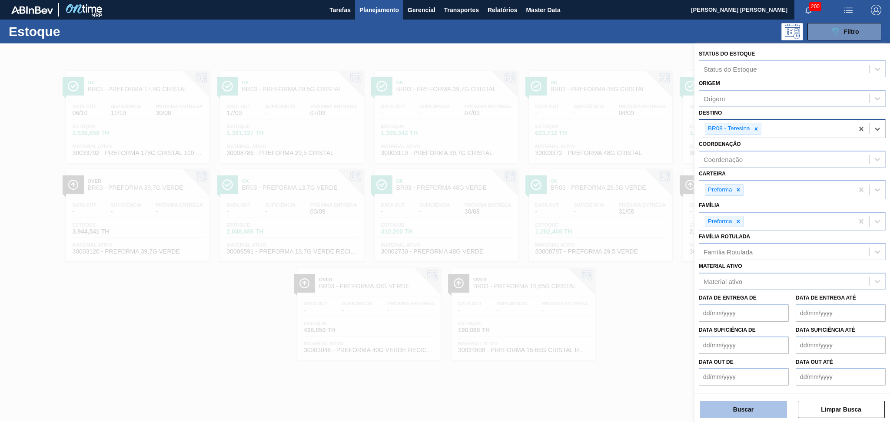
click at [749, 414] on button "Buscar" at bounding box center [743, 409] width 87 height 17
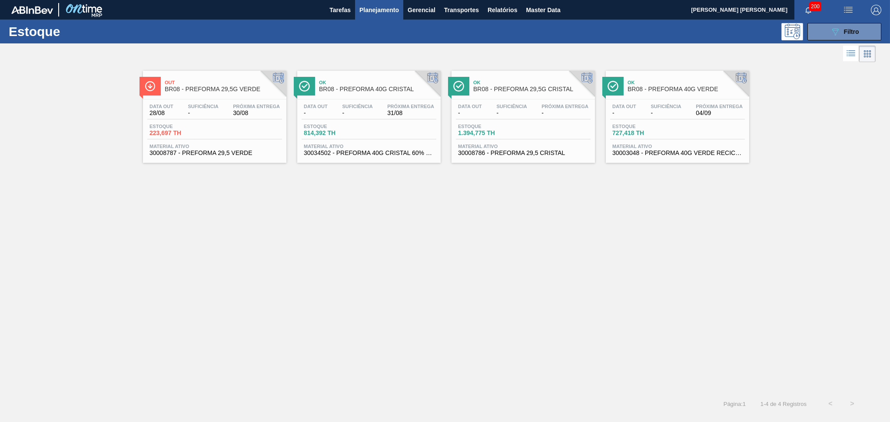
click at [683, 124] on div "Estoque 727,418 TH" at bounding box center [677, 132] width 135 height 16
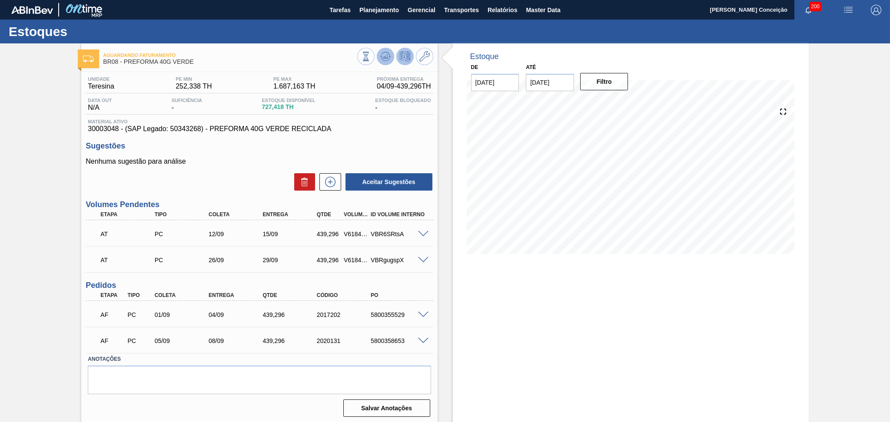
click at [380, 58] on icon at bounding box center [385, 56] width 10 height 10
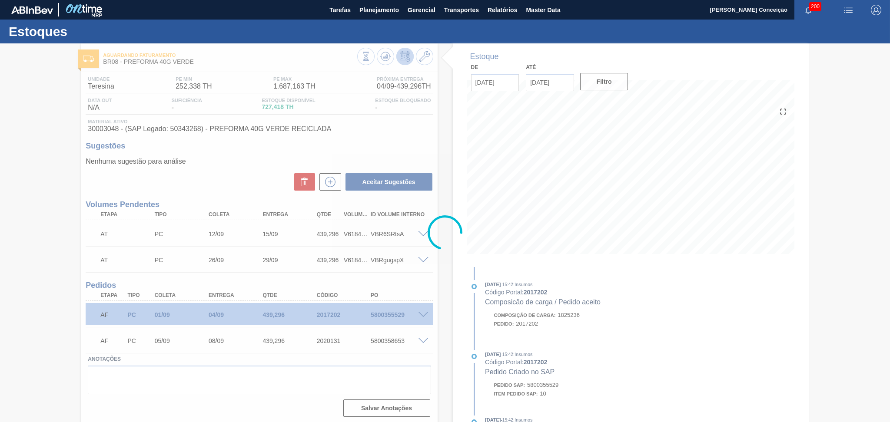
click at [444, 278] on div at bounding box center [445, 232] width 890 height 379
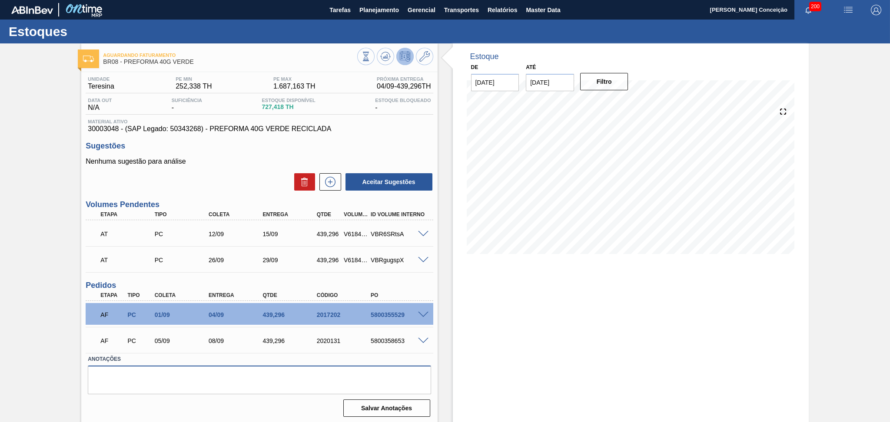
click at [276, 367] on textarea at bounding box center [259, 380] width 343 height 29
click at [243, 164] on p "Nenhuma sugestão para análise" at bounding box center [259, 162] width 347 height 8
click at [555, 353] on div "Estoque De 28/08/2025 Até 30/09/2025 Filtro 26/09 Projeção de Estoque 1,079.024…" at bounding box center [631, 233] width 356 height 381
click at [385, 5] on span "Planejamento" at bounding box center [379, 10] width 40 height 10
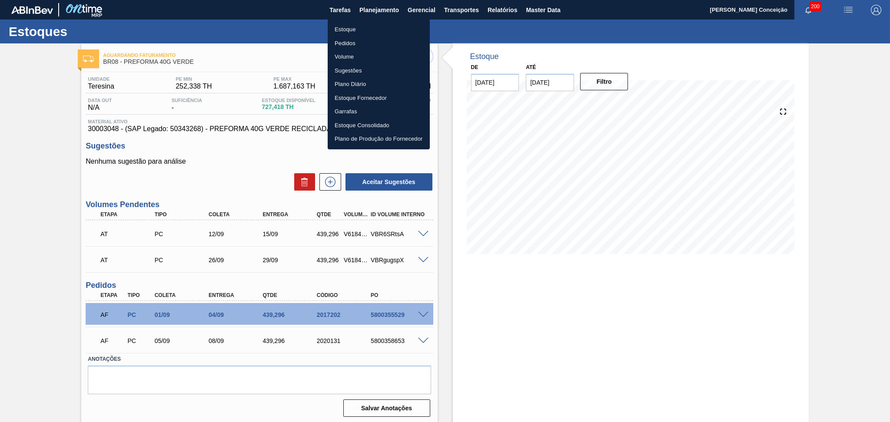
click at [349, 27] on li "Estoque" at bounding box center [379, 30] width 102 height 14
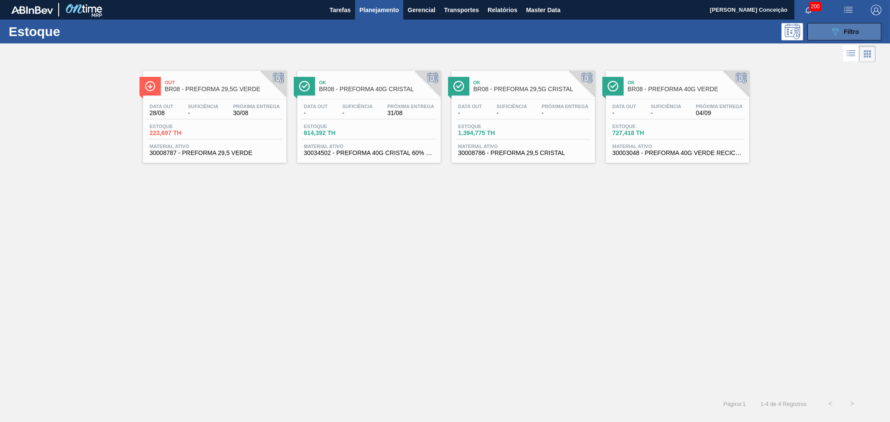
click at [819, 32] on button "089F7B8B-B2A5-4AFE-B5C0-19BA573D28AC Filtro" at bounding box center [844, 31] width 74 height 17
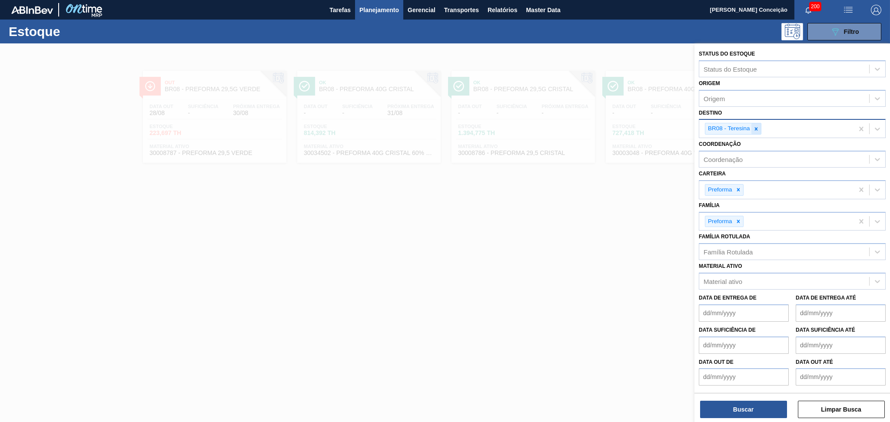
click at [760, 126] on div at bounding box center [756, 128] width 10 height 11
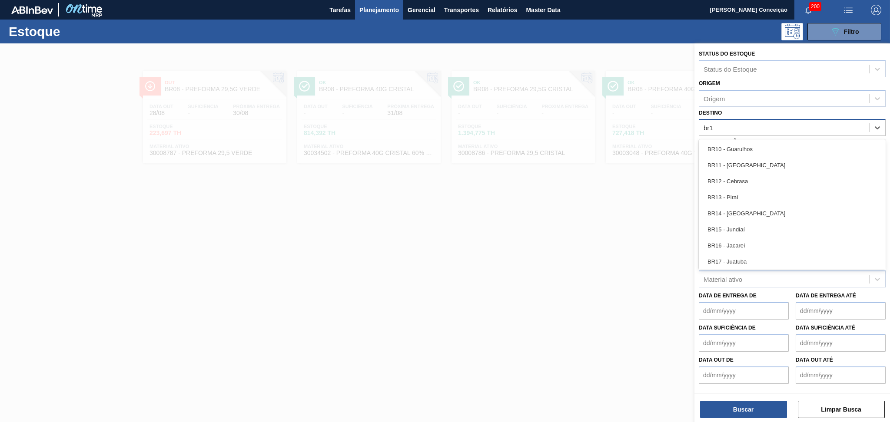
type input "br13"
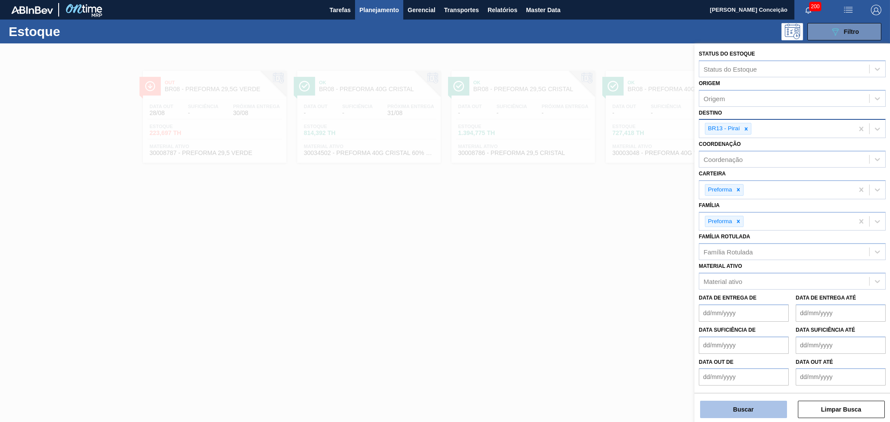
click at [723, 407] on button "Buscar" at bounding box center [743, 409] width 87 height 17
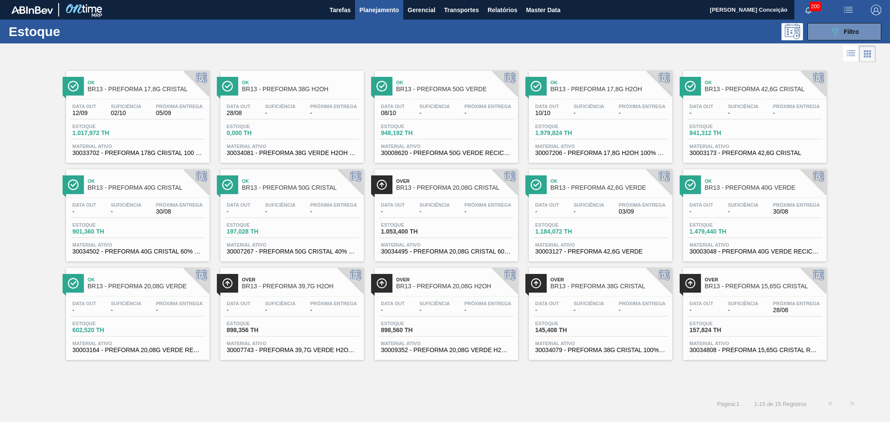
click at [748, 224] on span "Estoque" at bounding box center [720, 225] width 61 height 5
click at [598, 211] on span "-" at bounding box center [589, 212] width 30 height 7
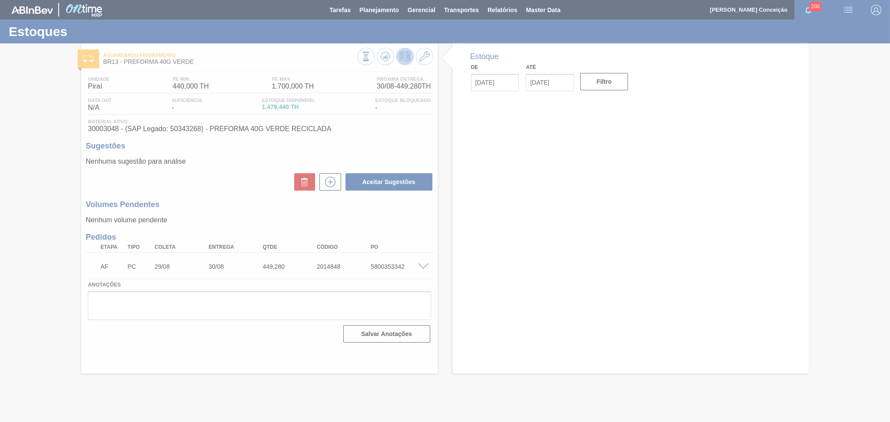
click at [425, 136] on div at bounding box center [445, 211] width 890 height 422
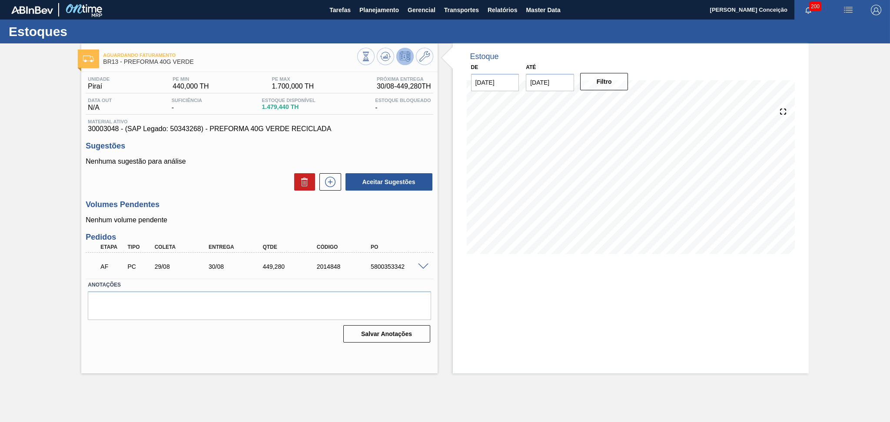
click at [390, 68] on div "Aguardando Faturamento BR13 - PREFORMA 40G VERDE Unidade Piraí PE MIN 440,000 T…" at bounding box center [259, 208] width 356 height 330
click at [390, 60] on icon at bounding box center [385, 56] width 10 height 10
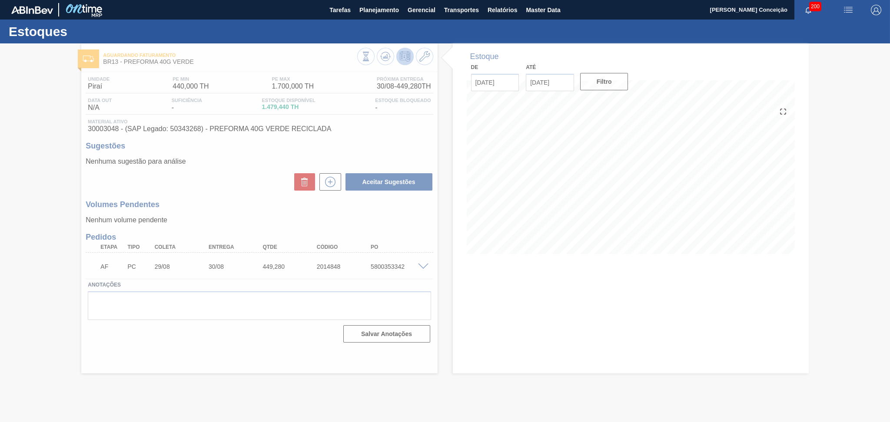
click at [619, 187] on div at bounding box center [445, 232] width 890 height 379
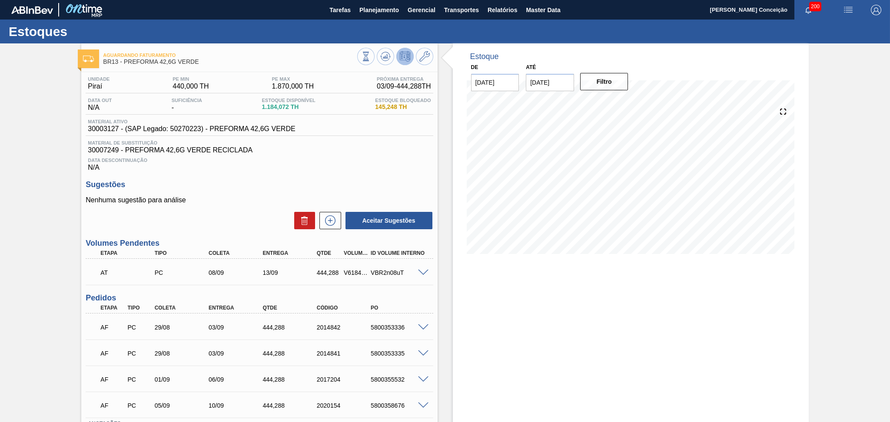
click at [354, 171] on div "Unidade Piraí PE MIN 440,000 TH PE MAX 1.870,000 TH Próxima Entrega 03/09 - 444…" at bounding box center [259, 278] width 356 height 413
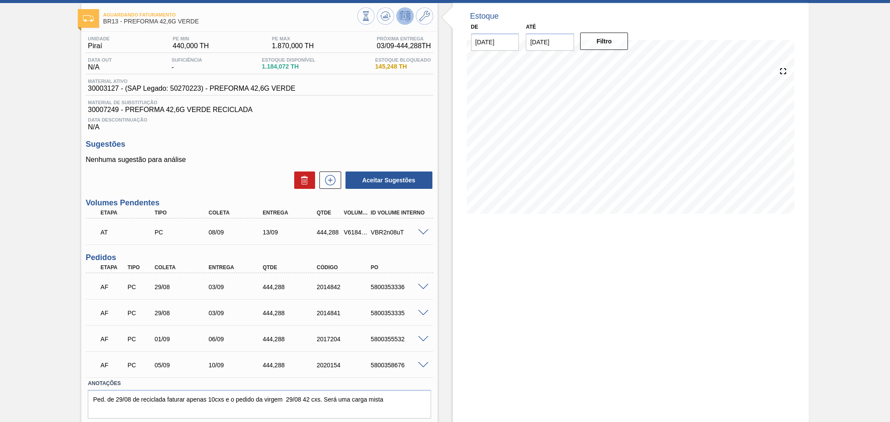
scroll to position [66, 0]
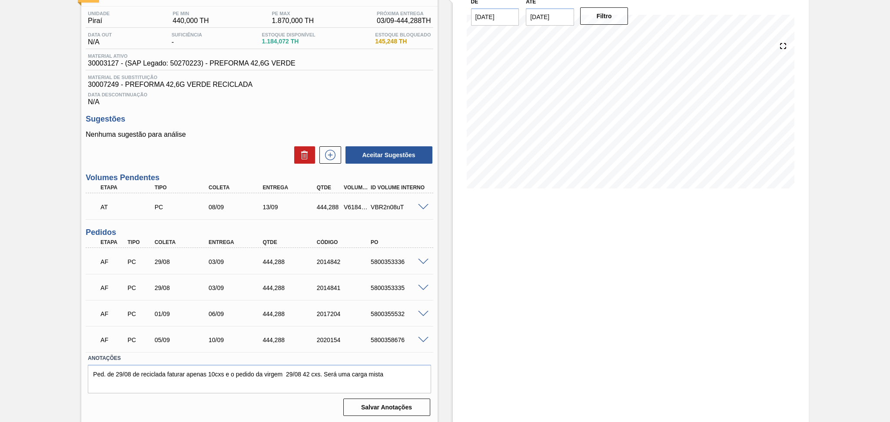
click at [427, 258] on div at bounding box center [424, 261] width 17 height 7
click at [425, 259] on span at bounding box center [423, 262] width 10 height 7
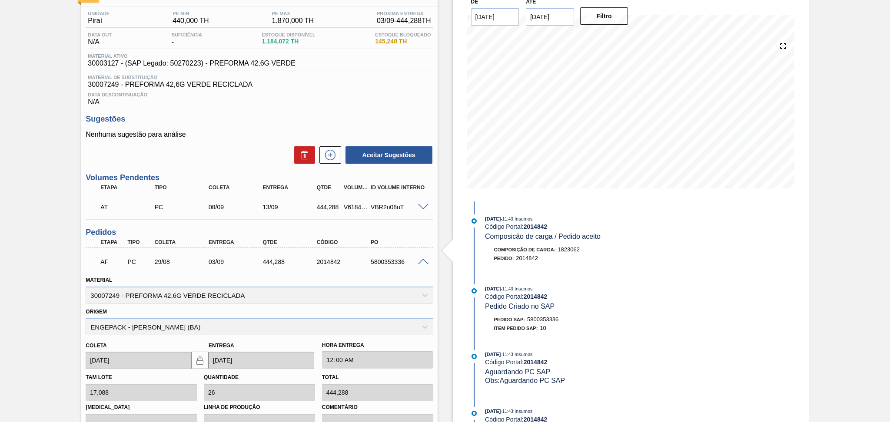
click at [423, 261] on span at bounding box center [423, 262] width 10 height 7
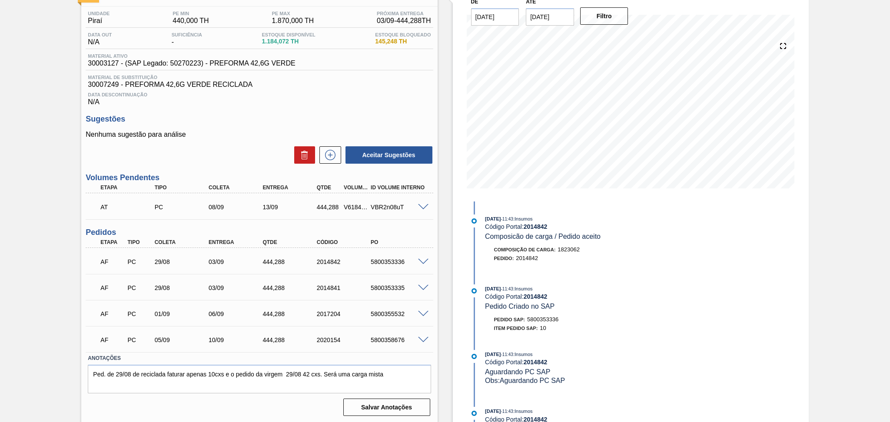
click at [425, 308] on div "AF PC 01/09 06/09 444,[PHONE_NUMBER] 5800355532" at bounding box center [259, 313] width 347 height 22
click at [424, 311] on span at bounding box center [423, 314] width 10 height 7
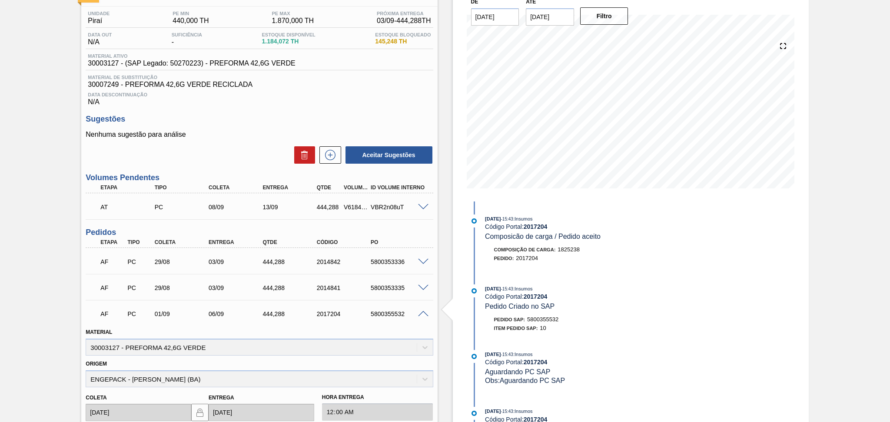
click at [424, 311] on span at bounding box center [423, 314] width 10 height 7
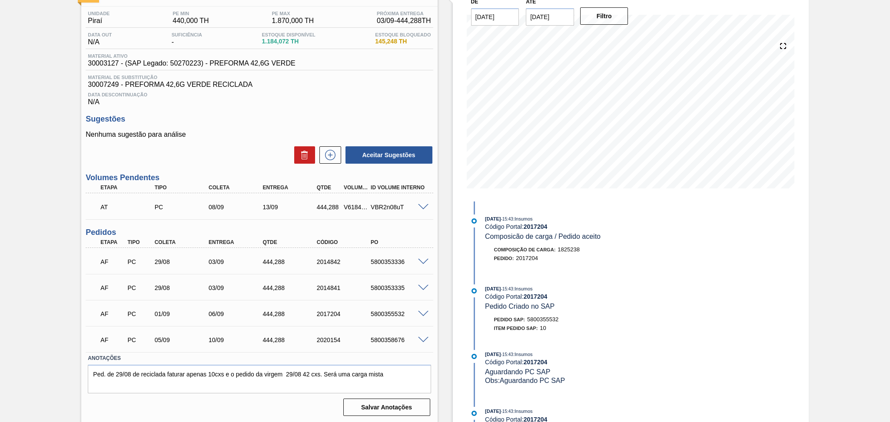
click at [422, 285] on span at bounding box center [423, 288] width 10 height 7
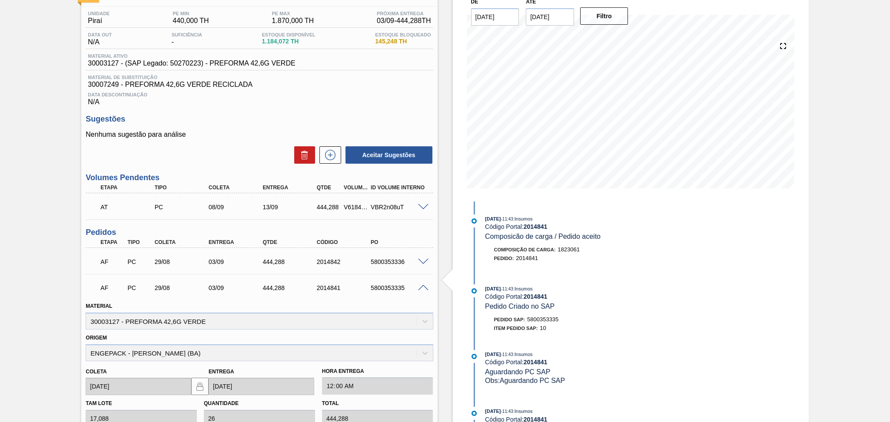
click at [422, 285] on span at bounding box center [423, 288] width 10 height 7
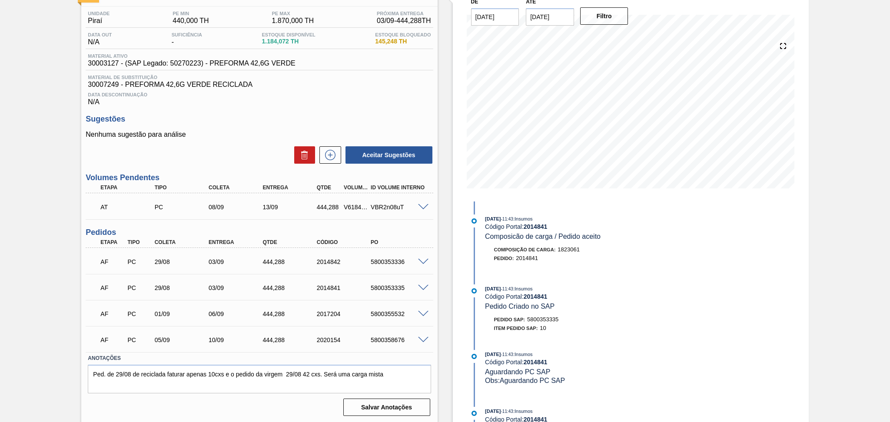
click at [425, 259] on span at bounding box center [423, 262] width 10 height 7
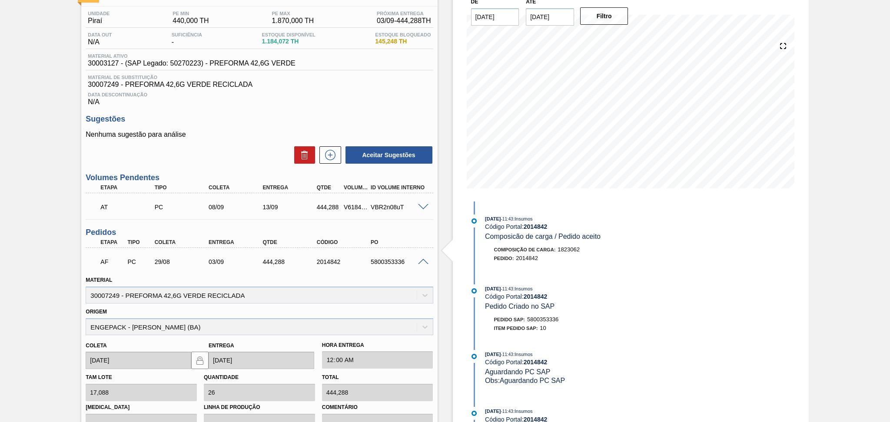
click at [425, 261] on span at bounding box center [423, 262] width 10 height 7
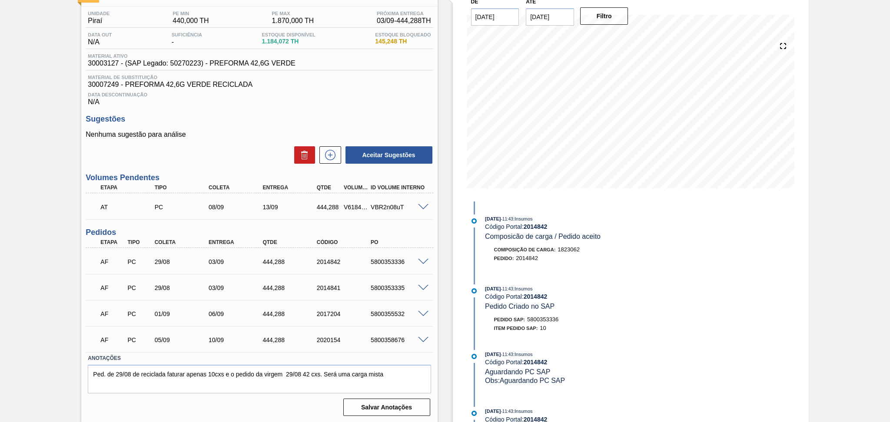
click at [423, 206] on span at bounding box center [423, 207] width 10 height 7
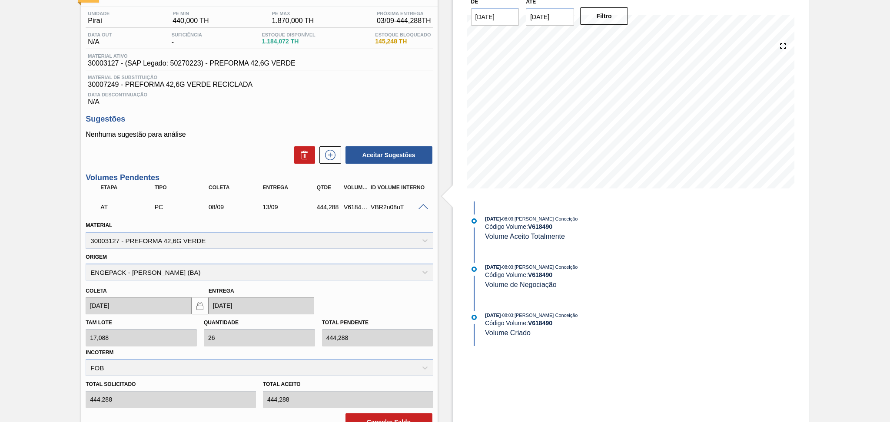
click at [423, 206] on span at bounding box center [423, 207] width 10 height 7
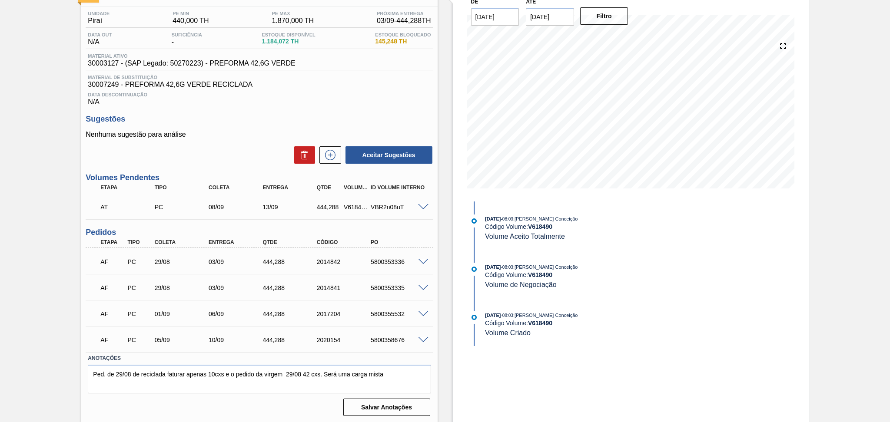
click at [415, 239] on div "PO" at bounding box center [399, 242] width 61 height 6
click at [432, 231] on h3 "Pedidos" at bounding box center [259, 232] width 347 height 9
click at [443, 248] on div "Estoque De 28/08/2025 Até 30/09/2025 Filtro 28/08 Projeção de Estoque 1,184.072…" at bounding box center [623, 201] width 371 height 446
click at [447, 216] on div "Estoque De 28/08/2025 Até 30/09/2025 Filtro 28/08 Projeção de Estoque 1,184.072…" at bounding box center [623, 201] width 371 height 446
click at [369, 120] on h3 "Sugestões" at bounding box center [259, 119] width 347 height 9
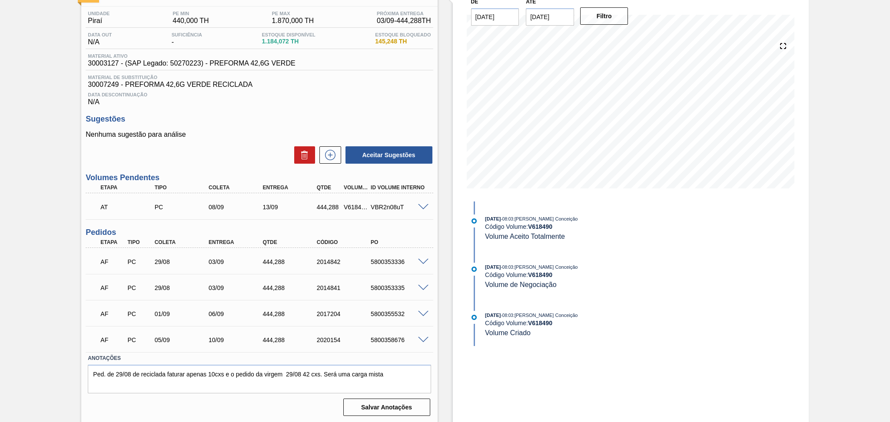
click at [344, 106] on div "Unidade Piraí PE MIN 440,000 TH PE MAX 1.870,000 TH Próxima Entrega 03/09 - 444…" at bounding box center [259, 213] width 356 height 413
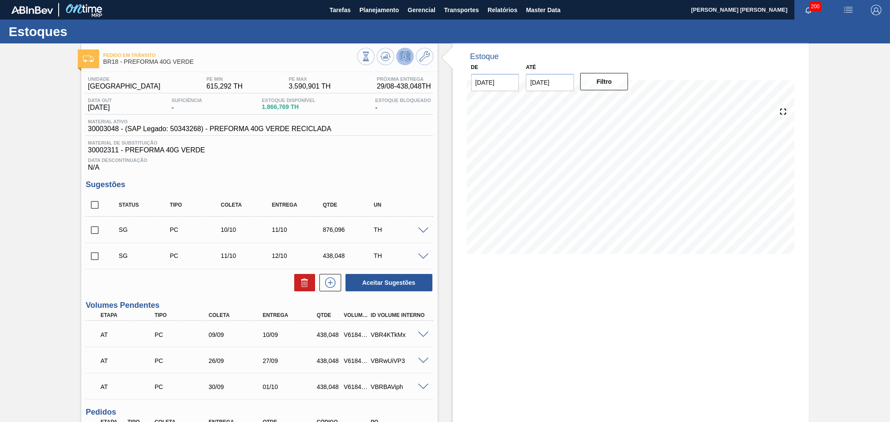
click at [385, 150] on span "30002311 - PREFORMA 40G VERDE" at bounding box center [259, 150] width 343 height 8
click at [390, 54] on button at bounding box center [385, 56] width 17 height 17
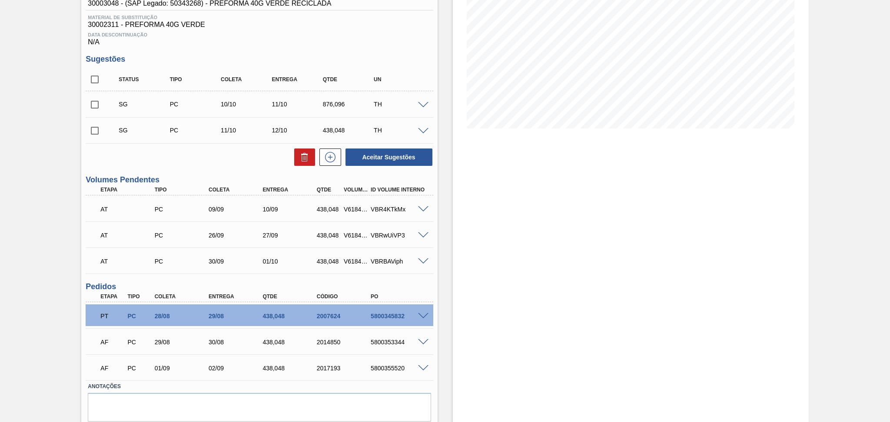
scroll to position [154, 0]
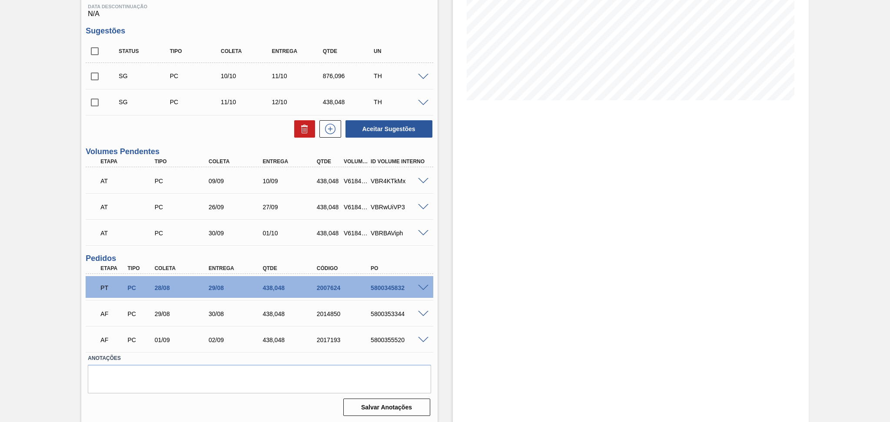
click at [425, 204] on span at bounding box center [423, 207] width 10 height 7
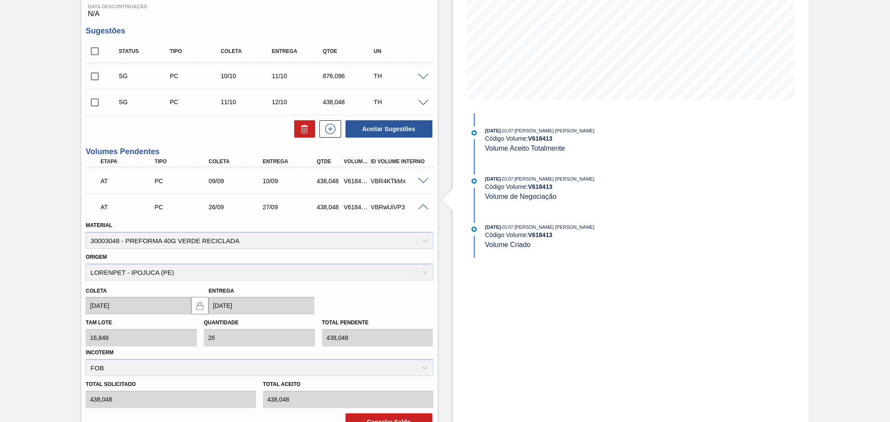
click at [425, 204] on span at bounding box center [423, 207] width 10 height 7
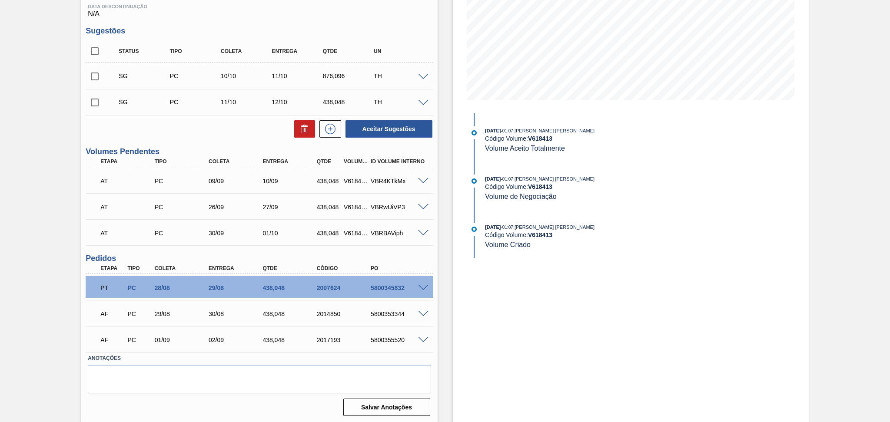
scroll to position [0, 0]
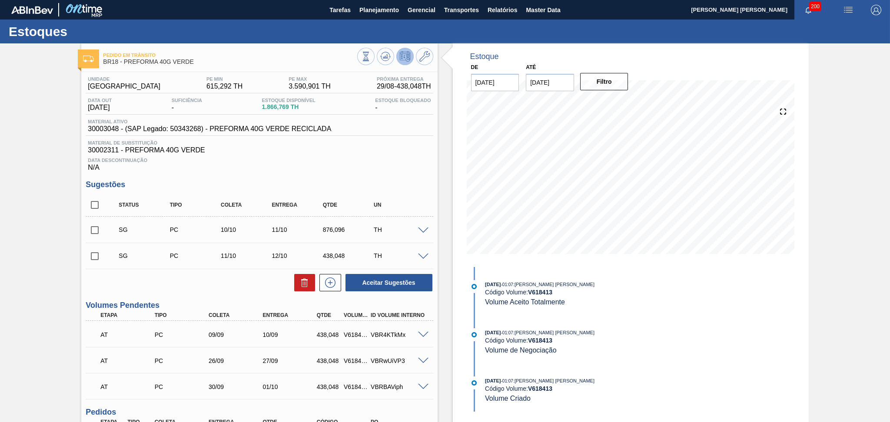
click at [399, 149] on span "30002311 - PREFORMA 40G VERDE" at bounding box center [259, 150] width 343 height 8
click at [360, 169] on div "Data Descontinuação N/A" at bounding box center [259, 162] width 347 height 17
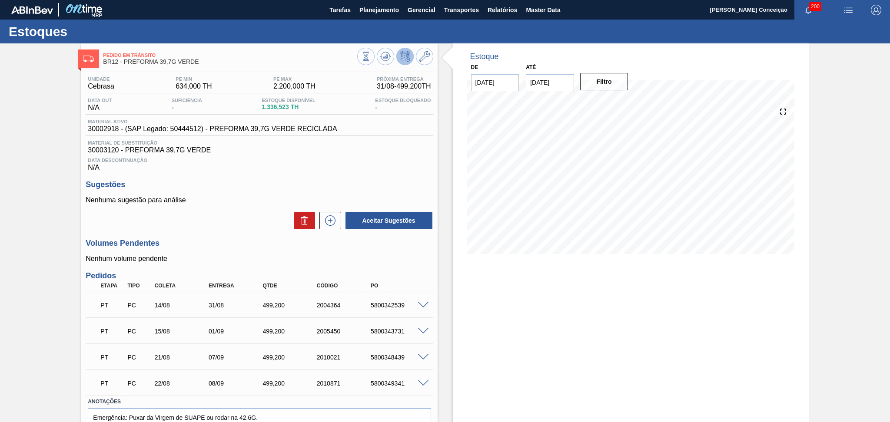
click at [321, 148] on span "30003120 - PREFORMA 39,7G VERDE" at bounding box center [259, 150] width 343 height 8
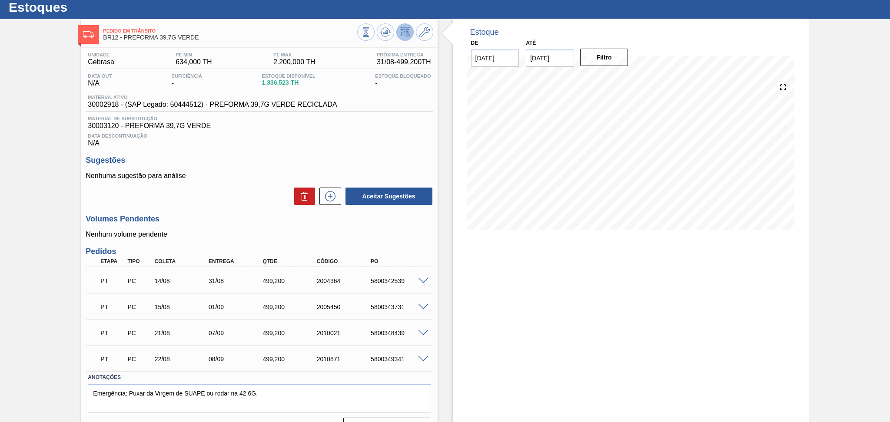
scroll to position [44, 0]
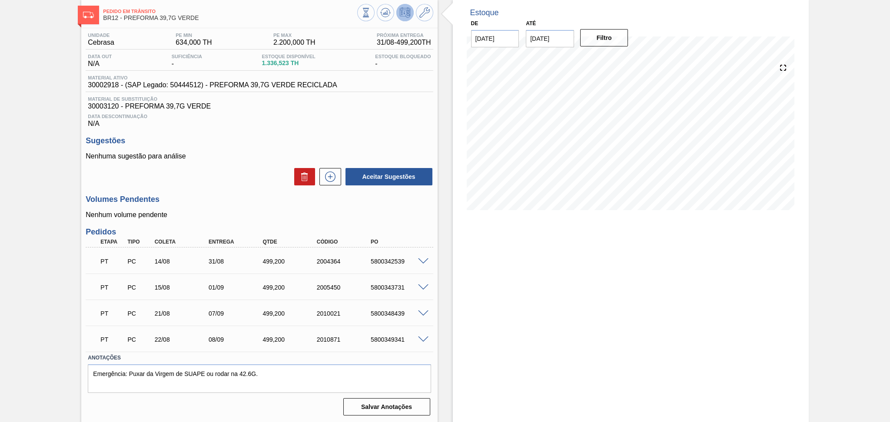
click at [422, 261] on span at bounding box center [423, 262] width 10 height 7
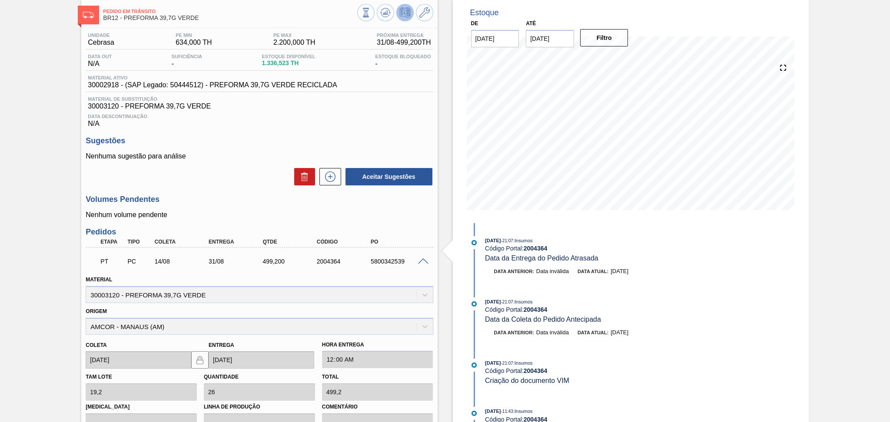
click at [423, 261] on span at bounding box center [423, 262] width 10 height 7
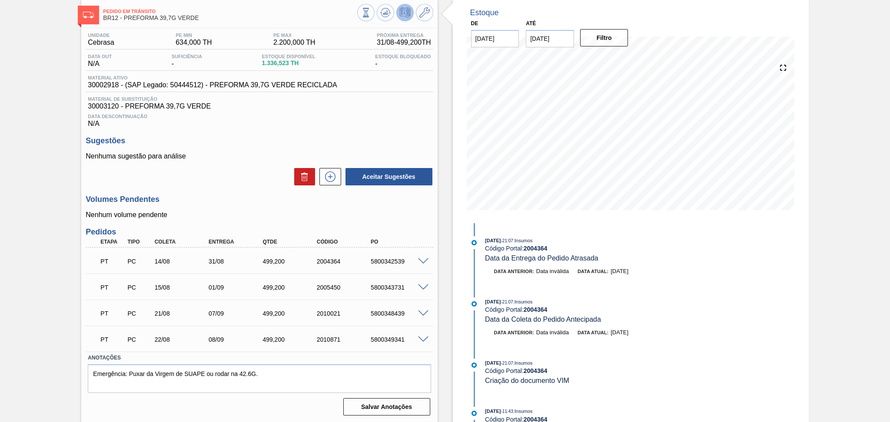
click at [248, 210] on div "Volumes Pendentes Nenhum volume pendente" at bounding box center [259, 207] width 347 height 24
click at [424, 315] on span at bounding box center [423, 314] width 10 height 7
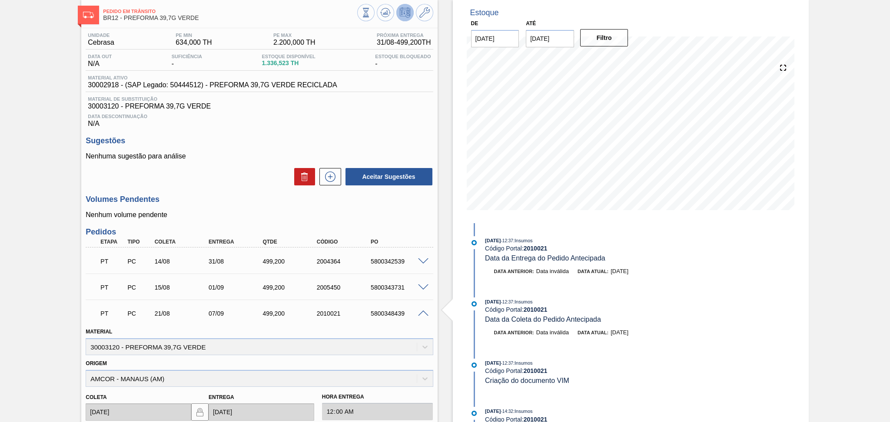
click at [424, 315] on span at bounding box center [423, 314] width 10 height 7
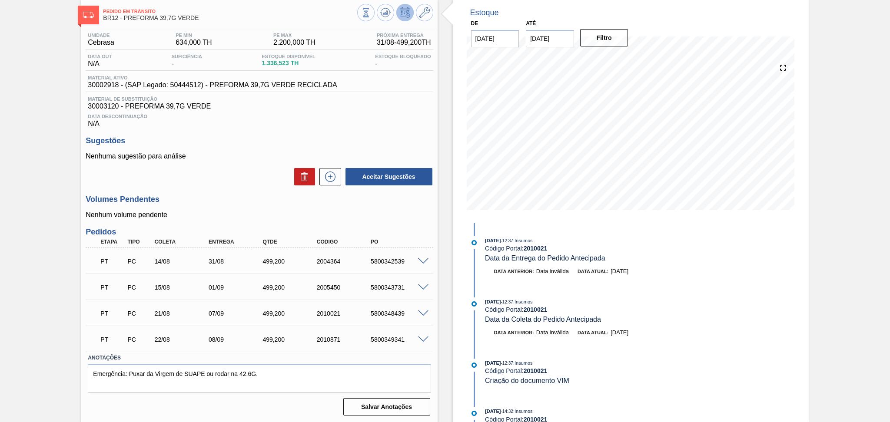
click at [312, 135] on div "Unidade Cebrasa PE MIN 634,000 TH PE MAX 2.200,000 TH Próxima Entrega 31/08 - 4…" at bounding box center [259, 223] width 356 height 391
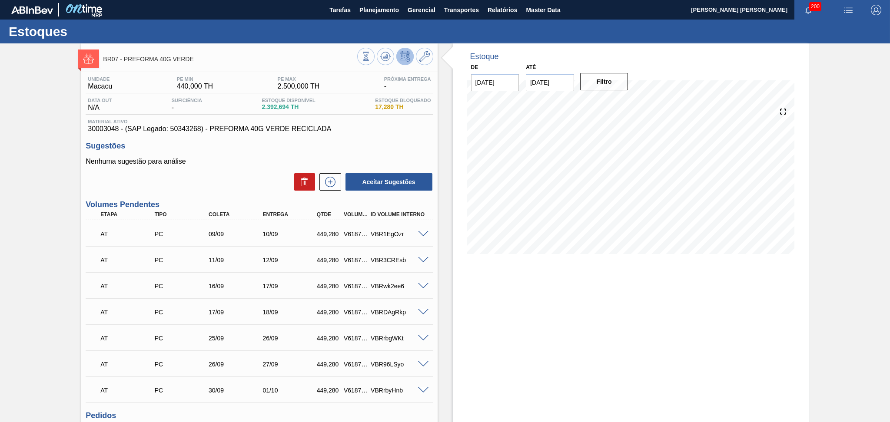
click at [199, 163] on p "Nenhuma sugestão para análise" at bounding box center [259, 162] width 347 height 8
click at [385, 55] on icon at bounding box center [385, 56] width 6 height 4
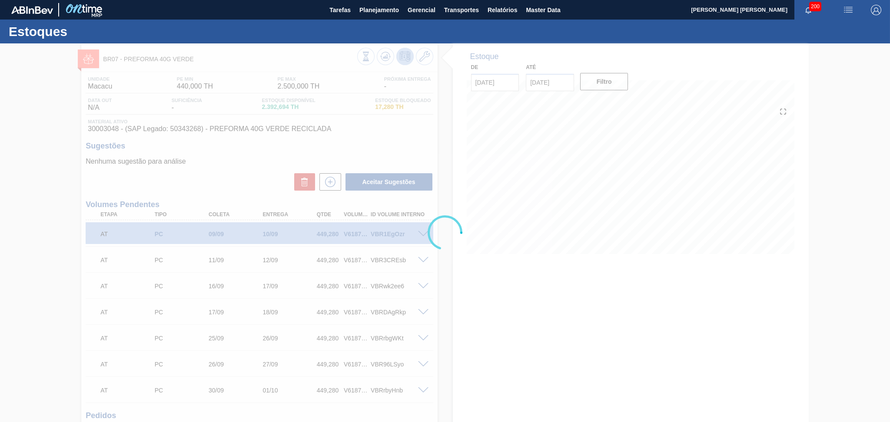
click at [540, 311] on div at bounding box center [445, 232] width 890 height 379
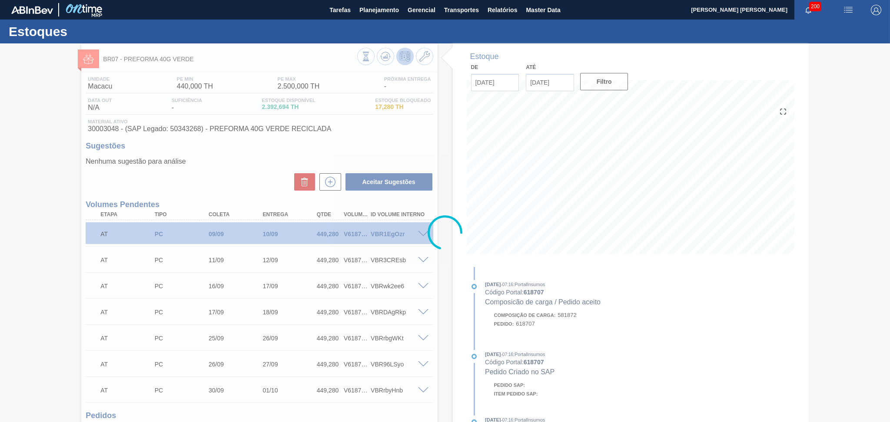
click at [445, 250] on icon at bounding box center [445, 233] width 35 height 35
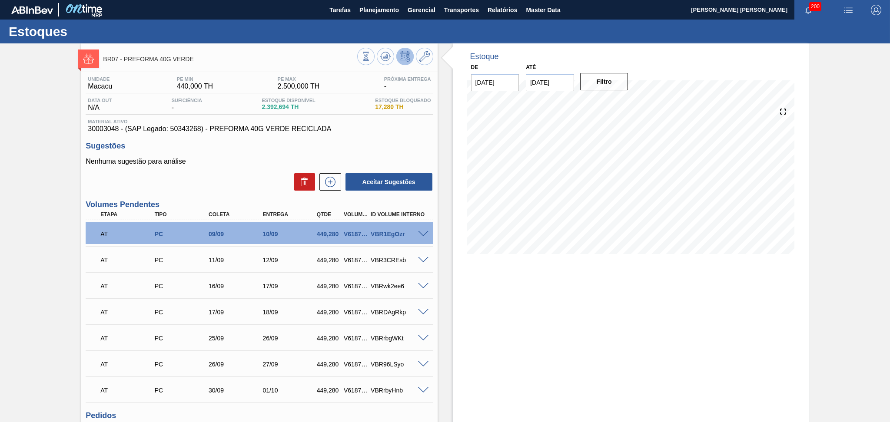
click at [454, 295] on div "Estoque De [DATE] Até [DATE] Filtro" at bounding box center [631, 278] width 356 height 470
click at [266, 151] on div "Sugestões Nenhuma sugestão para análise Aceitar Sugestões" at bounding box center [259, 167] width 347 height 50
click at [387, 149] on h3 "Sugestões" at bounding box center [259, 146] width 347 height 9
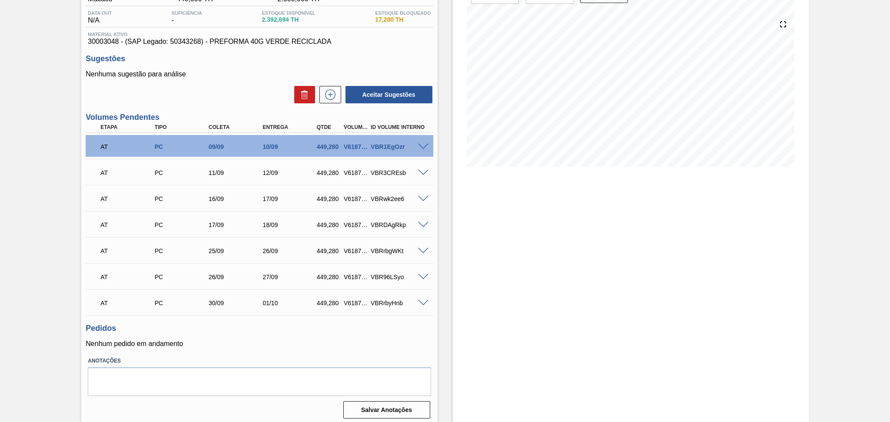
scroll to position [91, 0]
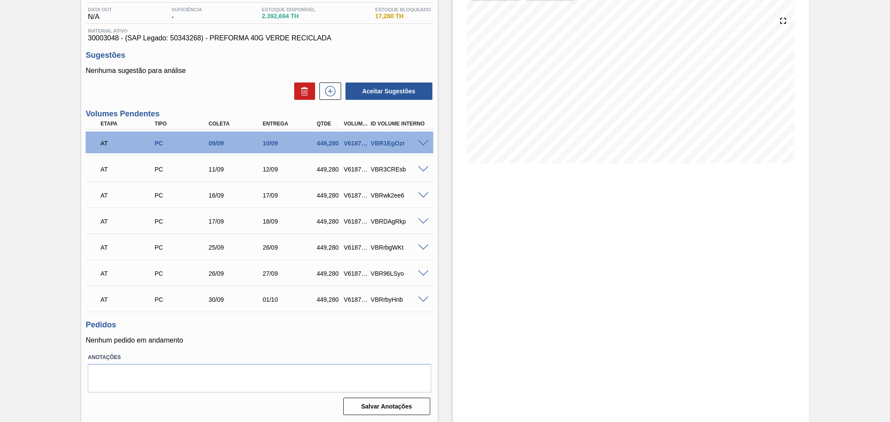
click at [234, 59] on h3 "Sugestões" at bounding box center [259, 55] width 347 height 9
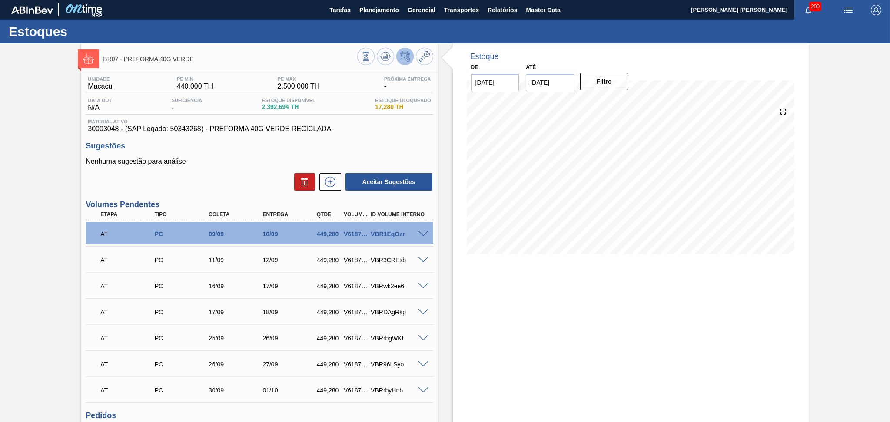
click at [276, 30] on div "Estoques" at bounding box center [445, 32] width 890 height 24
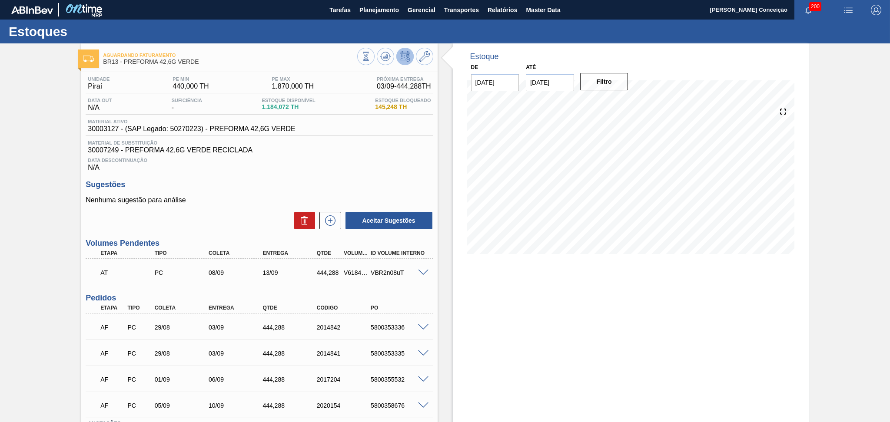
click at [230, 185] on h3 "Sugestões" at bounding box center [259, 184] width 347 height 9
click at [512, 275] on div "Estoque De [DATE] Até [DATE] Filtro 02/09 Projeção de Estoque 1,184.072 [DOMAIN…" at bounding box center [631, 266] width 356 height 446
click at [358, 168] on div "Data Descontinuação N/A" at bounding box center [259, 162] width 347 height 17
click at [316, 192] on div "Sugestões Nenhuma sugestão para análise Aceitar Sugestões" at bounding box center [259, 205] width 347 height 50
click at [386, 53] on icon at bounding box center [385, 56] width 10 height 10
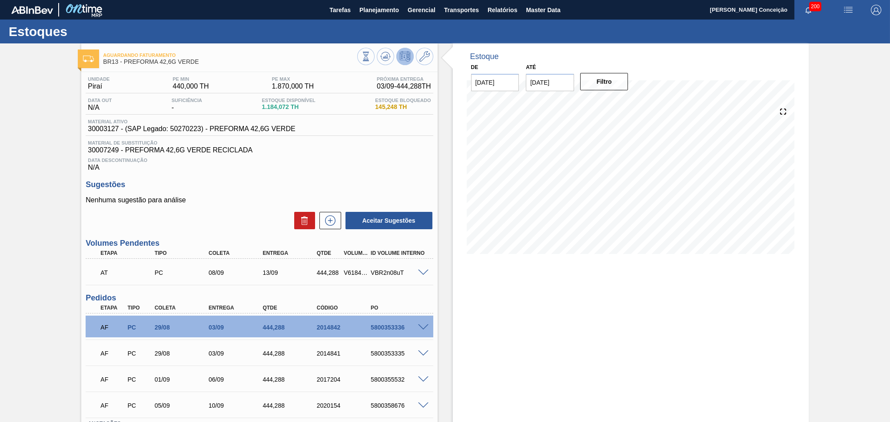
click at [366, 156] on div "Data Descontinuação N/A" at bounding box center [259, 162] width 347 height 17
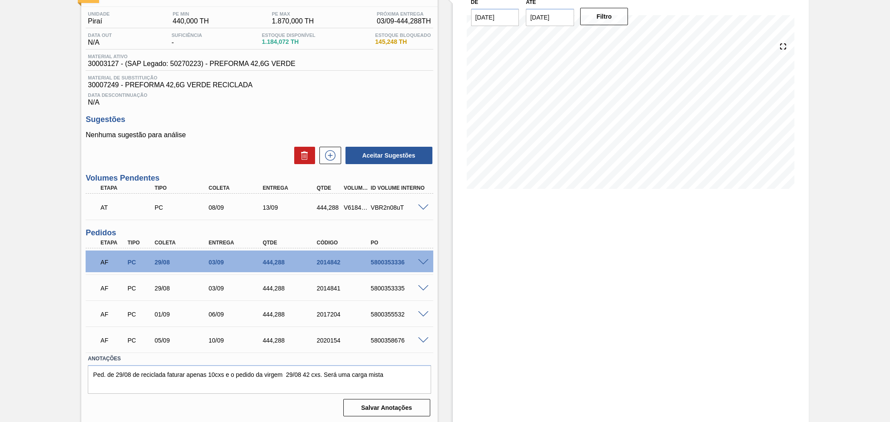
scroll to position [66, 0]
click at [418, 285] on span at bounding box center [423, 288] width 10 height 7
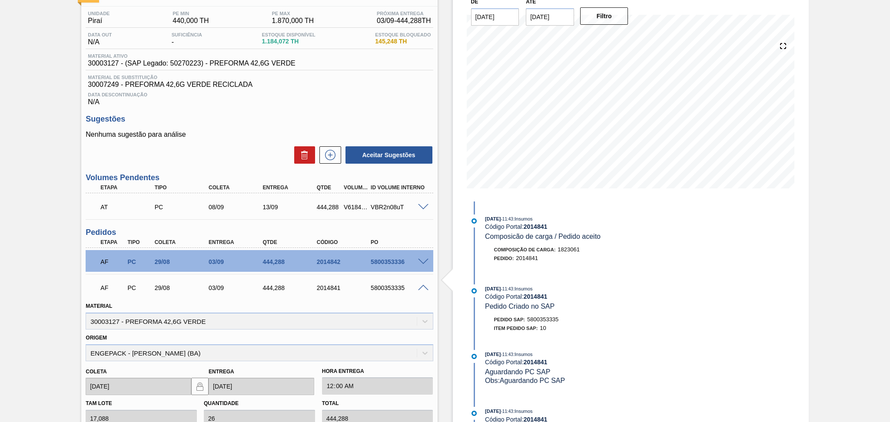
click at [419, 285] on span at bounding box center [423, 288] width 10 height 7
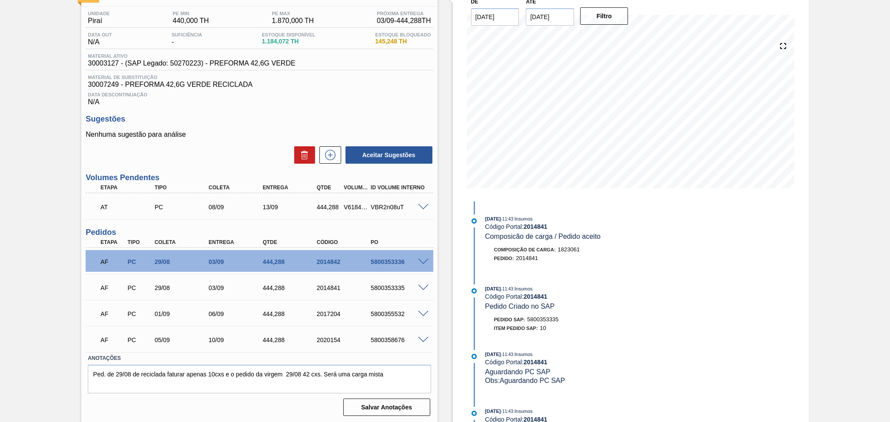
click at [421, 307] on div "AF PC 01/09 06/09 444,288 2017204 5800355532" at bounding box center [259, 313] width 347 height 22
click at [421, 312] on span at bounding box center [423, 314] width 10 height 7
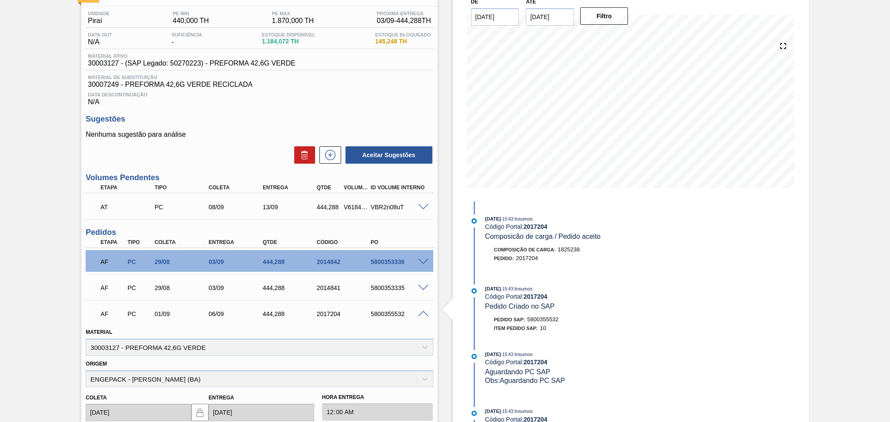
click at [422, 313] on span at bounding box center [423, 314] width 10 height 7
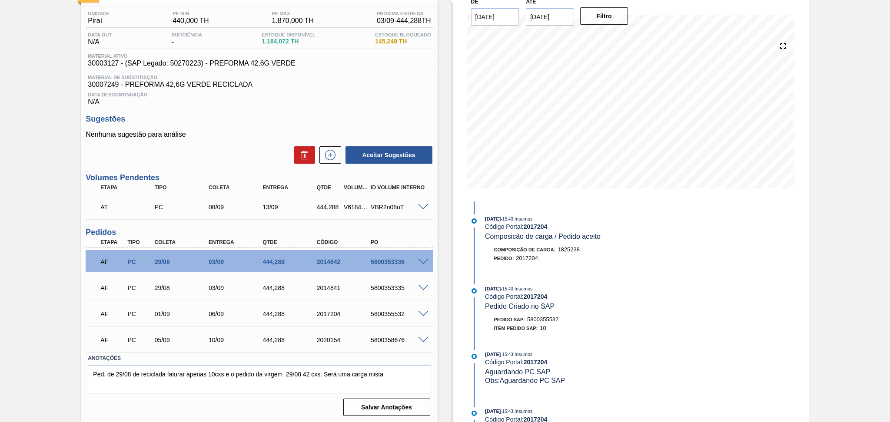
click at [425, 338] on span at bounding box center [423, 340] width 10 height 7
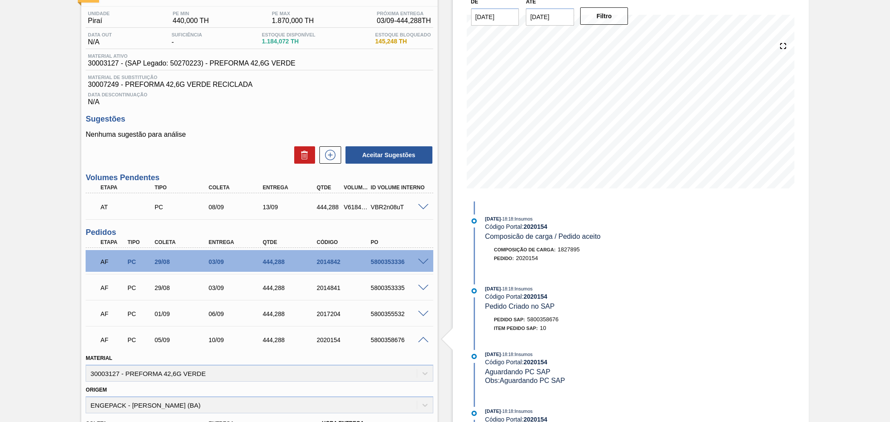
click at [425, 338] on span at bounding box center [423, 340] width 10 height 7
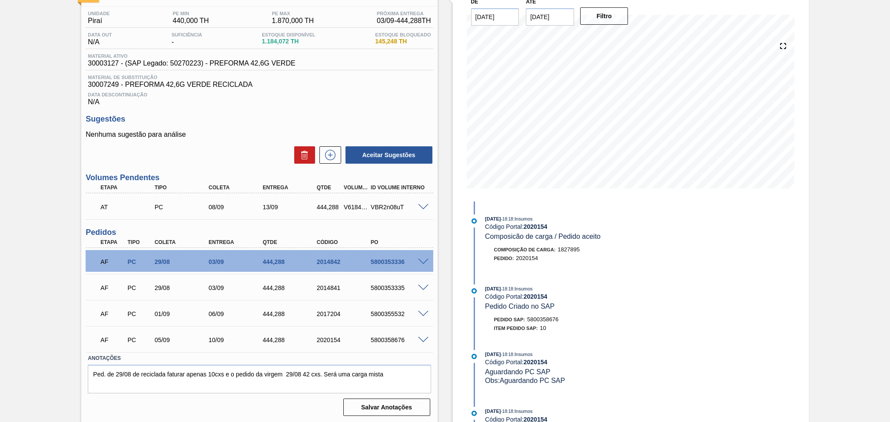
click at [335, 111] on div "Unidade Piraí PE MIN 440,000 TH PE MAX 1.870,000 TH Próxima Entrega 03/09 - 444…" at bounding box center [259, 213] width 356 height 413
click at [244, 136] on p "Nenhuma sugestão para análise" at bounding box center [259, 135] width 347 height 8
click at [442, 211] on div "Estoque De 28/08/2025 Até 30/09/2025 Filtro 13/09 Projeção de Estoque 2,441.222…" at bounding box center [623, 201] width 371 height 446
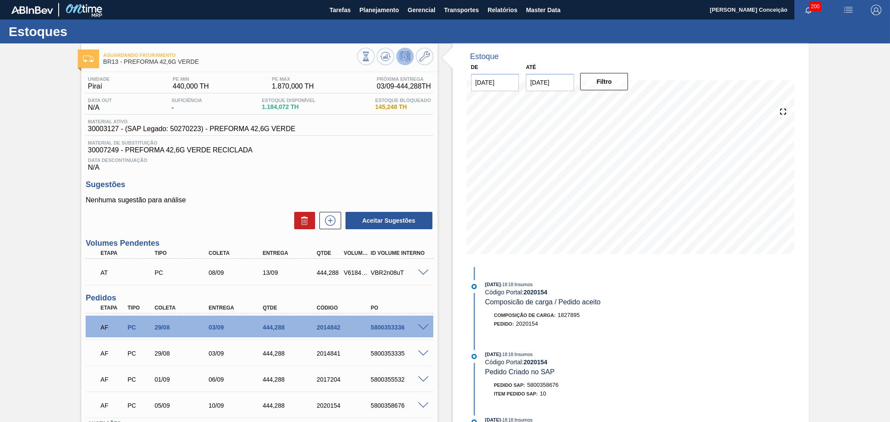
click at [419, 273] on span at bounding box center [423, 273] width 10 height 7
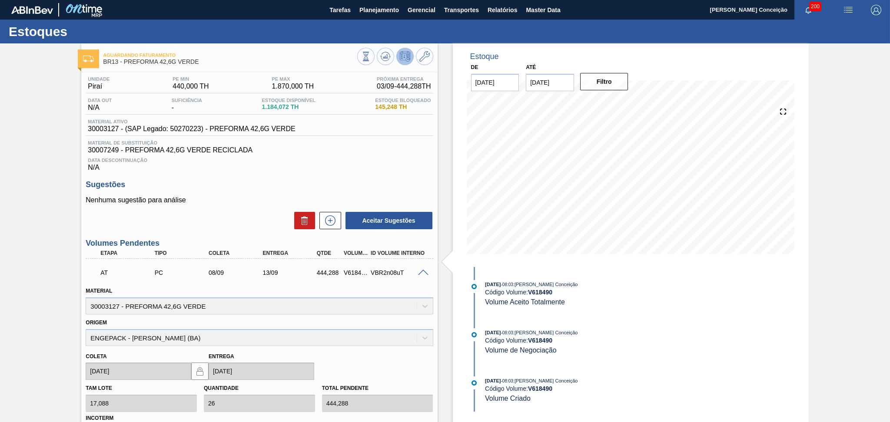
click at [420, 272] on span at bounding box center [423, 273] width 10 height 7
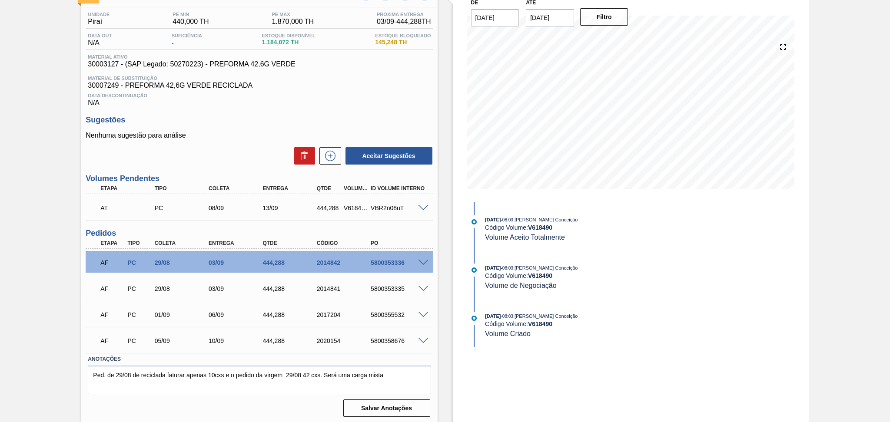
scroll to position [66, 0]
click at [424, 287] on span at bounding box center [423, 288] width 10 height 7
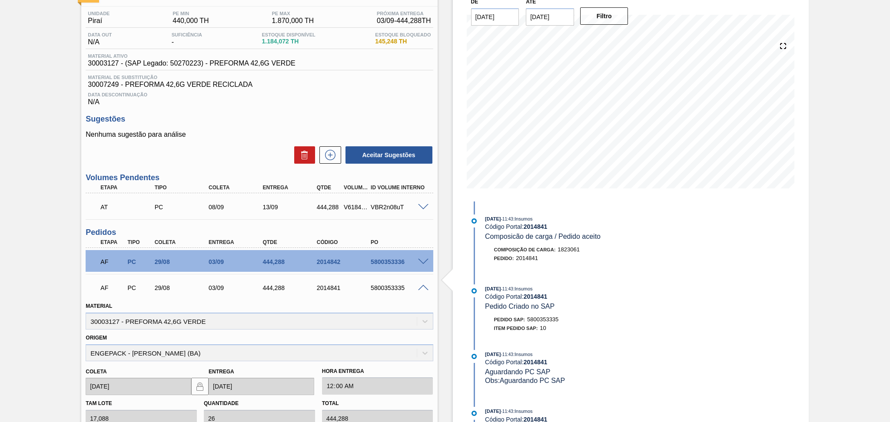
click at [422, 286] on span at bounding box center [423, 288] width 10 height 7
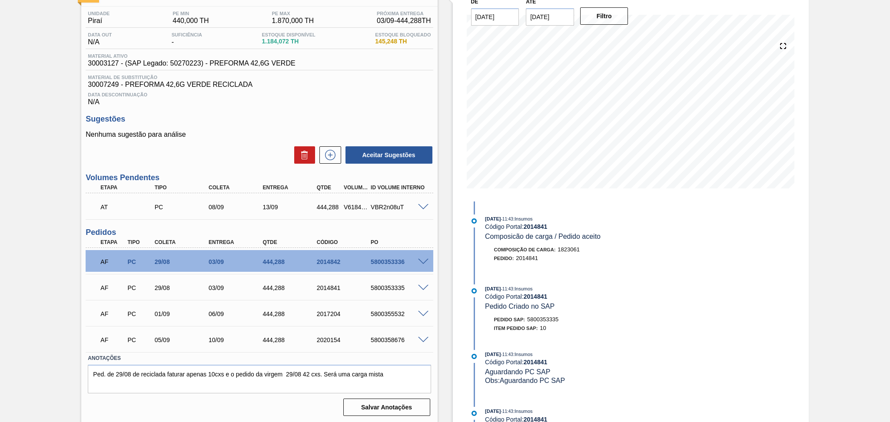
click at [284, 102] on div "Data Descontinuação N/A" at bounding box center [259, 97] width 347 height 17
click at [425, 207] on span at bounding box center [423, 207] width 10 height 7
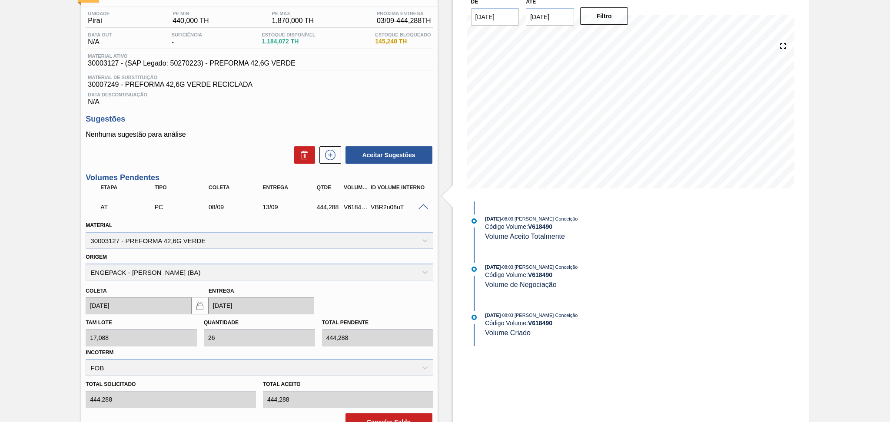
click at [425, 207] on span at bounding box center [423, 207] width 10 height 7
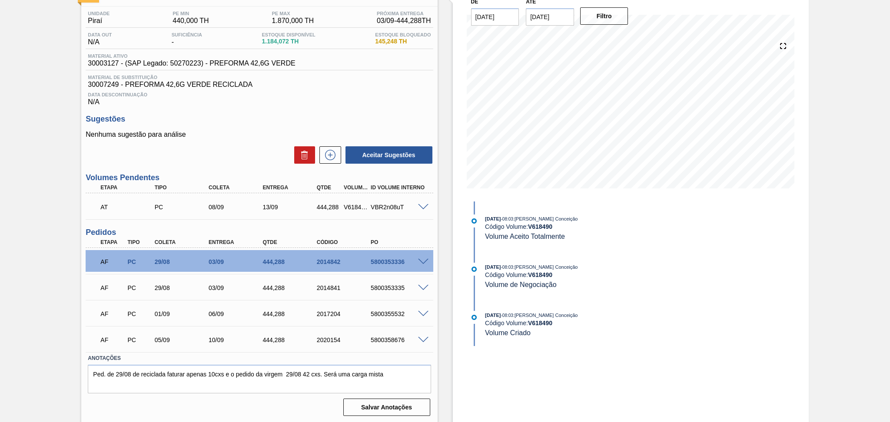
click at [277, 344] on div "AF PC 05/09 10/09 444,288 2020154 5800358676" at bounding box center [257, 339] width 324 height 17
click at [274, 338] on div "444,288" at bounding box center [290, 340] width 61 height 7
click at [209, 147] on div "Aceitar Sugestões" at bounding box center [259, 155] width 347 height 19
click at [258, 160] on div "Aceitar Sugestões" at bounding box center [259, 155] width 347 height 19
click at [318, 115] on h3 "Sugestões" at bounding box center [259, 119] width 347 height 9
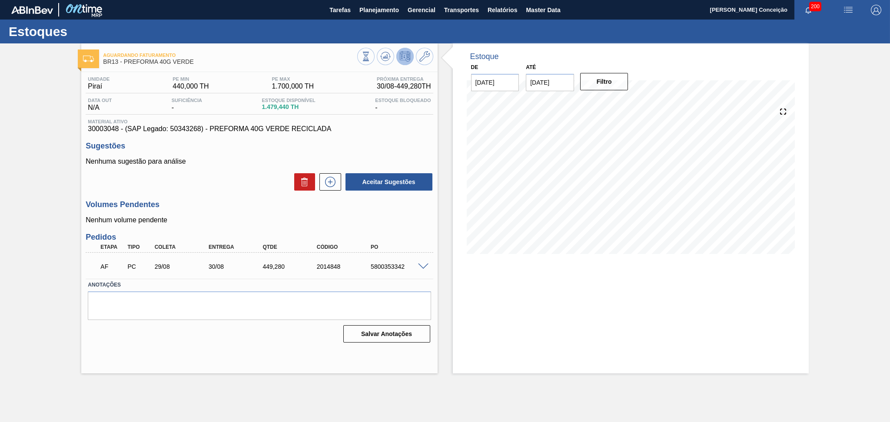
click at [223, 189] on div "Aceitar Sugestões" at bounding box center [259, 182] width 347 height 19
click at [390, 51] on icon at bounding box center [385, 56] width 10 height 10
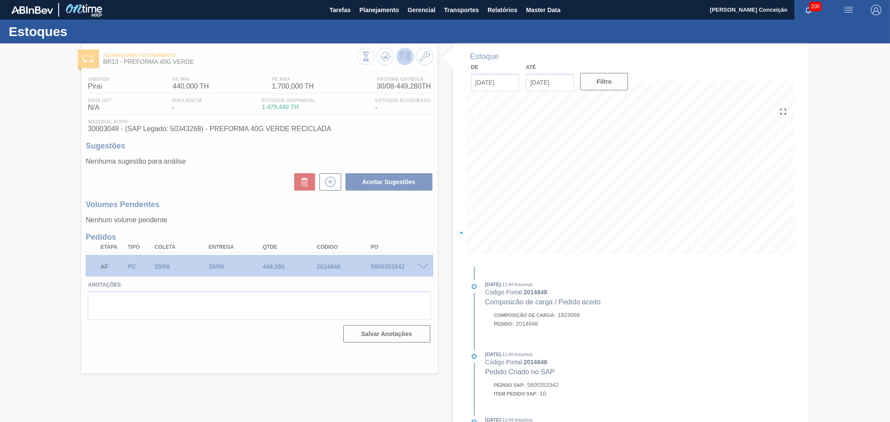
click at [239, 189] on div at bounding box center [445, 232] width 890 height 379
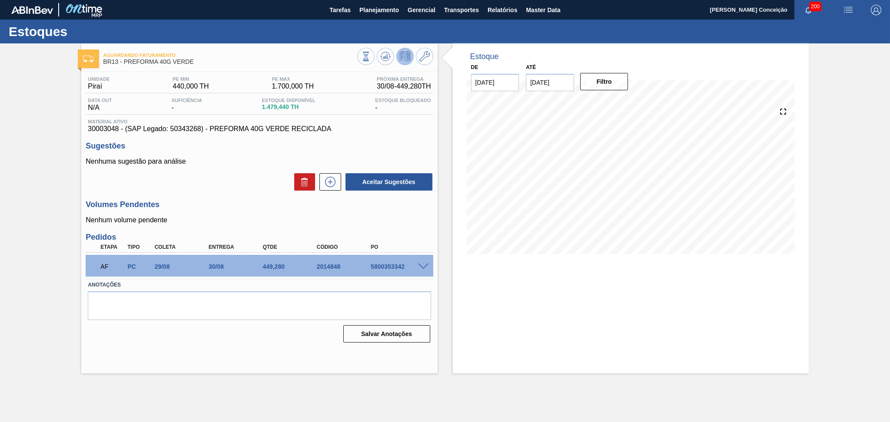
click at [219, 197] on div "Unidade Piraí PE MIN 440,000 TH PE MAX 1.700,000 TH Próxima Entrega 30/08 - 449…" at bounding box center [259, 209] width 356 height 274
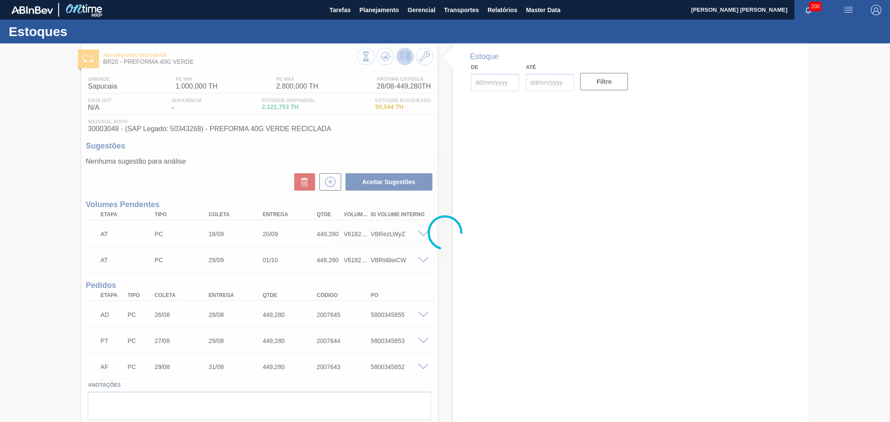
type input "[DATE]"
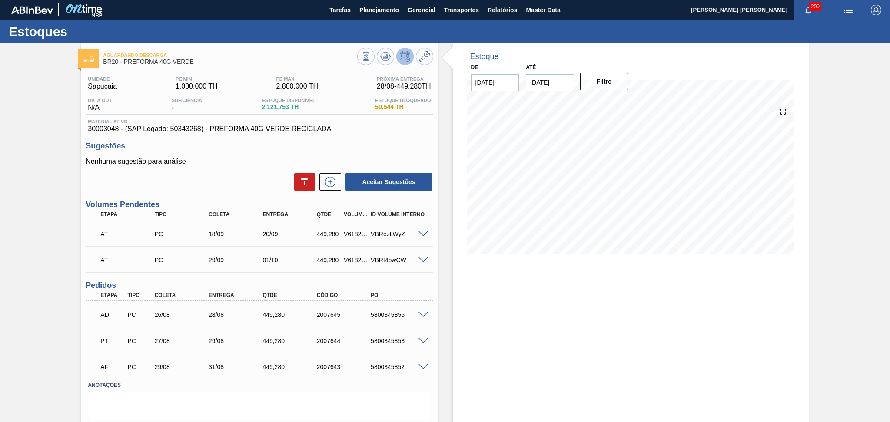
click at [249, 170] on div "Nenhuma sugestão para análise Aceitar Sugestões" at bounding box center [259, 175] width 347 height 34
click at [448, 296] on div "Estoque De [DATE] Até [DATE] Filtro" at bounding box center [623, 246] width 371 height 407
click at [408, 275] on div "Unidade Sapucaia PE MIN 1.000,000 TH PE MAX 2.800,000 TH Próxima Entrega 28/08 …" at bounding box center [259, 259] width 356 height 374
click at [384, 60] on icon at bounding box center [385, 56] width 10 height 10
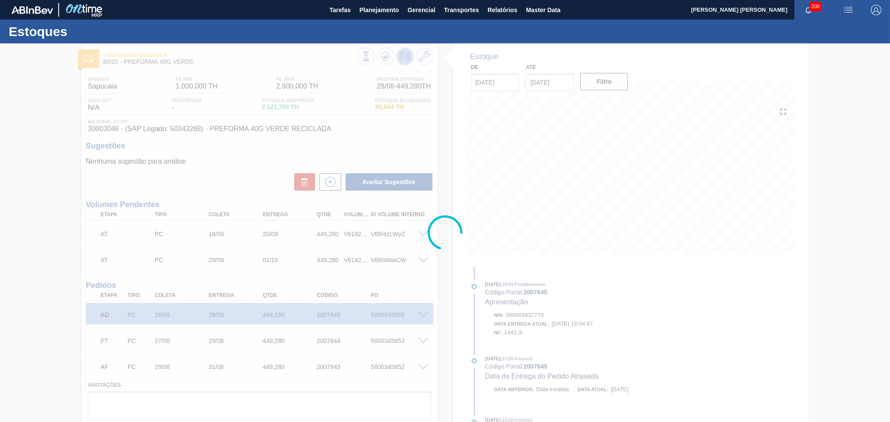
click at [481, 298] on div at bounding box center [445, 232] width 890 height 379
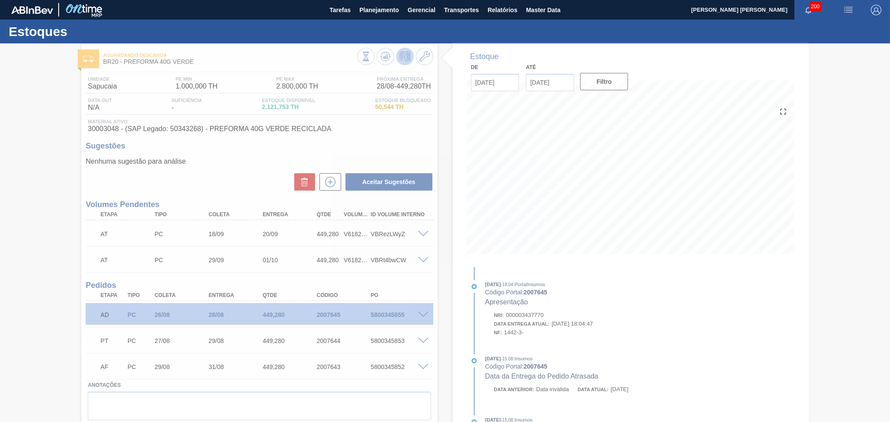
click at [452, 247] on circle at bounding box center [445, 233] width 33 height 33
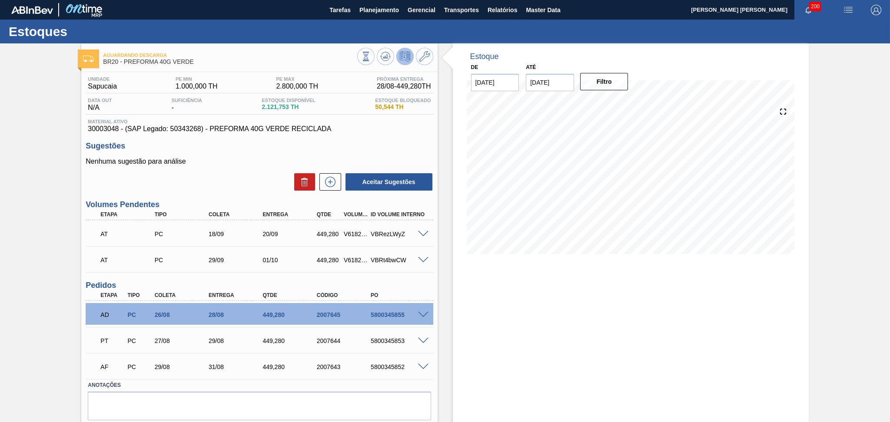
click at [444, 240] on div "Estoque De 28/08/2025 Até 30/09/2025 Filtro 26/09 Projeção de Estoque 2,007.209…" at bounding box center [623, 246] width 371 height 407
click at [423, 311] on div at bounding box center [424, 314] width 17 height 7
click at [423, 313] on span at bounding box center [423, 315] width 10 height 7
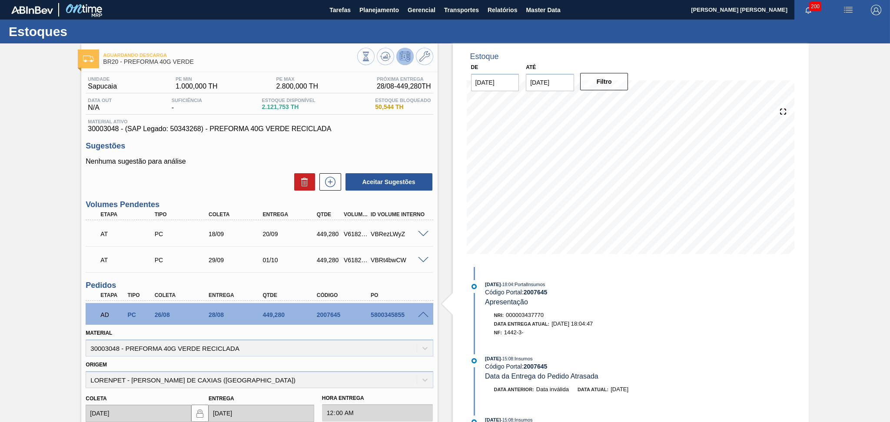
click at [423, 313] on span at bounding box center [423, 315] width 10 height 7
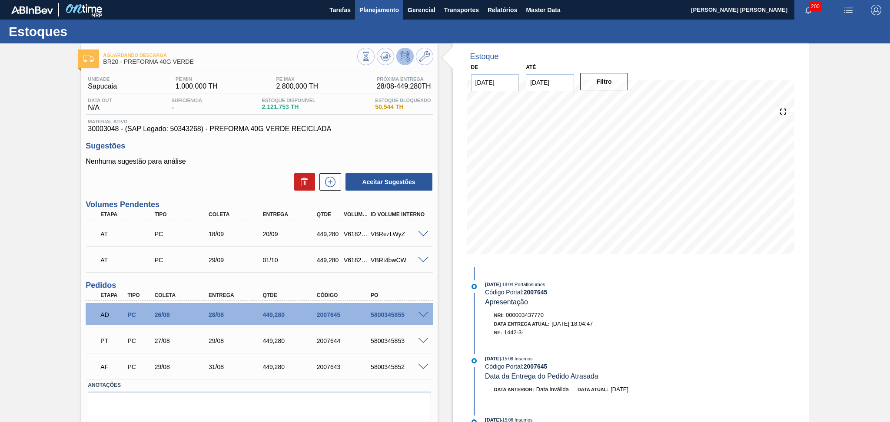
click at [376, 6] on span "Planejamento" at bounding box center [379, 10] width 40 height 10
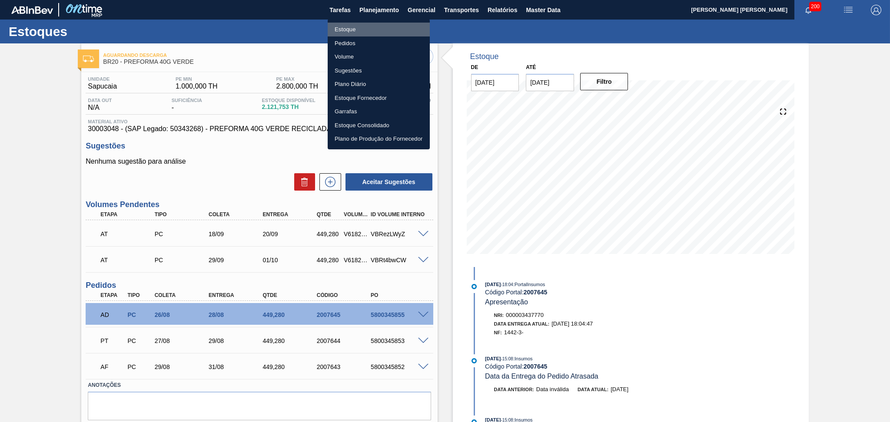
drag, startPoint x: 344, startPoint y: 25, endPoint x: 348, endPoint y: 28, distance: 5.2
click at [344, 25] on li "Estoque" at bounding box center [379, 30] width 102 height 14
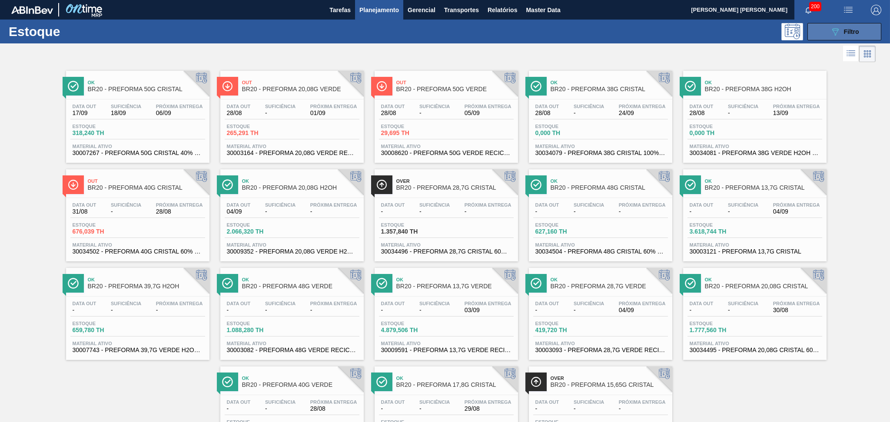
click at [822, 34] on button "089F7B8B-B2A5-4AFE-B5C0-19BA573D28AC Filtro" at bounding box center [844, 31] width 74 height 17
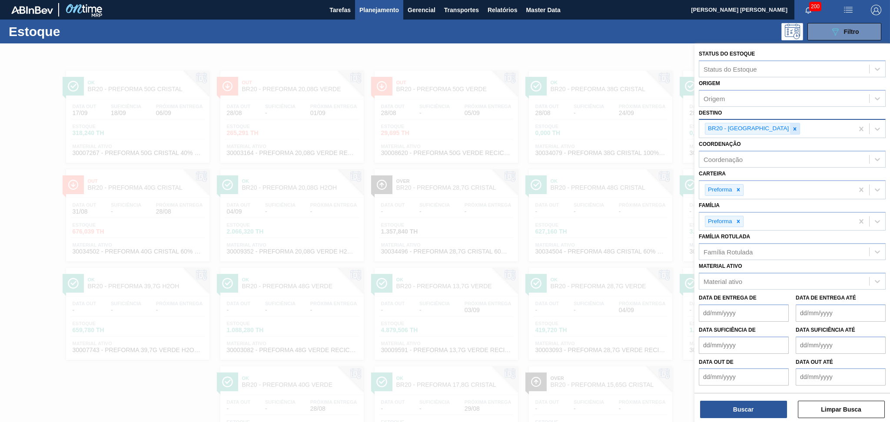
click at [792, 127] on icon at bounding box center [795, 129] width 6 height 6
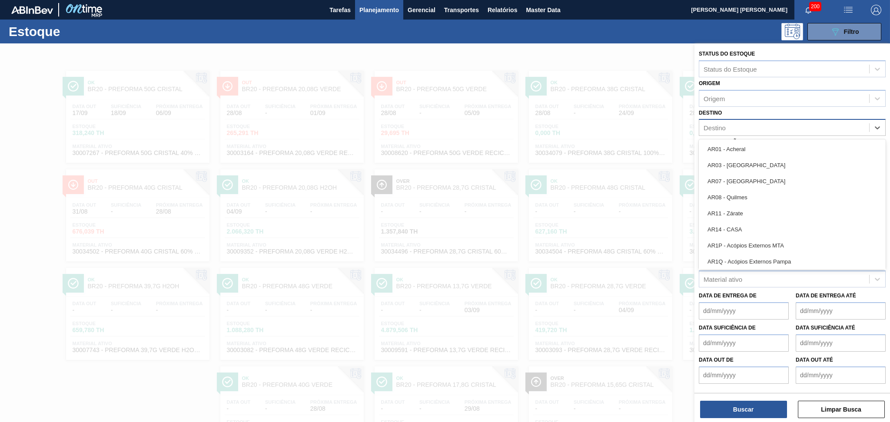
click at [744, 122] on div "Destino" at bounding box center [784, 128] width 170 height 13
type input "br03"
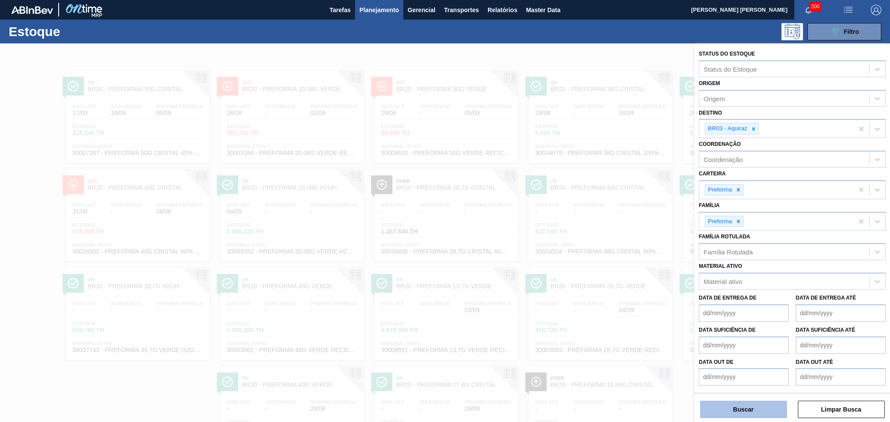
click at [711, 415] on button "Buscar" at bounding box center [743, 409] width 87 height 17
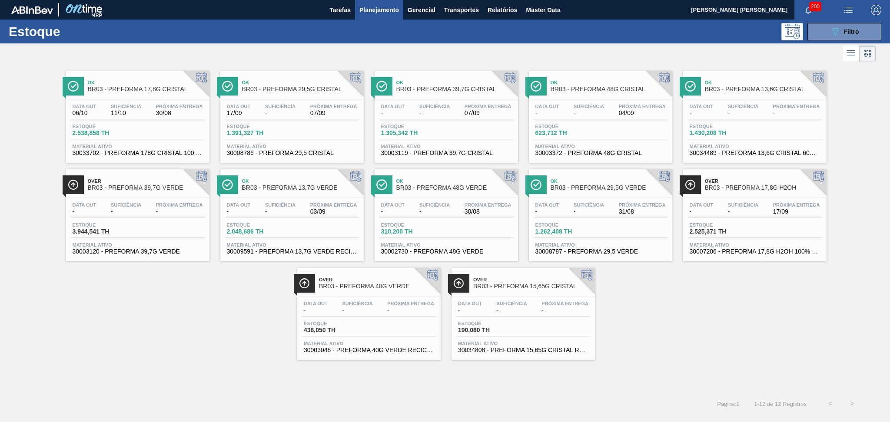
click at [131, 271] on div "Ok BR03 - PREFORMA 17,8G CRISTAL Data out 06/10 Suficiência 11/10 Próxima Entre…" at bounding box center [445, 212] width 890 height 296
click at [162, 190] on span "BR03 - PREFORMA 39,7G VERDE" at bounding box center [146, 188] width 117 height 7
click at [336, 297] on div "Data out - Suficiência - Próxima Entrega - Estoque 438,050 TH Material ativo 30…" at bounding box center [368, 326] width 143 height 59
click at [843, 34] on div "089F7B8B-B2A5-4AFE-B5C0-19BA573D28AC Filtro" at bounding box center [844, 32] width 29 height 10
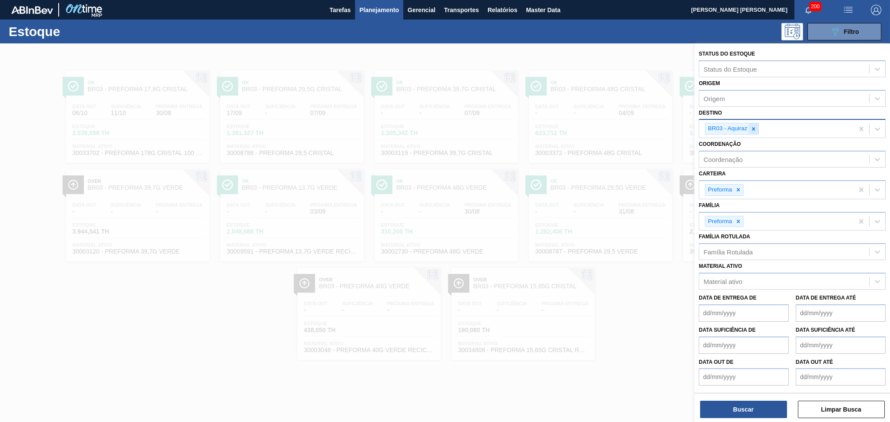
click at [755, 127] on icon at bounding box center [754, 129] width 6 height 6
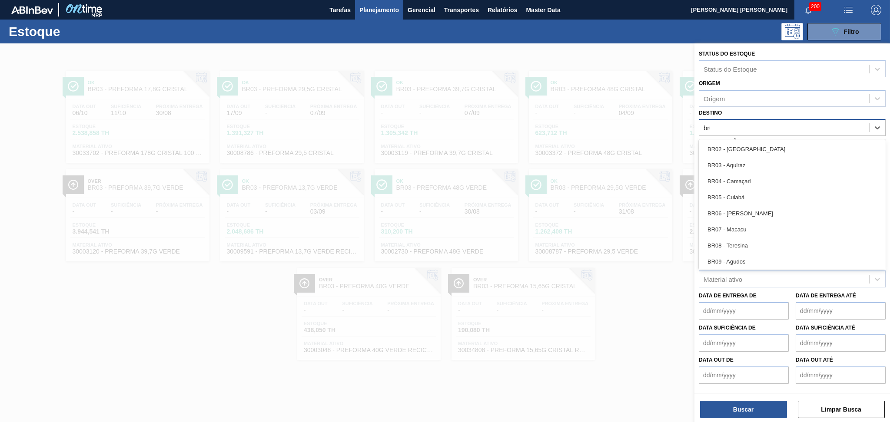
type input "br08"
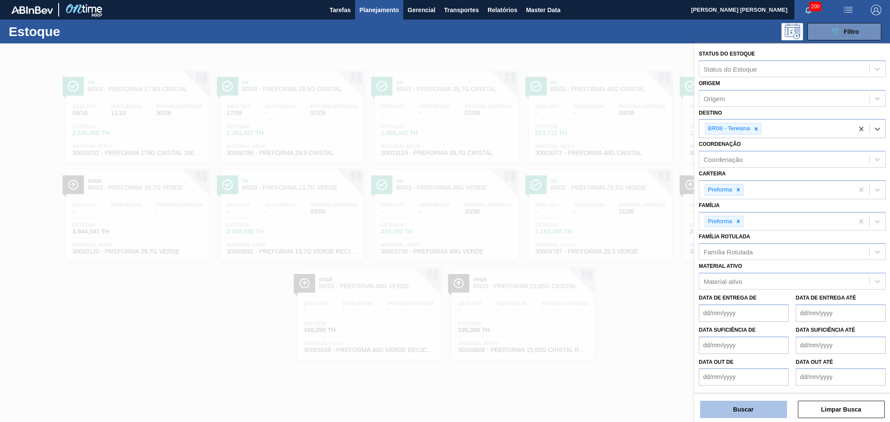
click at [735, 410] on button "Buscar" at bounding box center [743, 409] width 87 height 17
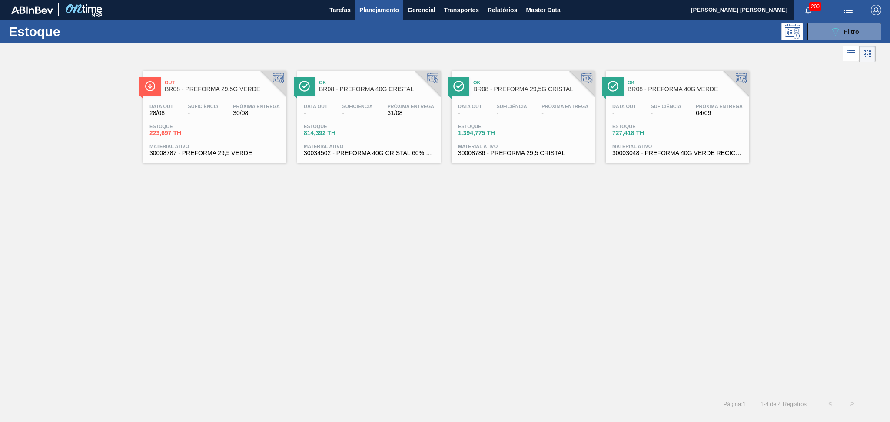
click at [315, 263] on div "Out BR08 - PREFORMA 29,5G VERDE Data out 28/08 Suficiência - Próxima Entrega 30…" at bounding box center [445, 228] width 890 height 329
click at [223, 128] on div "Estoque 223,697 TH" at bounding box center [214, 132] width 135 height 16
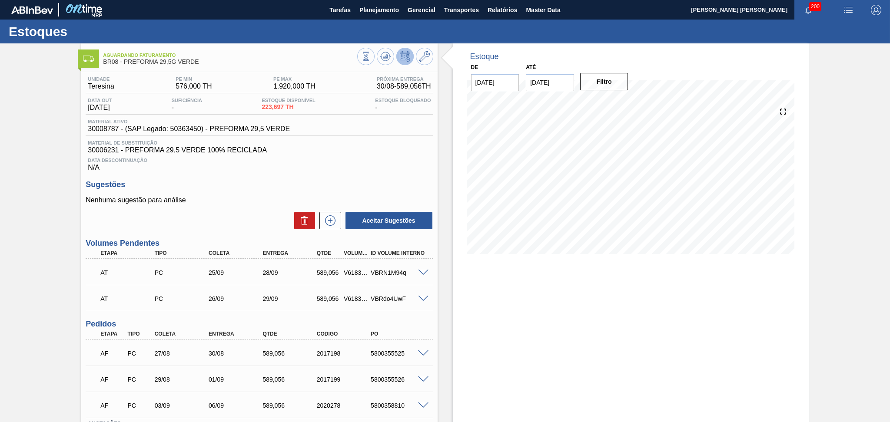
click at [342, 159] on span "Data Descontinuação" at bounding box center [259, 160] width 343 height 5
click at [349, 169] on div "Data Descontinuação N/A" at bounding box center [259, 162] width 347 height 17
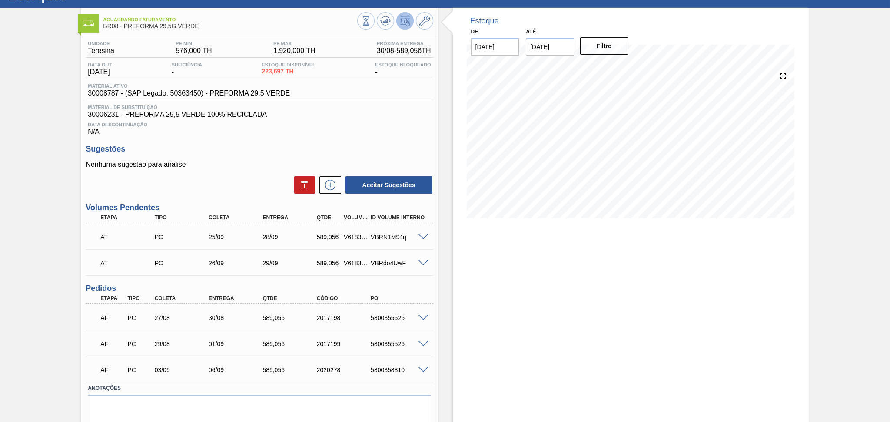
scroll to position [66, 0]
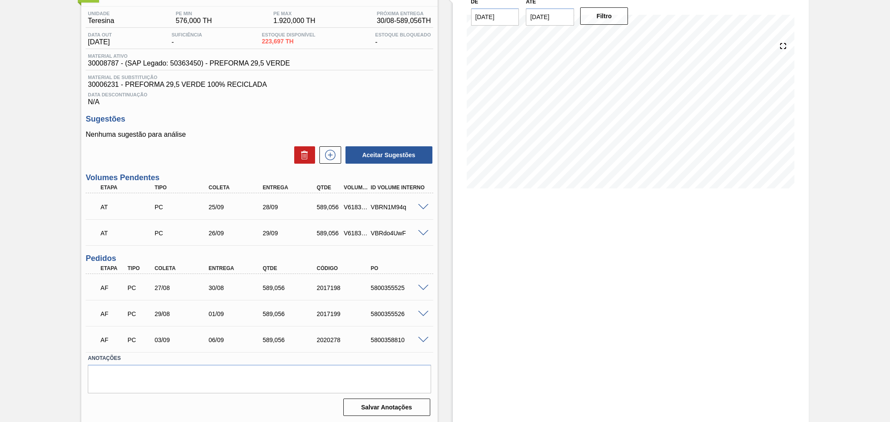
click at [420, 287] on span at bounding box center [423, 288] width 10 height 7
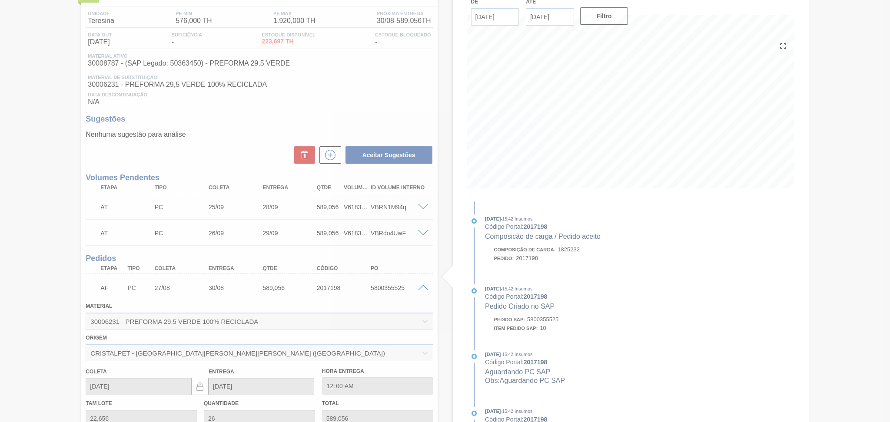
click at [420, 287] on div at bounding box center [445, 211] width 890 height 422
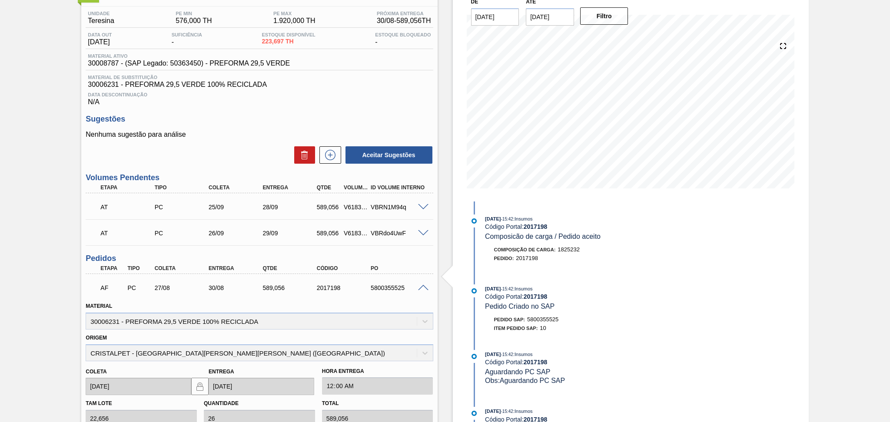
click at [423, 289] on span at bounding box center [423, 288] width 10 height 7
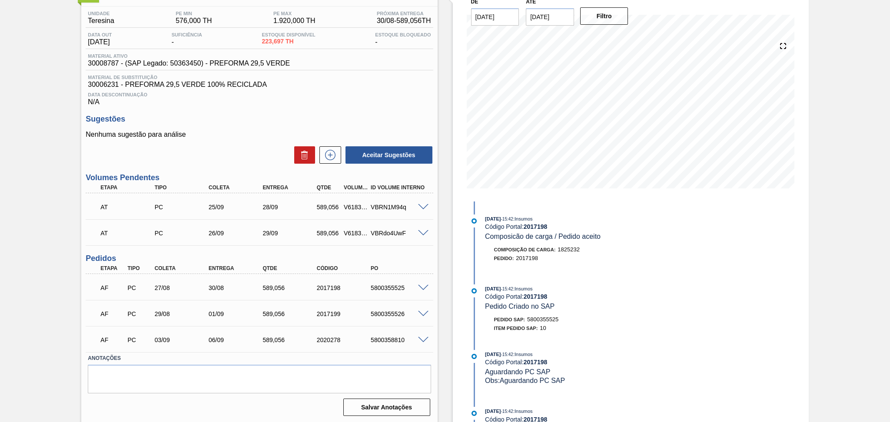
click at [423, 311] on span at bounding box center [423, 314] width 10 height 7
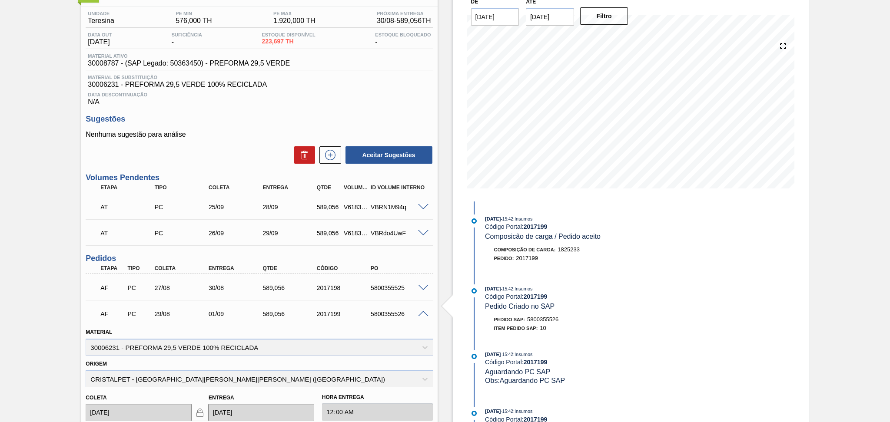
click at [423, 311] on span at bounding box center [423, 314] width 10 height 7
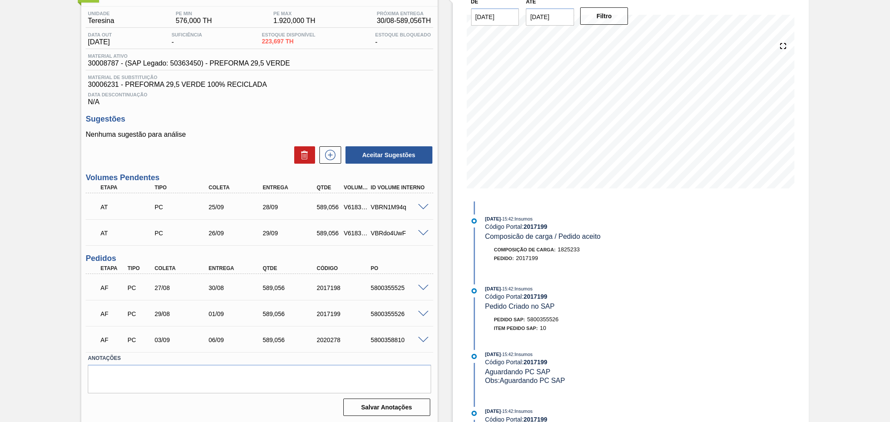
click at [423, 339] on span at bounding box center [423, 340] width 10 height 7
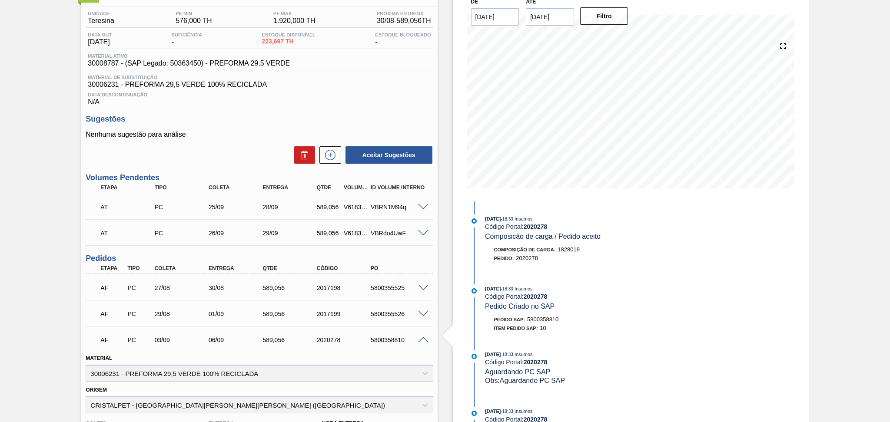
click at [423, 339] on span at bounding box center [423, 340] width 10 height 7
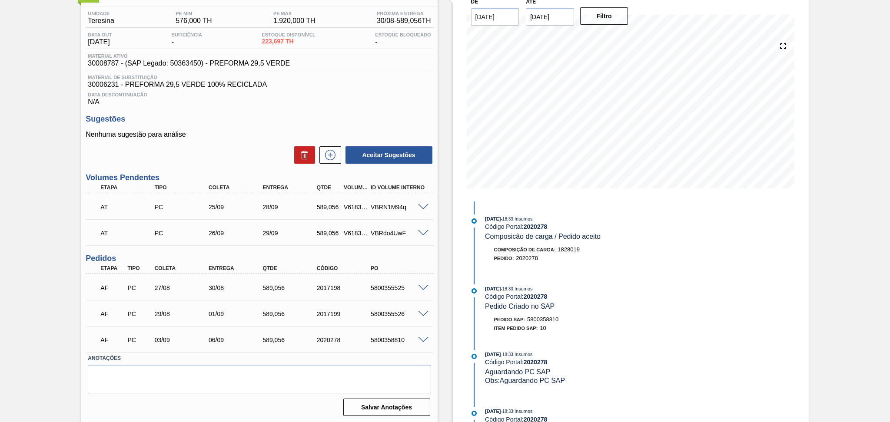
click at [422, 235] on span at bounding box center [423, 233] width 10 height 7
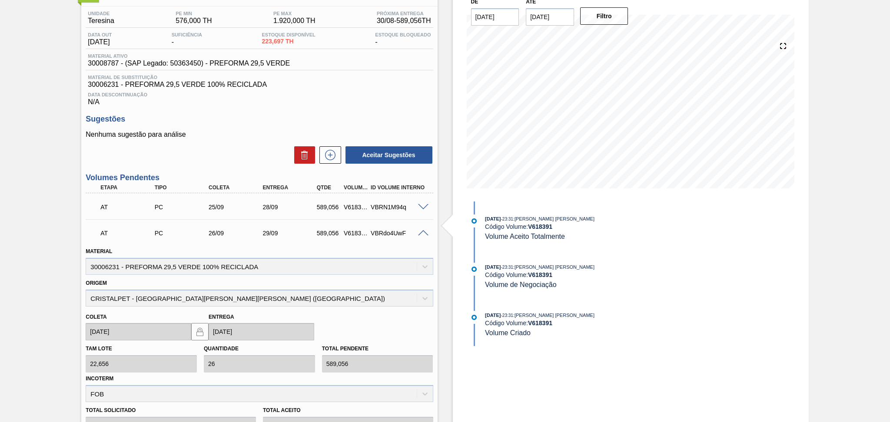
click at [422, 235] on span at bounding box center [423, 233] width 10 height 7
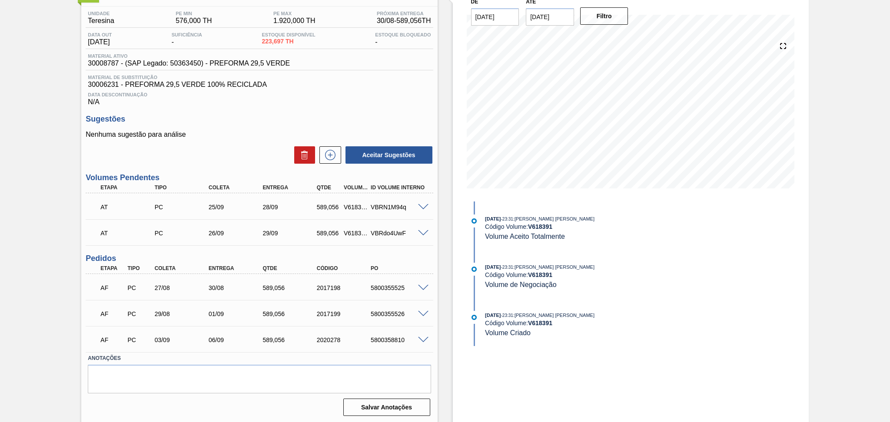
click at [427, 206] on span at bounding box center [423, 207] width 10 height 7
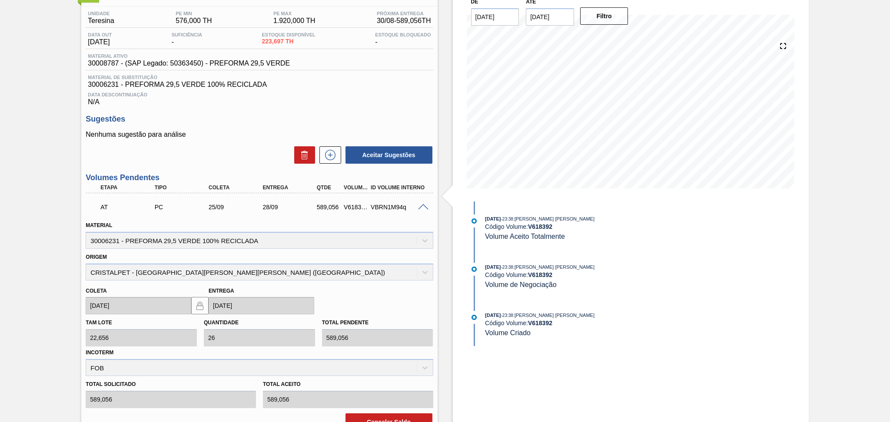
click at [427, 206] on span at bounding box center [423, 207] width 10 height 7
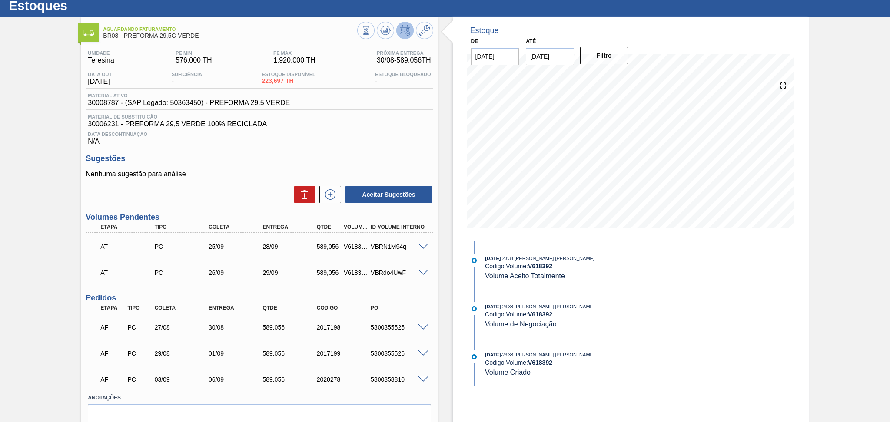
scroll to position [0, 0]
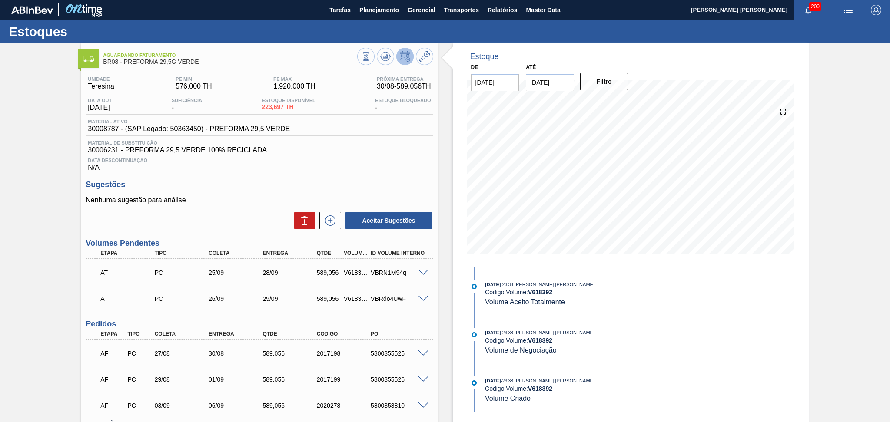
click at [411, 175] on div "Unidade Teresina PE MIN 576,000 TH PE MAX 1.920,000 TH Próxima Entrega 30/08 - …" at bounding box center [259, 278] width 356 height 413
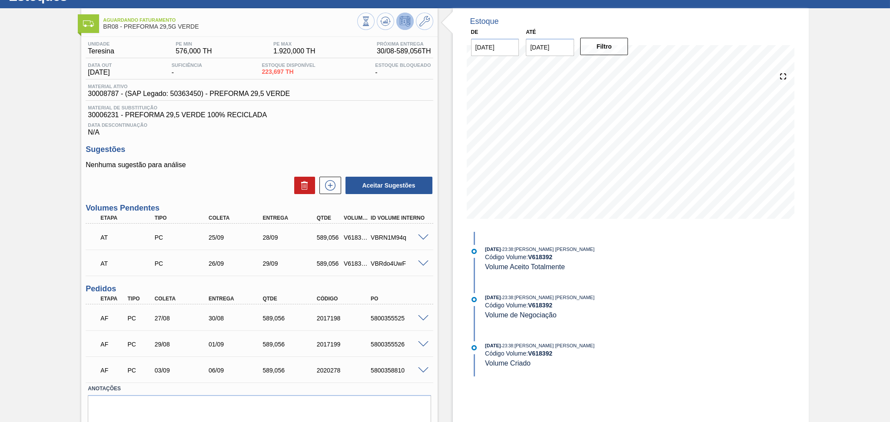
scroll to position [66, 0]
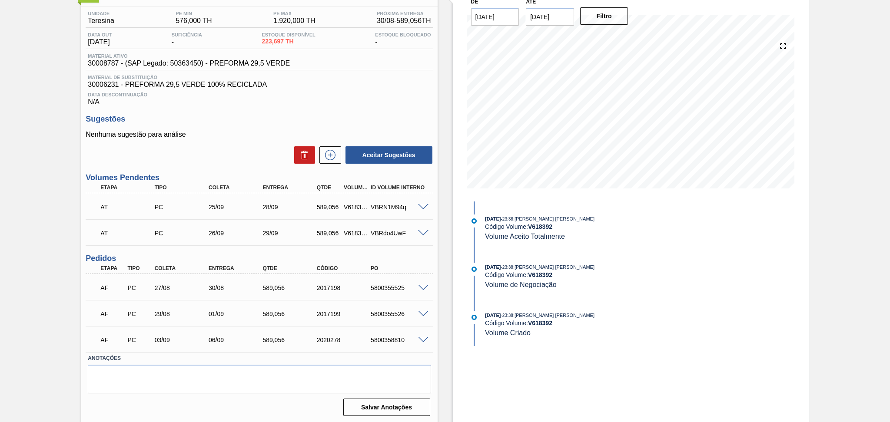
click at [425, 311] on span at bounding box center [423, 314] width 10 height 7
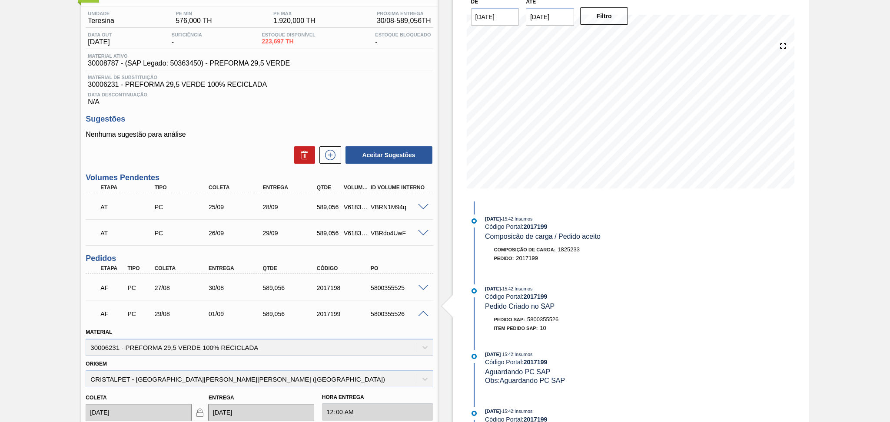
click at [422, 311] on span at bounding box center [423, 314] width 10 height 7
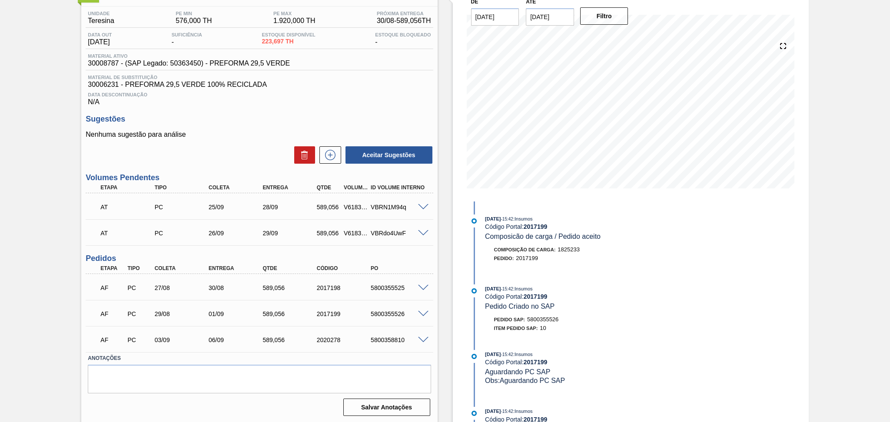
click at [422, 313] on span at bounding box center [423, 314] width 10 height 7
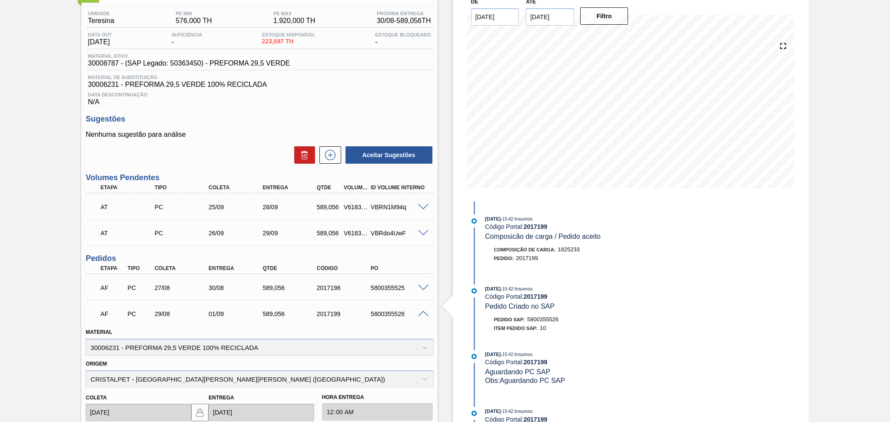
click at [422, 313] on span at bounding box center [423, 314] width 10 height 7
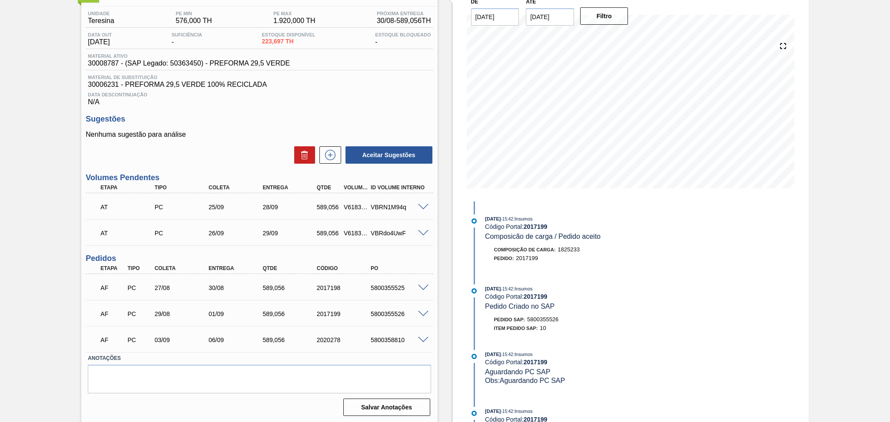
click at [366, 122] on h3 "Sugestões" at bounding box center [259, 119] width 347 height 9
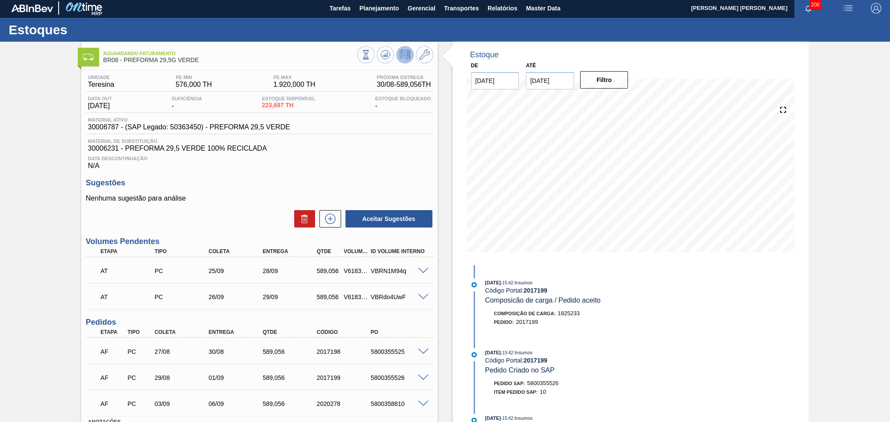
scroll to position [0, 0]
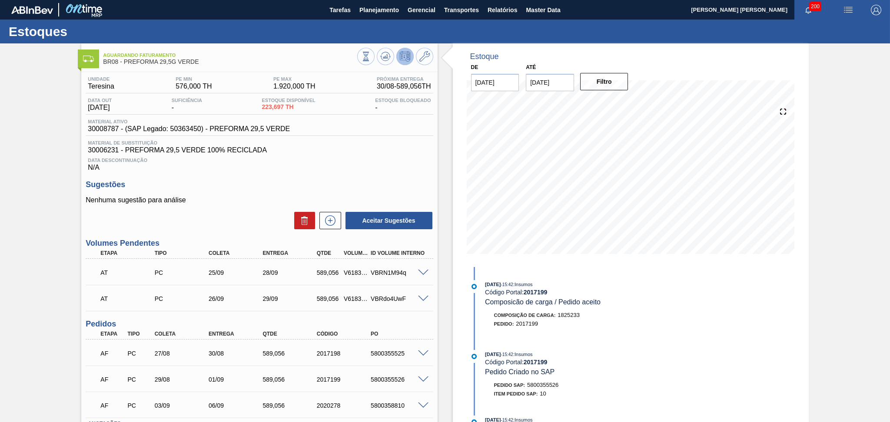
click at [346, 176] on div "Unidade Teresina PE MIN 576,000 TH PE MAX 1.920,000 TH Próxima Entrega 30/08 - …" at bounding box center [259, 278] width 356 height 413
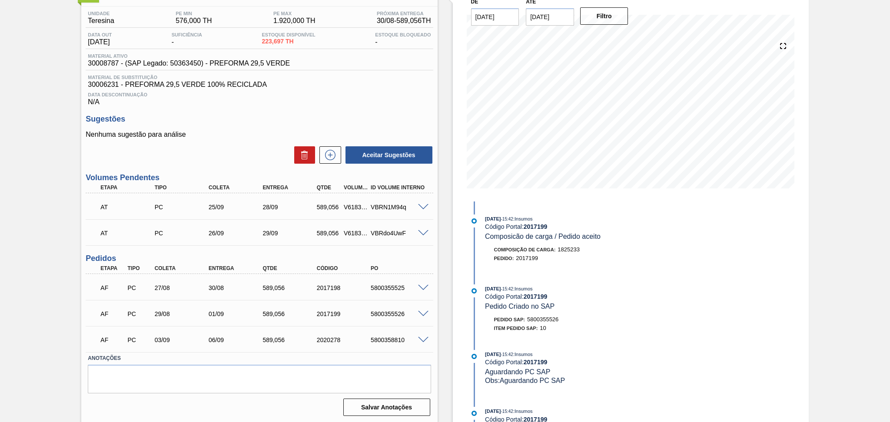
click at [419, 287] on span at bounding box center [423, 288] width 10 height 7
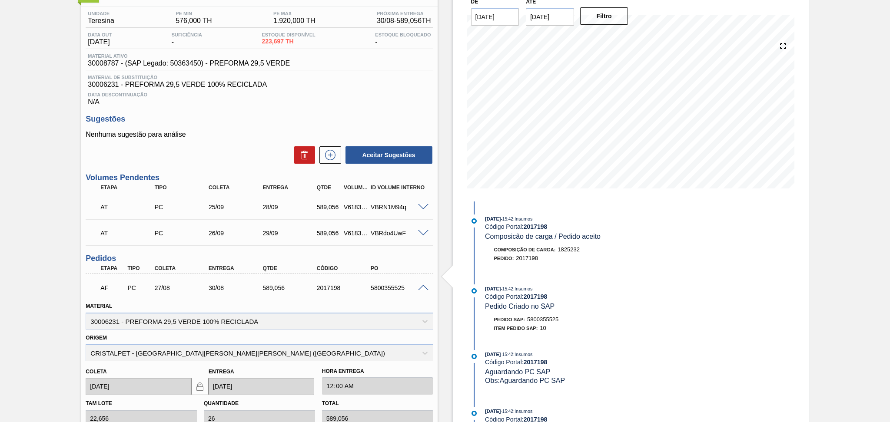
click at [419, 288] on span at bounding box center [423, 288] width 10 height 7
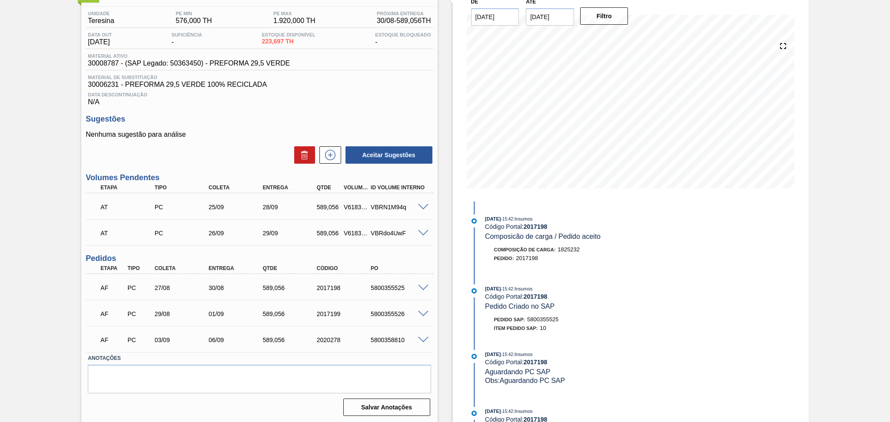
click at [422, 287] on span at bounding box center [423, 288] width 10 height 7
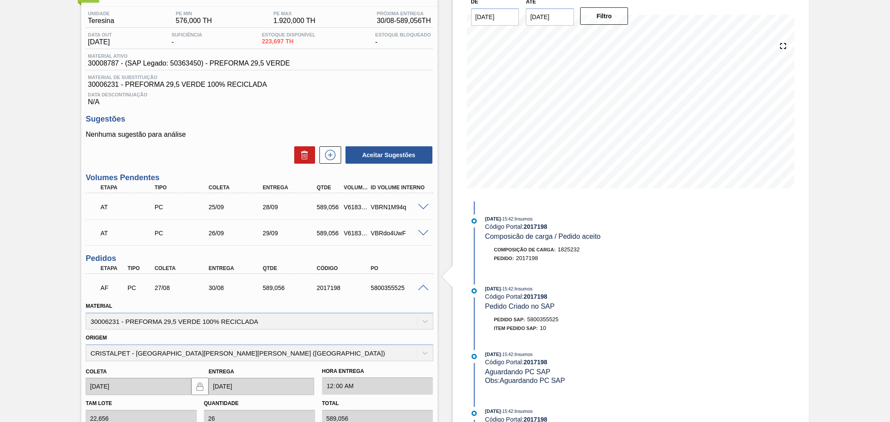
click at [422, 287] on span at bounding box center [423, 288] width 10 height 7
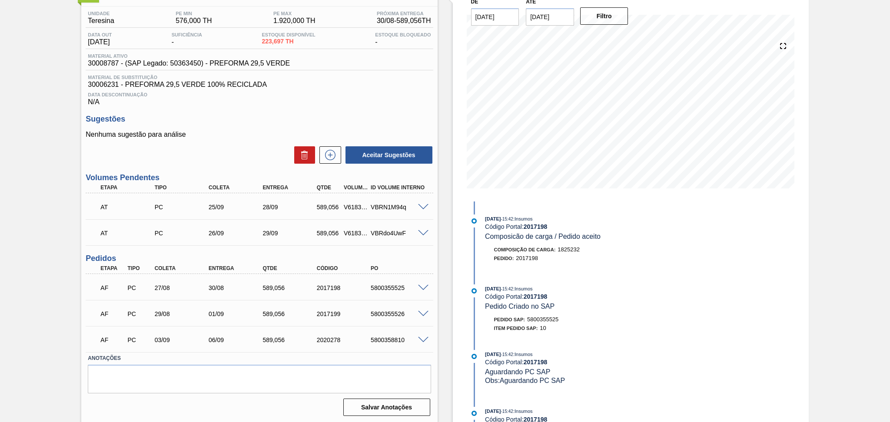
click at [245, 137] on p "Nenhuma sugestão para análise" at bounding box center [259, 135] width 347 height 8
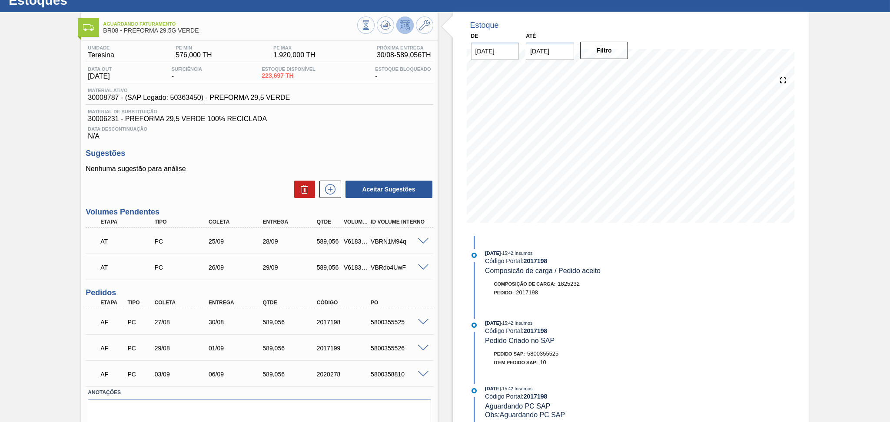
scroll to position [0, 0]
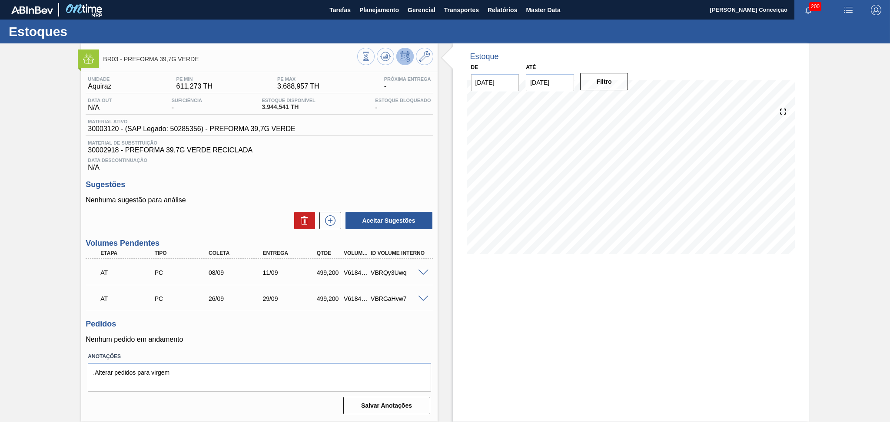
click at [349, 178] on div "Unidade Aquiraz PE MIN 611,273 TH PE MAX 3.688,957 TH Próxima Entrega - Data ou…" at bounding box center [259, 245] width 356 height 346
click at [423, 270] on span at bounding box center [423, 273] width 10 height 7
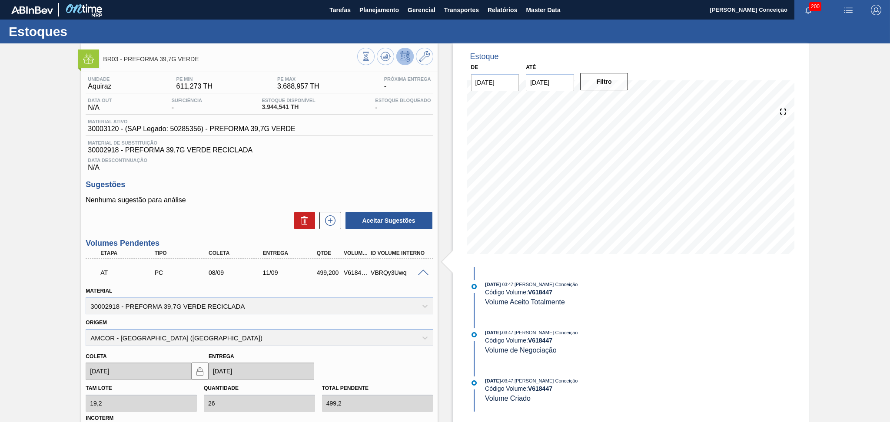
click at [424, 270] on span at bounding box center [423, 273] width 10 height 7
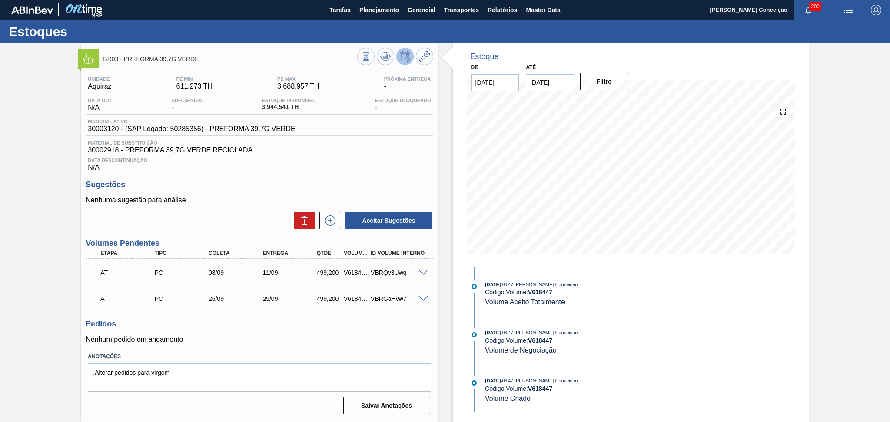
click at [377, 158] on span "Data Descontinuação" at bounding box center [259, 160] width 343 height 5
click at [386, 155] on div "Data Descontinuação N/A" at bounding box center [259, 162] width 347 height 17
click at [311, 153] on span "30002918 - PREFORMA 39,7G VERDE RECICLADA" at bounding box center [259, 150] width 343 height 8
click at [114, 131] on span "30003120 - (SAP Legado: 50285356) - PREFORMA 39,7G VERDE" at bounding box center [191, 129] width 207 height 8
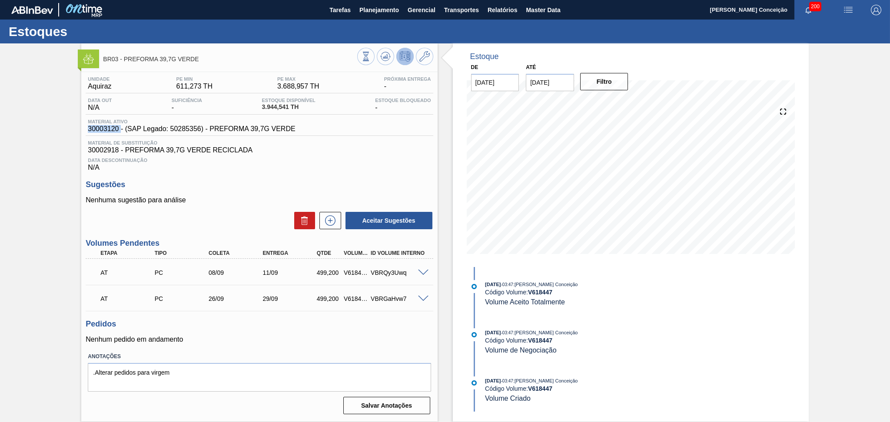
copy span "30003120"
click at [110, 147] on span "30002918 - PREFORMA 39,7G VERDE RECICLADA" at bounding box center [259, 150] width 343 height 8
copy span "30002918"
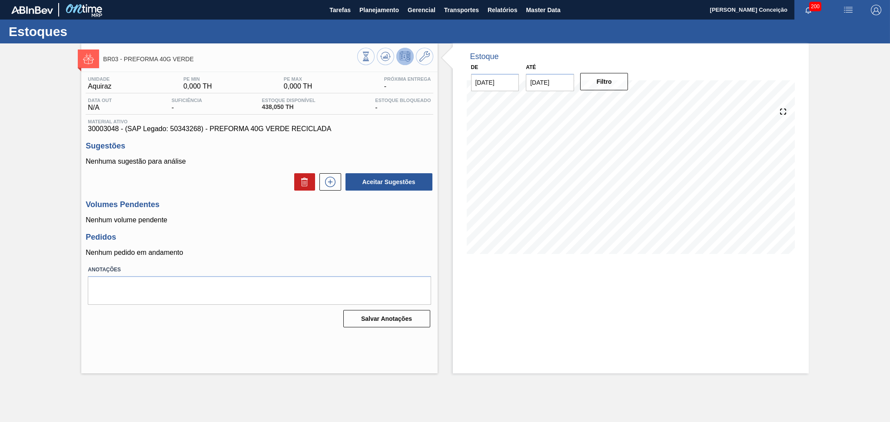
click at [202, 170] on div "Nenhuma sugestão para análise Aceitar Sugestões" at bounding box center [259, 175] width 347 height 34
click at [426, 61] on icon at bounding box center [424, 56] width 10 height 10
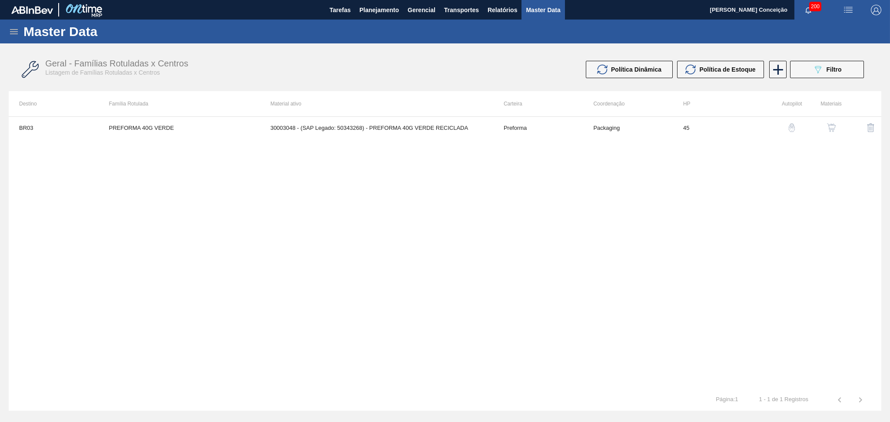
click at [831, 134] on button "button" at bounding box center [831, 127] width 21 height 21
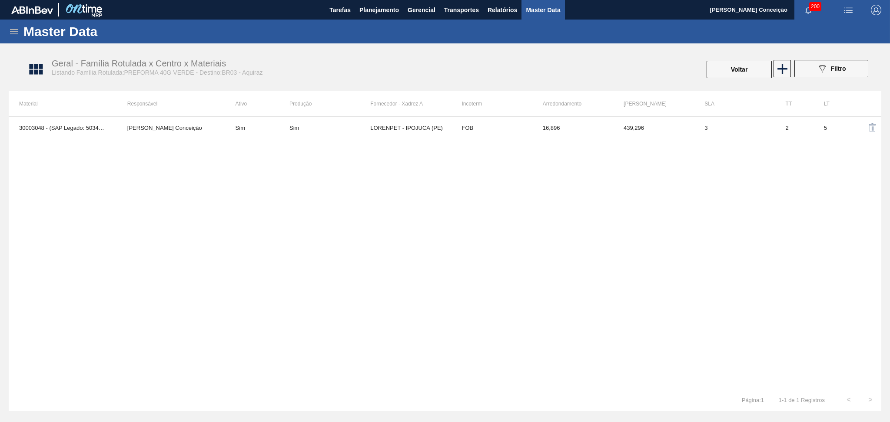
click at [605, 174] on div "30003048 - (SAP Legado: 50343268) - PREFORMA 40G VERDE RECICLADA Aline Aparecid…" at bounding box center [445, 252] width 873 height 273
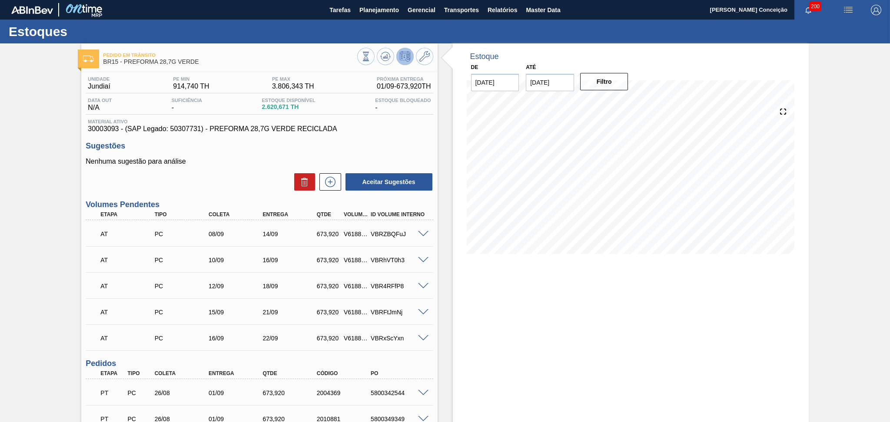
click at [249, 190] on div "Aceitar Sugestões" at bounding box center [259, 182] width 347 height 19
click at [252, 160] on p "Nenhuma sugestão para análise" at bounding box center [259, 162] width 347 height 8
click at [420, 143] on h3 "Sugestões" at bounding box center [259, 146] width 347 height 9
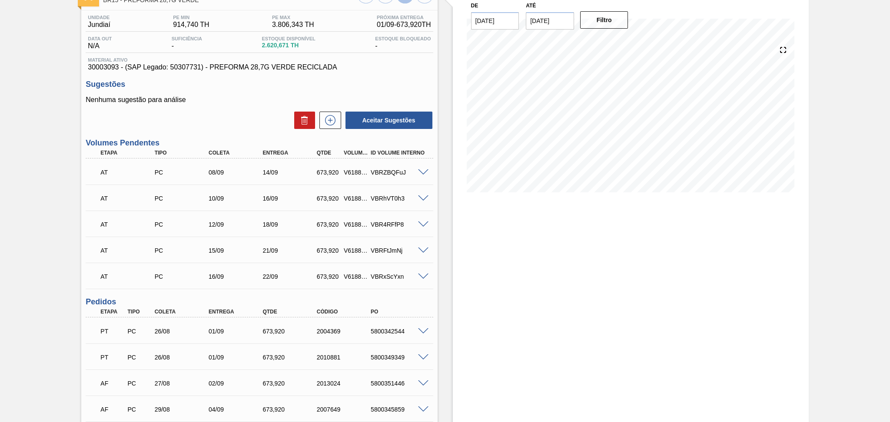
scroll to position [131, 0]
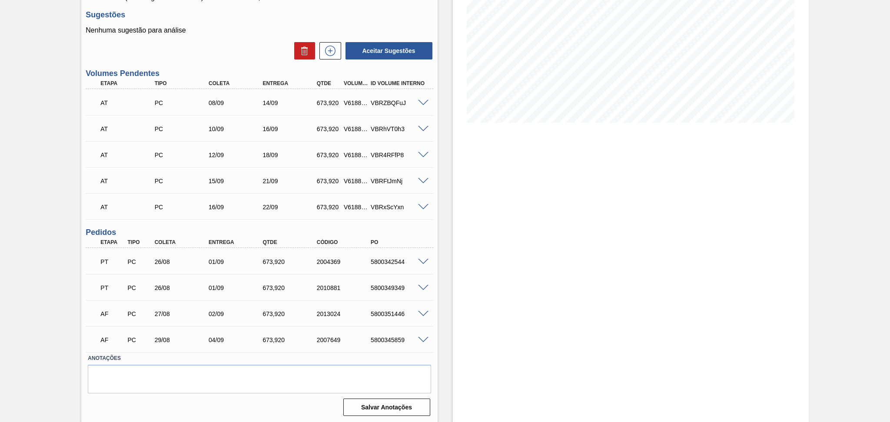
click at [453, 307] on div "Estoque De [DATE] Até [DATE] Filtro" at bounding box center [631, 168] width 356 height 512
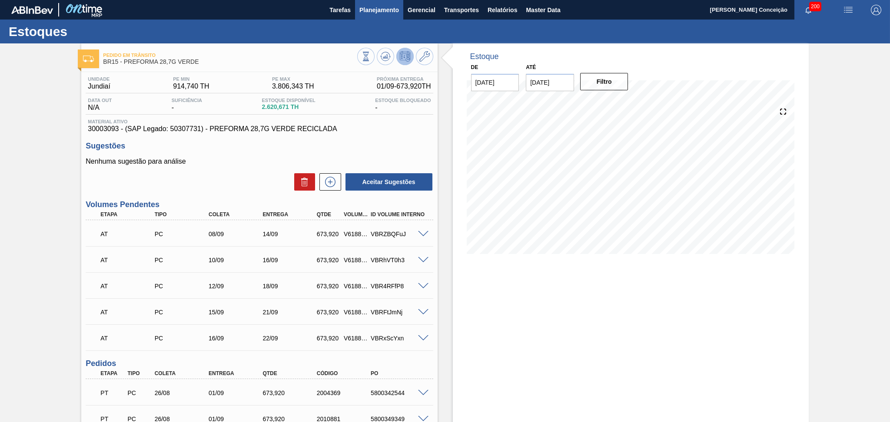
click at [371, 8] on span "Planejamento" at bounding box center [379, 10] width 40 height 10
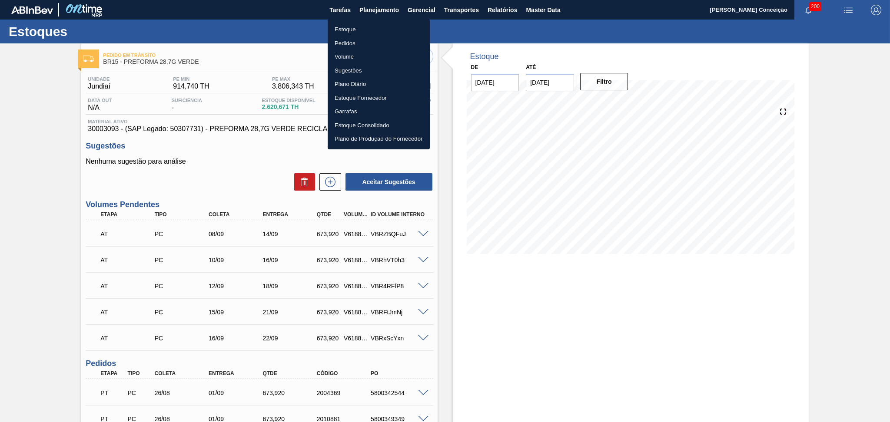
click at [371, 28] on li "Estoque" at bounding box center [379, 30] width 102 height 14
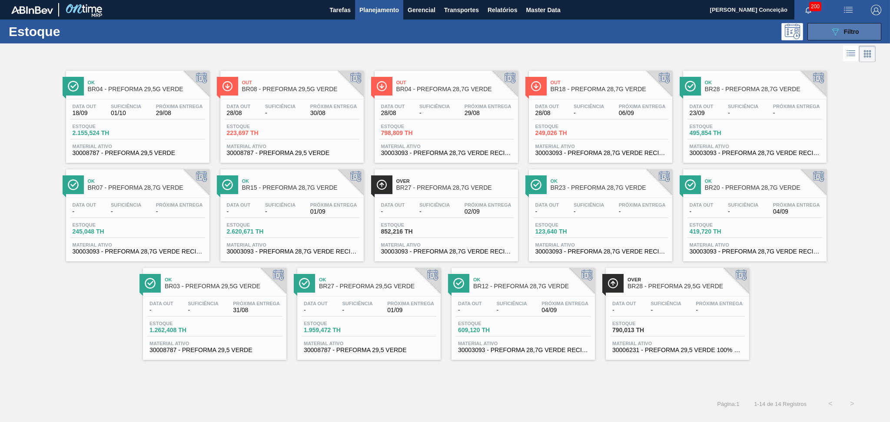
click at [811, 30] on button "089F7B8B-B2A5-4AFE-B5C0-19BA573D28AC Filtro" at bounding box center [844, 31] width 74 height 17
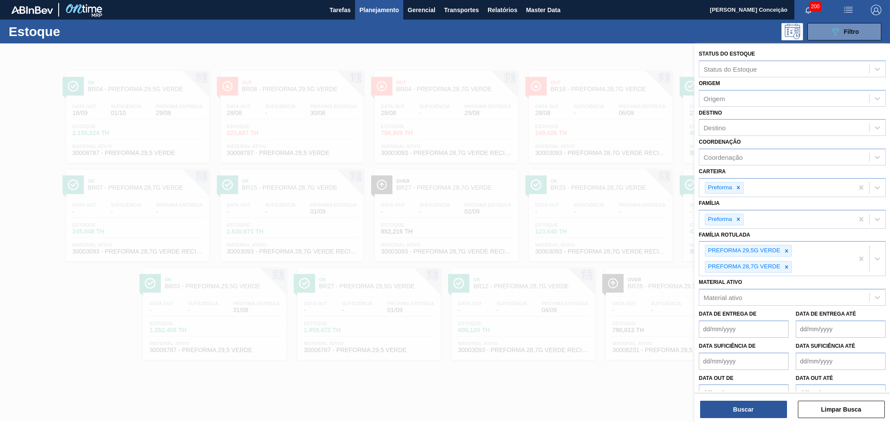
click at [522, 56] on div at bounding box center [445, 254] width 890 height 422
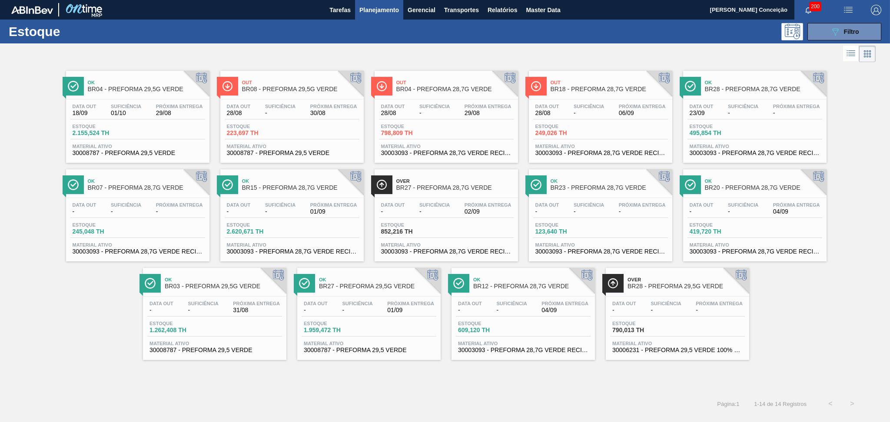
click at [119, 205] on span "Suficiência" at bounding box center [126, 205] width 30 height 5
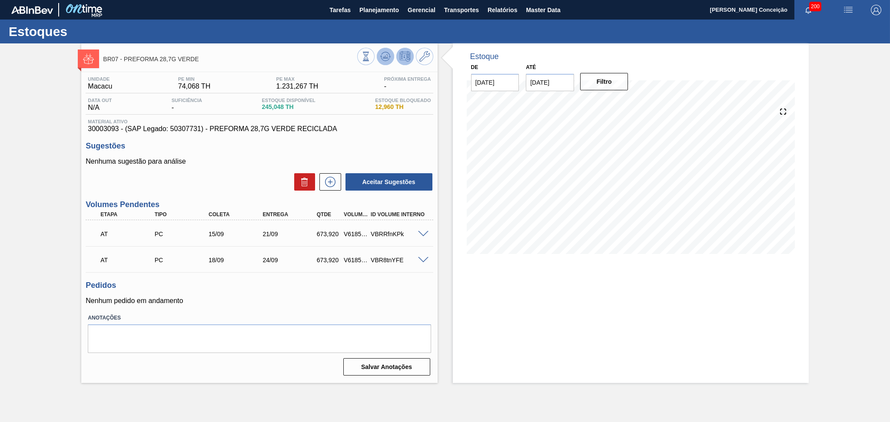
click at [383, 53] on icon at bounding box center [385, 56] width 10 height 10
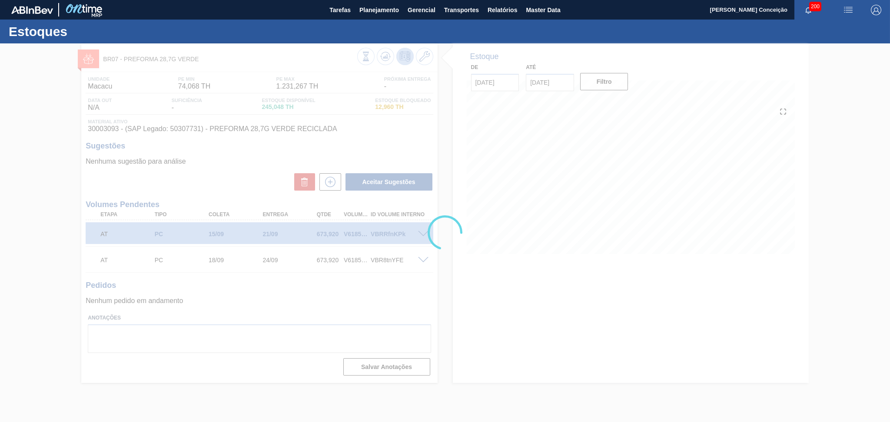
click at [365, 303] on div at bounding box center [445, 232] width 890 height 379
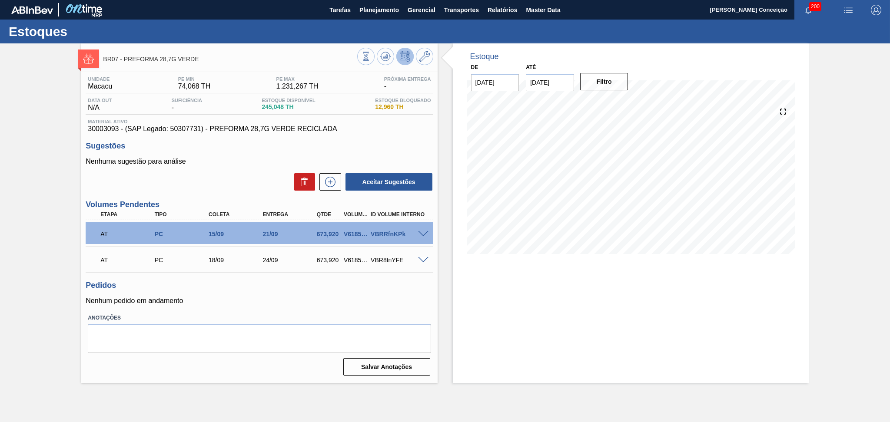
click at [703, 349] on div "Estoque De 28/08/2025 Até 30/09/2025 Filtro 27/09 Projeção de Estoque 1,592.888…" at bounding box center [631, 213] width 356 height 340
click at [675, 309] on div "Estoque De 28/08/2025 Até 30/09/2025 Filtro 29/09 Projeção de Estoque 1,419.554…" at bounding box center [631, 213] width 356 height 340
click at [420, 233] on span at bounding box center [423, 234] width 10 height 7
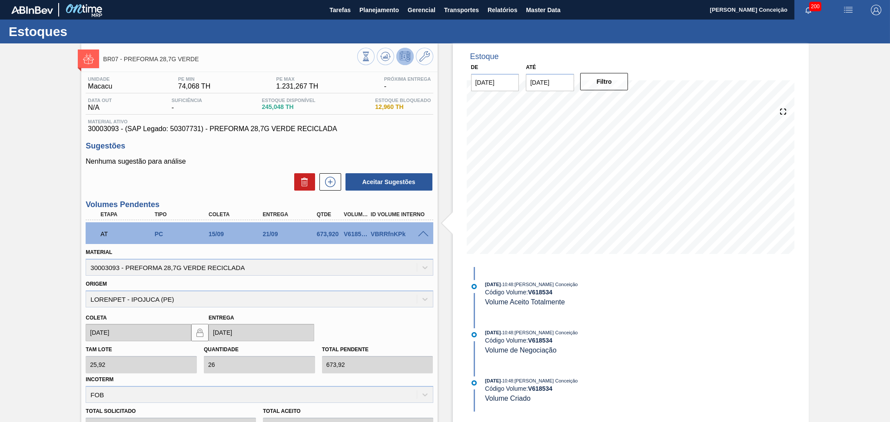
click at [420, 233] on span at bounding box center [423, 234] width 10 height 7
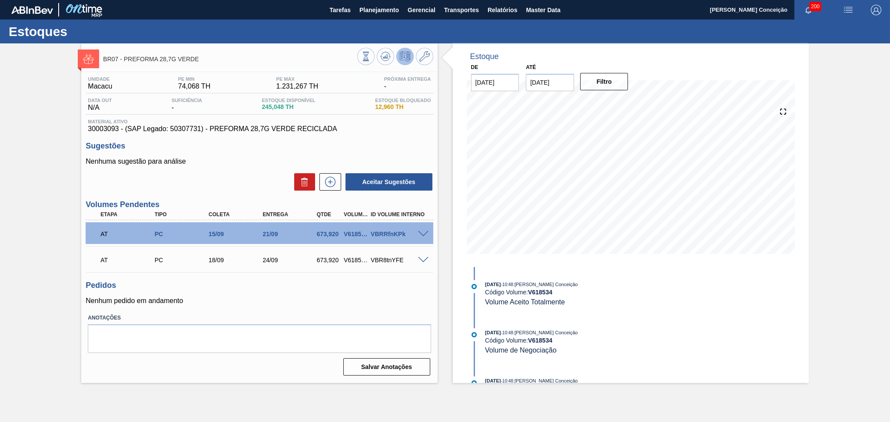
click at [428, 291] on div "Pedidos Nenhum pedido em andamento" at bounding box center [259, 293] width 347 height 24
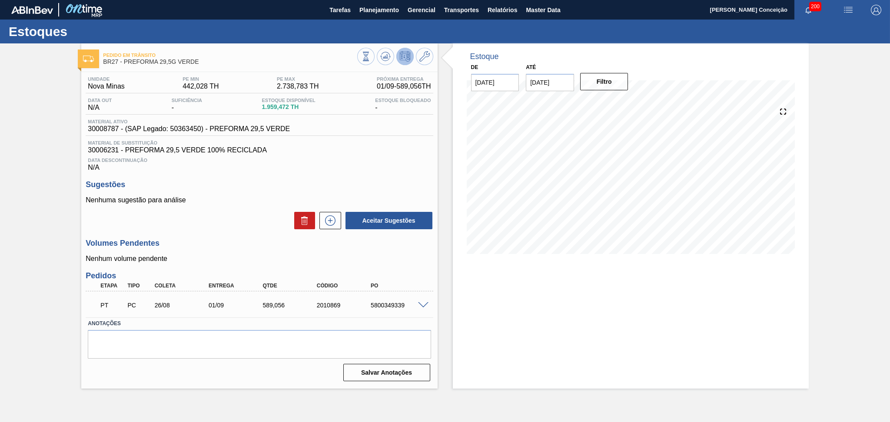
click at [244, 272] on h3 "Pedidos" at bounding box center [259, 276] width 347 height 9
click at [228, 234] on div "Unidade Nova Minas PE MIN 442,028 TH PE MAX 2.738,783 TH Próxima Entrega 01/09 …" at bounding box center [259, 228] width 356 height 312
click at [420, 308] on div "5800349339" at bounding box center [399, 305] width 61 height 7
click at [422, 304] on span at bounding box center [423, 305] width 10 height 7
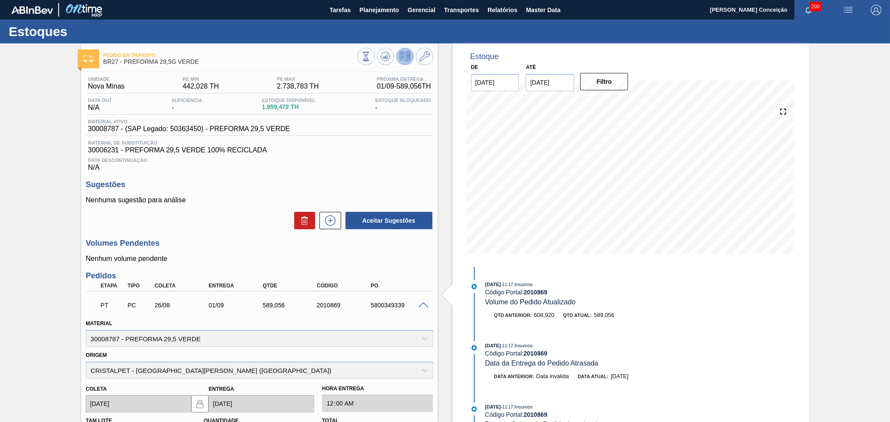
click at [422, 304] on span at bounding box center [423, 305] width 10 height 7
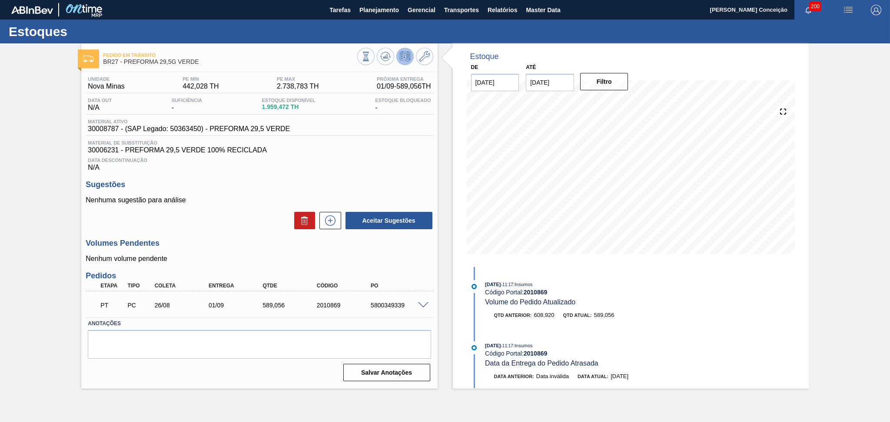
click at [323, 177] on div "Unidade Nova Minas PE MIN 442,028 TH PE MAX 2.738,783 TH Próxima Entrega 01/09 …" at bounding box center [259, 228] width 356 height 312
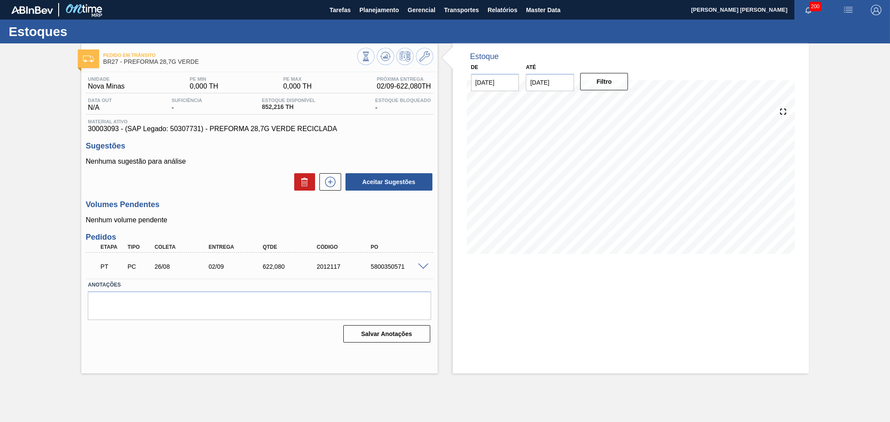
click at [364, 209] on h3 "Volumes Pendentes" at bounding box center [259, 204] width 347 height 9
click at [389, 57] on icon at bounding box center [385, 56] width 10 height 10
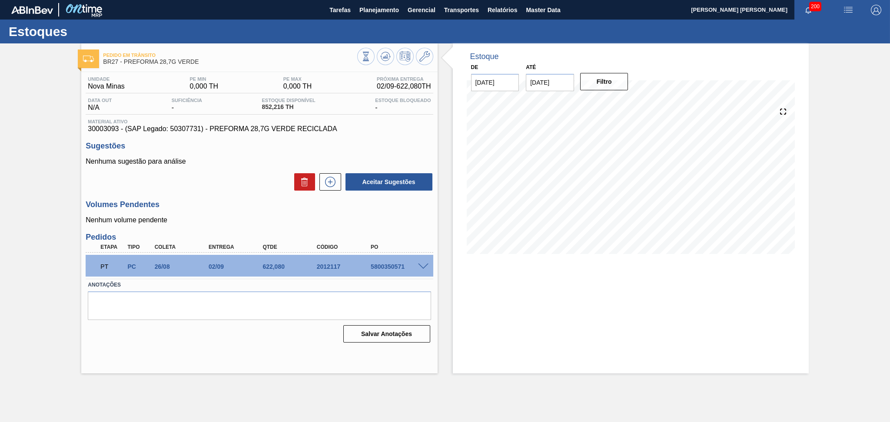
click at [231, 193] on div "Unidade Nova Minas PE MIN 0,000 TH PE MAX 0,000 TH Próxima Entrega 02/09 - 622,…" at bounding box center [259, 209] width 356 height 274
click at [371, 14] on span "Planejamento" at bounding box center [379, 10] width 40 height 10
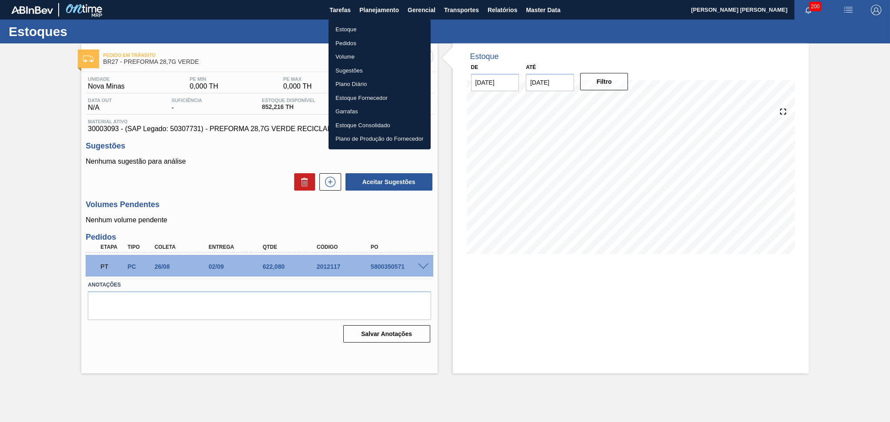
click at [365, 37] on li "Pedidos" at bounding box center [380, 44] width 102 height 14
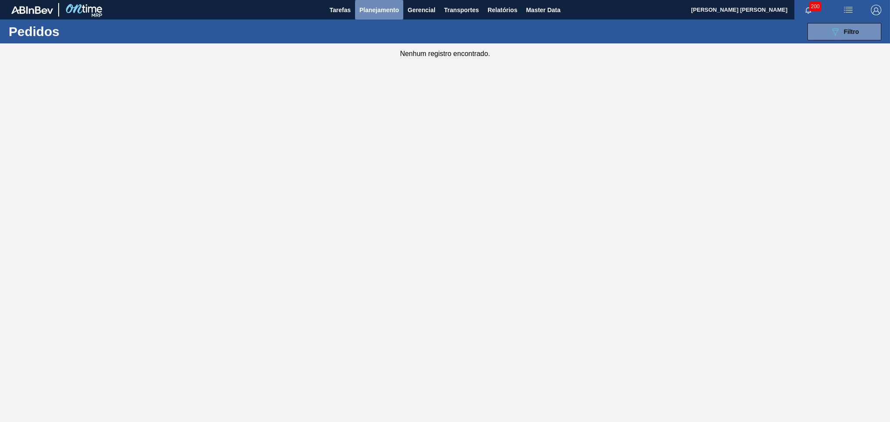
click at [376, 15] on button "Planejamento" at bounding box center [379, 10] width 48 height 20
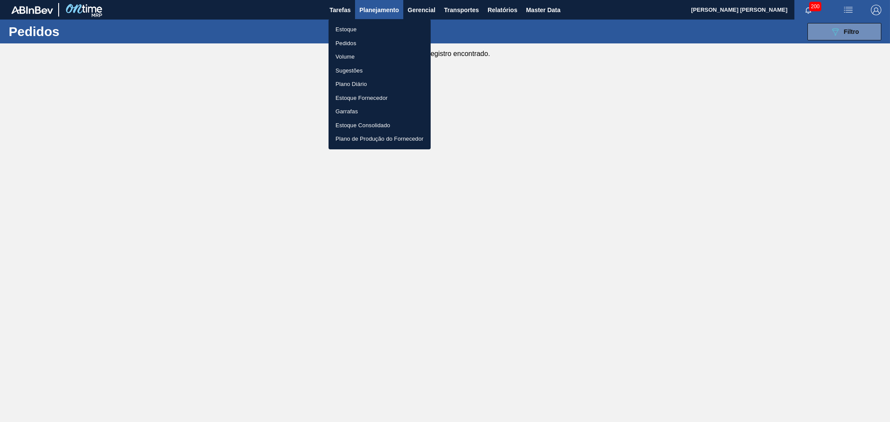
click at [366, 30] on li "Estoque" at bounding box center [380, 30] width 102 height 14
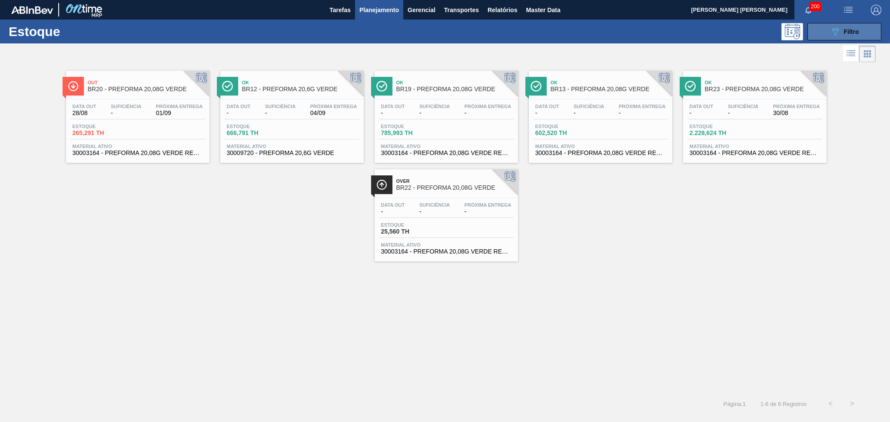
click at [830, 34] on icon "089F7B8B-B2A5-4AFE-B5C0-19BA573D28AC" at bounding box center [835, 32] width 10 height 10
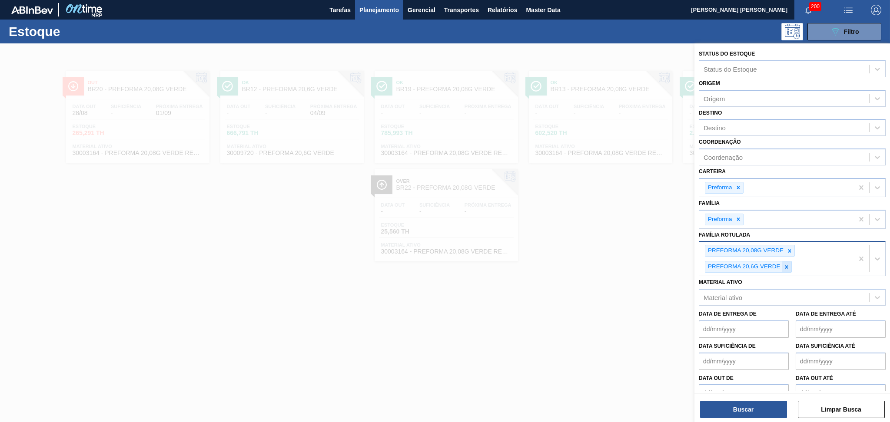
click at [787, 264] on icon at bounding box center [787, 267] width 6 height 6
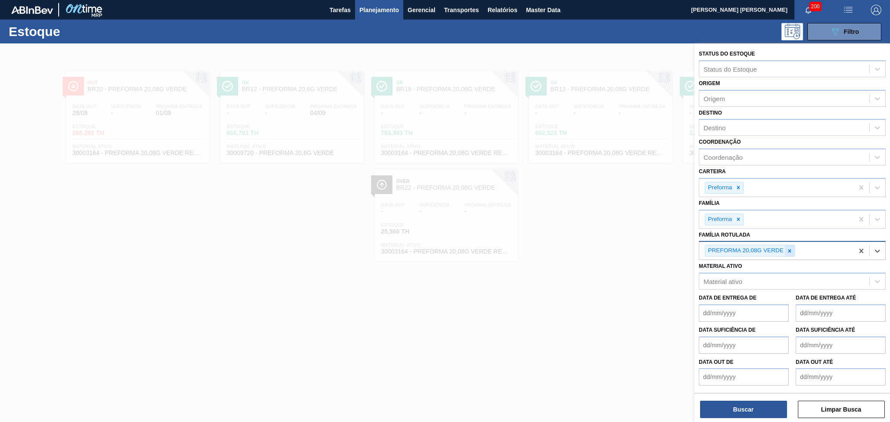
click at [791, 248] on icon at bounding box center [790, 251] width 6 height 6
click at [715, 124] on div "Destino" at bounding box center [715, 127] width 22 height 7
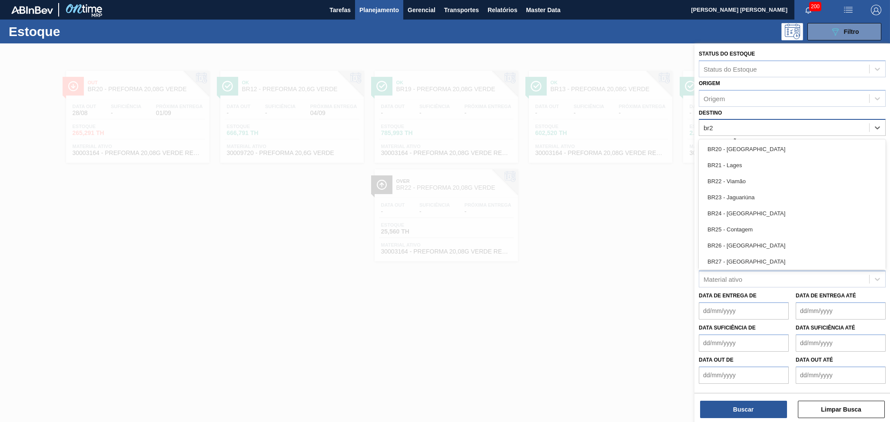
type input "br22"
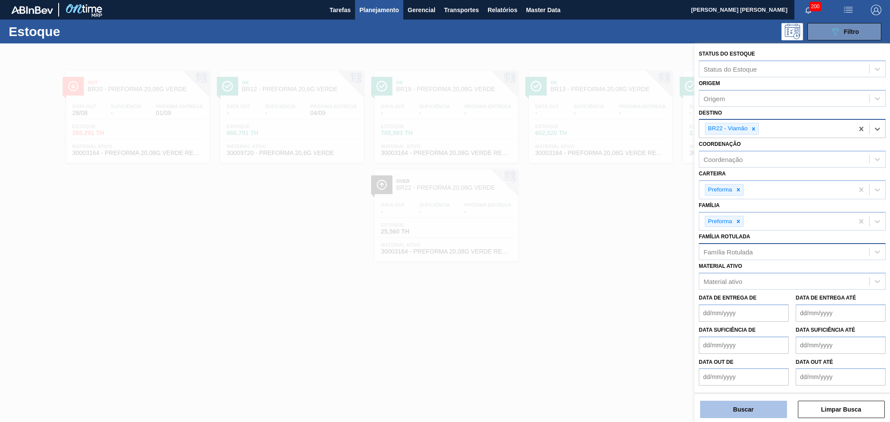
click at [719, 405] on button "Buscar" at bounding box center [743, 409] width 87 height 17
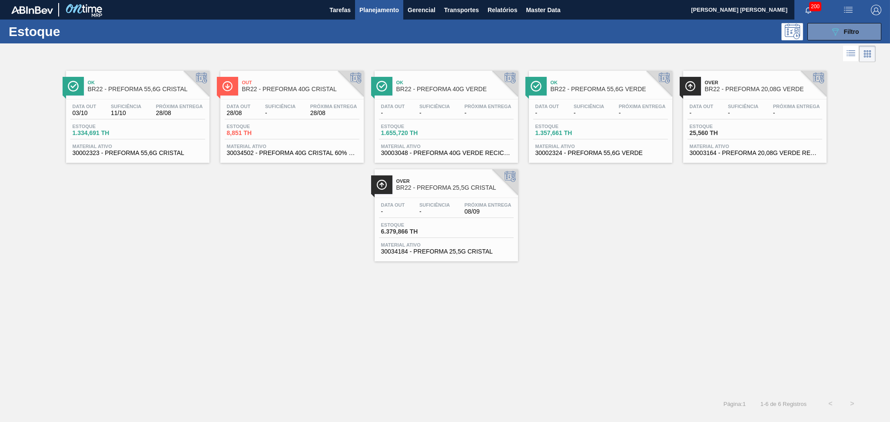
click at [126, 284] on div "Ok BR22 - PREFORMA 55,6G CRISTAL Data out 03/10 Suficiência 11/10 Próxima Entre…" at bounding box center [445, 228] width 890 height 329
click at [758, 126] on div "Estoque 25,560 TH" at bounding box center [755, 132] width 135 height 16
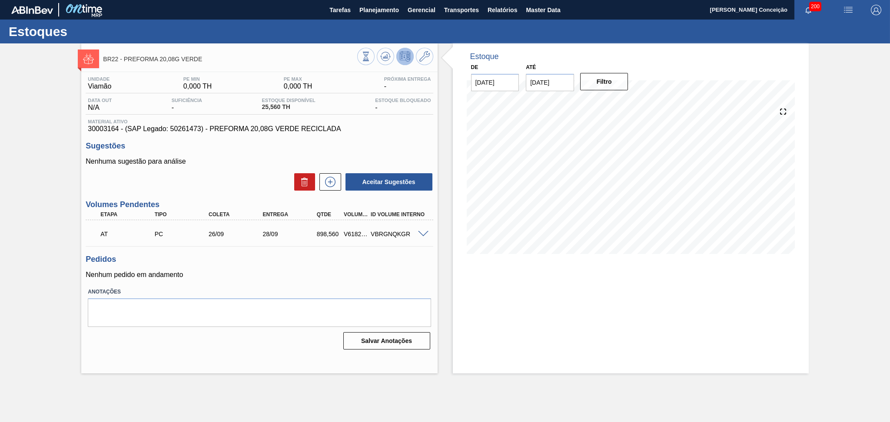
click at [251, 262] on h3 "Pedidos" at bounding box center [259, 259] width 347 height 9
click at [378, 55] on button at bounding box center [385, 56] width 17 height 17
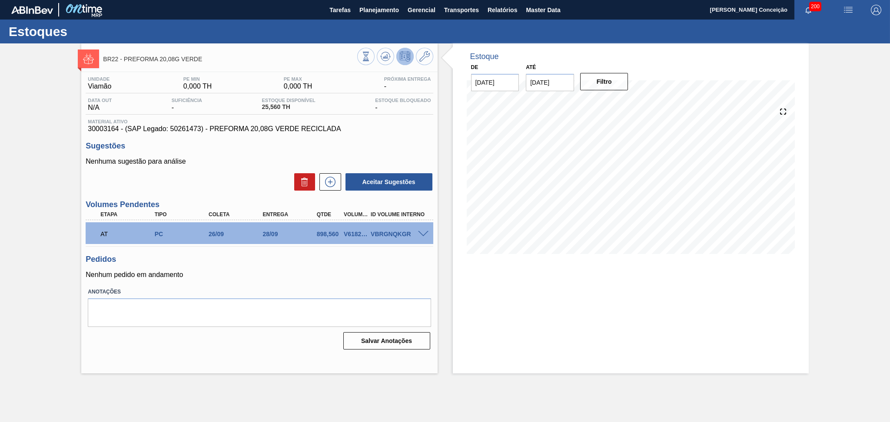
click at [415, 282] on div "Unidade Viamão PE MIN 0,000 TH PE MAX 0,000 TH Próxima Entrega - Data out N/A S…" at bounding box center [259, 212] width 356 height 281
click at [378, 130] on span "30003164 - (SAP Legado: 50261473) - PREFORMA 20,08G VERDE RECICLADA" at bounding box center [259, 129] width 343 height 8
click at [162, 306] on textarea at bounding box center [259, 313] width 343 height 29
click at [100, 308] on textarea "cacelar" at bounding box center [259, 313] width 343 height 29
type textarea "cancelar"
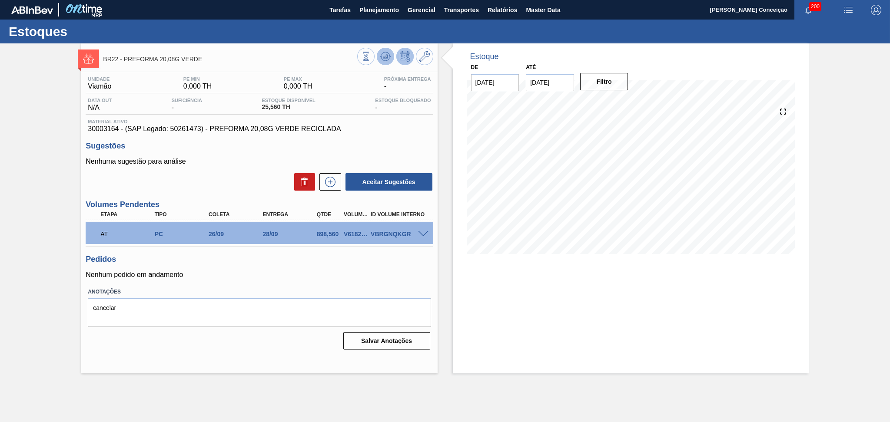
click at [385, 60] on icon at bounding box center [385, 56] width 10 height 10
click at [436, 277] on div "Unidade Viamão PE MIN 0,000 TH PE MAX 0,000 TH Próxima Entrega - Data out N/A S…" at bounding box center [259, 212] width 356 height 281
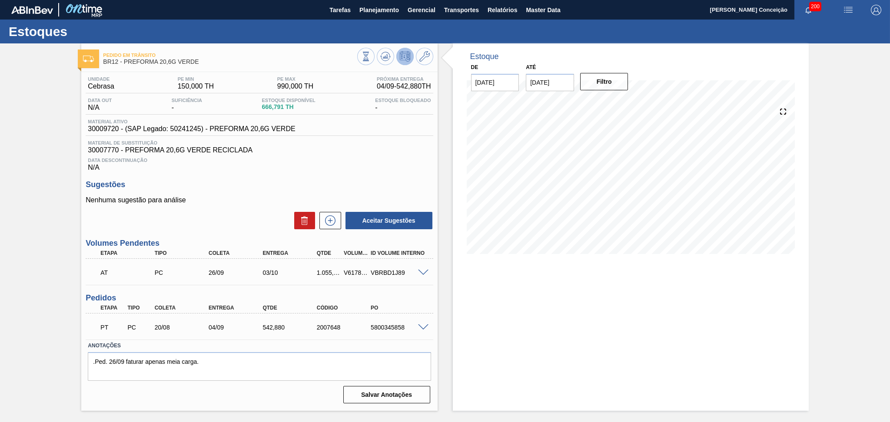
click at [345, 171] on div "Unidade Cebrasa PE MIN 150,000 TH PE MAX 990,000 TH Próxima Entrega 04/09 - 542…" at bounding box center [259, 239] width 356 height 335
